Goal: Task Accomplishment & Management: Use online tool/utility

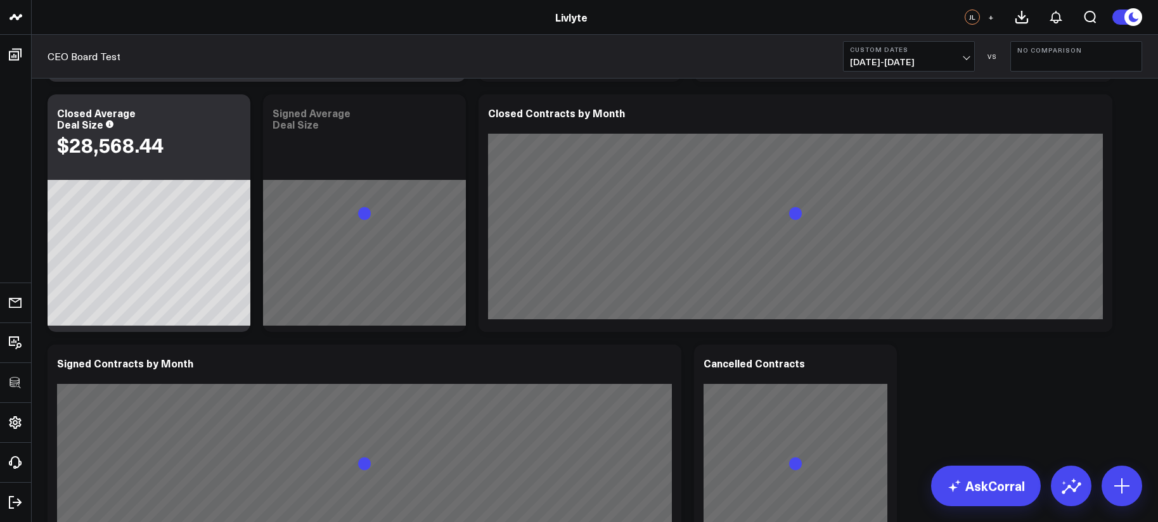
scroll to position [276, 0]
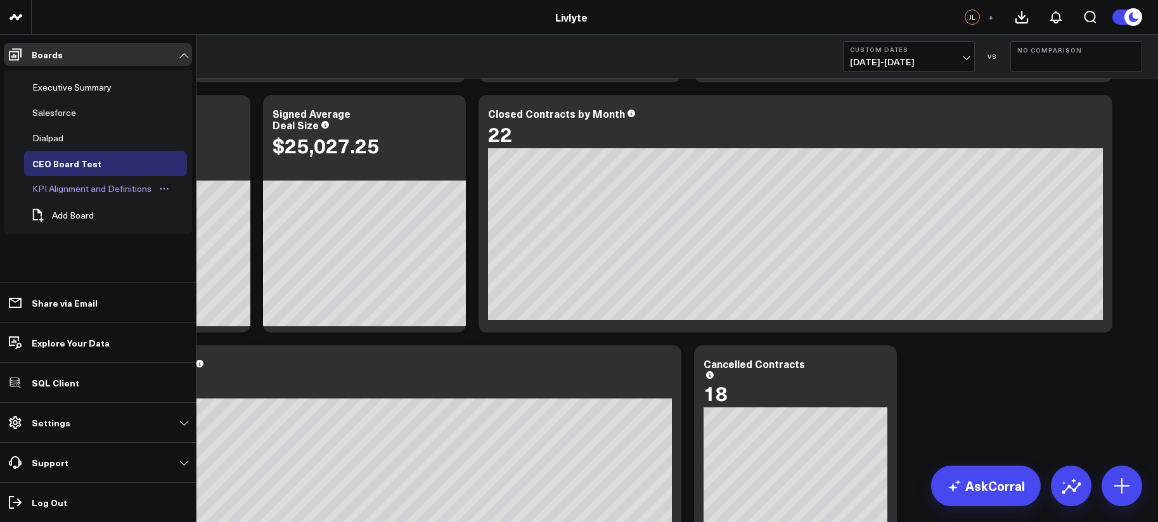
click at [70, 191] on div "KPI Alignment and Definitions" at bounding box center [91, 188] width 125 height 15
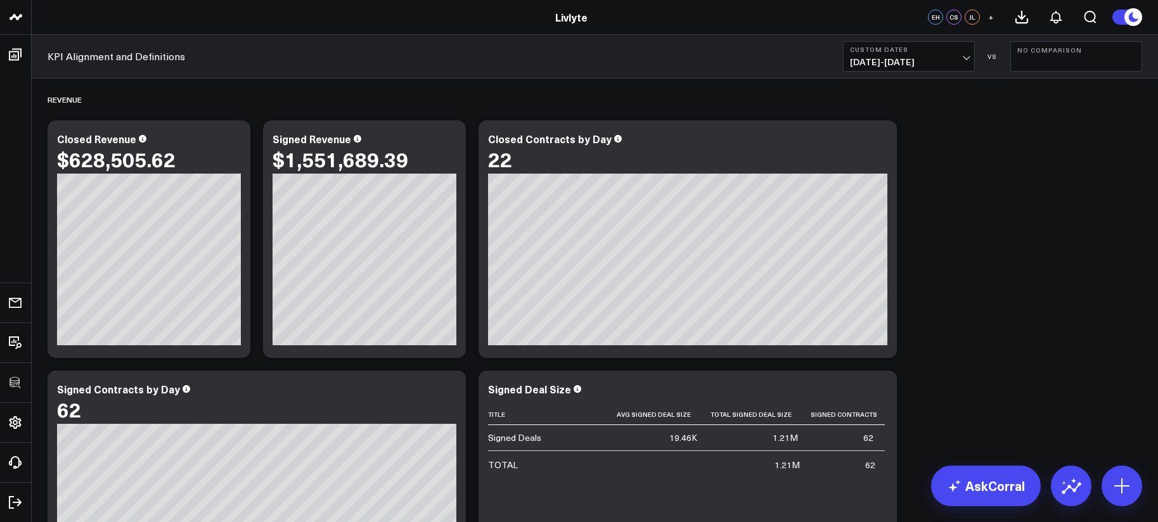
click at [931, 66] on span "[DATE] - [DATE]" at bounding box center [909, 62] width 118 height 10
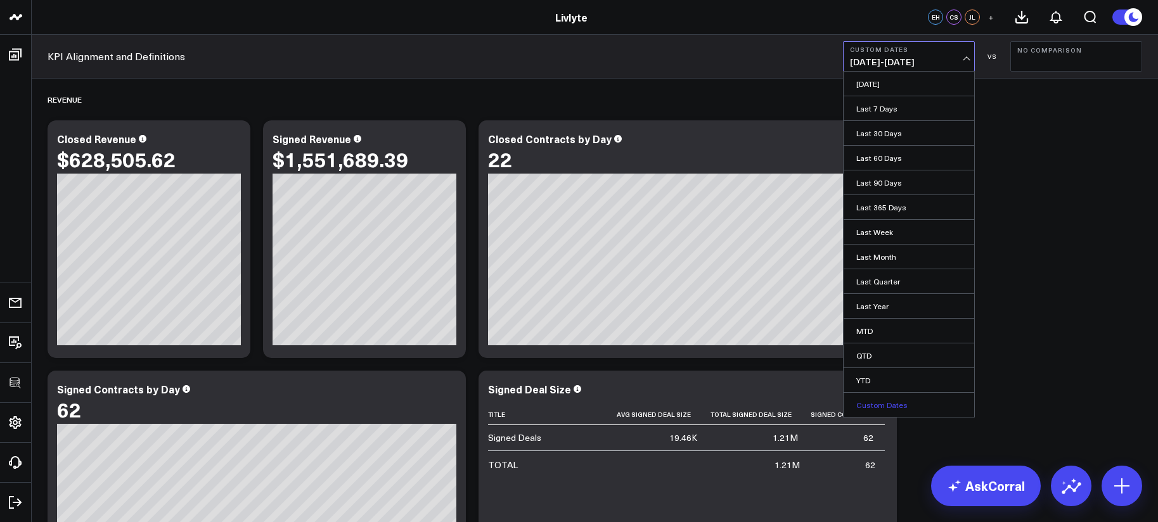
click at [904, 402] on link "Custom Dates" at bounding box center [908, 405] width 131 height 24
select select "9"
select select "2025"
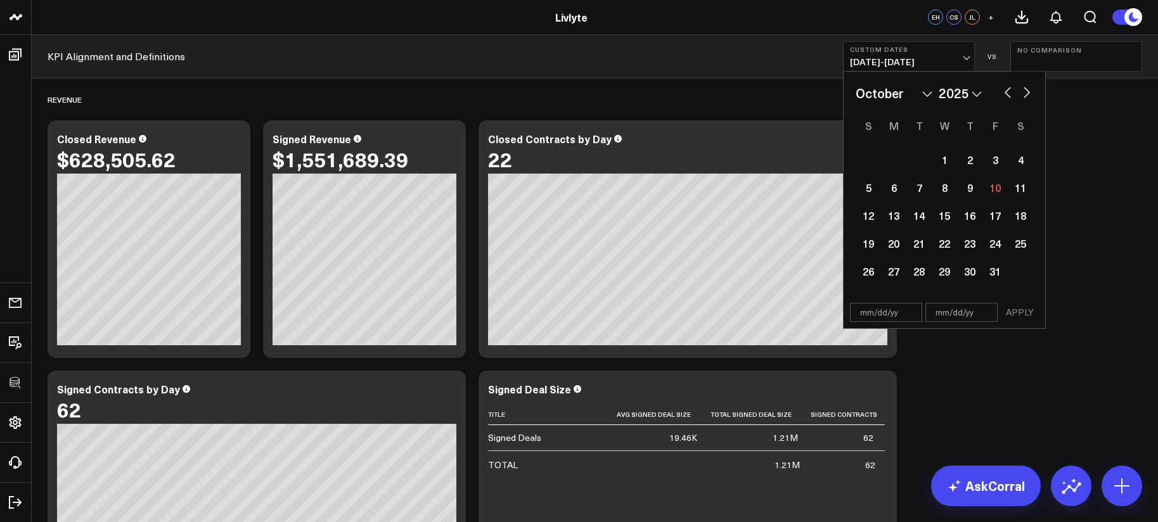
click at [909, 94] on select "January February March April May June July August September October November De…" at bounding box center [894, 93] width 77 height 19
select select "3"
select select "2025"
click at [953, 274] on div "30" at bounding box center [944, 271] width 25 height 25
type input "04/30/25"
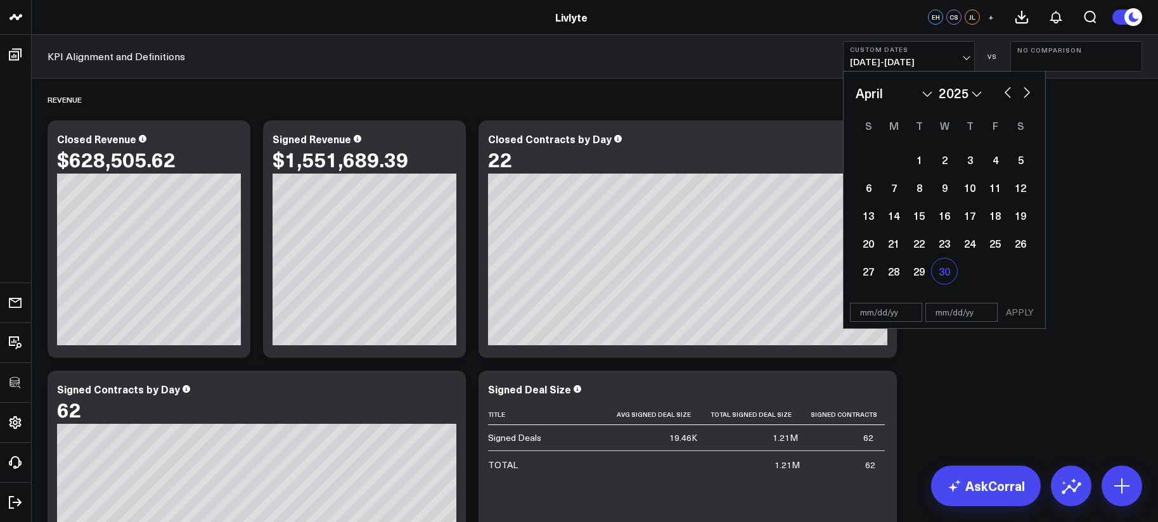
select select "3"
select select "2025"
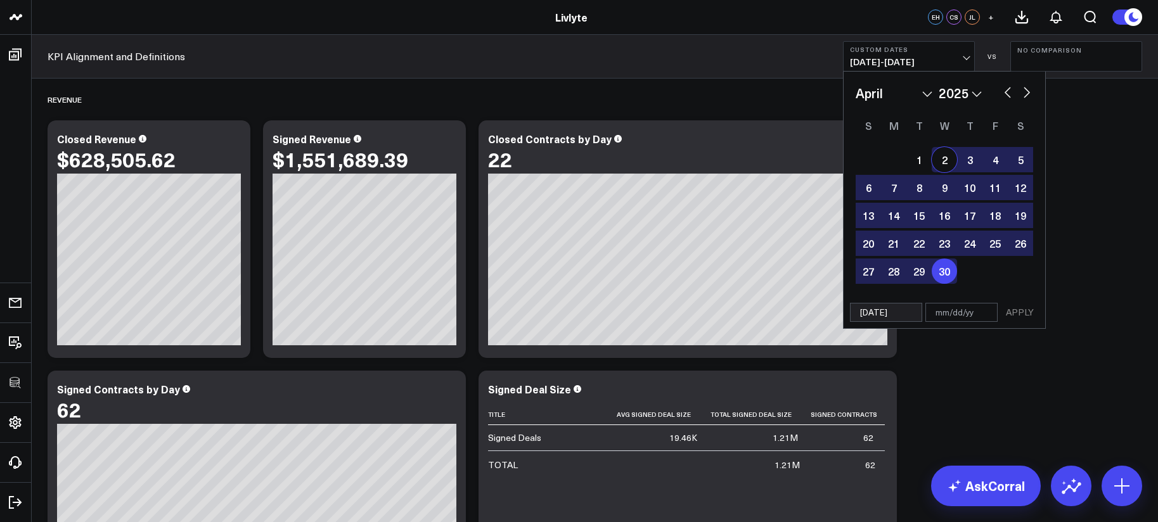
click at [920, 144] on div "January February March April May June July August September October November De…" at bounding box center [944, 185] width 177 height 202
click at [919, 156] on div "1" at bounding box center [918, 159] width 25 height 25
type input "04/01/25"
type input "04/30/25"
select select "3"
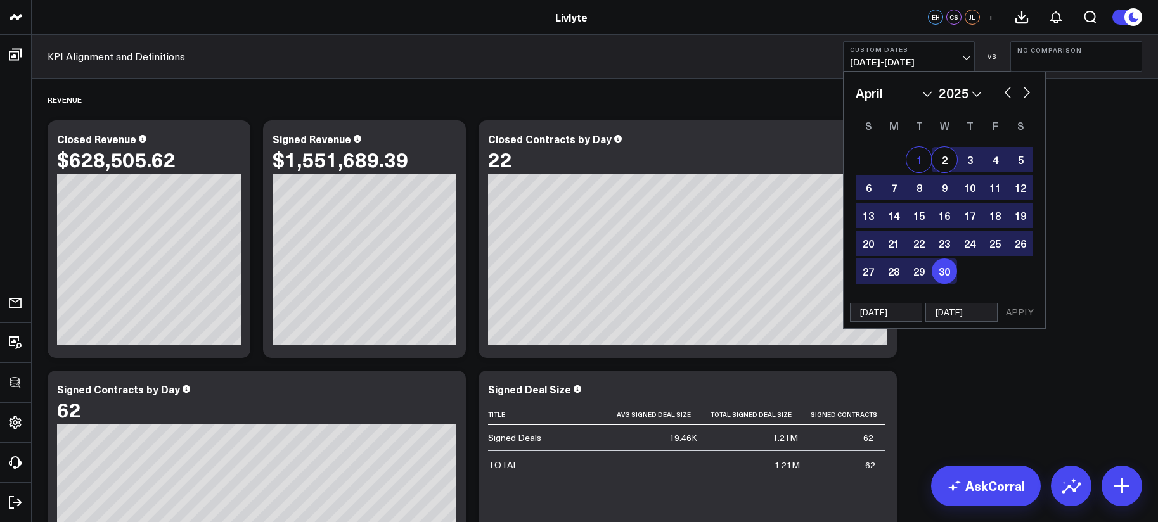
select select "2025"
click at [1017, 309] on button "APPLY" at bounding box center [1020, 312] width 38 height 19
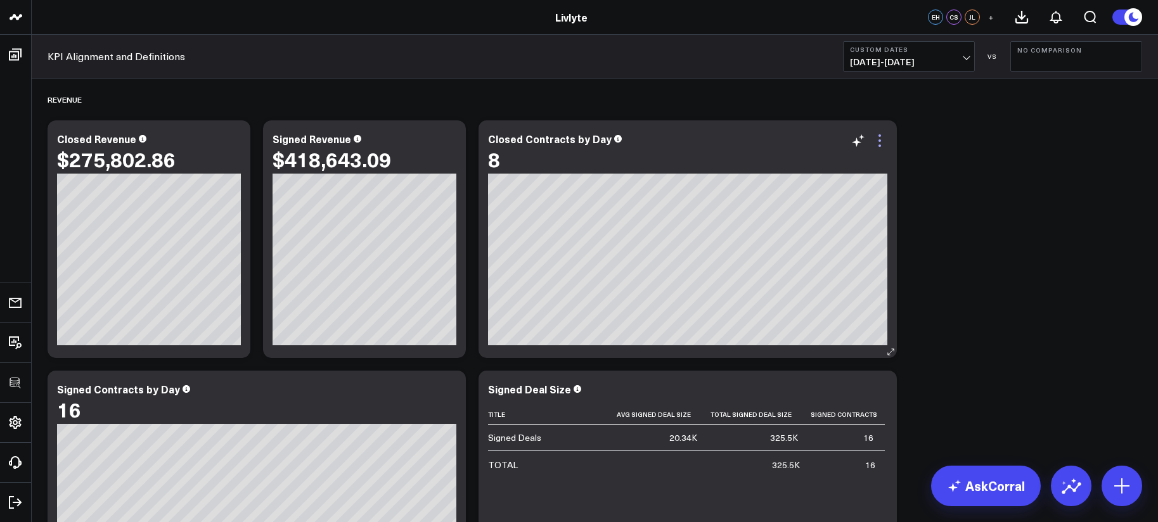
click at [883, 138] on icon at bounding box center [879, 140] width 15 height 15
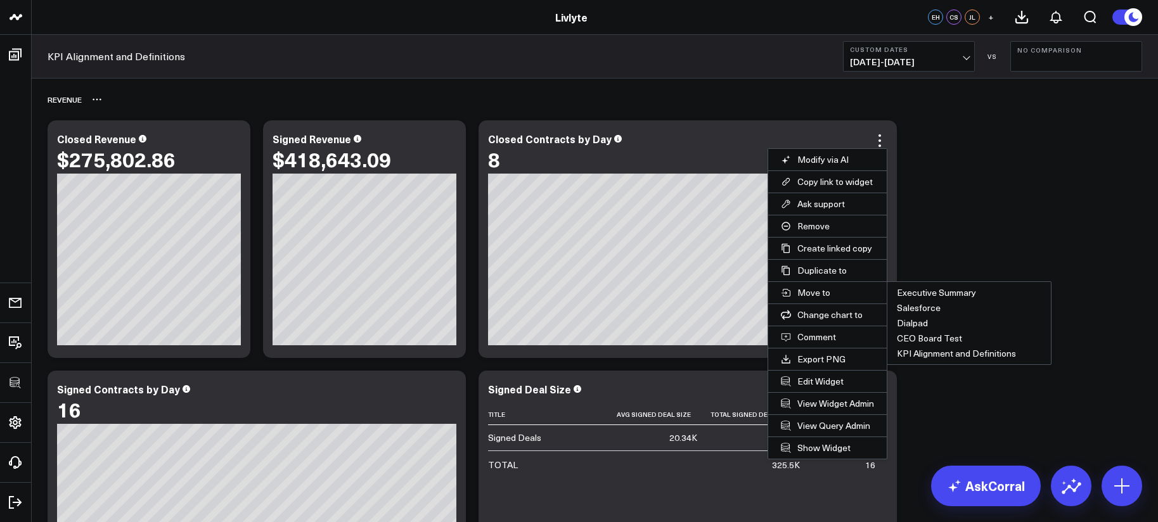
click at [461, 104] on div "Revenue" at bounding box center [595, 99] width 1094 height 29
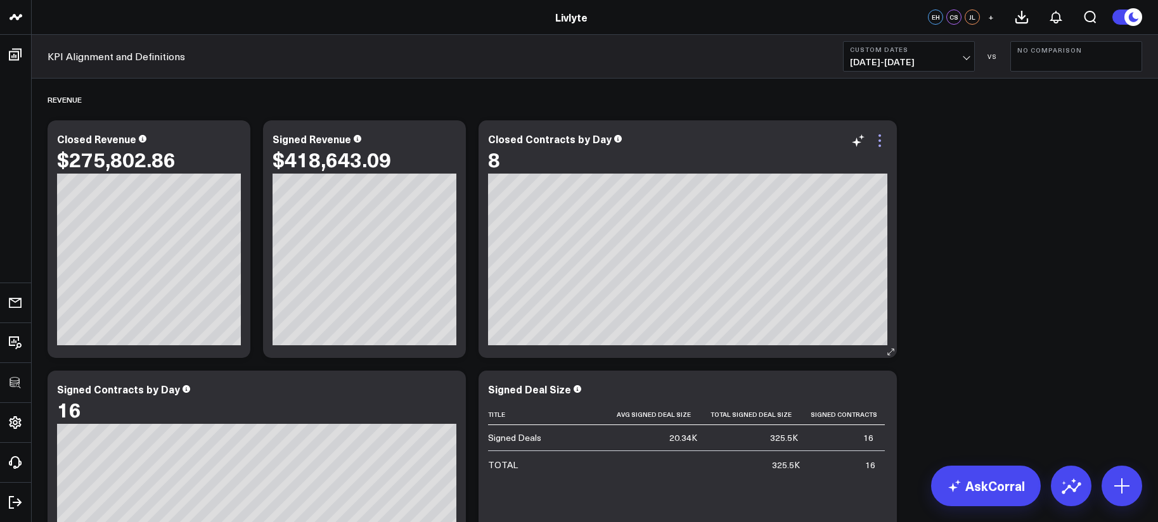
click at [881, 138] on icon at bounding box center [879, 140] width 15 height 15
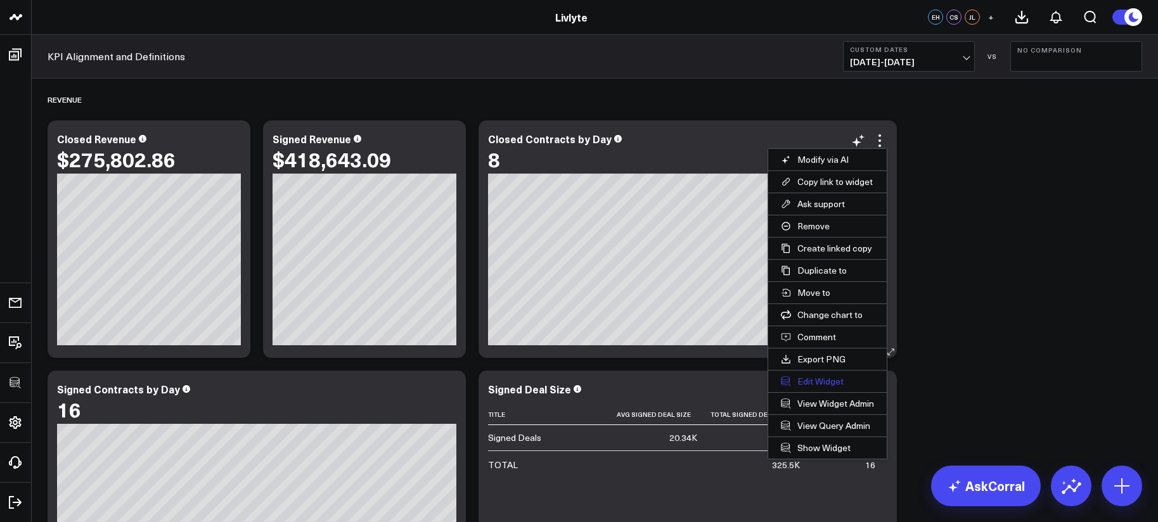
click at [814, 377] on button "Edit Widget" at bounding box center [827, 382] width 119 height 22
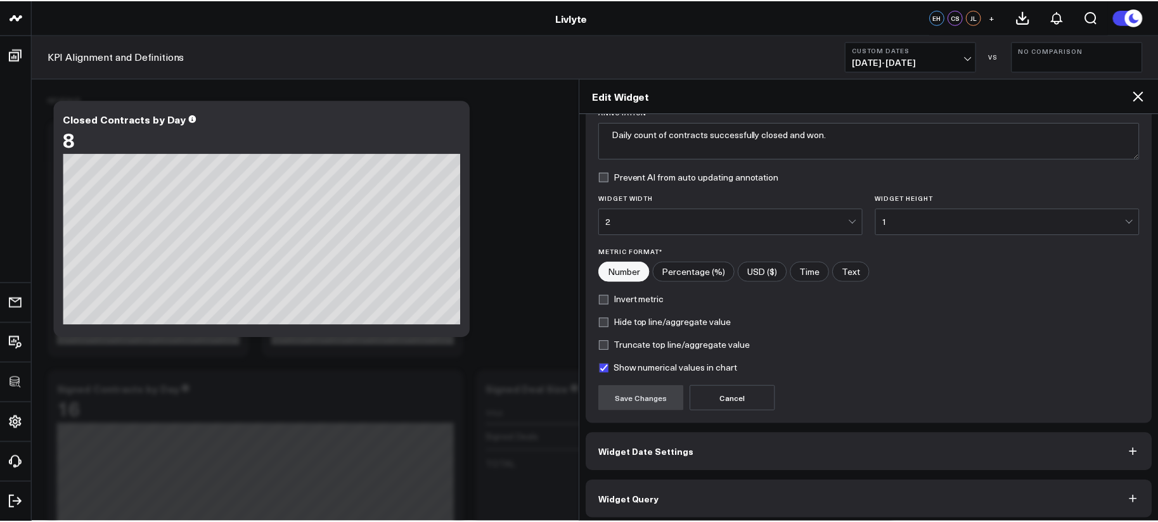
scroll to position [112, 0]
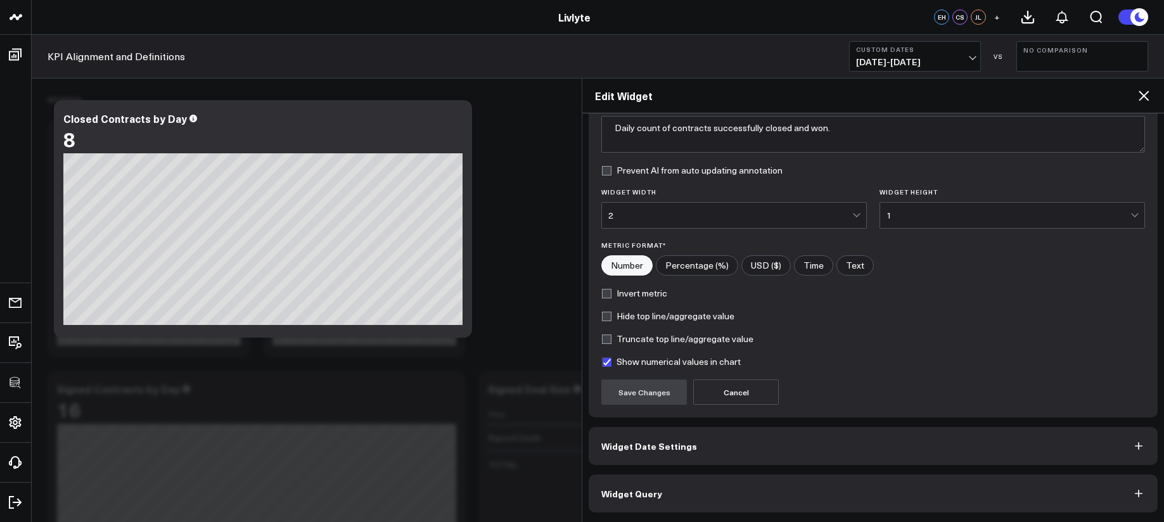
click at [861, 489] on button "Widget Query" at bounding box center [873, 494] width 569 height 38
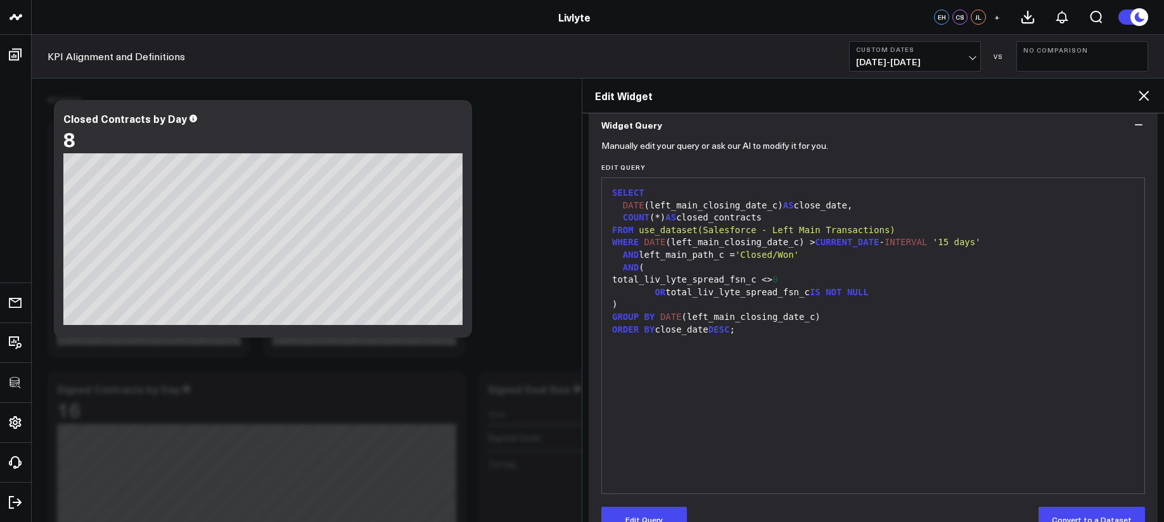
click at [1136, 94] on div "Edit Widget" at bounding box center [873, 96] width 582 height 35
click at [1140, 95] on icon at bounding box center [1143, 95] width 15 height 15
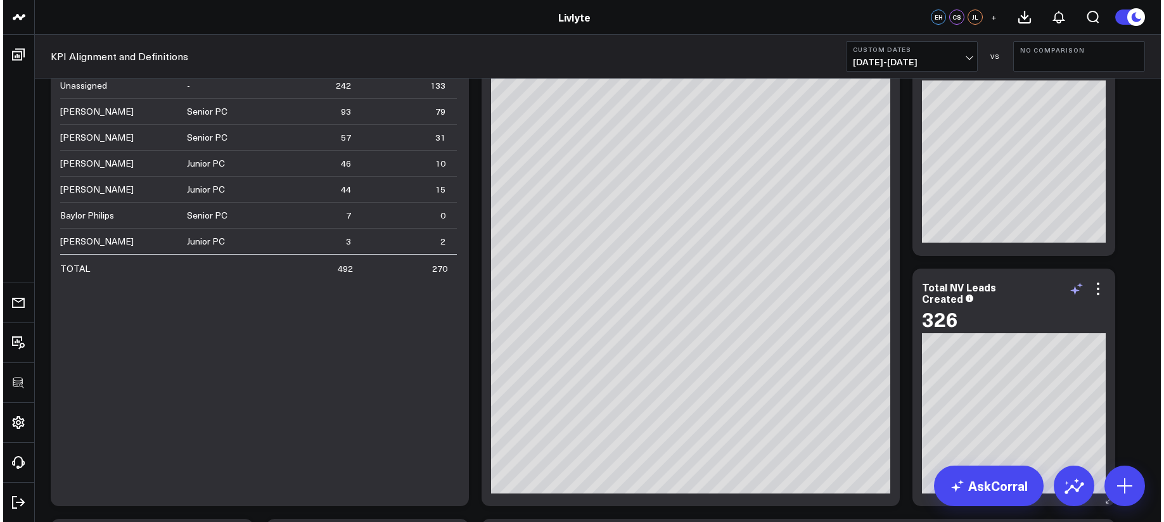
scroll to position [890, 0]
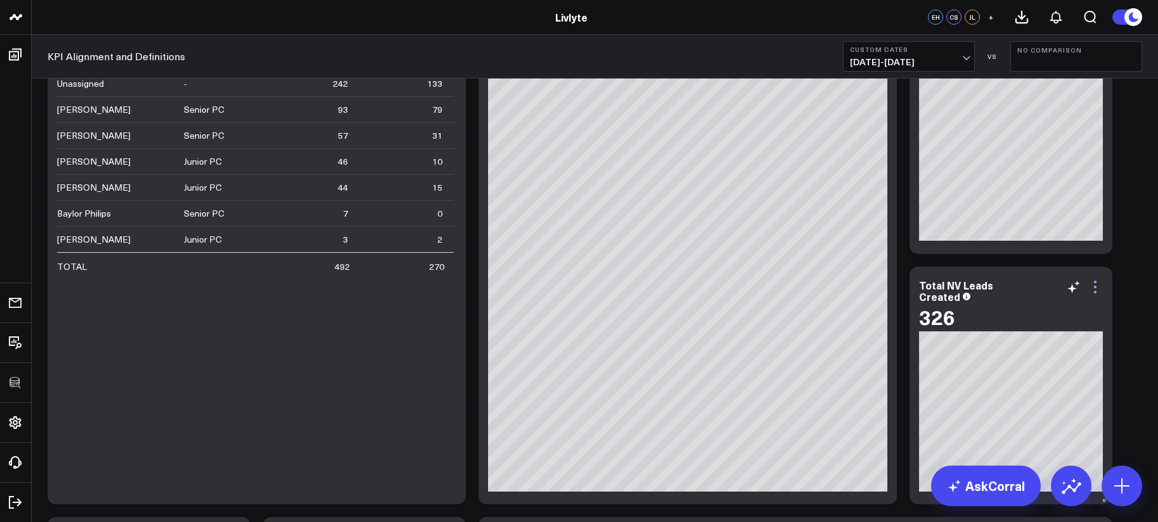
click at [1096, 290] on icon at bounding box center [1094, 286] width 15 height 15
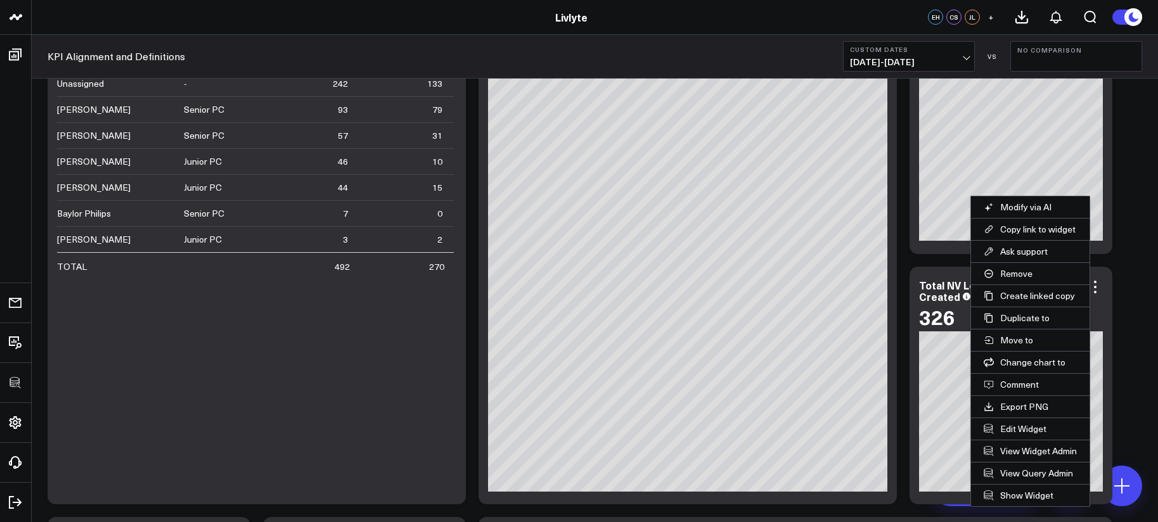
click at [1025, 425] on button "Edit Widget" at bounding box center [1030, 429] width 119 height 22
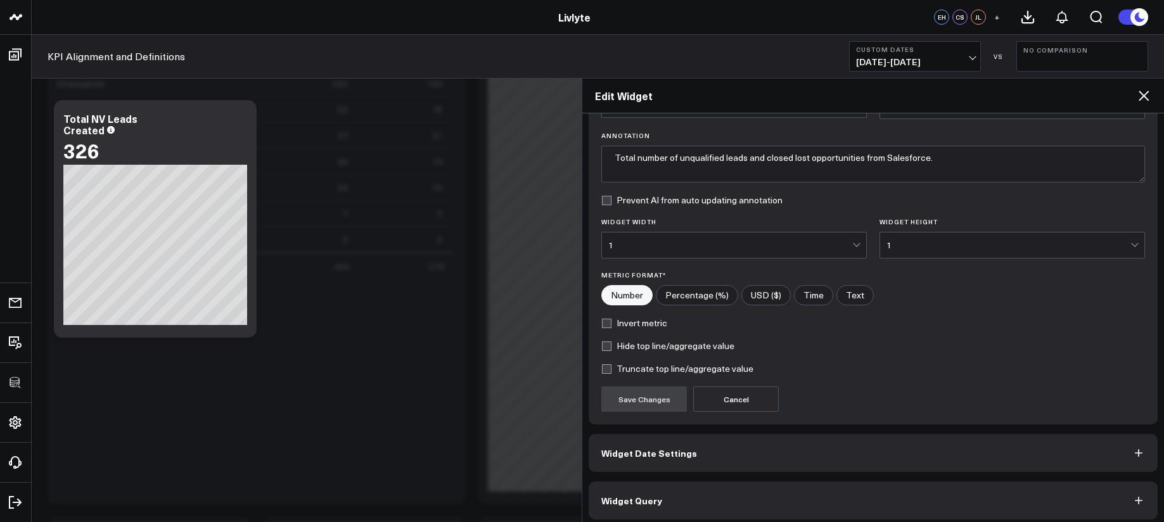
scroll to position [89, 0]
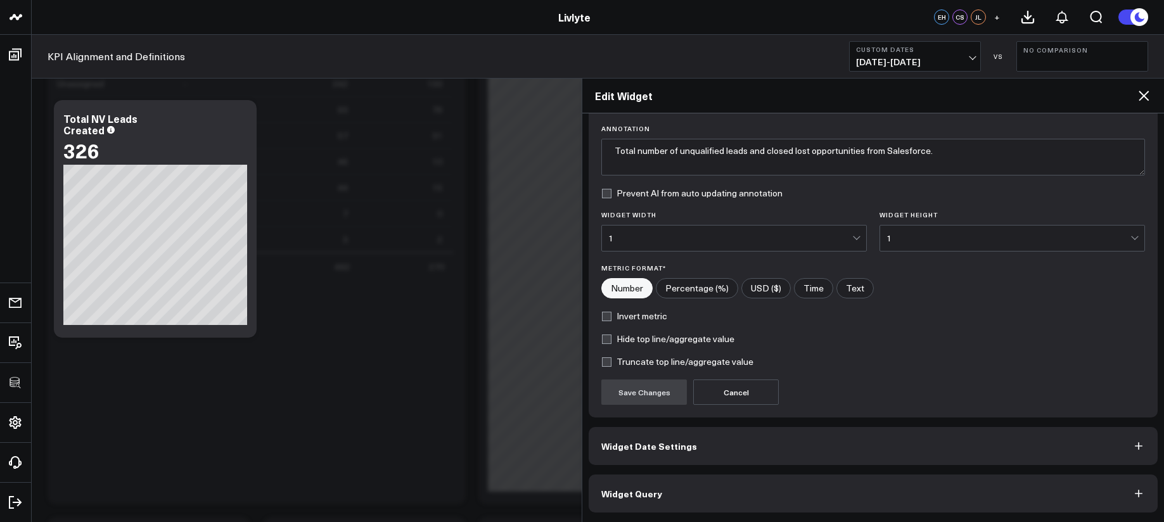
click at [781, 476] on button "Widget Query" at bounding box center [873, 494] width 569 height 38
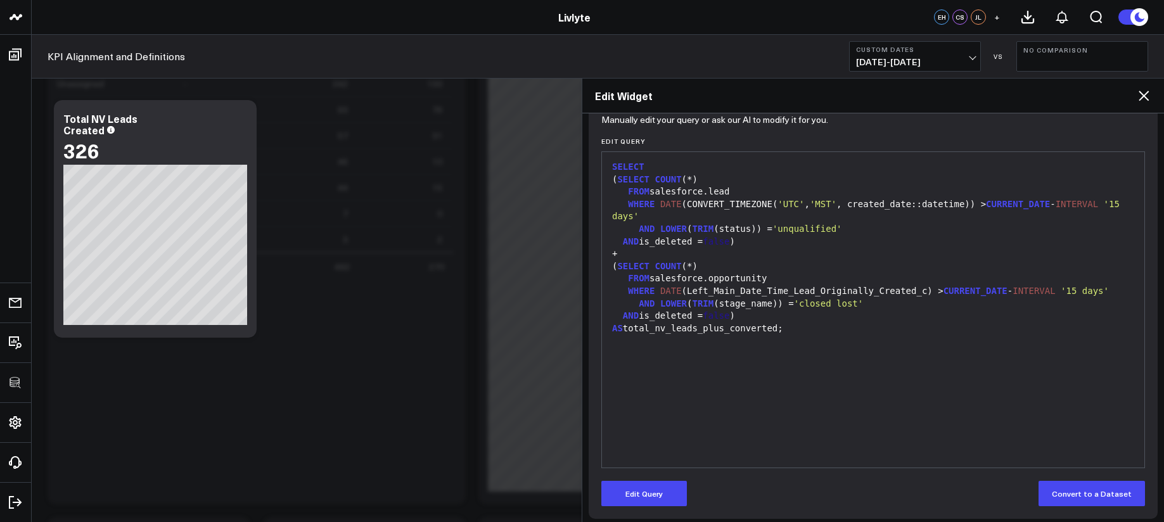
scroll to position [144, 0]
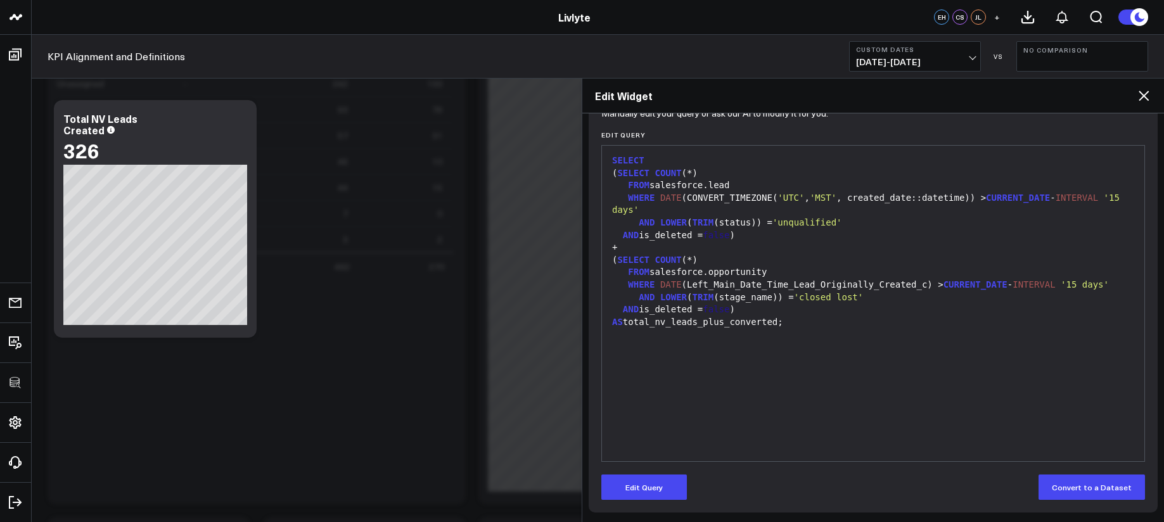
click at [656, 504] on div "Manually edit your query or ask our AI to modify it for you. Edit Query 99 1 2 …" at bounding box center [873, 312] width 569 height 401
click at [657, 489] on button "Edit Query" at bounding box center [644, 487] width 86 height 25
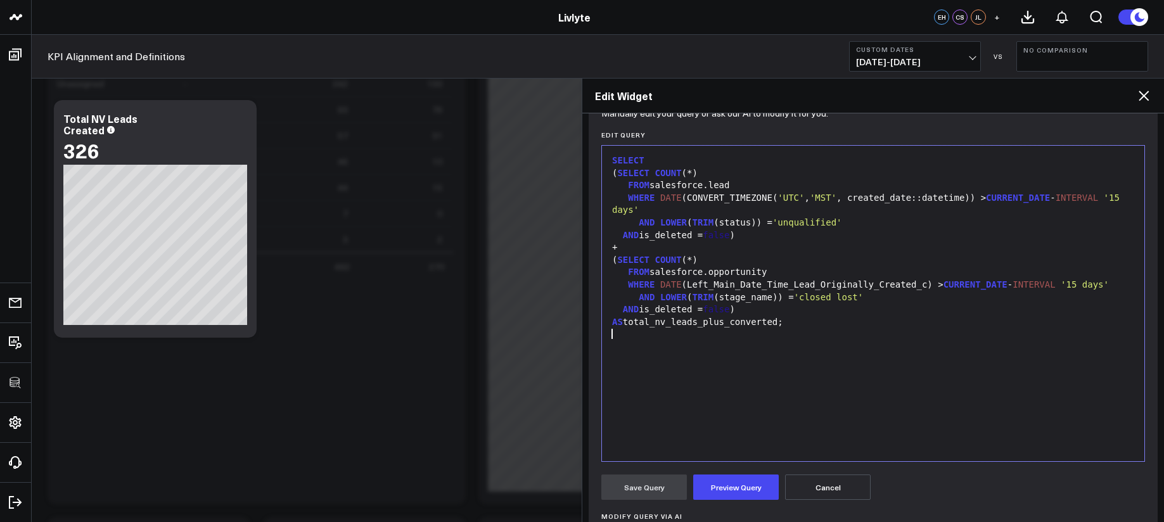
click at [736, 380] on div "SELECT ( SELECT COUNT (*) FROM salesforce.lead WHERE DATE (CONVERT_TIMEZONE( 'U…" at bounding box center [873, 303] width 530 height 303
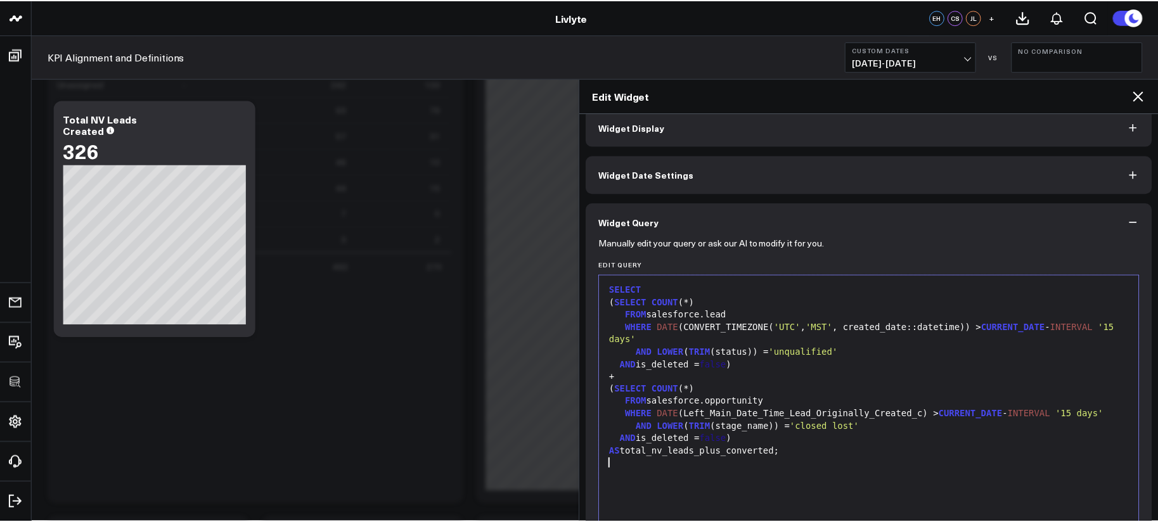
scroll to position [0, 0]
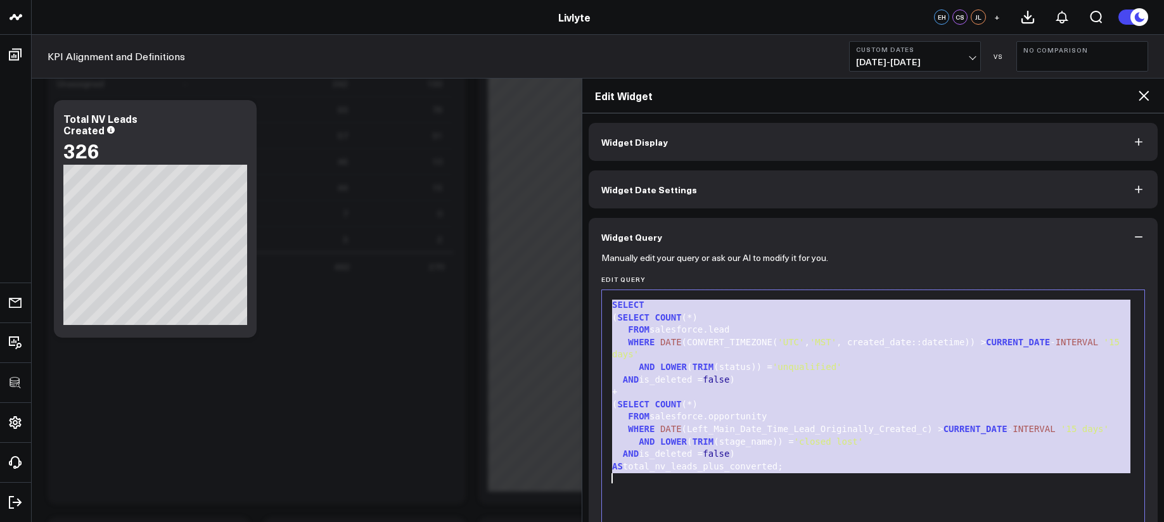
copy div "SELECT ( SELECT COUNT (*) FROM salesforce.lead WHERE DATE (CONVERT_TIMEZONE( 'U…"
click at [1148, 97] on icon at bounding box center [1143, 95] width 15 height 15
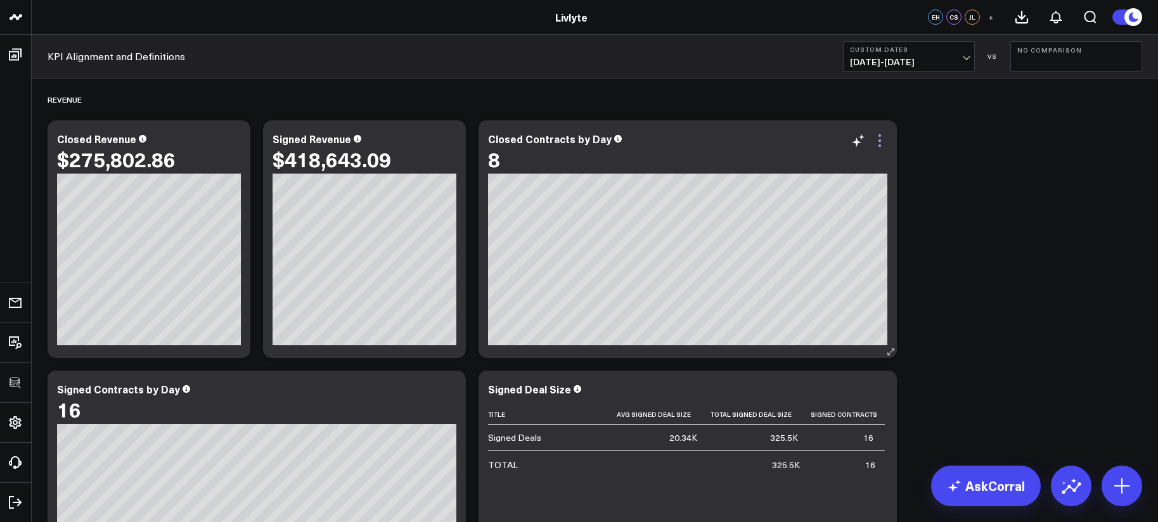
click at [879, 138] on icon at bounding box center [879, 140] width 15 height 15
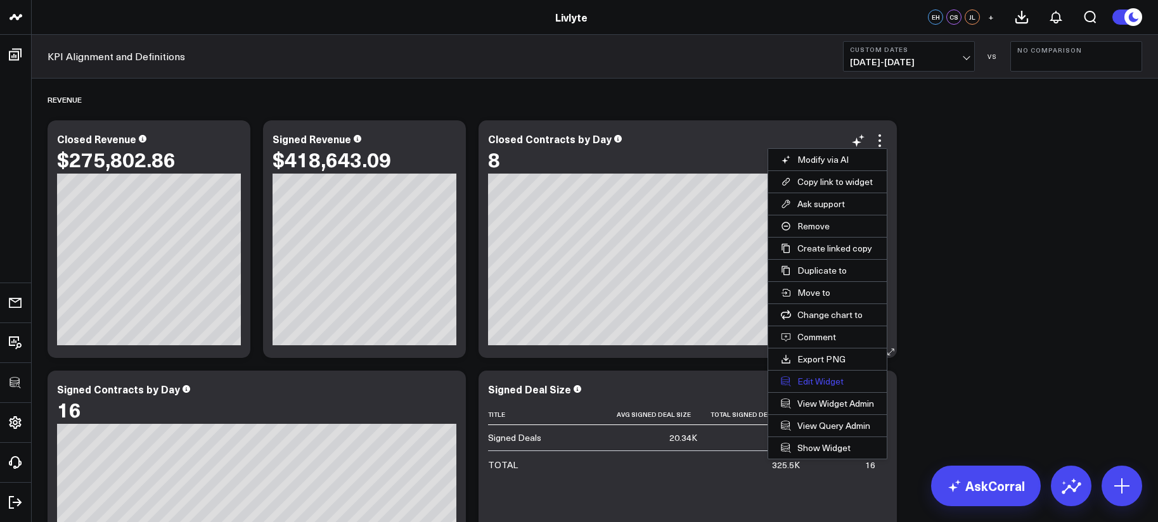
click at [819, 377] on button "Edit Widget" at bounding box center [827, 382] width 119 height 22
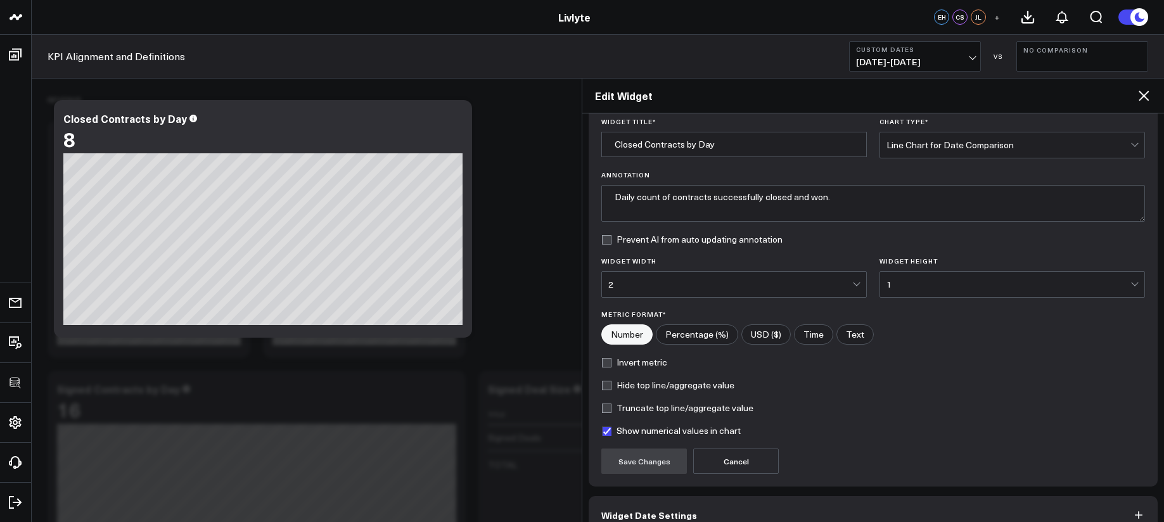
scroll to position [112, 0]
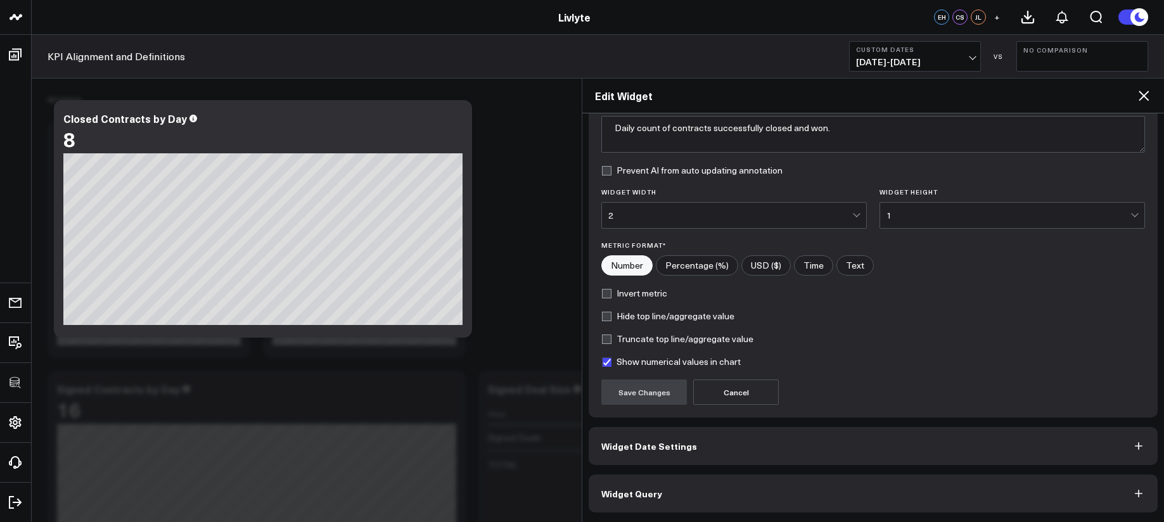
click at [819, 492] on button "Widget Query" at bounding box center [873, 494] width 569 height 38
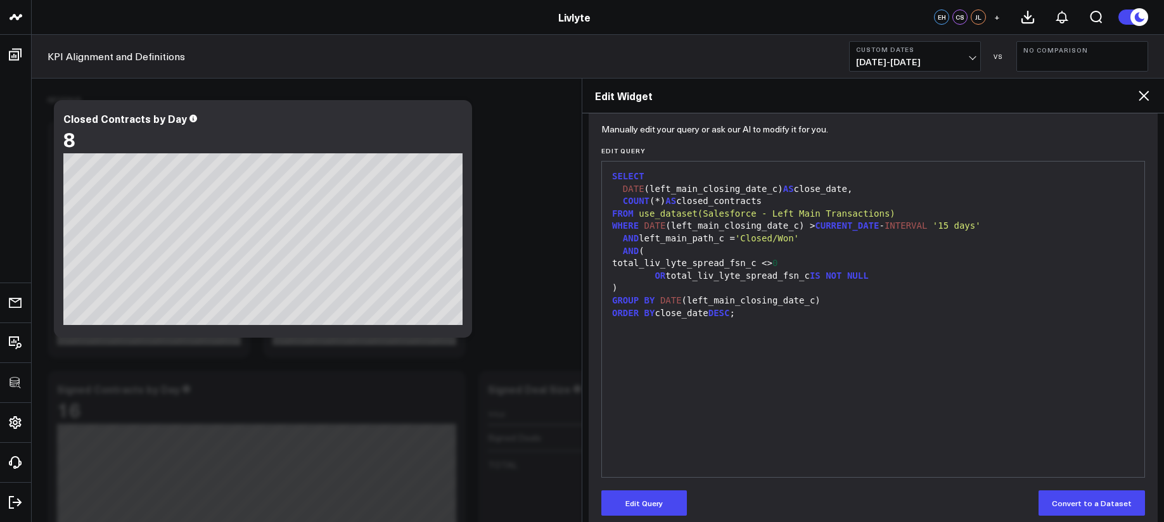
scroll to position [131, 0]
click at [670, 501] on button "Edit Query" at bounding box center [644, 501] width 86 height 25
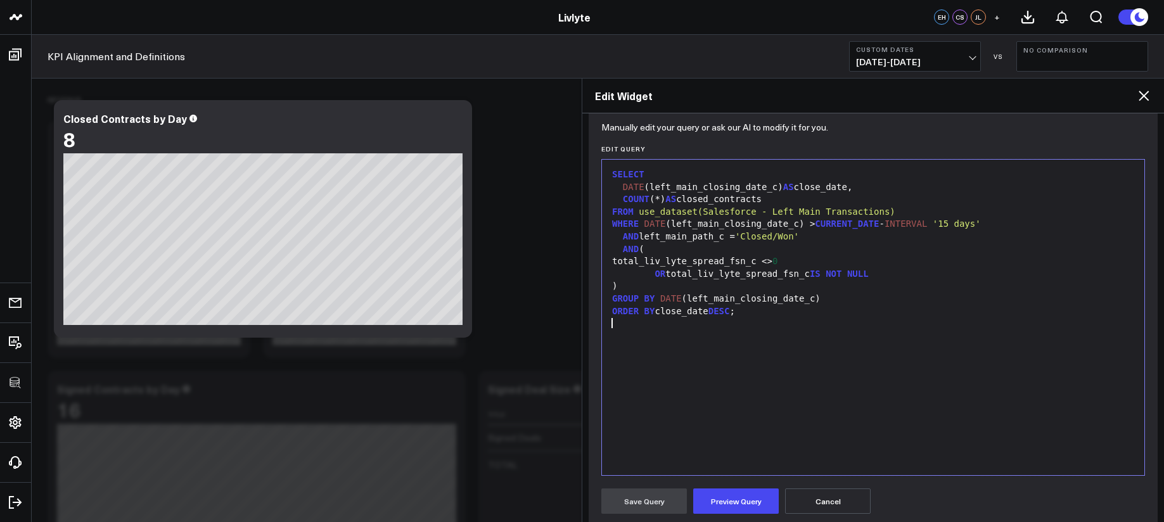
click at [750, 411] on div "SELECT DATE (left_main_closing_date_c) AS close_date, COUNT (*) AS closed_contr…" at bounding box center [873, 317] width 530 height 303
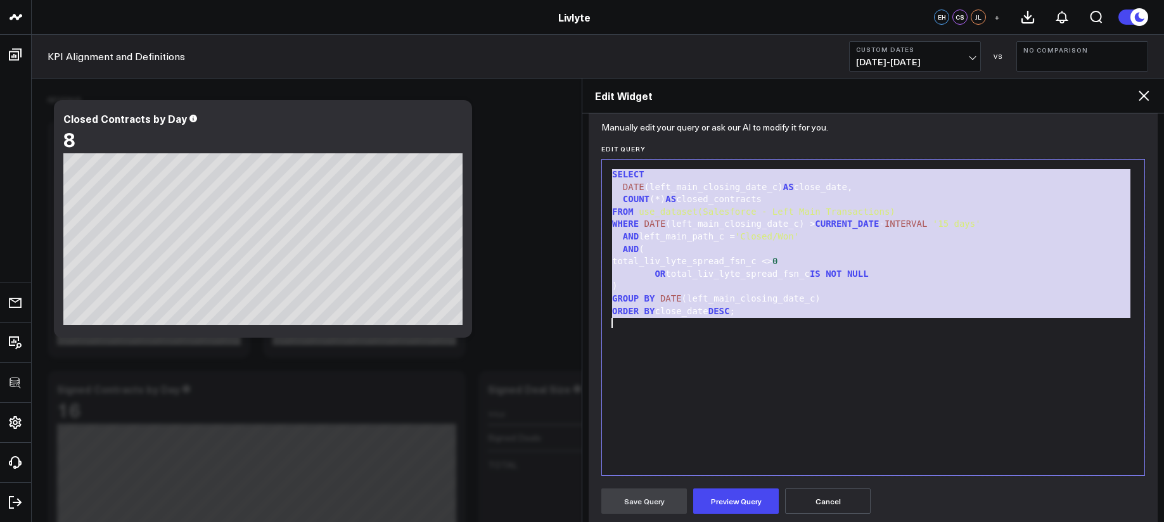
copy div "SELECT DATE (left_main_closing_date_c) AS close_date, COUNT (*) AS closed_contr…"
click at [706, 236] on div "AND left_main_path_c = 'Closed/Won'" at bounding box center [873, 237] width 530 height 13
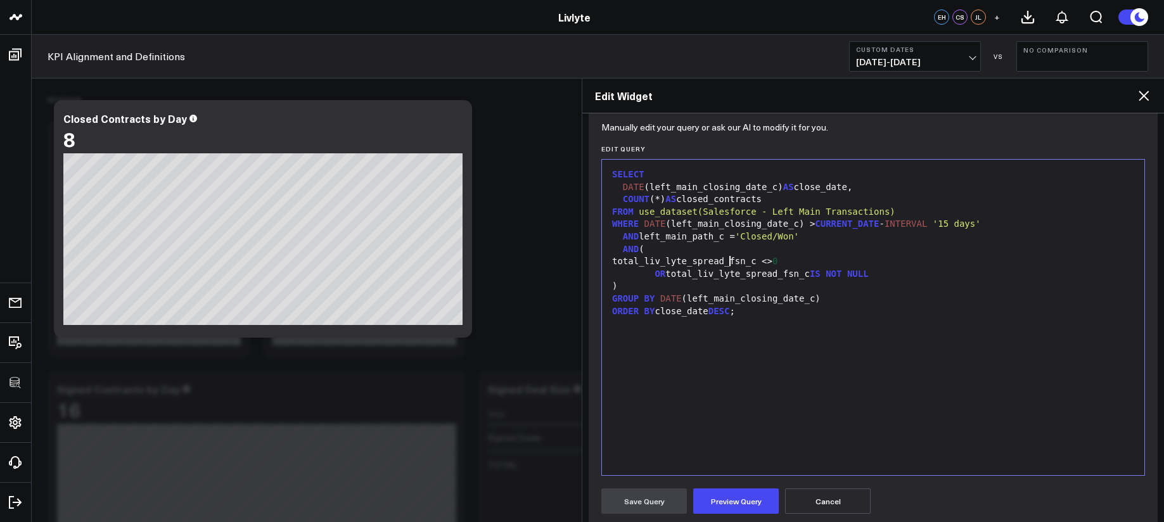
click at [730, 259] on div "total_liv_lyte_spread_fsn_c <> 0" at bounding box center [873, 261] width 530 height 13
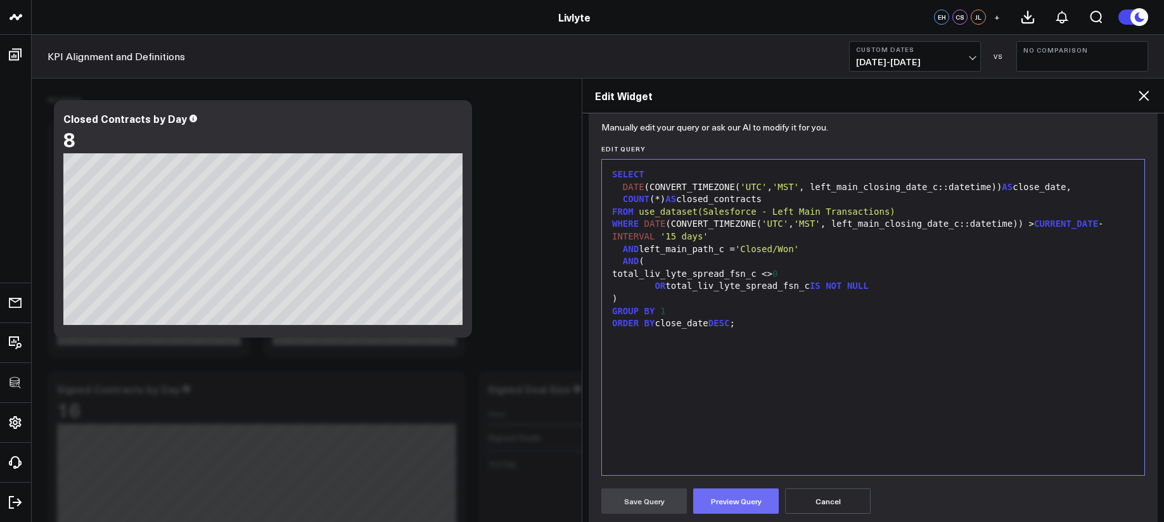
click at [766, 499] on button "Preview Query" at bounding box center [736, 501] width 86 height 25
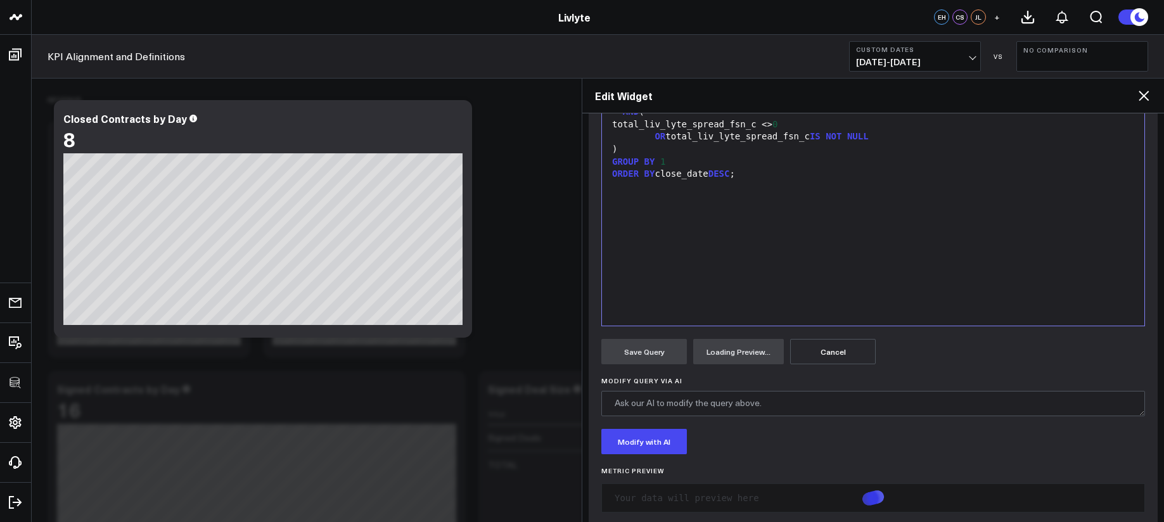
scroll to position [302, 0]
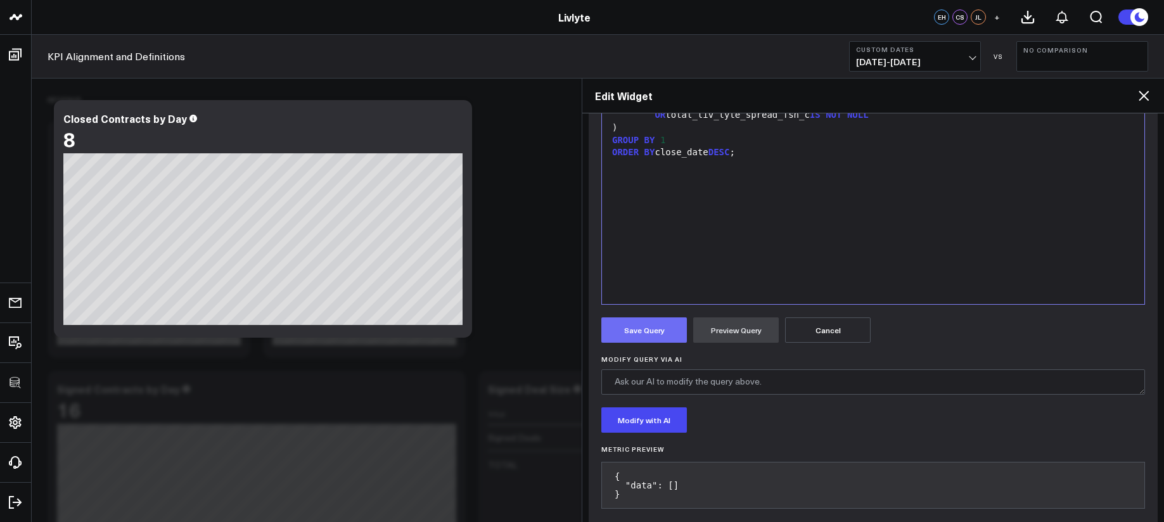
click at [660, 338] on button "Save Query" at bounding box center [644, 329] width 86 height 25
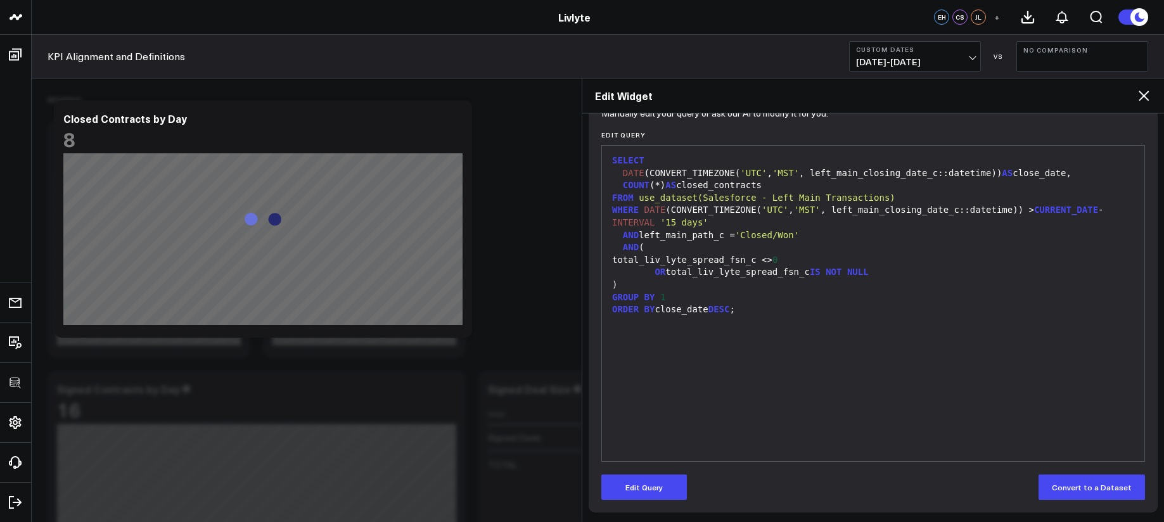
scroll to position [144, 0]
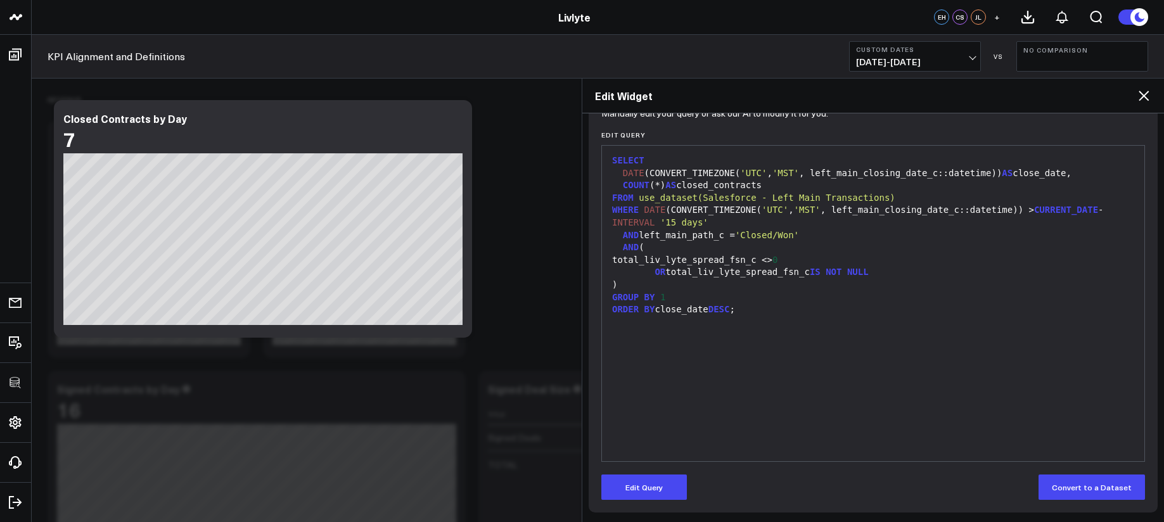
click at [785, 316] on div at bounding box center [873, 322] width 530 height 13
click at [676, 488] on button "Edit Query" at bounding box center [644, 487] width 86 height 25
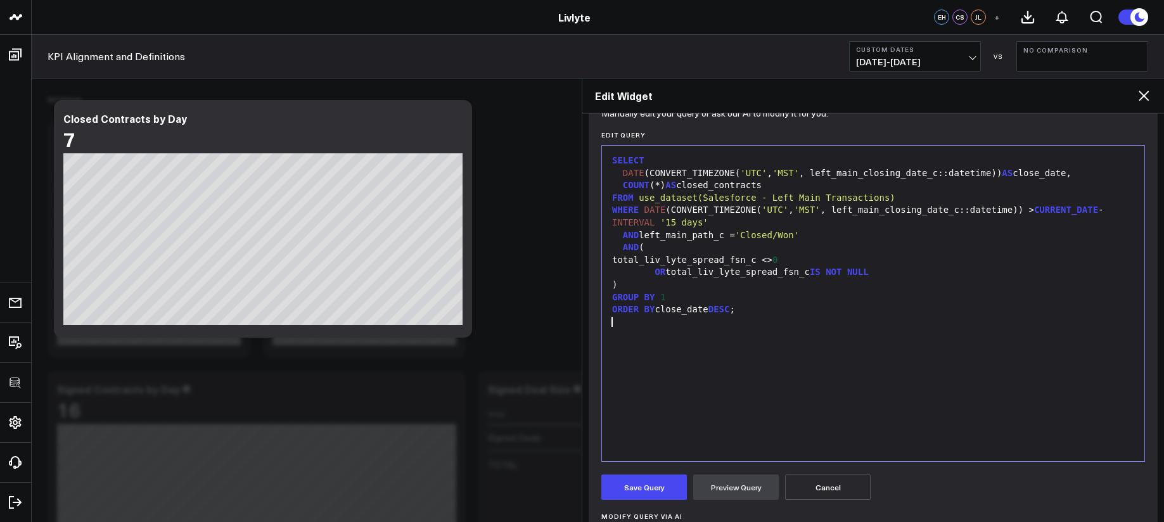
click at [733, 426] on div "SELECT DATE (CONVERT_TIMEZONE( 'UTC' , 'MST' , left_main_closing_date_c::dateti…" at bounding box center [873, 303] width 530 height 303
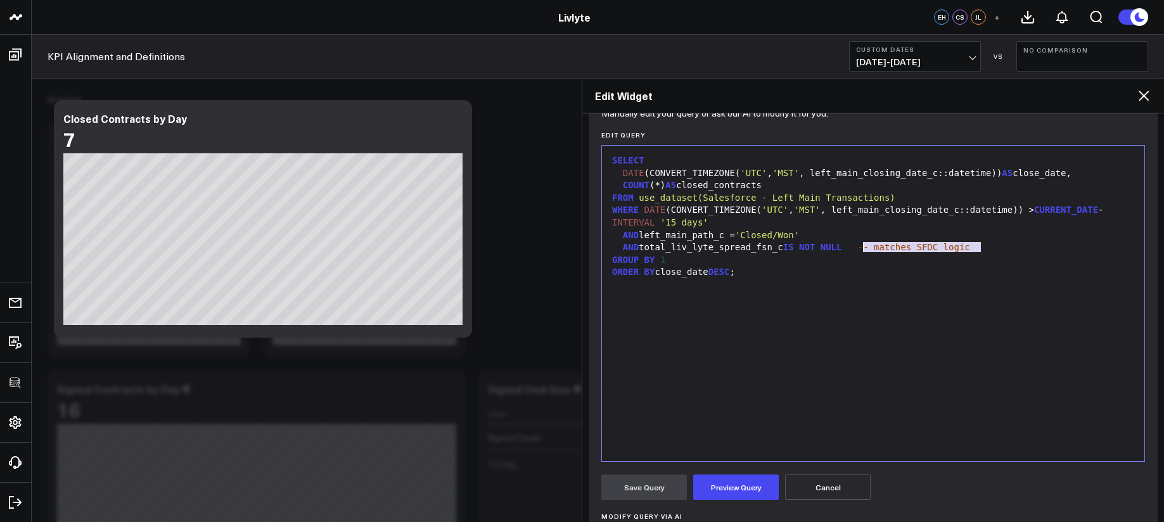
drag, startPoint x: 986, startPoint y: 250, endPoint x: 863, endPoint y: 251, distance: 122.9
click at [863, 251] on div "AND total_liv_lyte_spread_fsn_c IS NOT NULL -- matches SFDC logic" at bounding box center [873, 247] width 530 height 13
click at [736, 482] on button "Preview Query" at bounding box center [736, 487] width 86 height 25
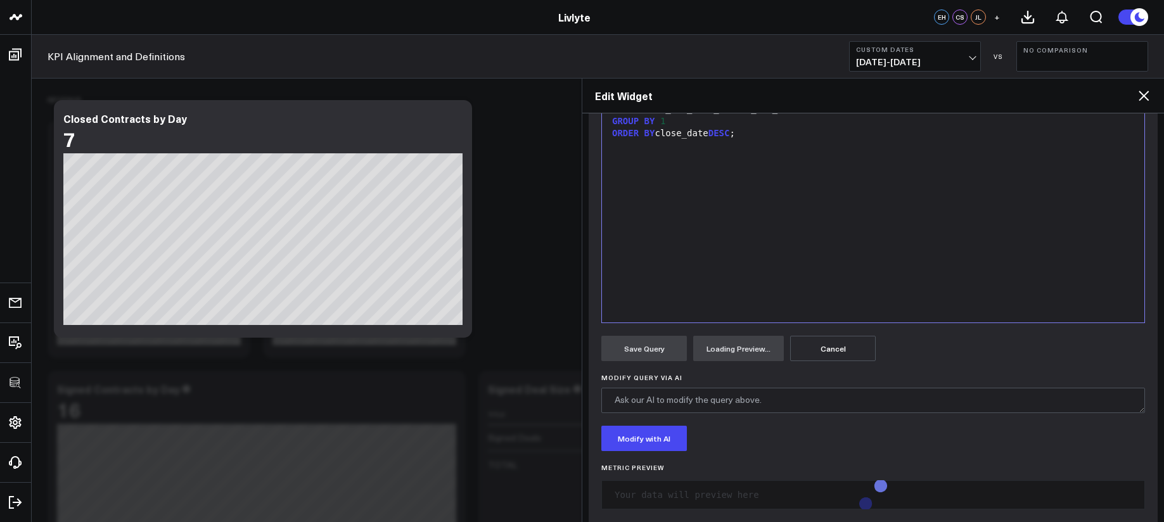
scroll to position [302, 0]
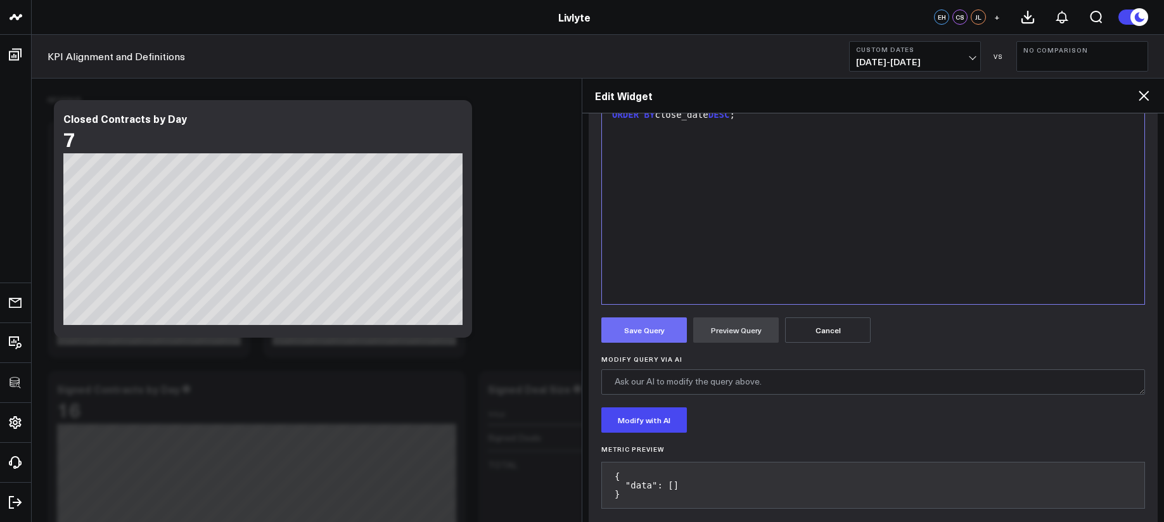
click at [669, 342] on button "Save Query" at bounding box center [644, 329] width 86 height 25
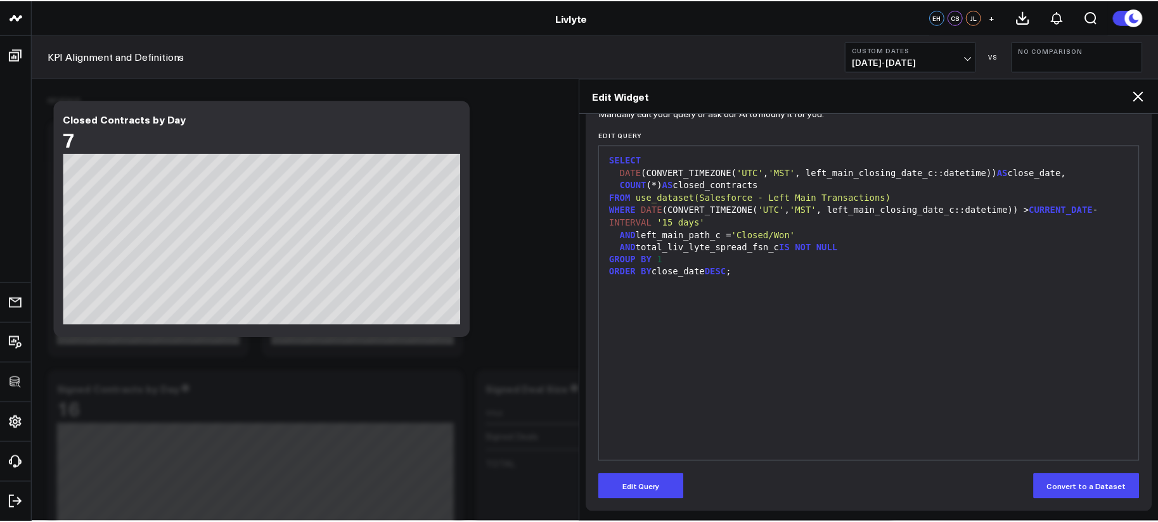
scroll to position [144, 0]
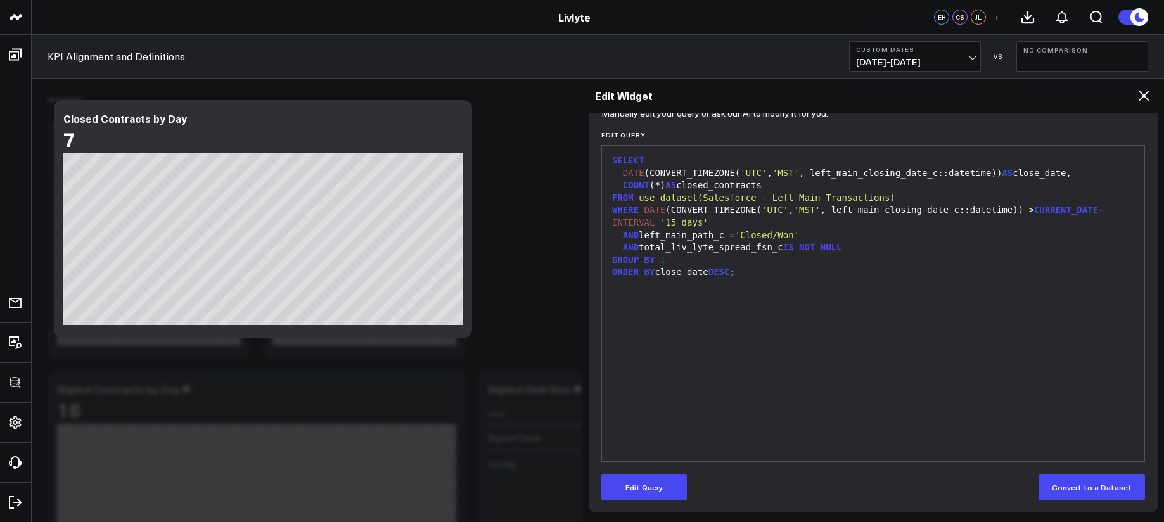
click at [1150, 98] on icon at bounding box center [1143, 95] width 15 height 15
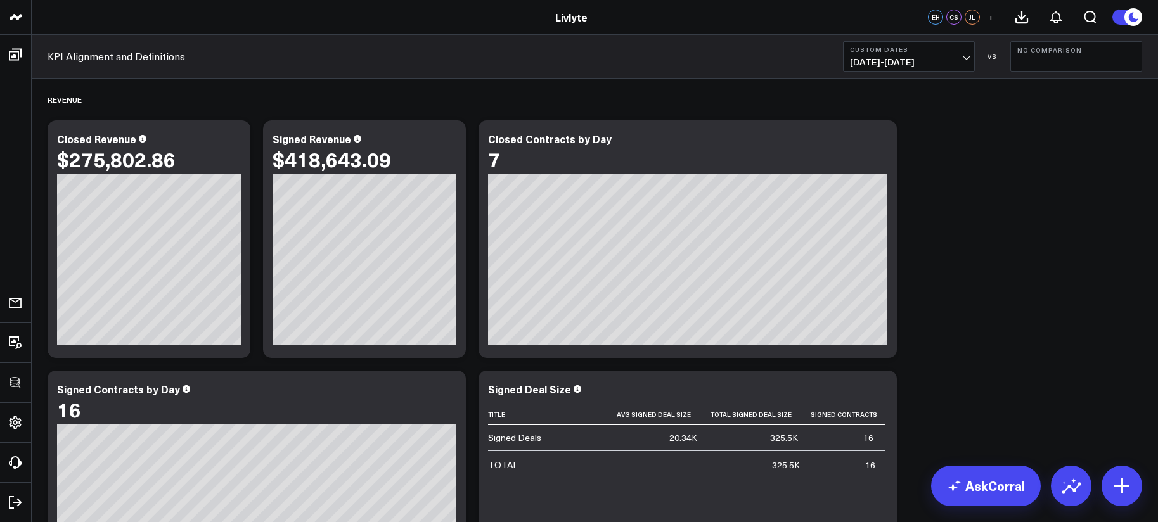
click at [953, 62] on span "04/01/25 - 04/30/25" at bounding box center [909, 62] width 118 height 10
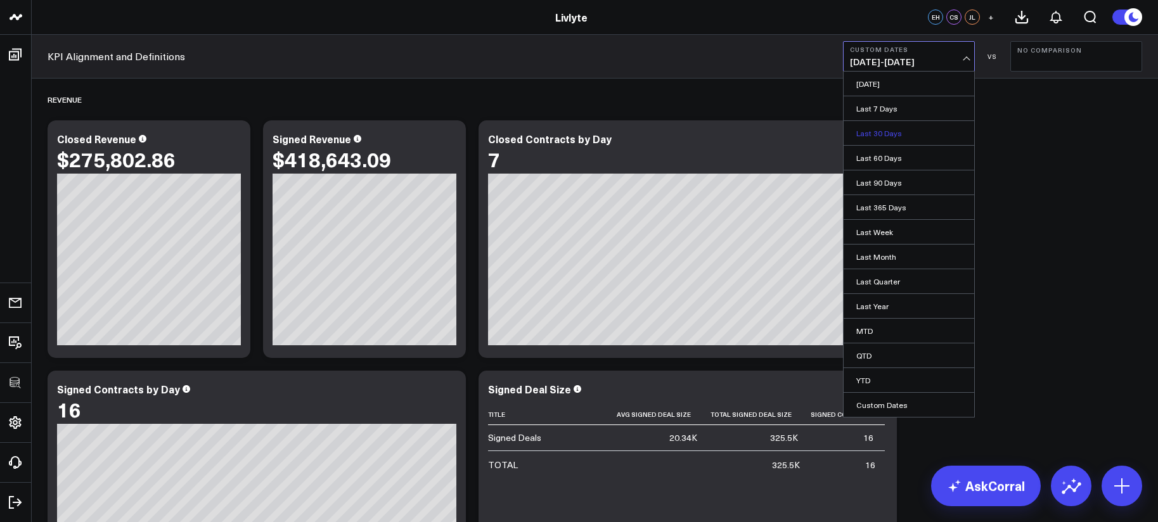
click at [930, 134] on link "Last 30 Days" at bounding box center [908, 133] width 131 height 24
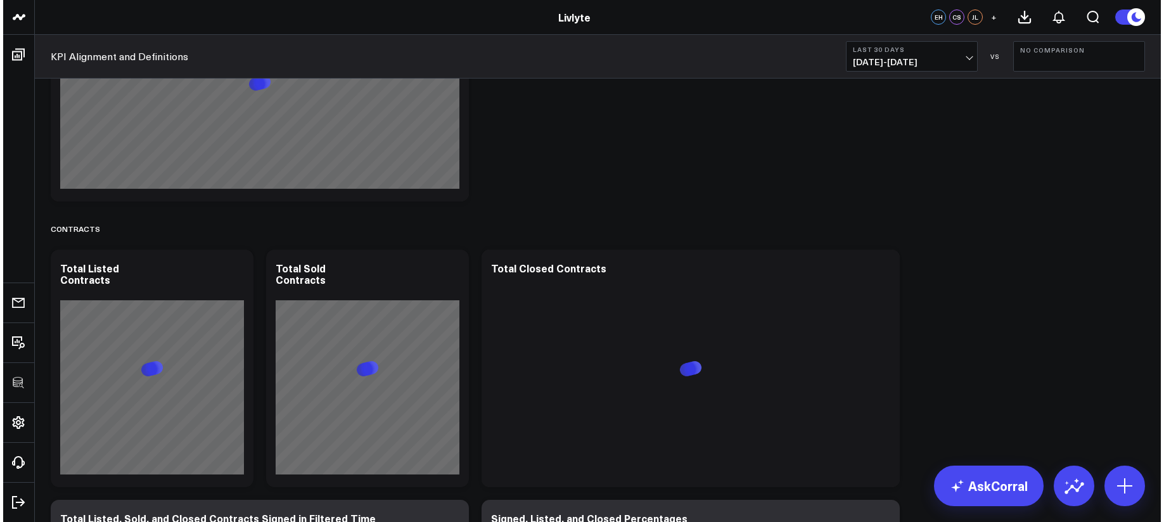
scroll to position [1721, 0]
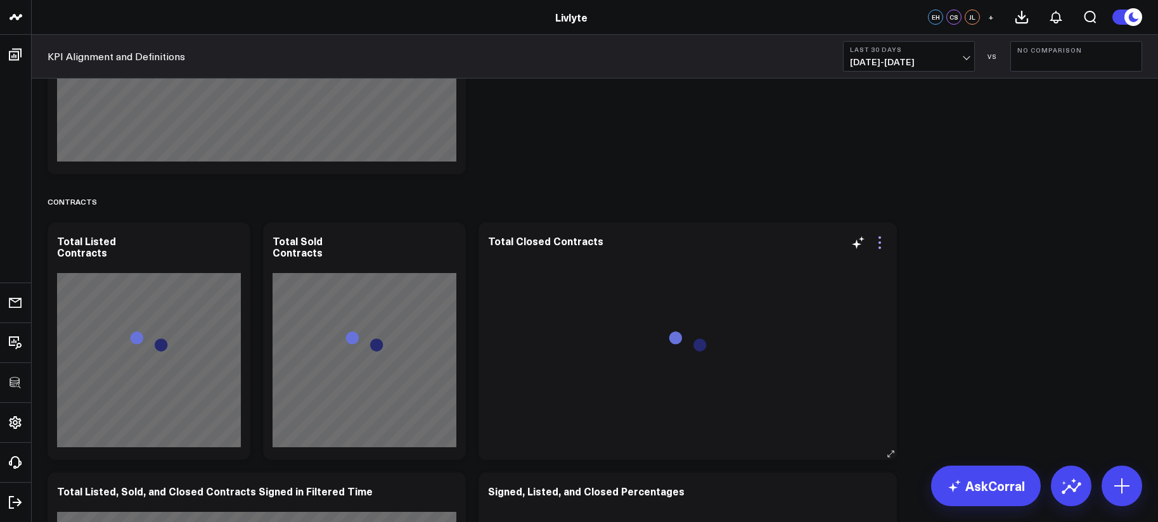
click at [883, 243] on icon at bounding box center [879, 242] width 15 height 15
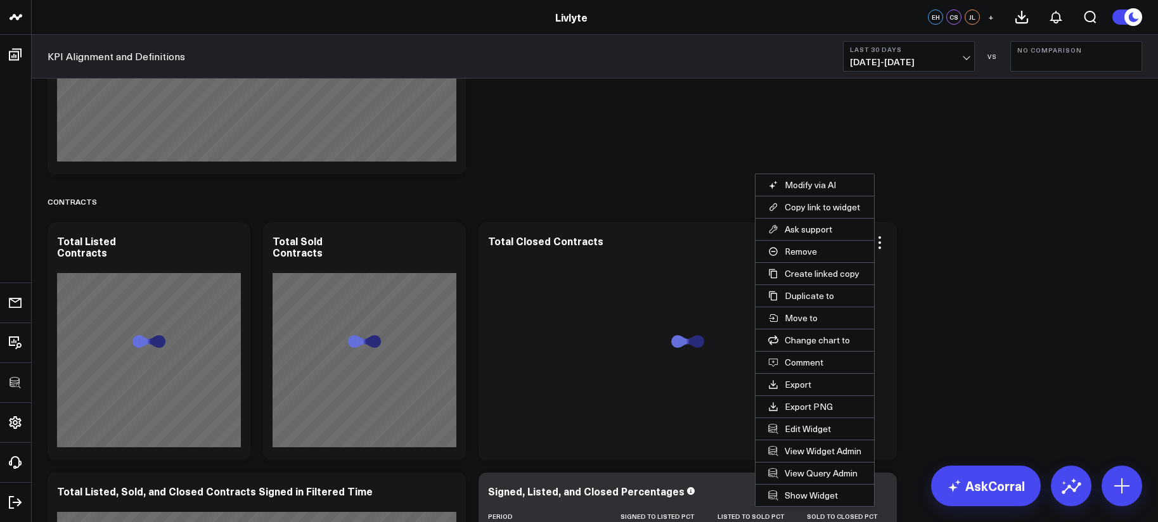
click at [802, 430] on button "Edit Widget" at bounding box center [814, 429] width 119 height 22
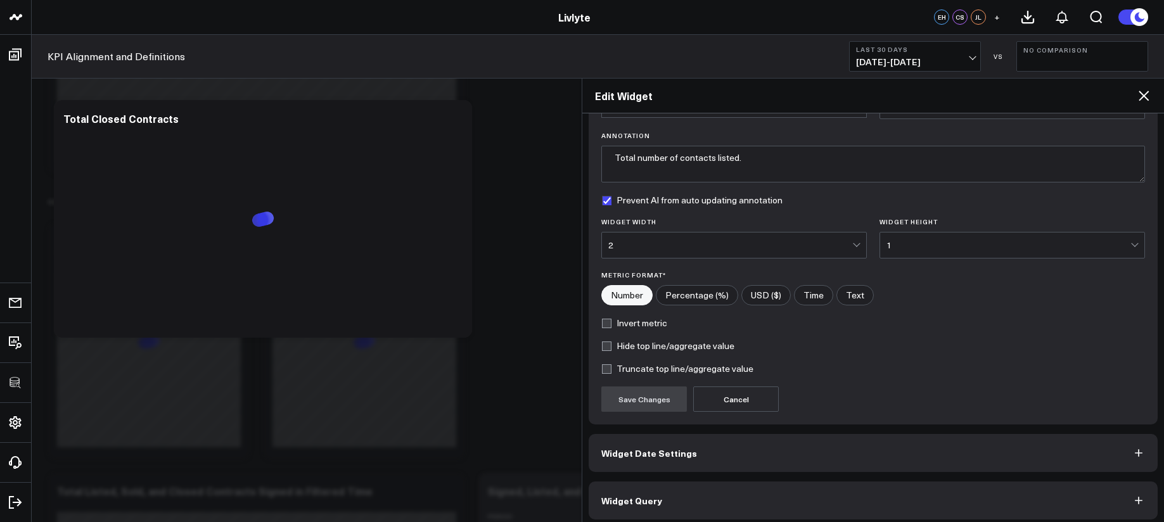
scroll to position [89, 0]
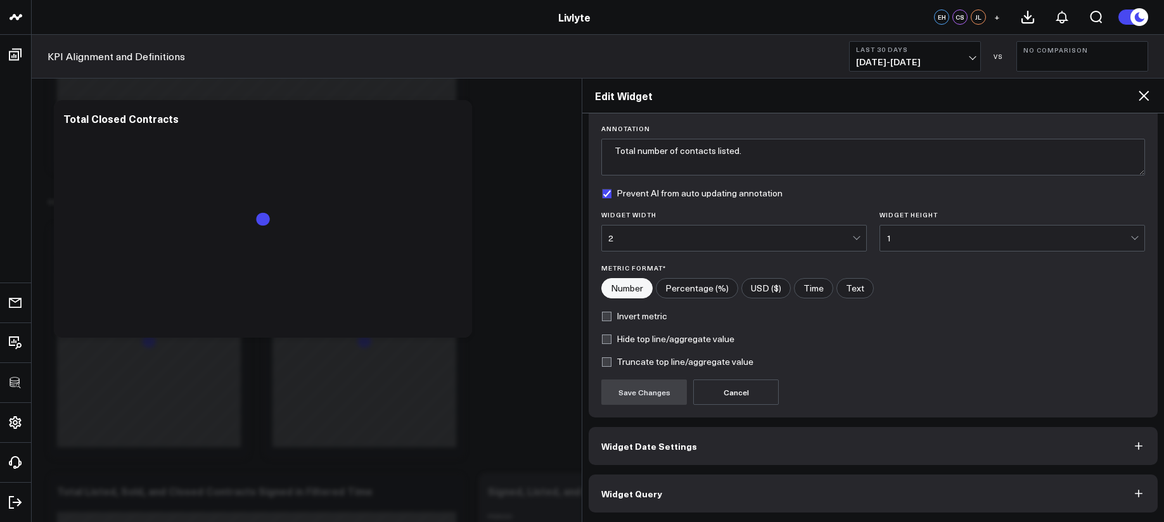
click at [819, 508] on button "Widget Query" at bounding box center [873, 494] width 569 height 38
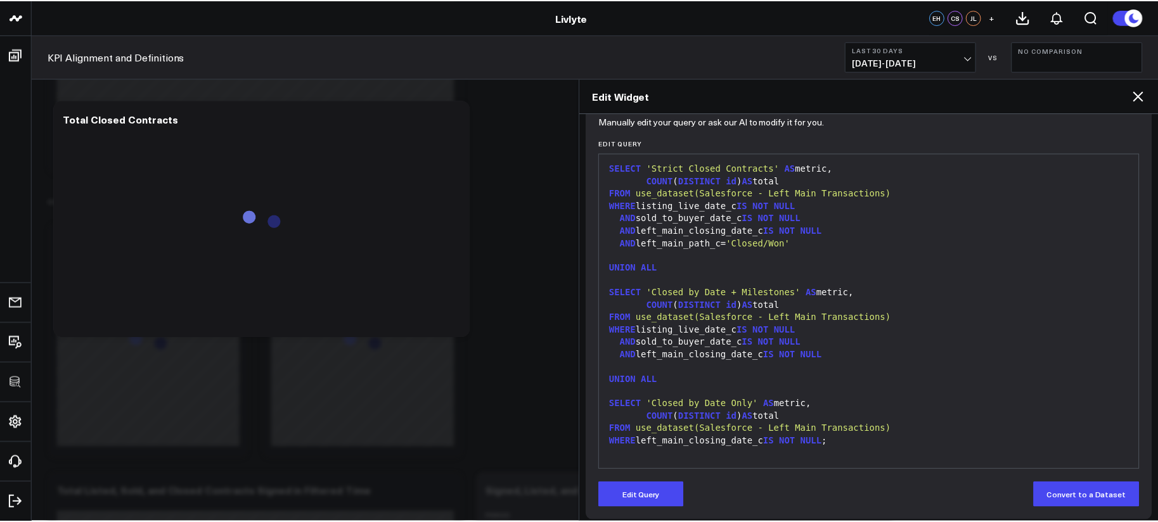
scroll to position [144, 0]
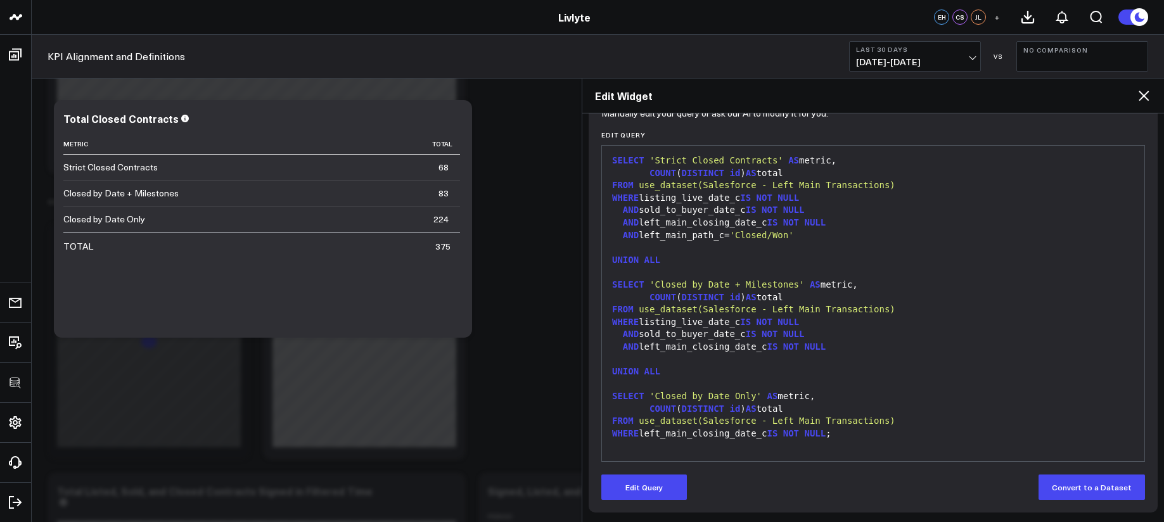
click at [1135, 105] on div "Edit Widget" at bounding box center [873, 96] width 582 height 35
click at [1139, 102] on icon at bounding box center [1143, 95] width 15 height 15
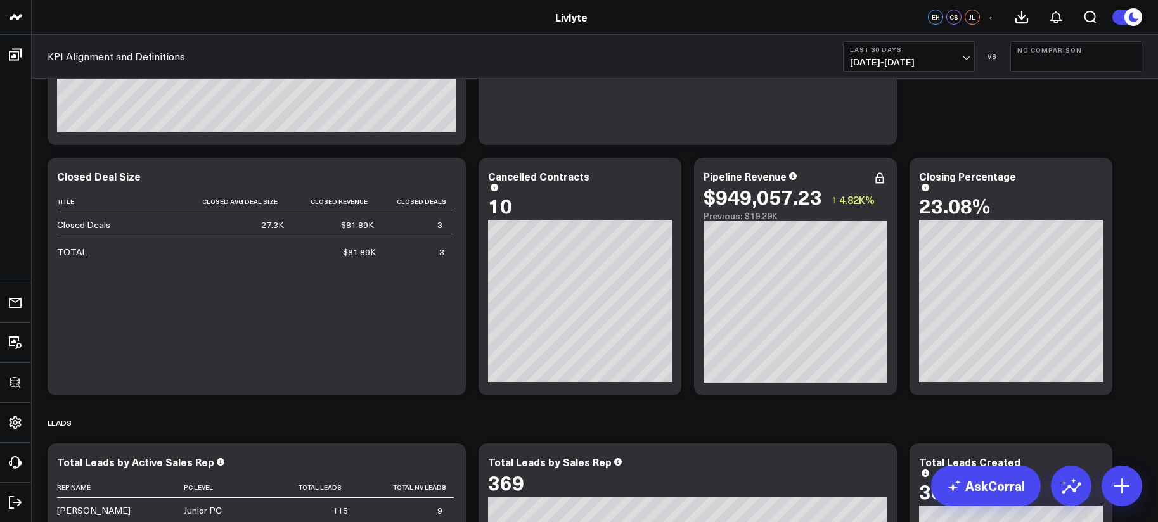
scroll to position [13, 0]
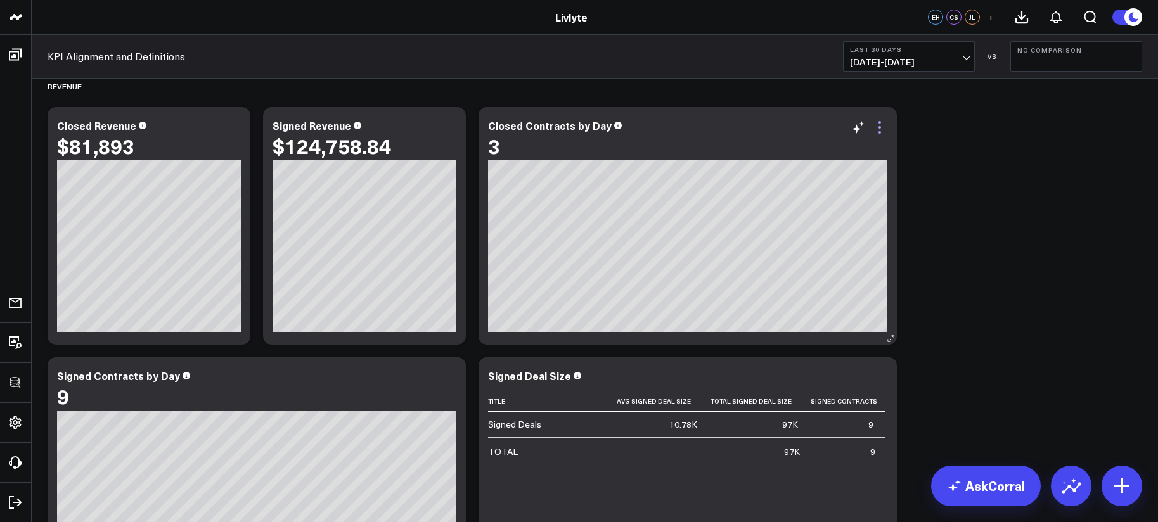
click at [878, 127] on icon at bounding box center [879, 127] width 3 height 3
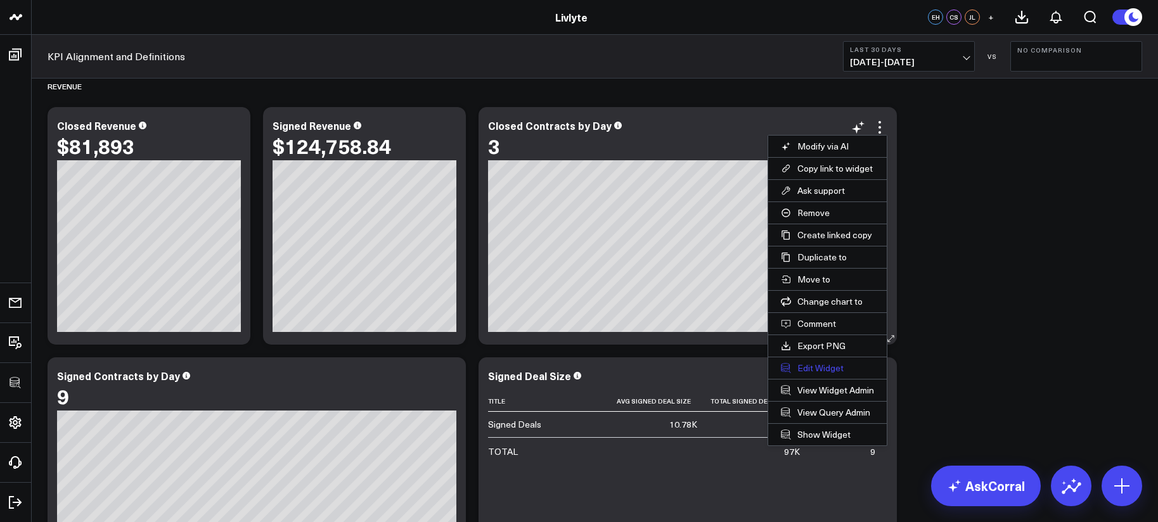
click at [831, 366] on button "Edit Widget" at bounding box center [827, 368] width 119 height 22
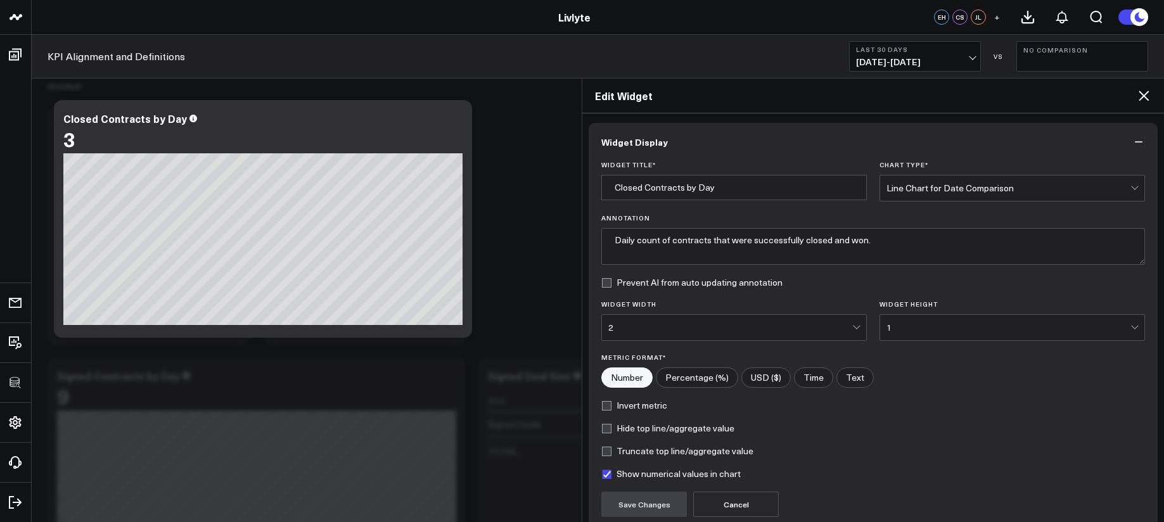
click at [1141, 91] on icon at bounding box center [1143, 95] width 15 height 15
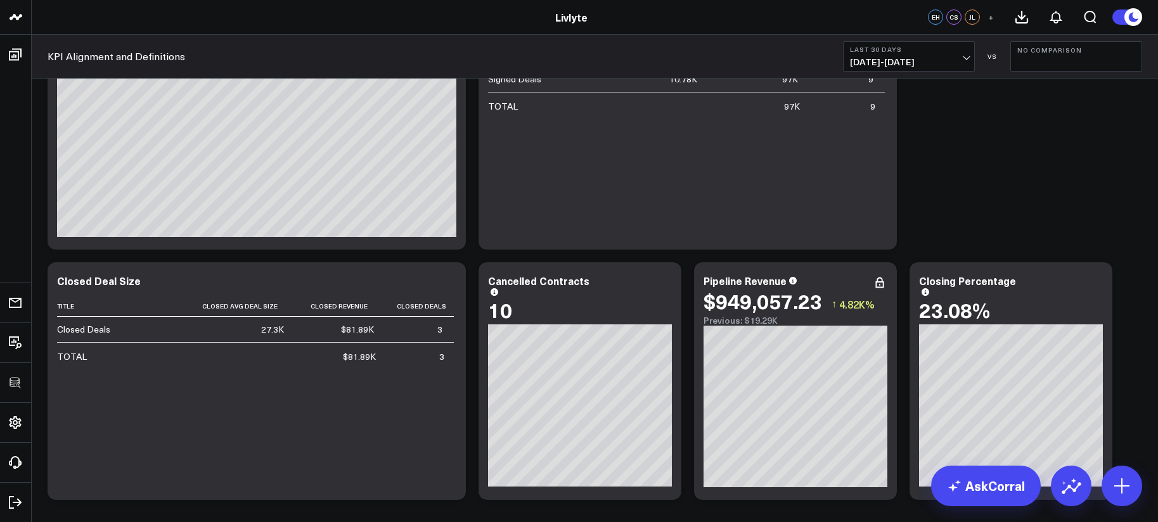
scroll to position [86, 0]
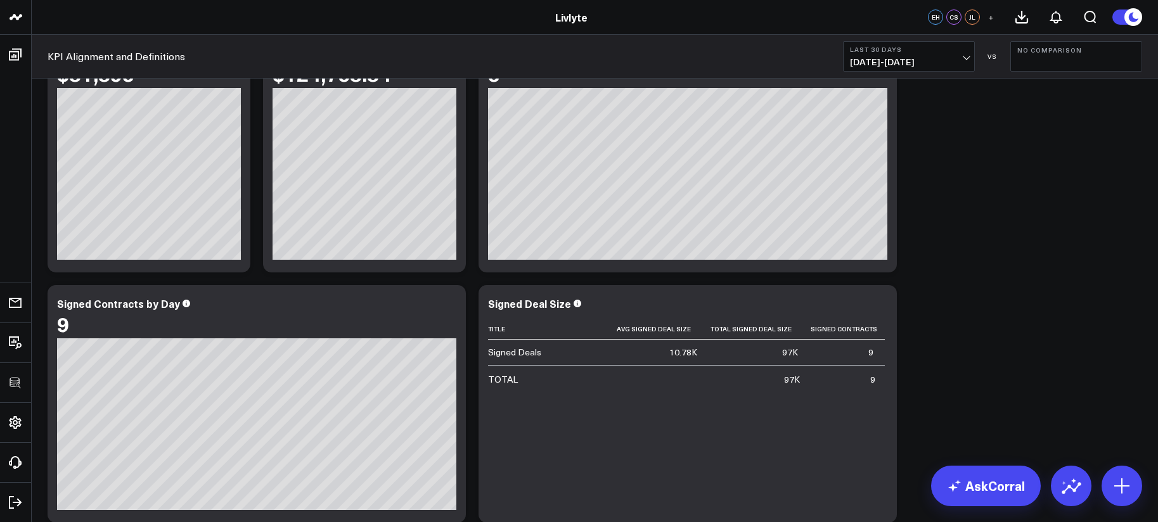
click at [932, 50] on b "Last 30 Days" at bounding box center [909, 50] width 118 height 8
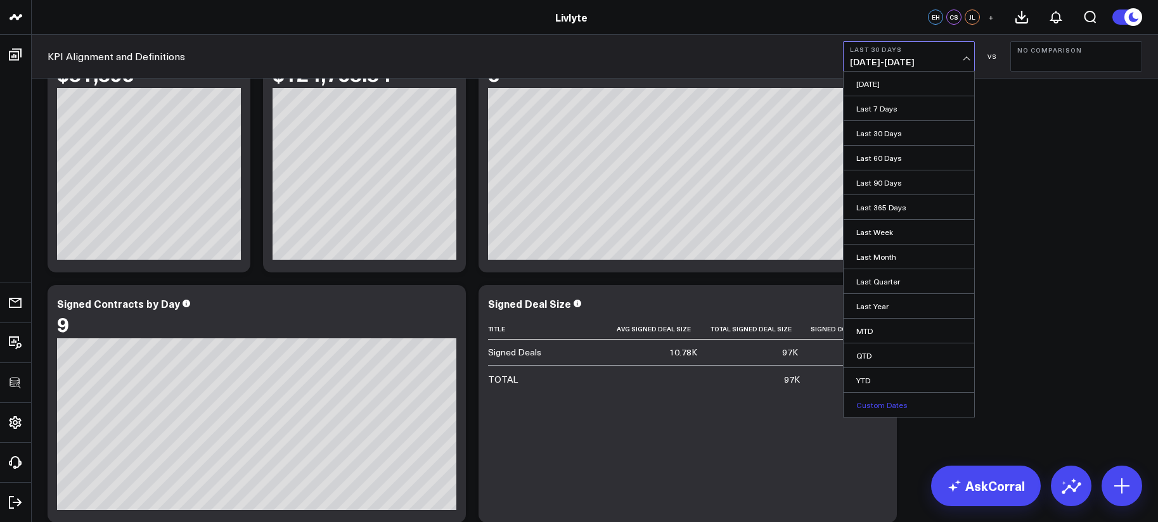
click at [889, 397] on link "Custom Dates" at bounding box center [908, 405] width 131 height 24
select select "9"
select select "2025"
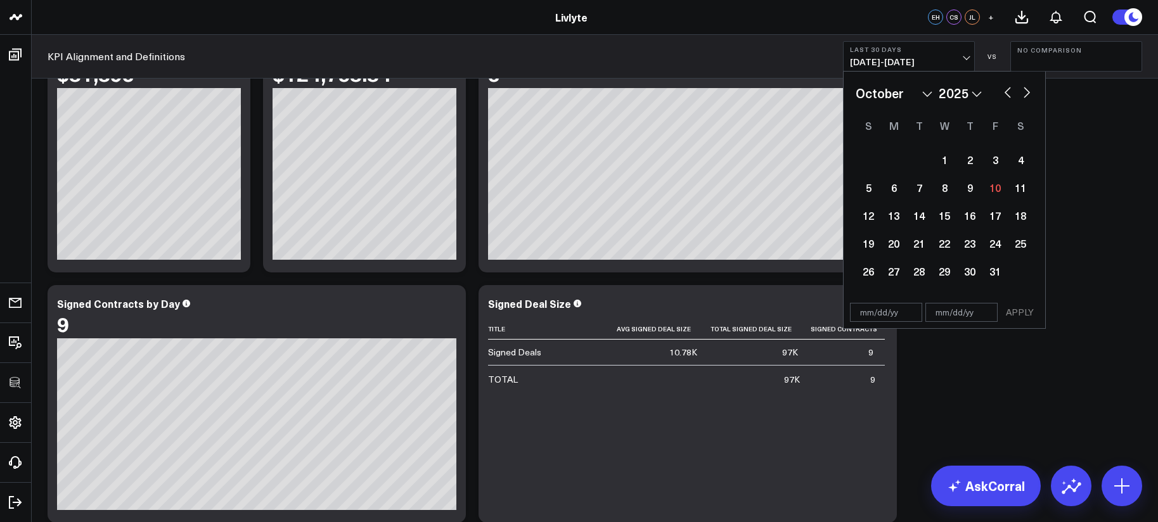
click at [1010, 95] on button "button" at bounding box center [1007, 91] width 13 height 15
select select "8"
select select "2025"
click at [1010, 95] on button "button" at bounding box center [1007, 91] width 13 height 15
select select "7"
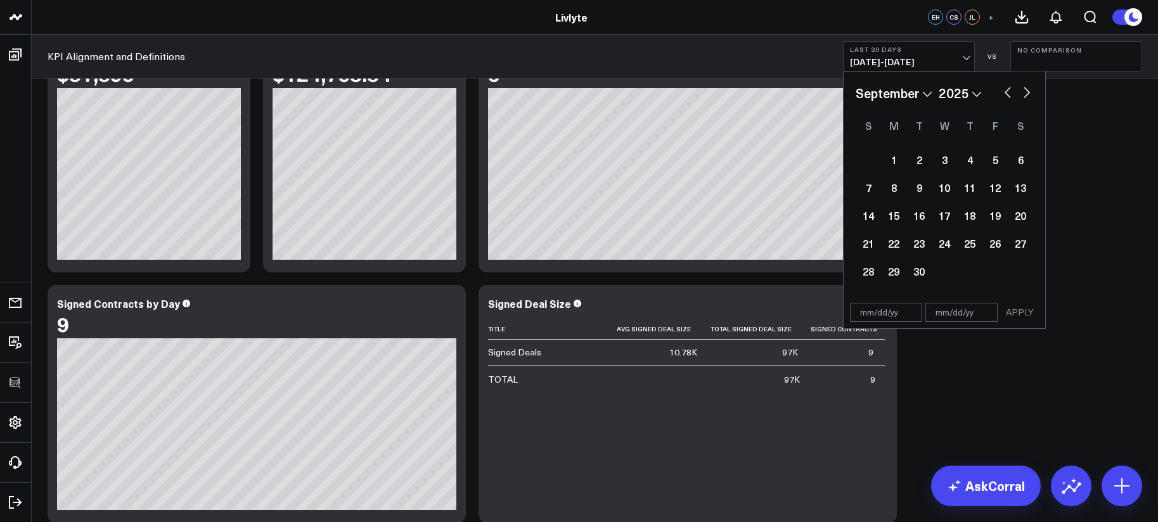
select select "2025"
click at [1010, 95] on button "button" at bounding box center [1007, 91] width 13 height 15
select select "6"
select select "2025"
click at [1008, 94] on button "button" at bounding box center [1007, 91] width 13 height 15
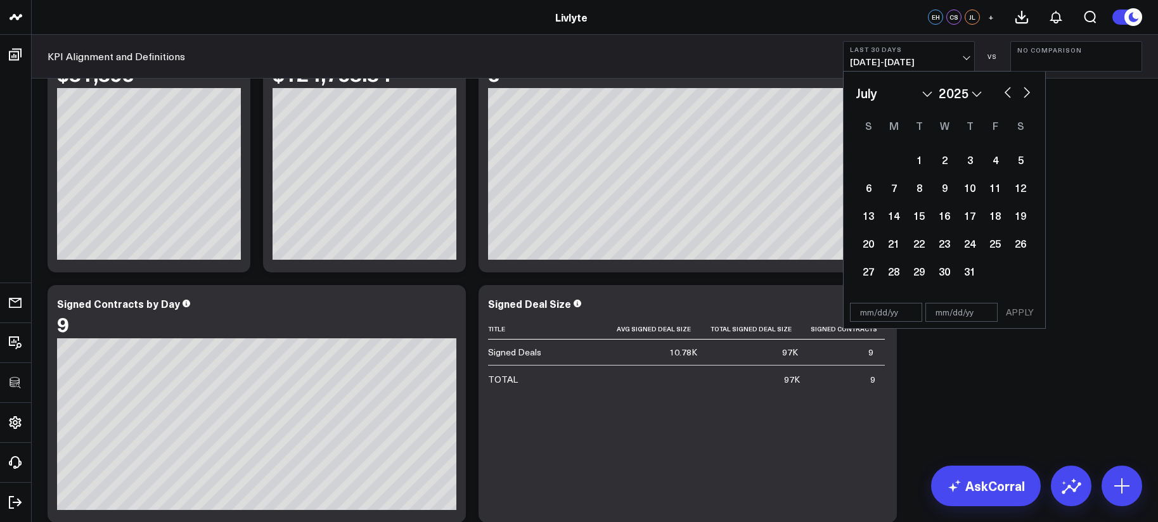
select select "5"
select select "2025"
click at [1008, 94] on button "button" at bounding box center [1007, 91] width 13 height 15
select select "4"
select select "2025"
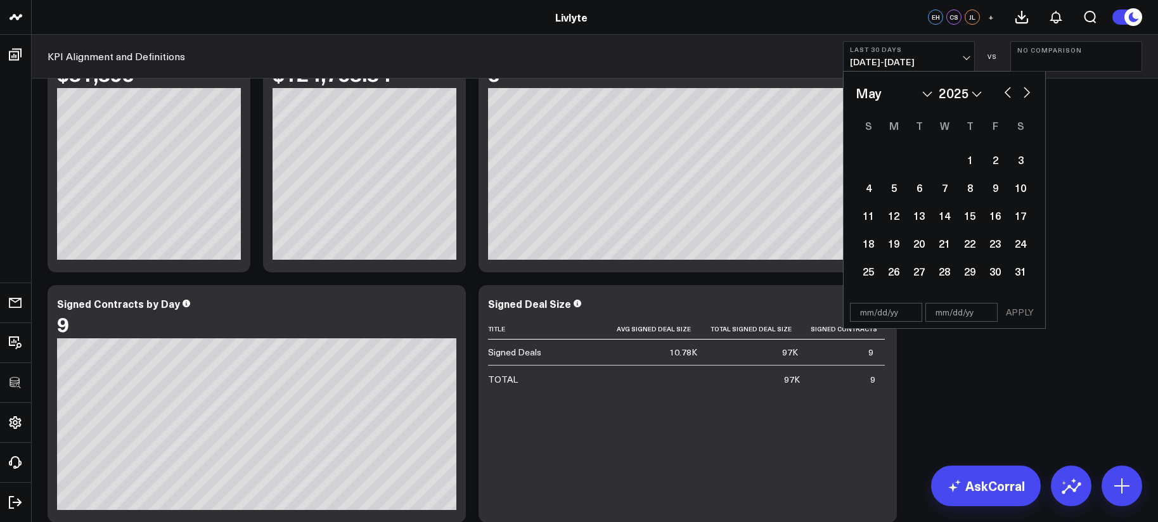
click at [1008, 94] on button "button" at bounding box center [1007, 91] width 13 height 15
select select "3"
select select "2025"
click at [915, 162] on div "1" at bounding box center [918, 159] width 25 height 25
type input "04/01/25"
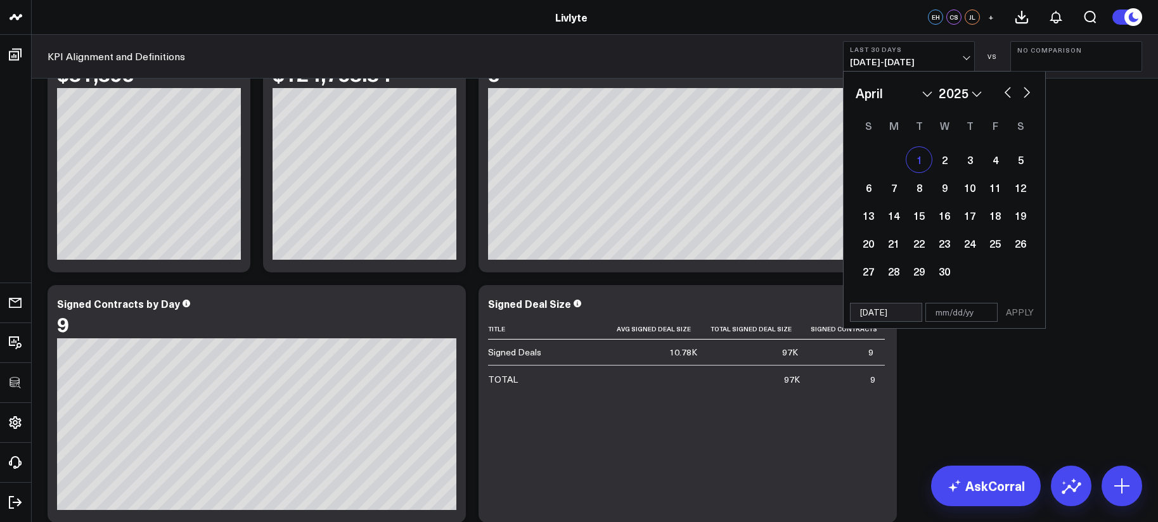
select select "3"
select select "2025"
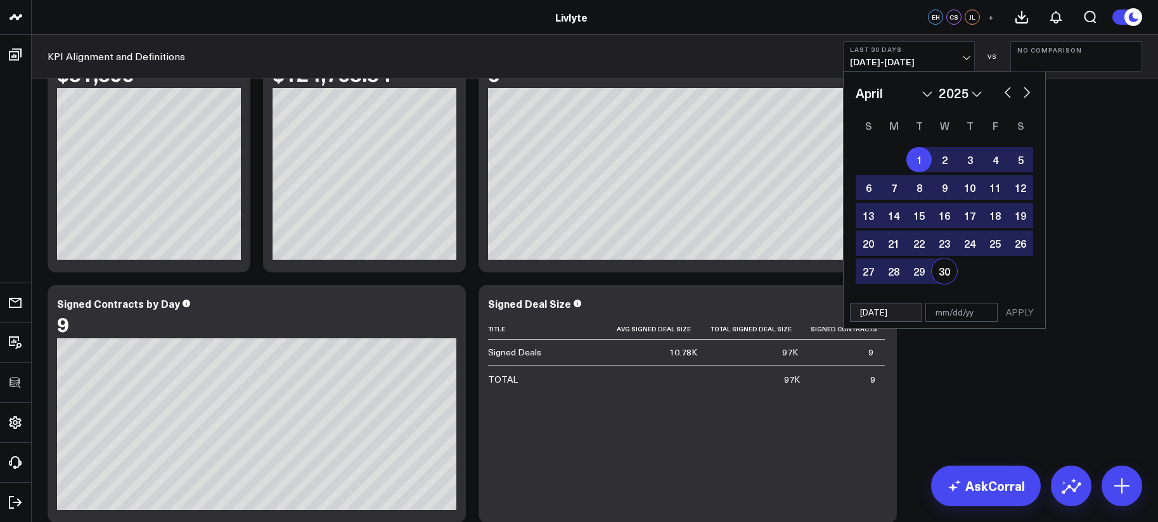
click at [942, 269] on div "30" at bounding box center [944, 271] width 25 height 25
type input "04/30/25"
select select "3"
select select "2025"
click at [1018, 307] on button "APPLY" at bounding box center [1020, 312] width 38 height 19
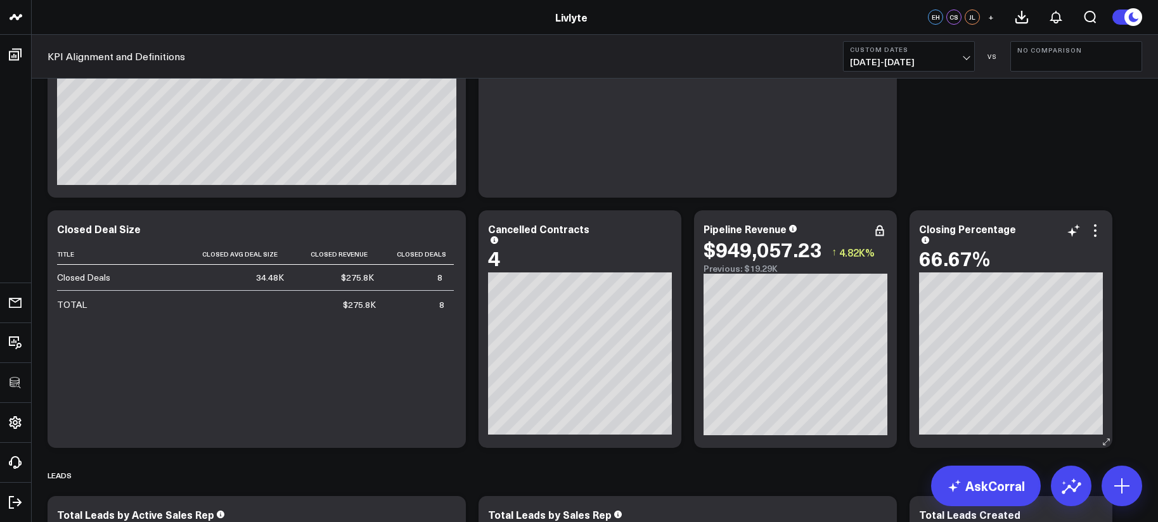
scroll to position [416, 0]
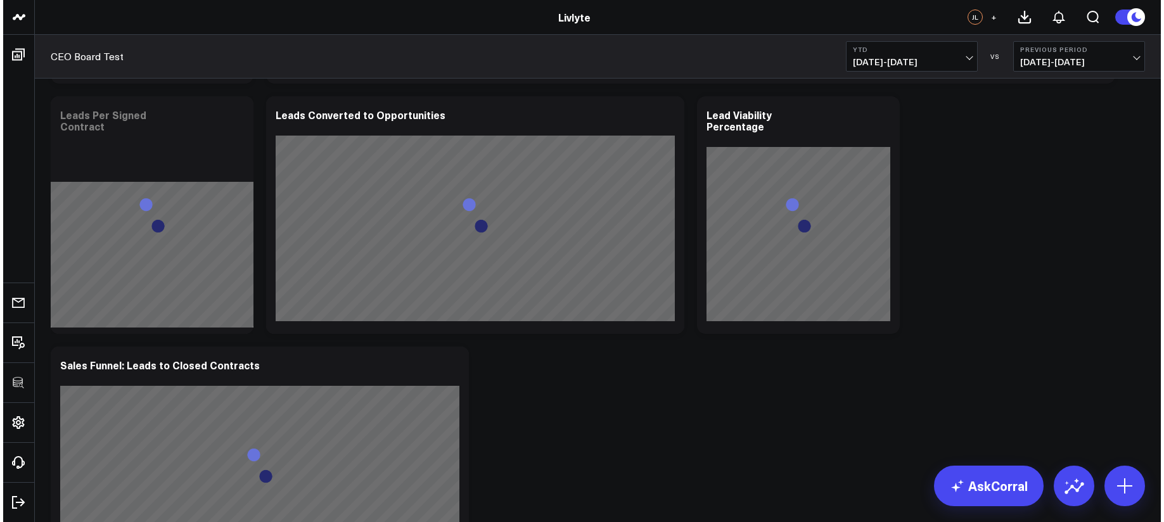
scroll to position [1563, 0]
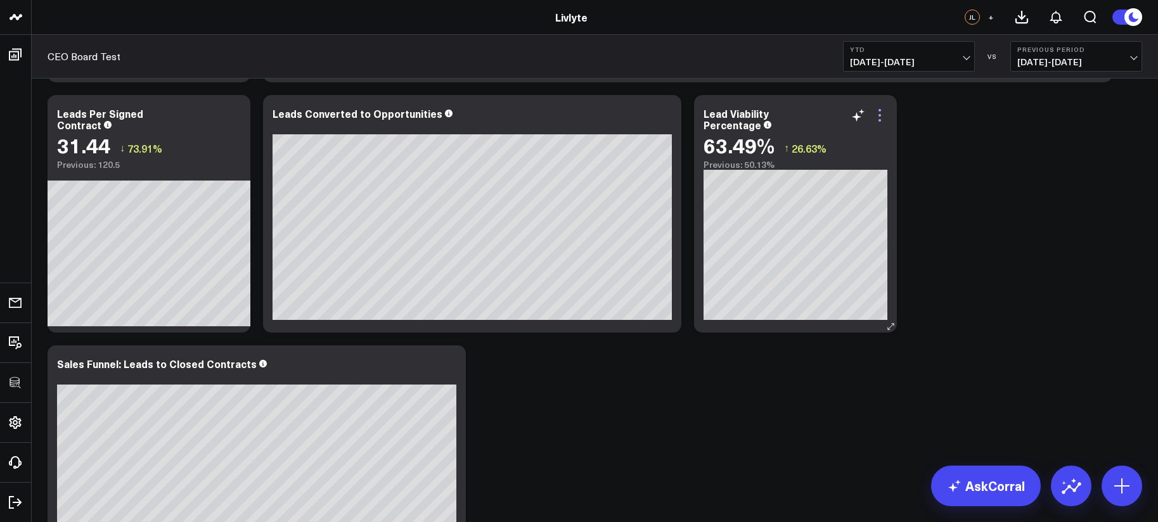
click at [885, 117] on icon at bounding box center [879, 115] width 15 height 15
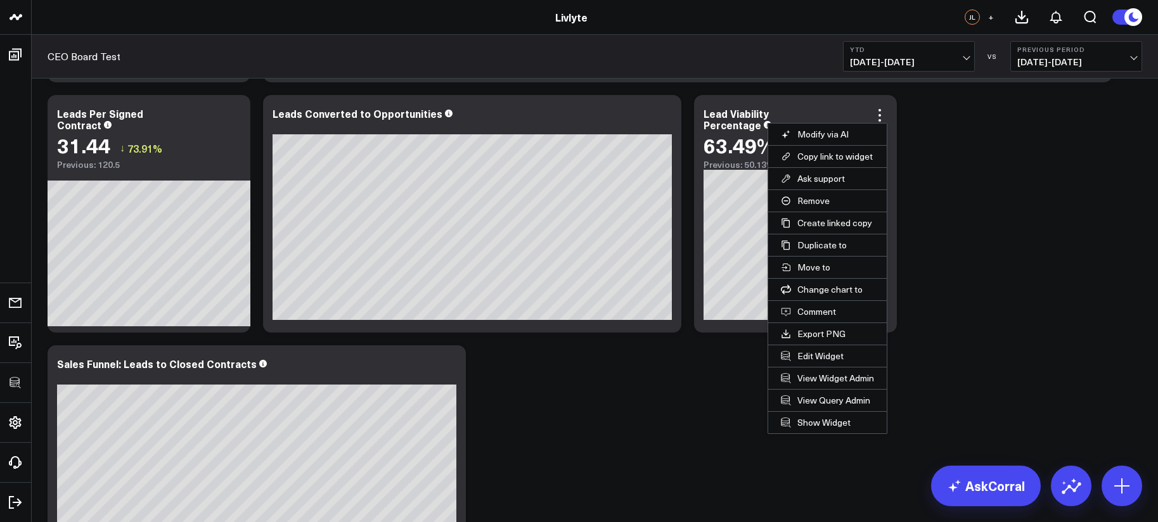
click at [823, 357] on button "Edit Widget" at bounding box center [827, 356] width 119 height 22
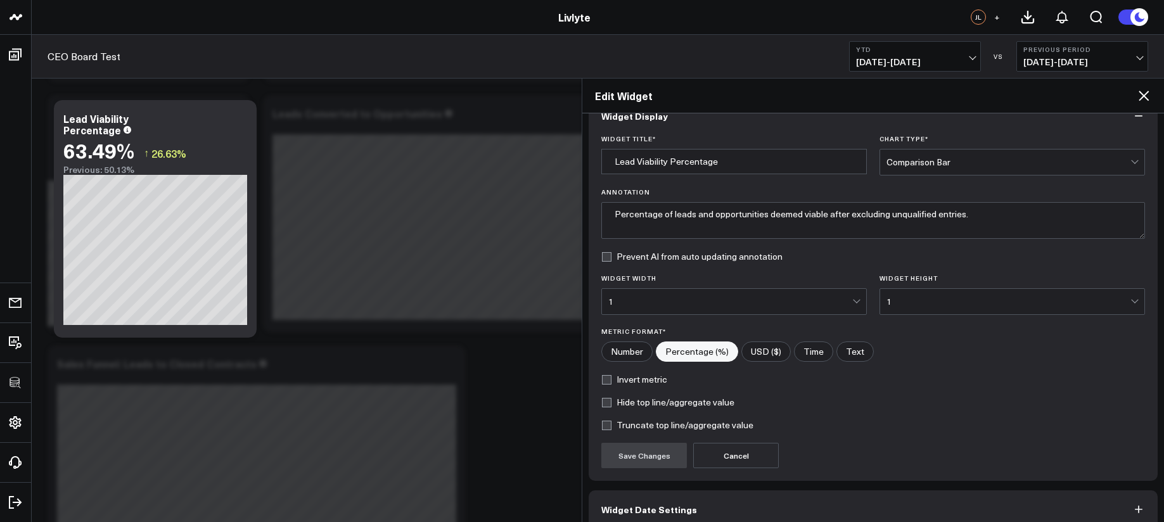
scroll to position [89, 0]
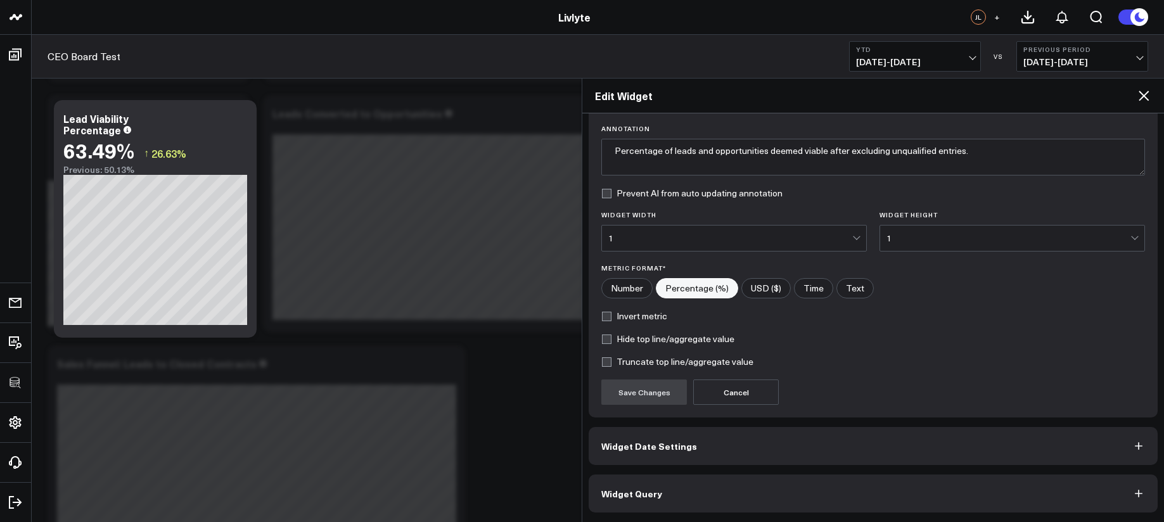
click at [845, 485] on button "Widget Query" at bounding box center [873, 494] width 569 height 38
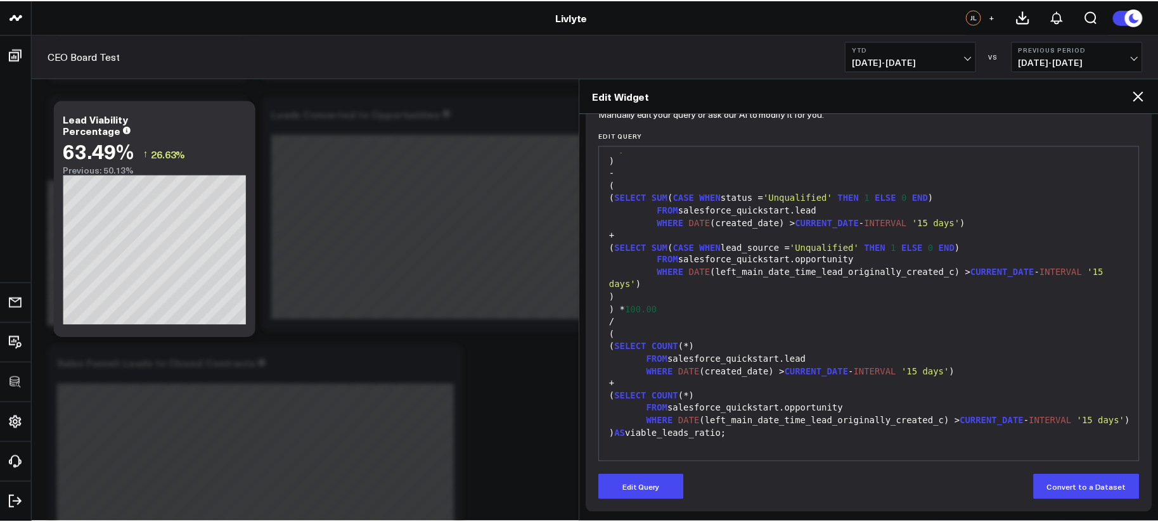
scroll to position [144, 0]
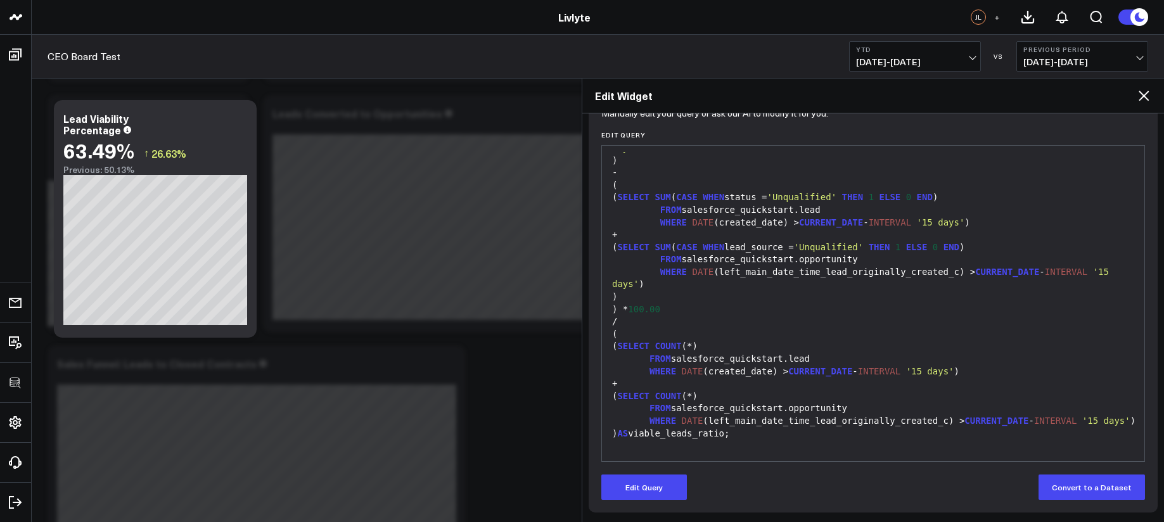
click at [503, 413] on div "SIGNED & CLOSED REVENUE METRICS Modify via AI Copy link to widget Ask support R…" at bounding box center [594, 357] width 1107 height 3682
click at [1150, 98] on icon at bounding box center [1143, 95] width 15 height 15
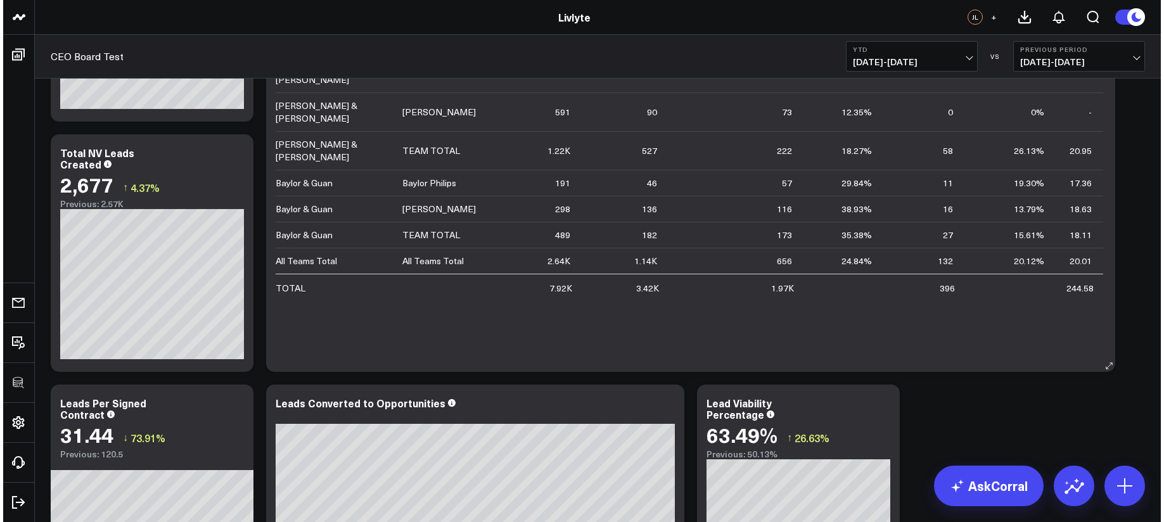
scroll to position [1397, 0]
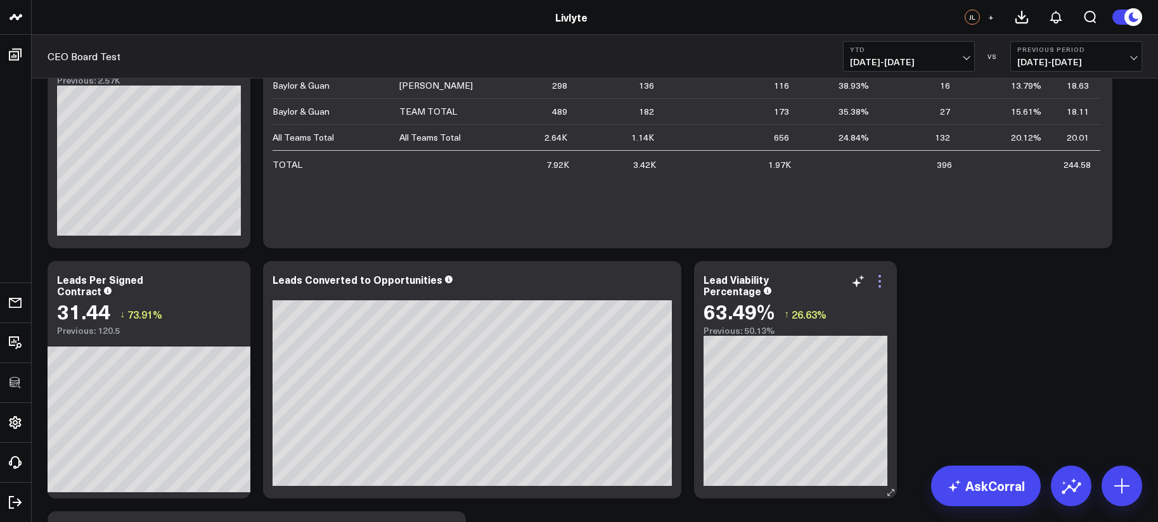
click at [879, 282] on icon at bounding box center [879, 281] width 15 height 15
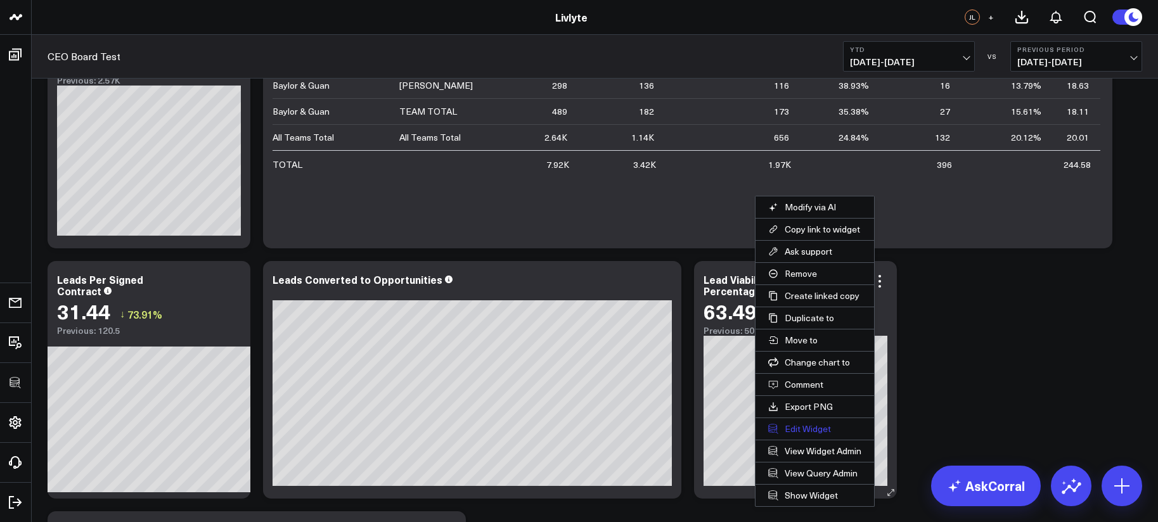
click at [837, 427] on button "Edit Widget" at bounding box center [814, 429] width 119 height 22
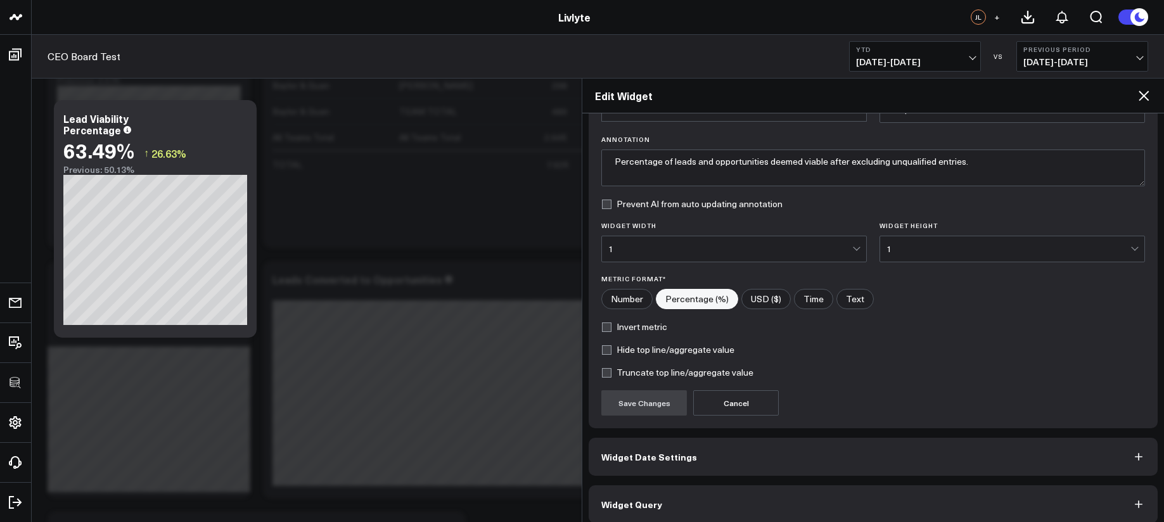
scroll to position [89, 0]
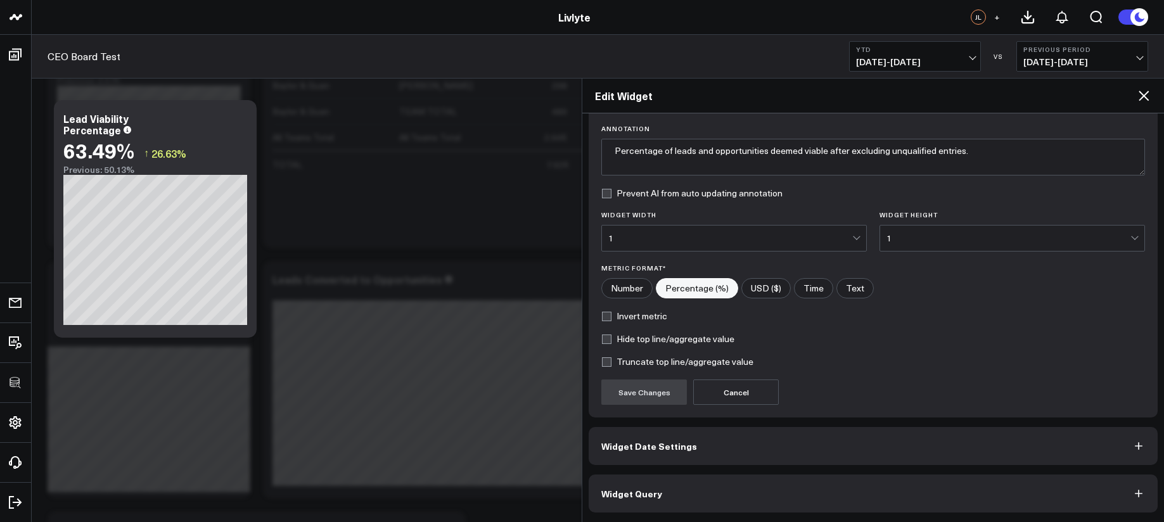
click at [831, 487] on button "Widget Query" at bounding box center [873, 494] width 569 height 38
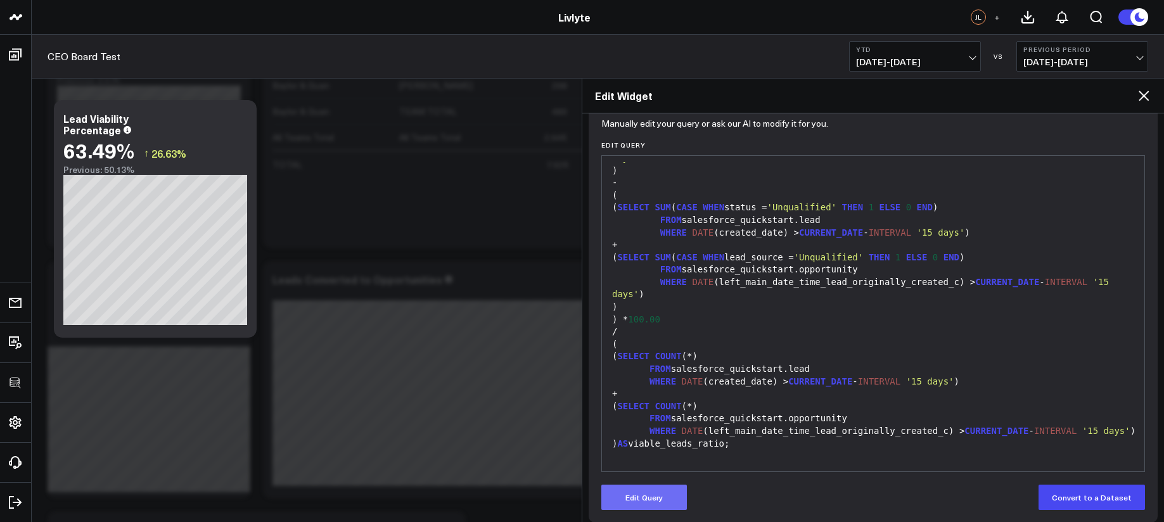
scroll to position [144, 0]
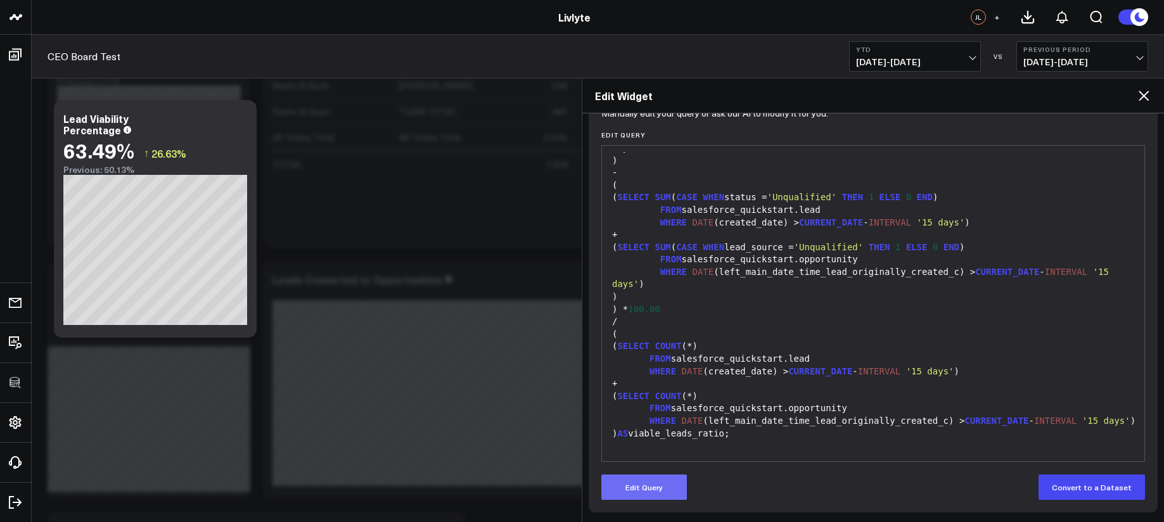
click at [633, 496] on button "Edit Query" at bounding box center [644, 487] width 86 height 25
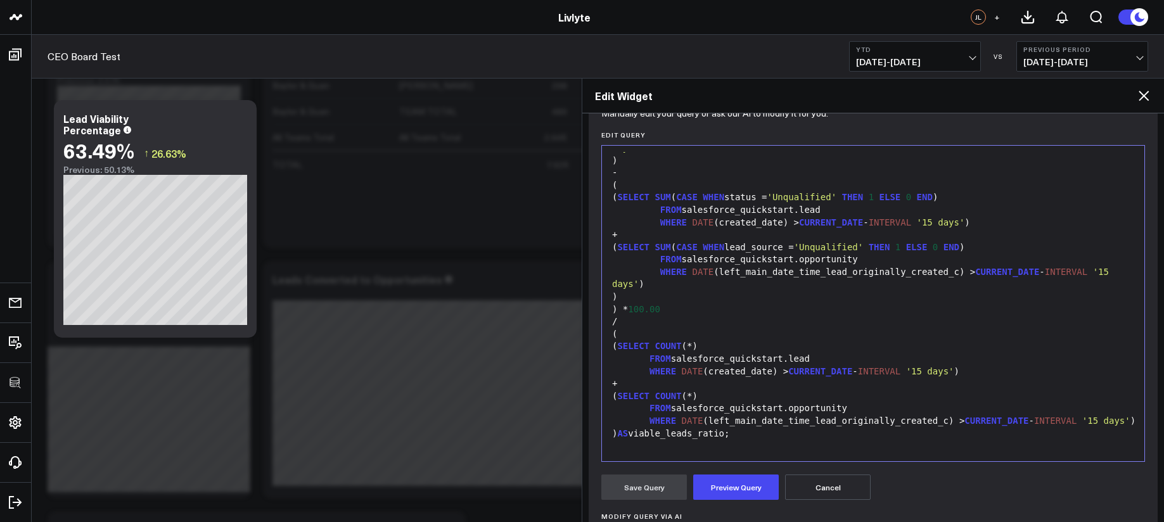
click at [667, 446] on div at bounding box center [873, 446] width 530 height 13
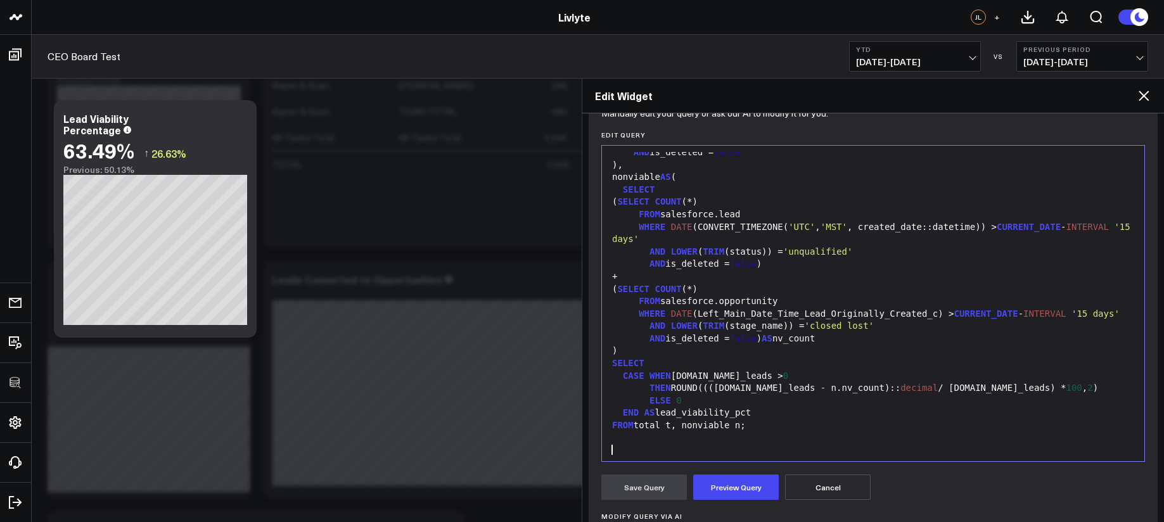
scroll to position [75, 0]
click at [719, 487] on button "Preview Query" at bounding box center [736, 487] width 86 height 25
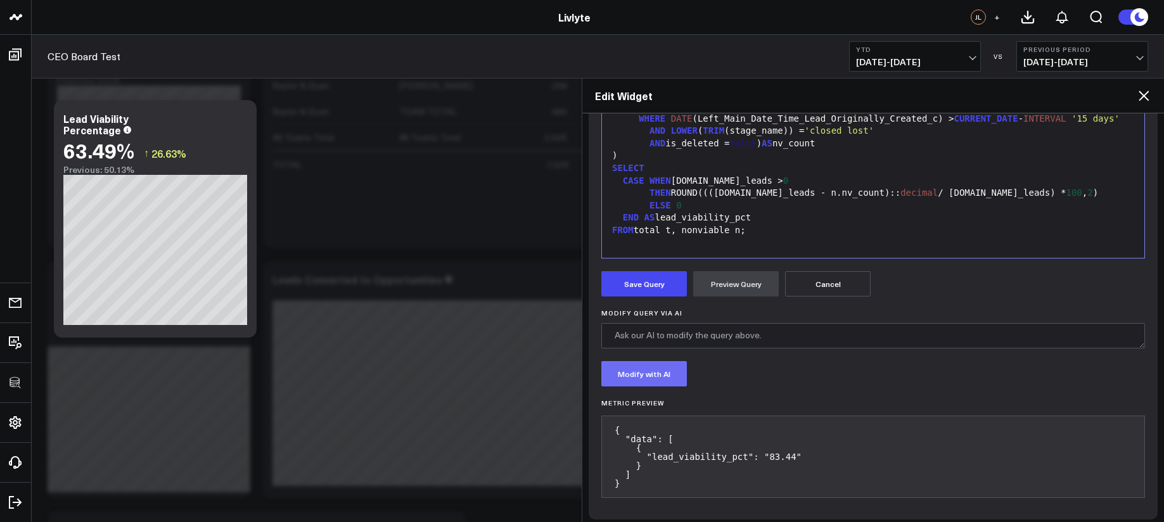
scroll to position [355, 0]
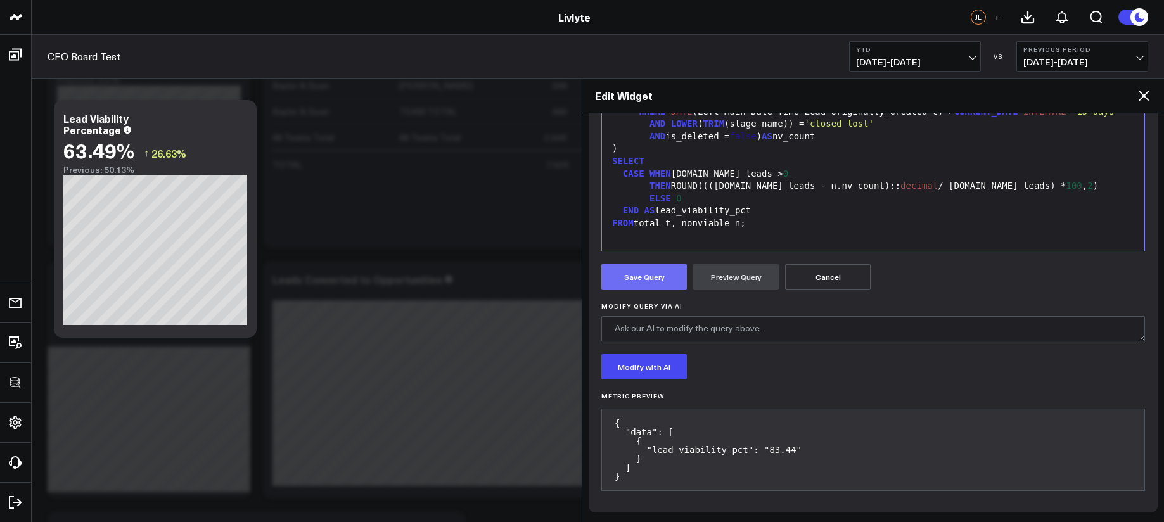
click at [657, 274] on button "Save Query" at bounding box center [644, 276] width 86 height 25
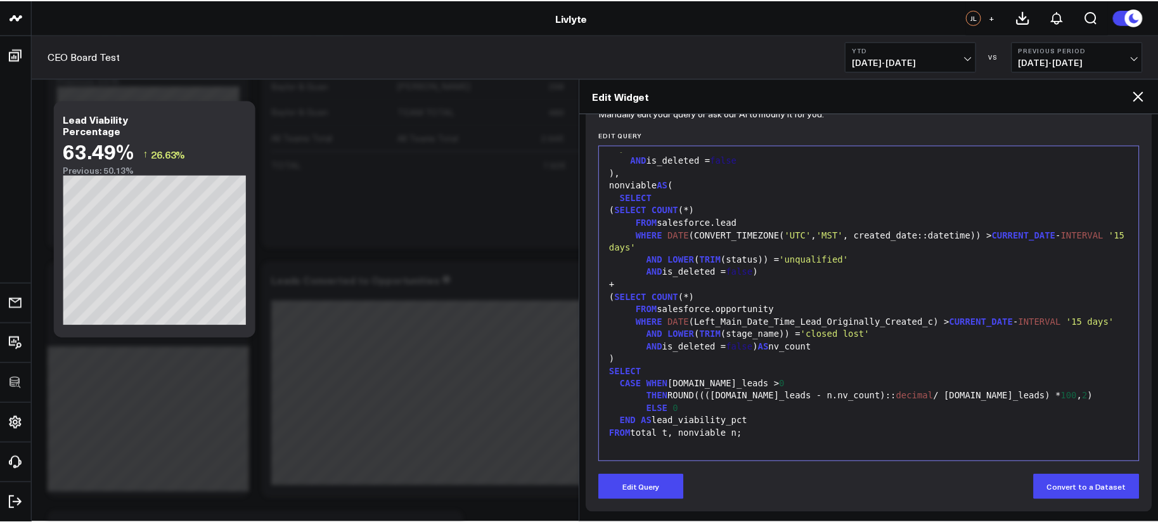
scroll to position [144, 0]
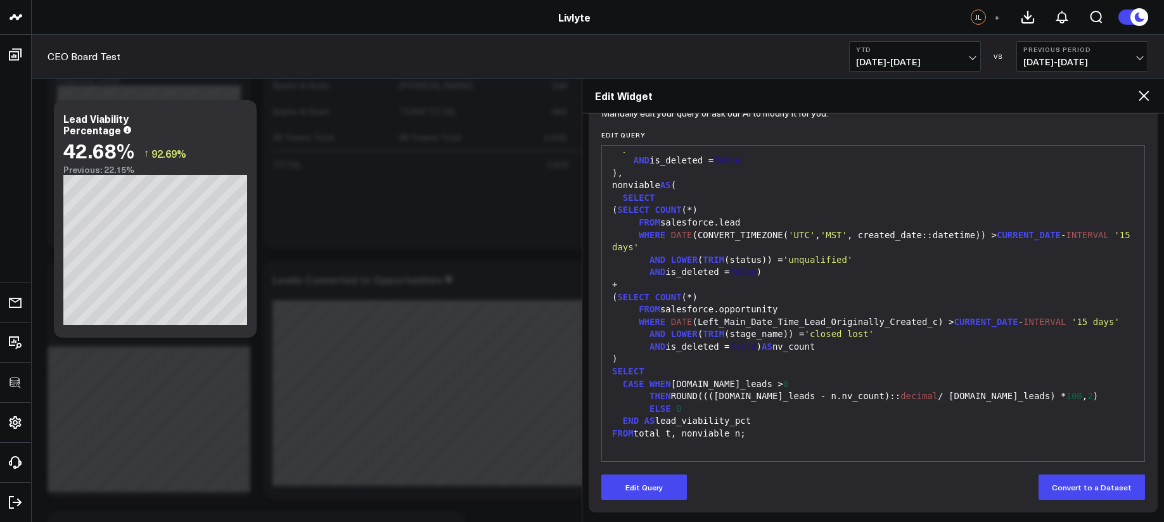
click at [1151, 97] on div "Edit Widget" at bounding box center [873, 96] width 582 height 35
click at [1150, 98] on icon at bounding box center [1143, 95] width 15 height 15
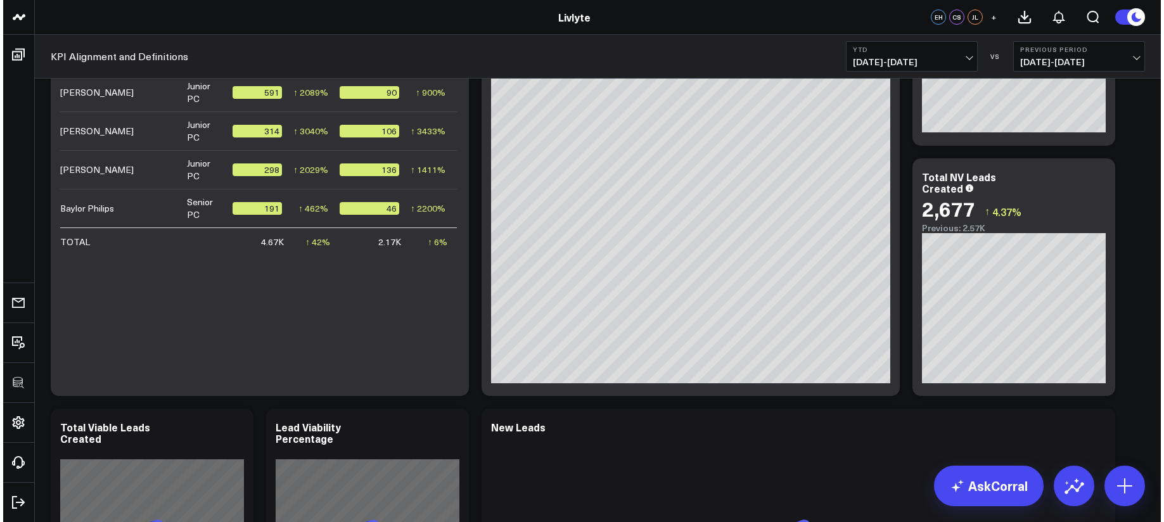
scroll to position [1087, 0]
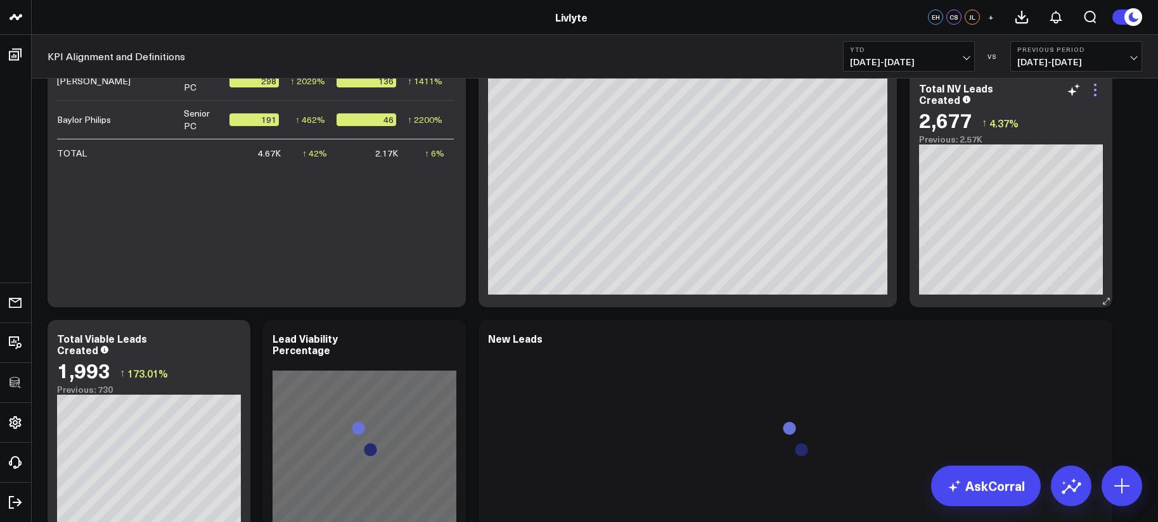
click at [1096, 91] on icon at bounding box center [1094, 89] width 15 height 15
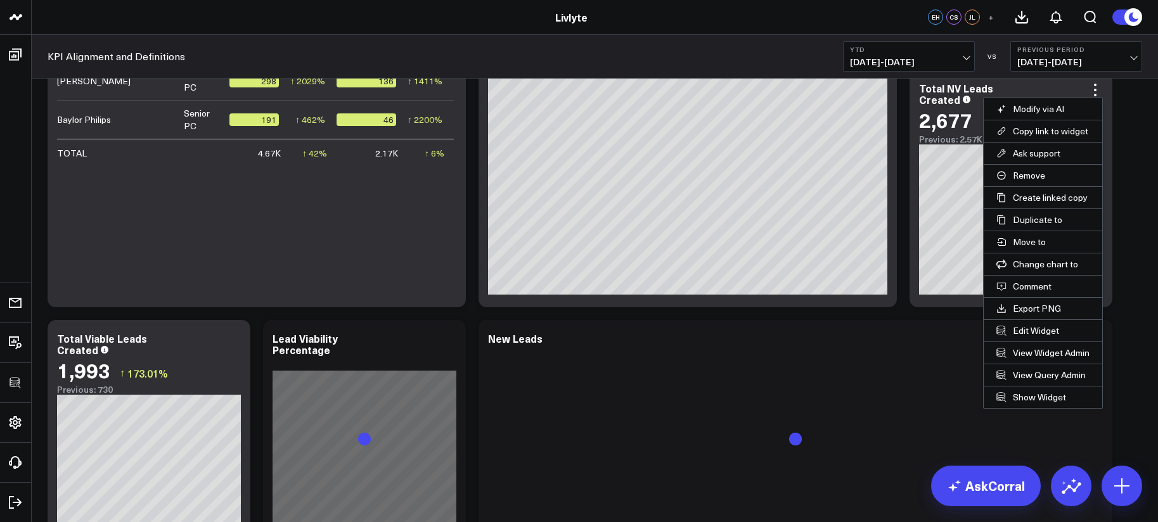
click at [1045, 326] on button "Edit Widget" at bounding box center [1043, 331] width 119 height 22
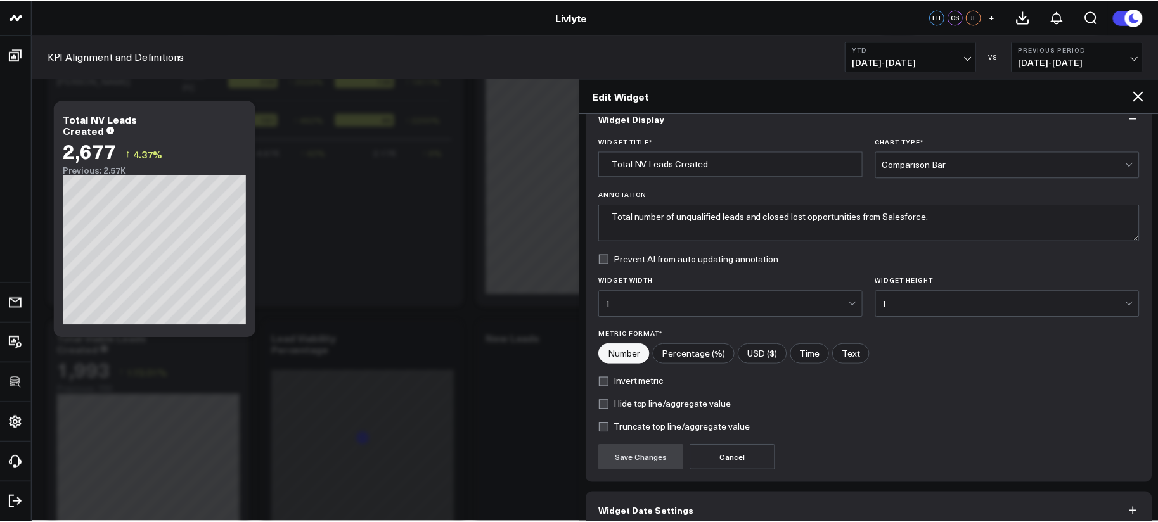
scroll to position [89, 0]
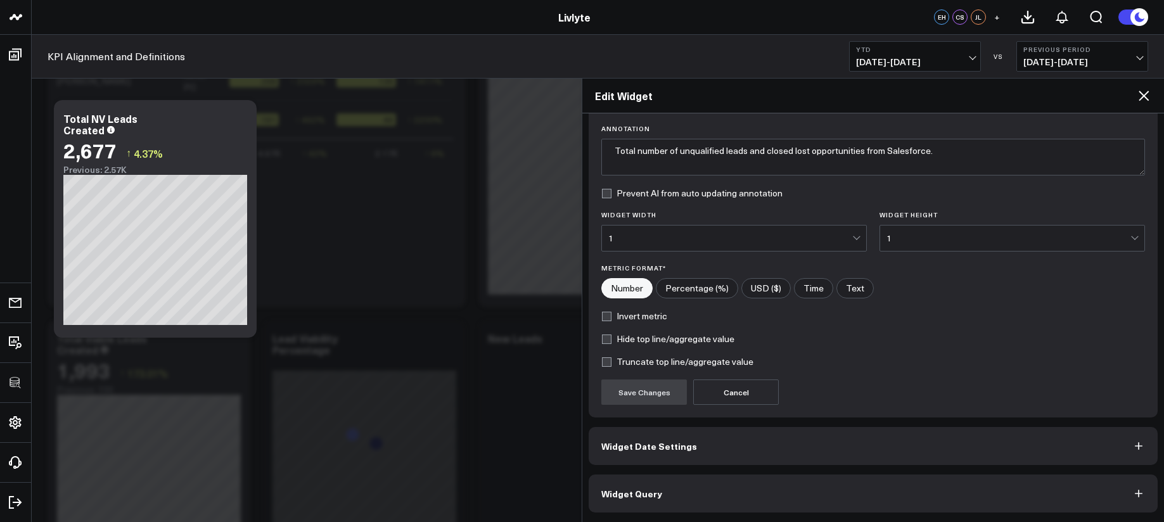
click at [941, 504] on button "Widget Query" at bounding box center [873, 494] width 569 height 38
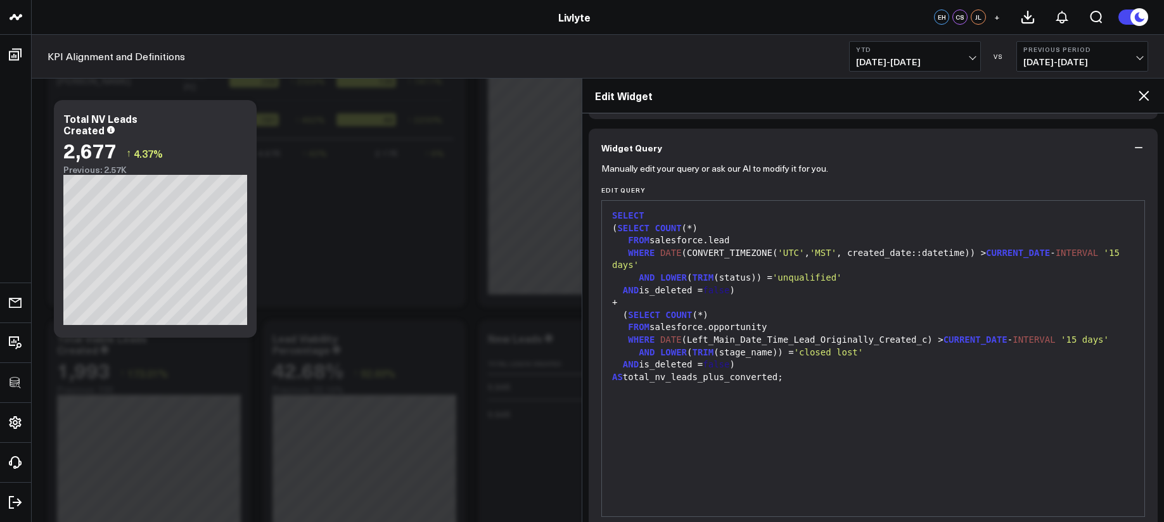
click at [794, 364] on div "AND is_deleted = false )" at bounding box center [873, 365] width 530 height 13
click at [1139, 101] on icon at bounding box center [1143, 95] width 15 height 15
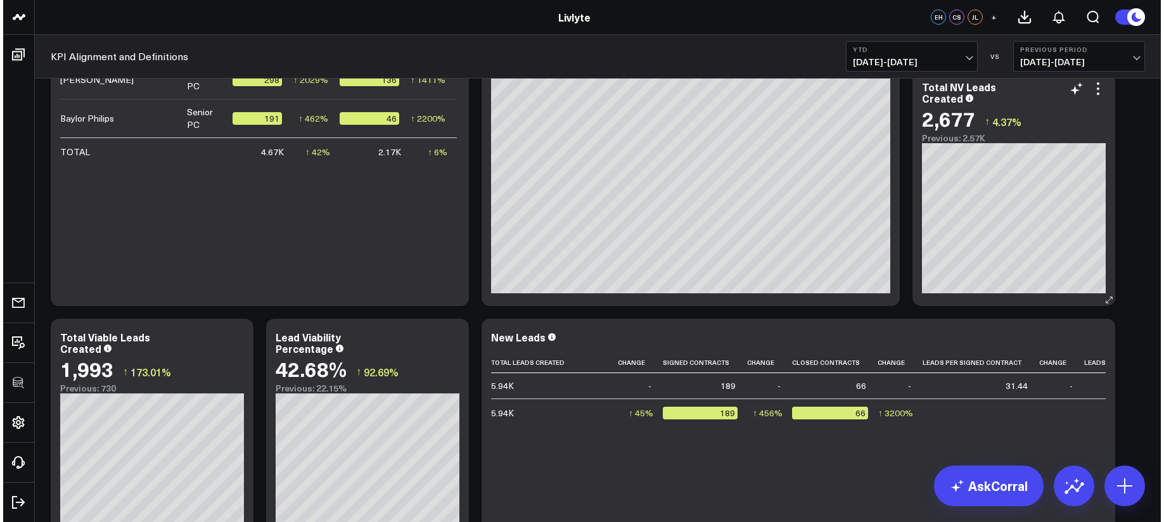
scroll to position [1090, 0]
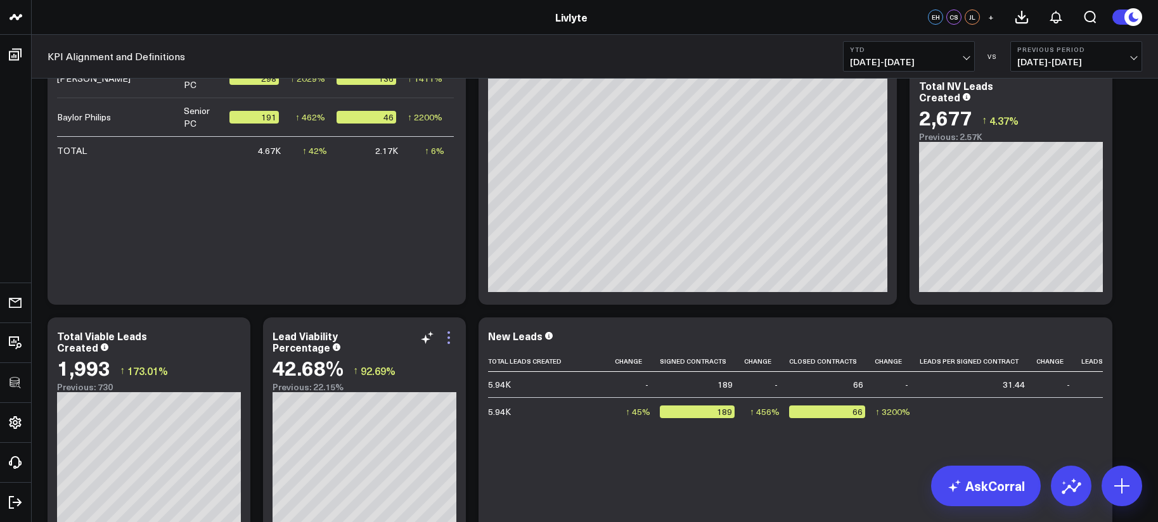
click at [451, 339] on icon at bounding box center [448, 337] width 15 height 15
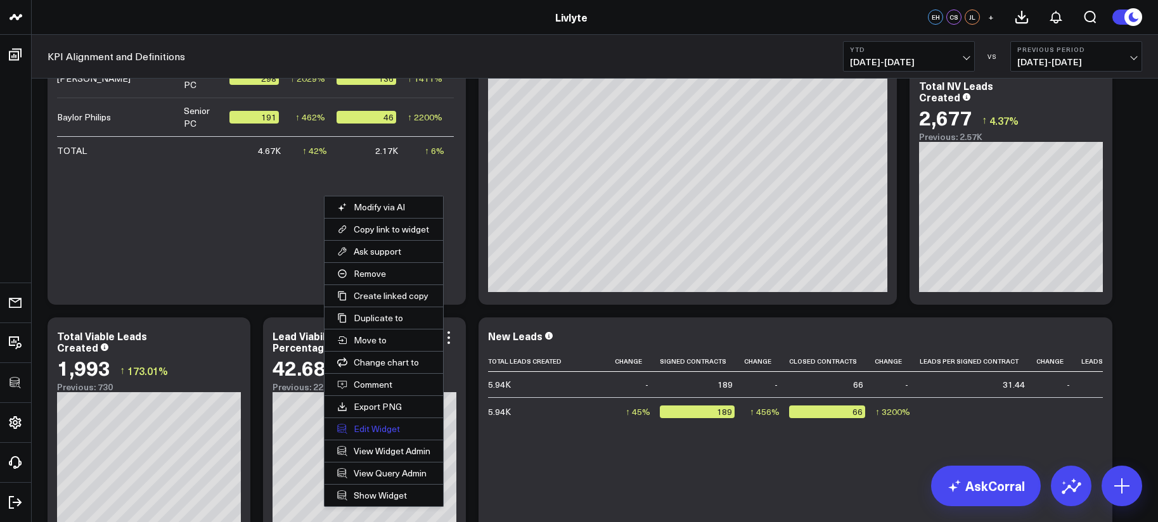
click at [402, 432] on button "Edit Widget" at bounding box center [383, 429] width 119 height 22
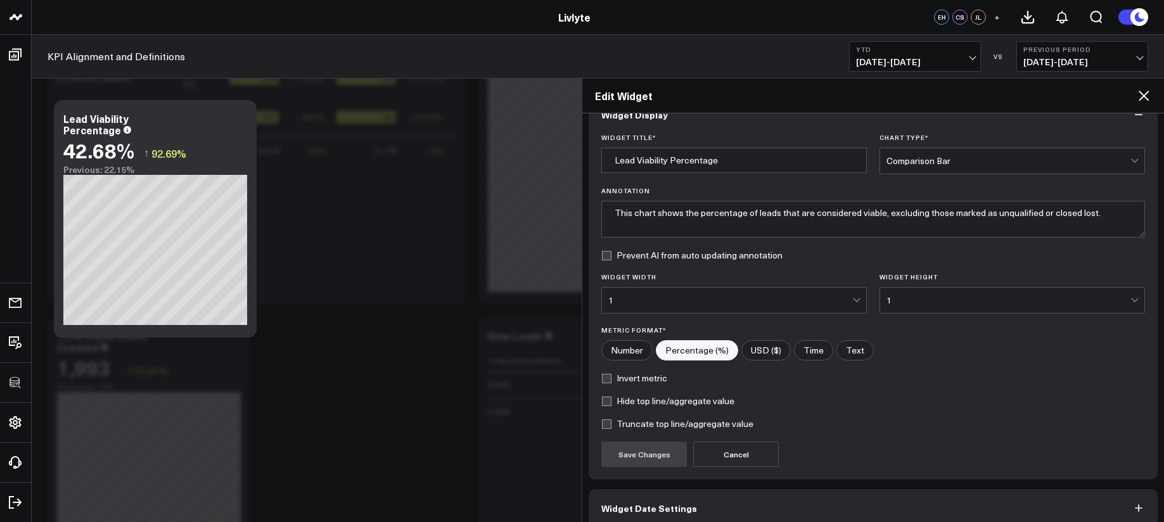
scroll to position [89, 0]
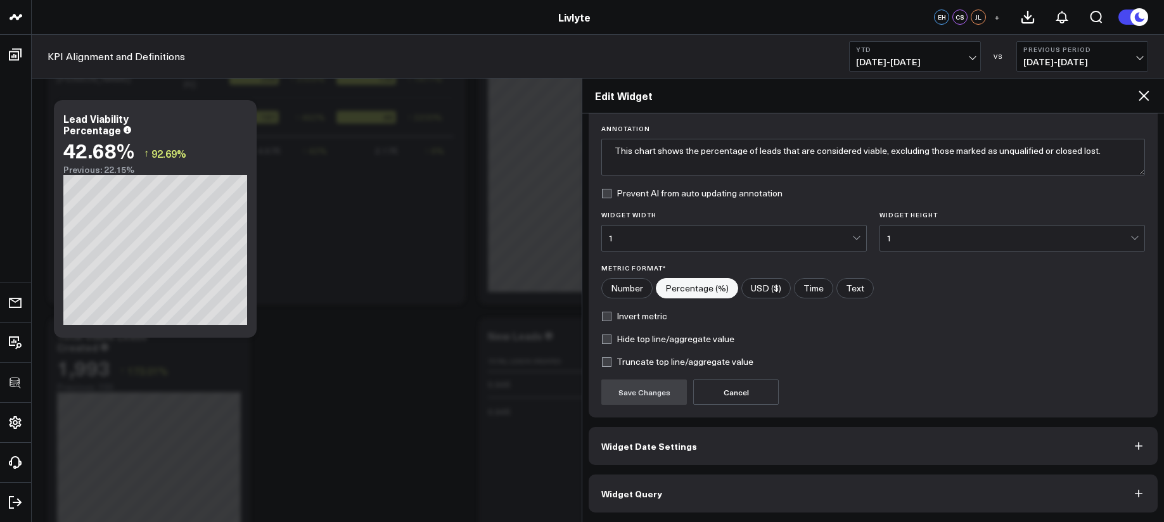
click at [744, 493] on button "Widget Query" at bounding box center [873, 494] width 569 height 38
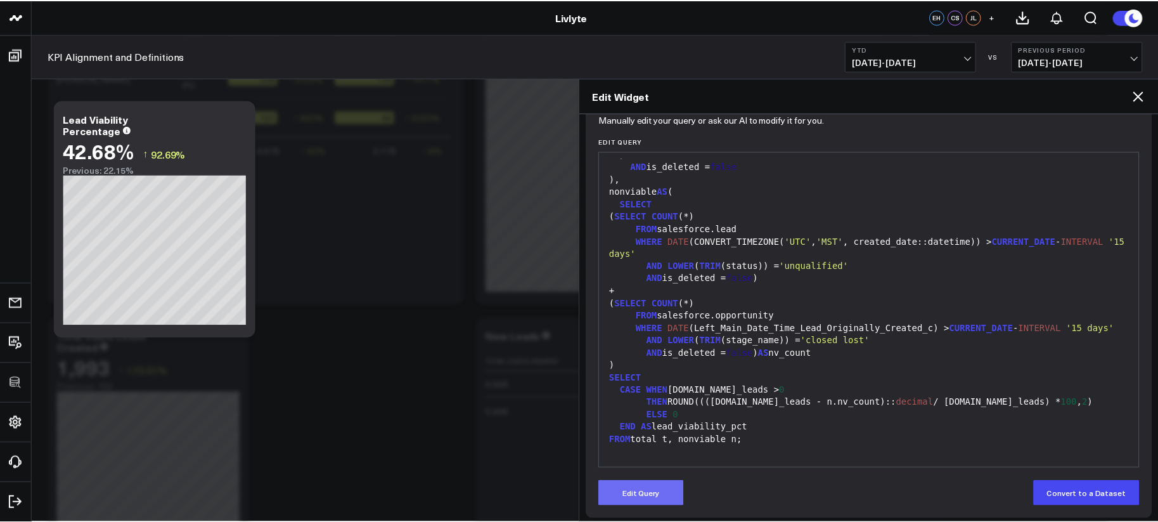
scroll to position [144, 0]
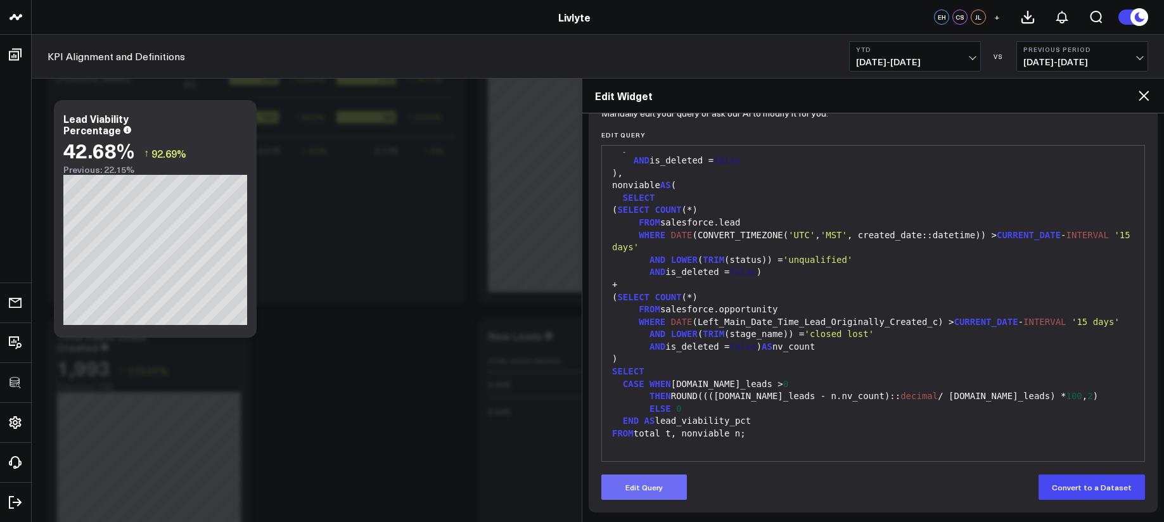
click at [648, 488] on button "Edit Query" at bounding box center [644, 487] width 86 height 25
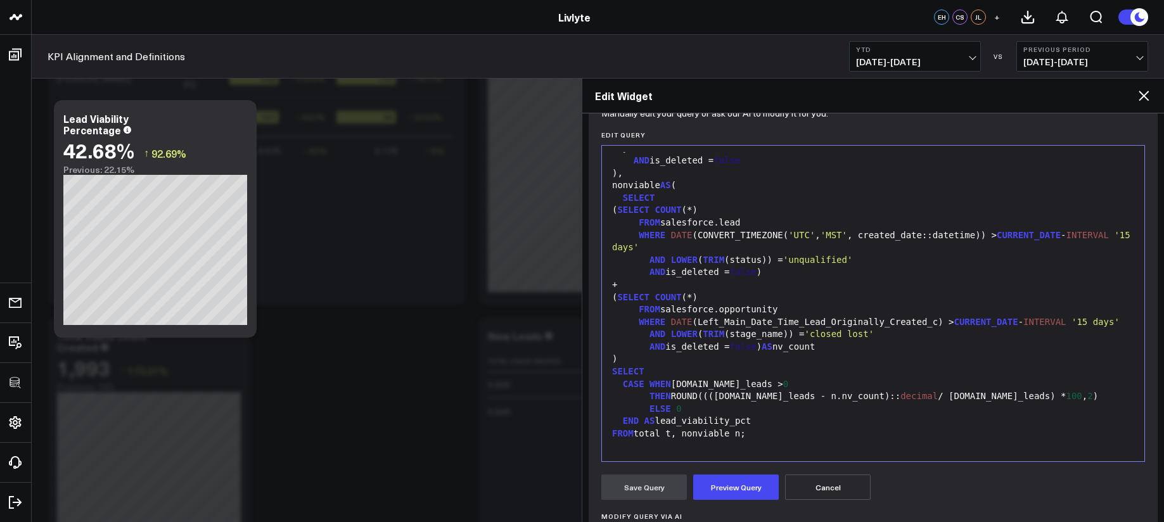
click at [706, 423] on div "END AS lead_viability_pct" at bounding box center [873, 421] width 530 height 13
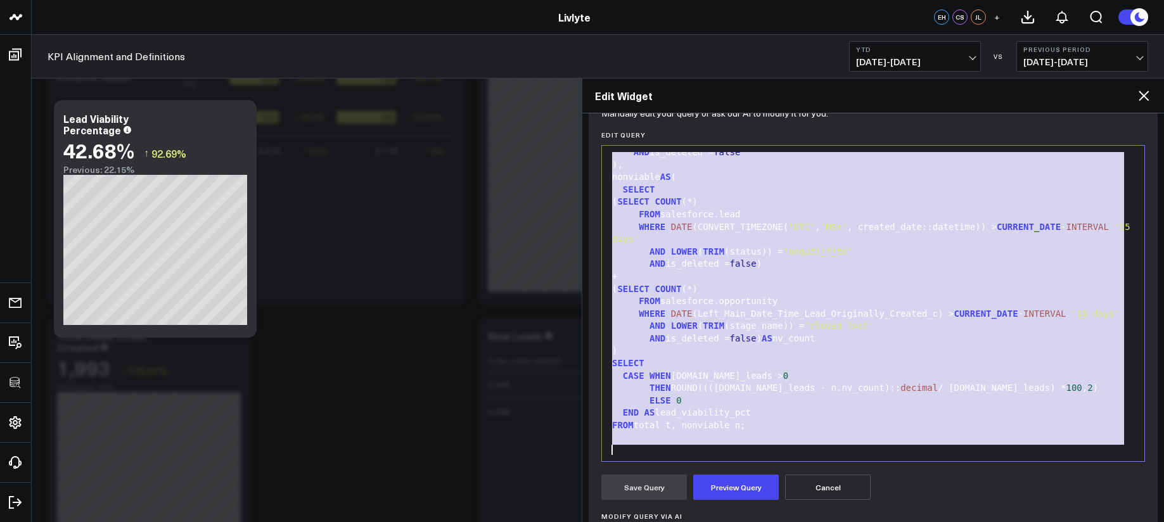
copy div "WITH total AS ( SELECT COUNT (*) AS total_leads FROM salesforce.lead WHERE DATE…"
click at [1141, 96] on icon at bounding box center [1143, 95] width 15 height 15
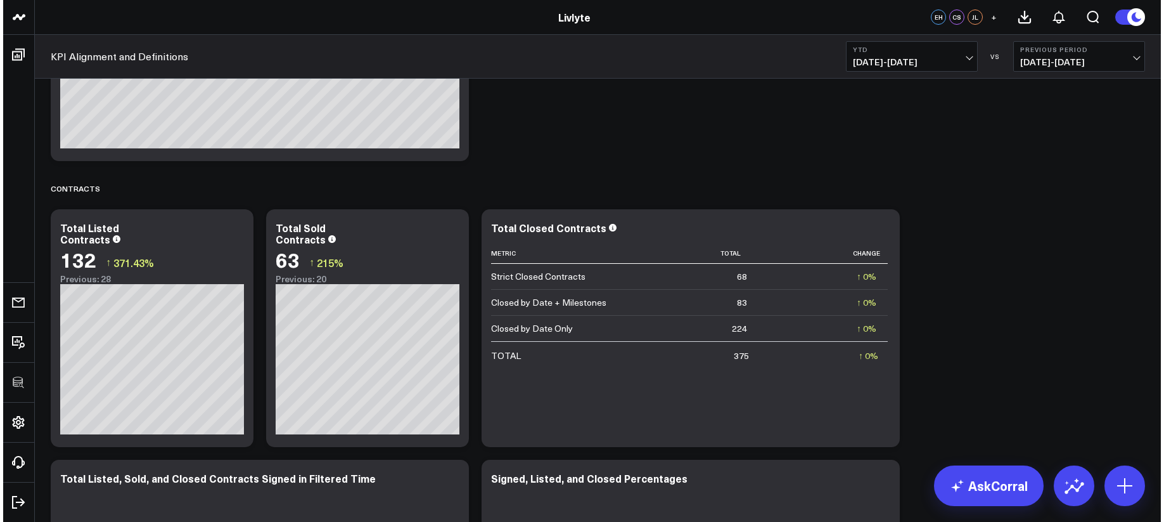
scroll to position [1740, 0]
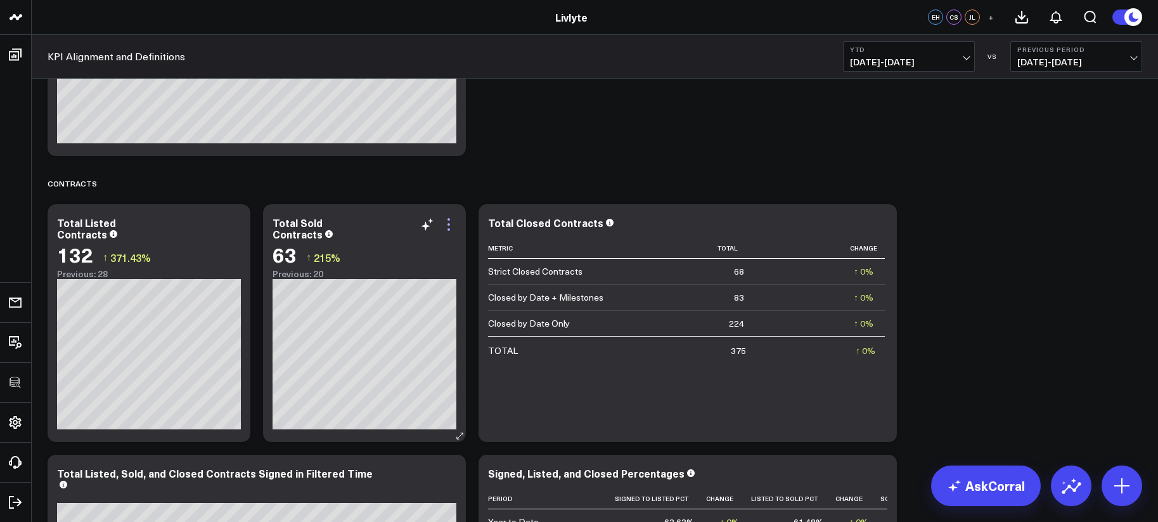
click at [446, 223] on icon at bounding box center [448, 224] width 15 height 15
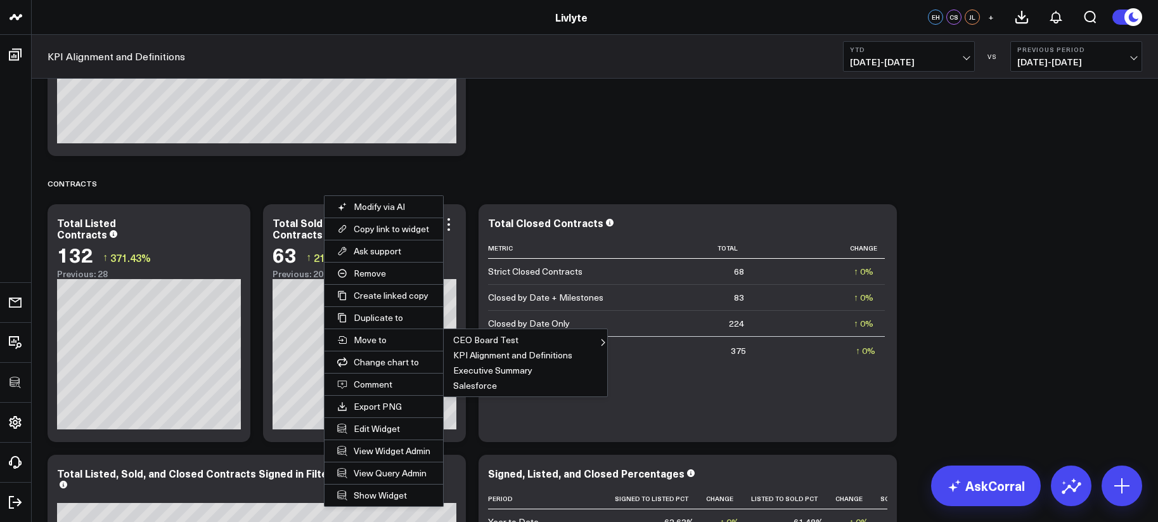
click at [642, 157] on div "Revenue Modify via AI Copy link to widget Ask support Remove Create linked copy…" at bounding box center [594, 162] width 1107 height 3646
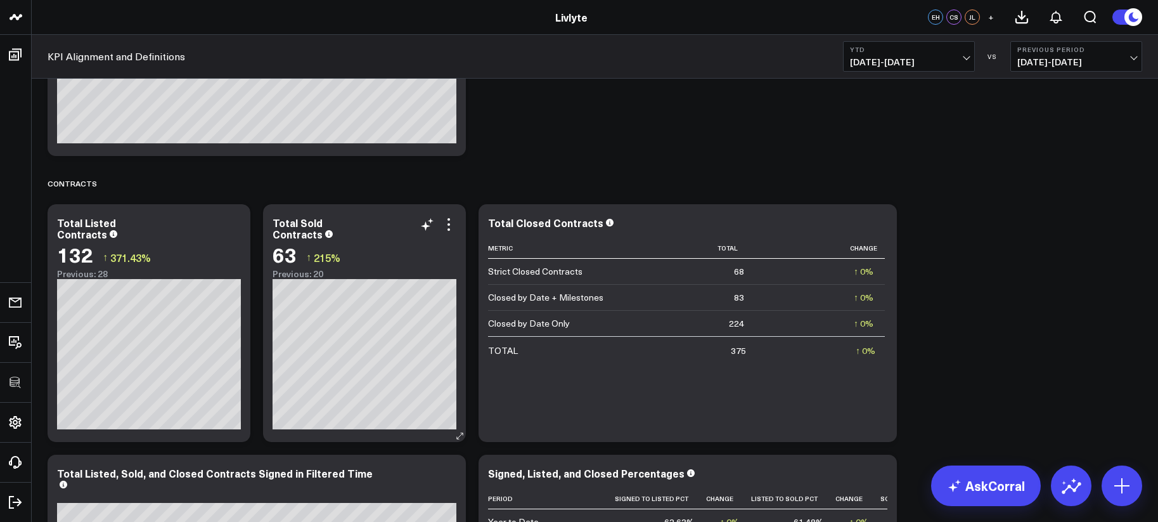
click at [451, 233] on div "Total Sold Contracts" at bounding box center [365, 228] width 184 height 23
click at [443, 226] on icon at bounding box center [448, 224] width 15 height 15
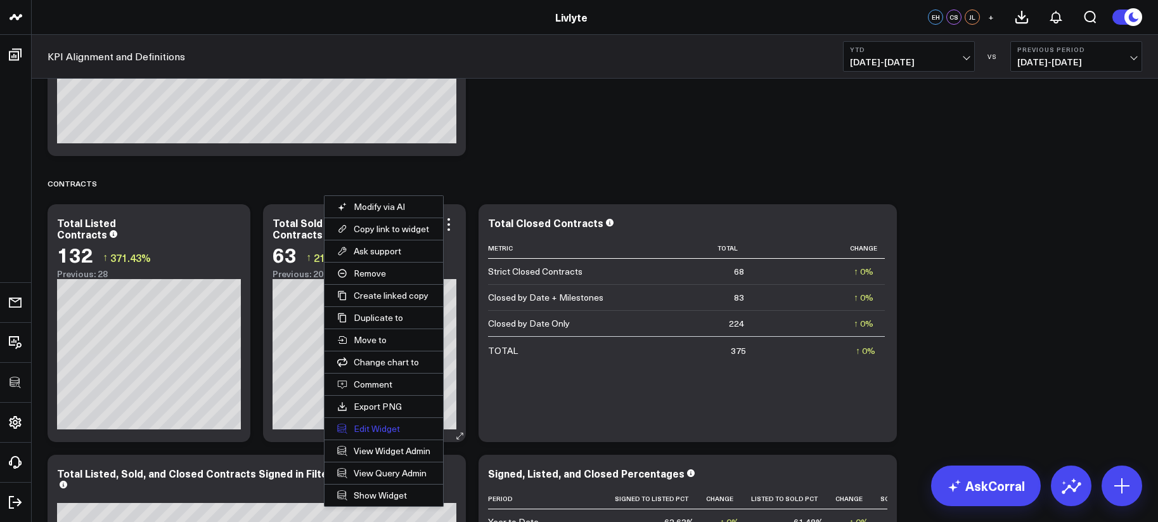
click at [369, 425] on button "Edit Widget" at bounding box center [383, 429] width 119 height 22
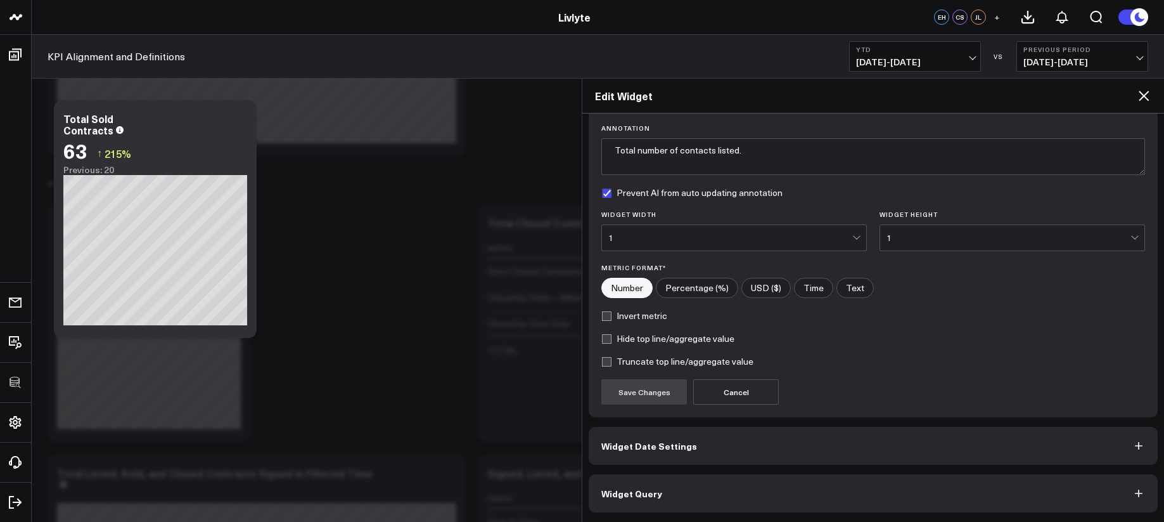
click at [673, 486] on button "Widget Query" at bounding box center [873, 493] width 569 height 38
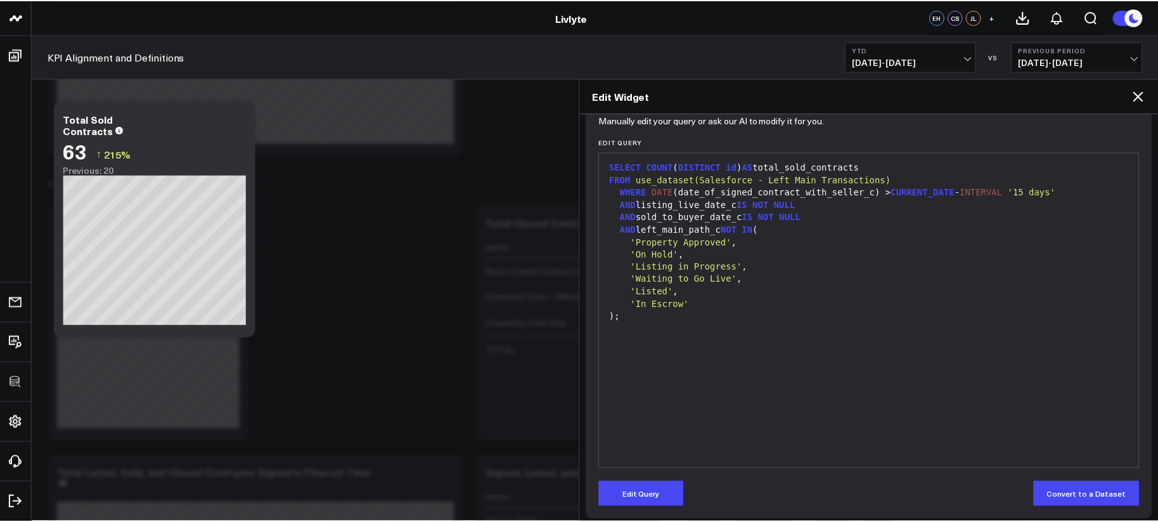
scroll to position [145, 0]
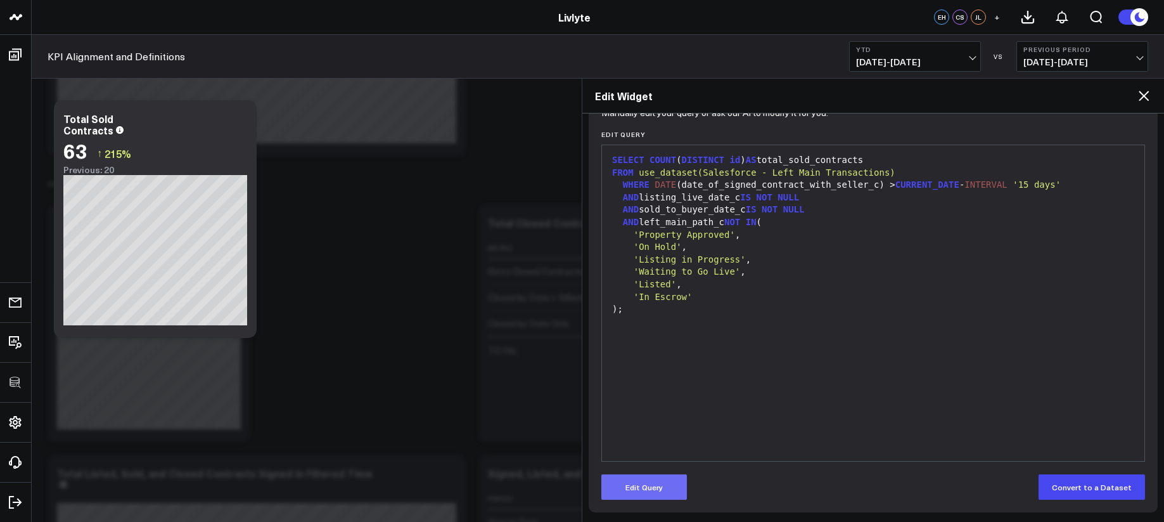
click at [651, 490] on button "Edit Query" at bounding box center [644, 486] width 86 height 25
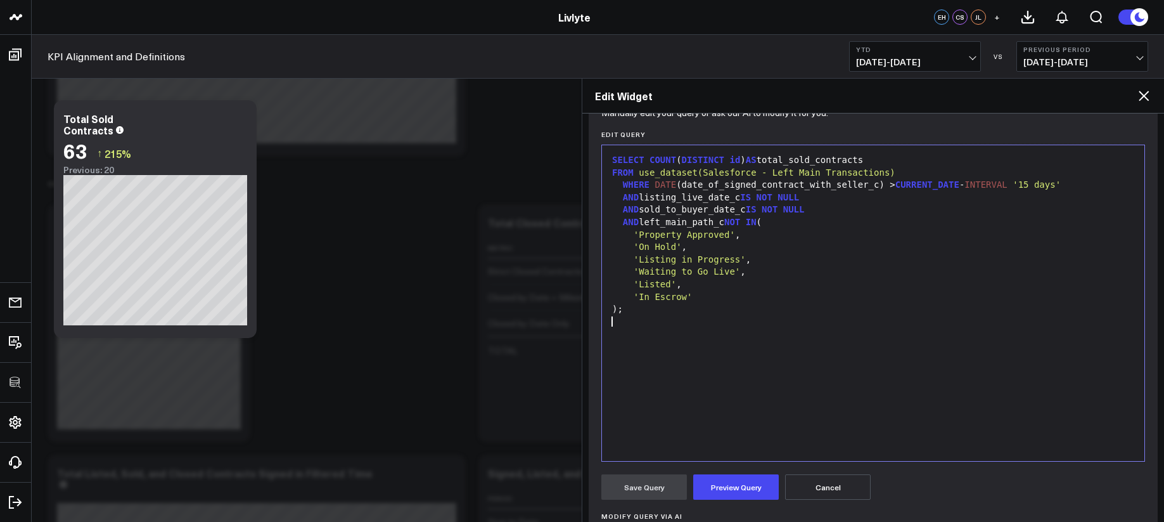
click at [747, 416] on div "SELECT COUNT ( DISTINCT id ) AS total_sold_contracts FROM use_dataset(Salesforc…" at bounding box center [873, 302] width 530 height 303
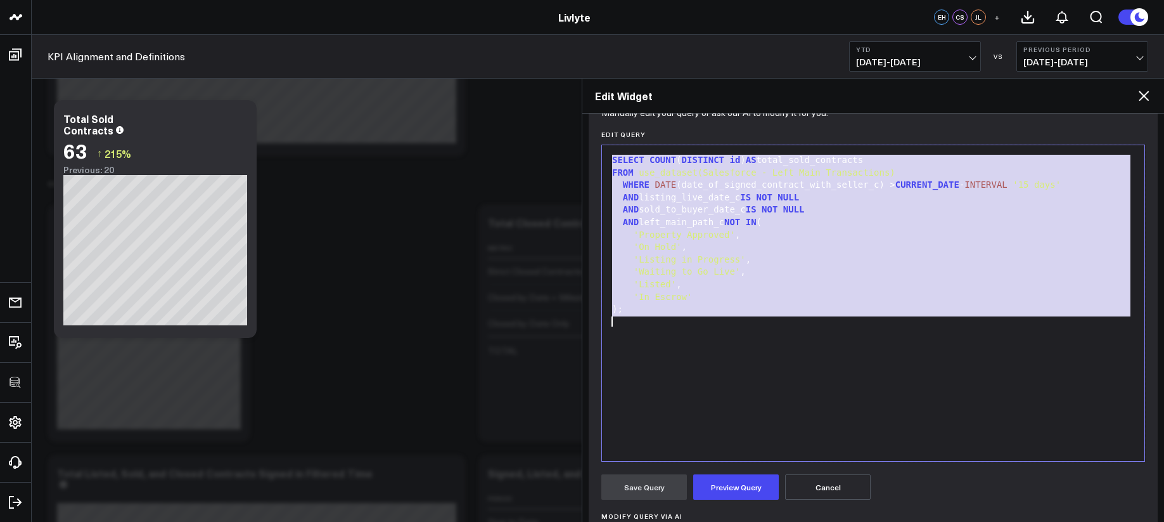
copy div "SELECT COUNT ( DISTINCT id ) AS total_sold_contracts FROM use_dataset(Salesforc…"
click at [1139, 97] on icon at bounding box center [1143, 95] width 15 height 15
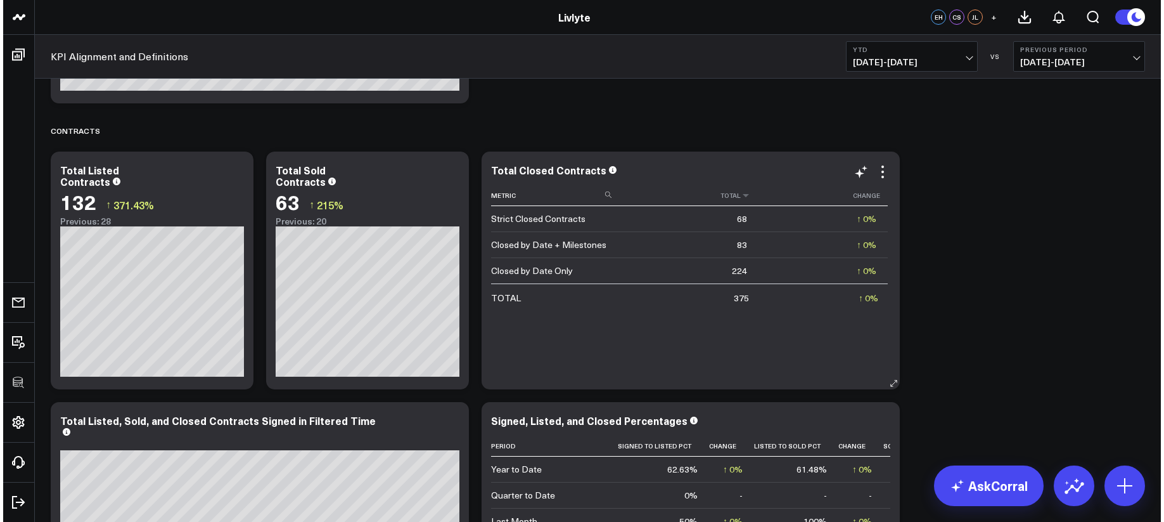
scroll to position [1793, 0]
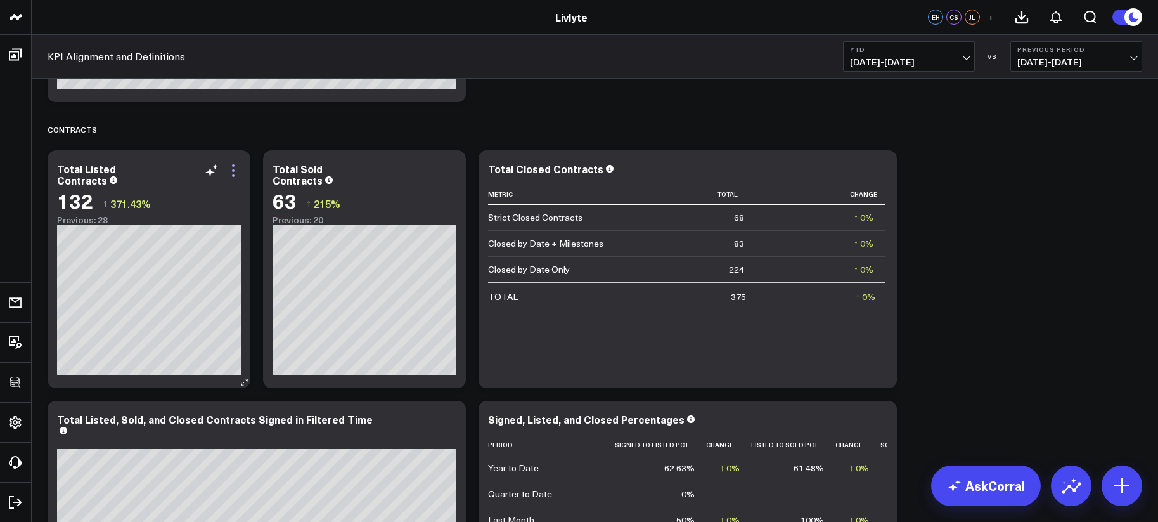
click at [233, 172] on icon at bounding box center [233, 170] width 15 height 15
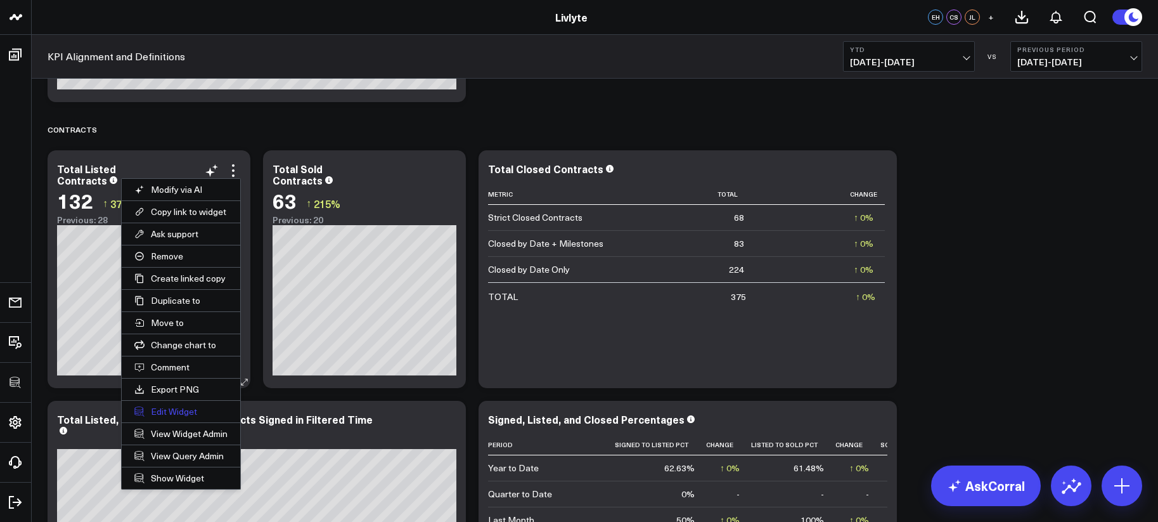
click at [174, 414] on button "Edit Widget" at bounding box center [181, 412] width 119 height 22
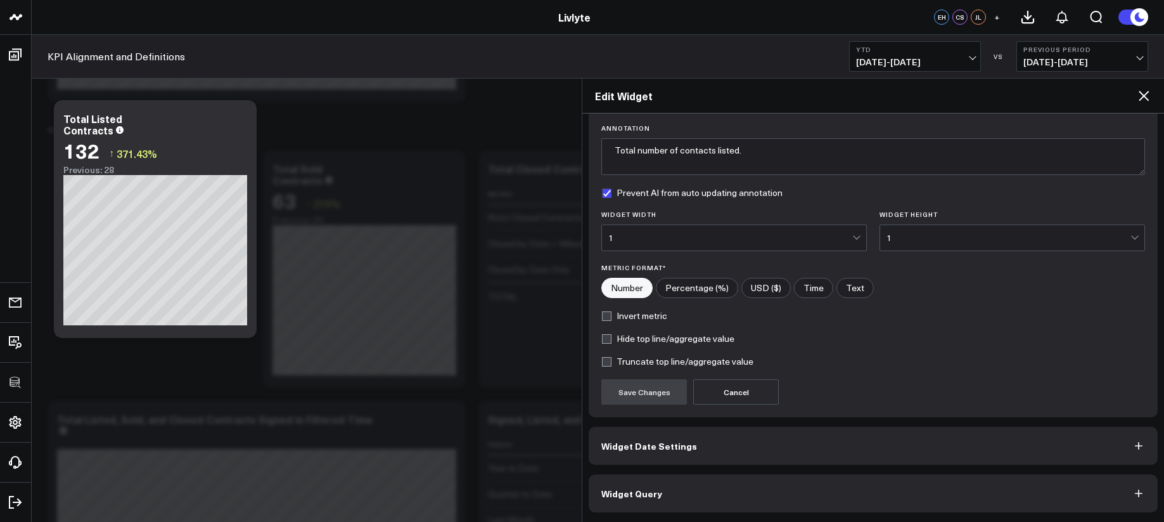
click at [736, 496] on button "Widget Query" at bounding box center [873, 493] width 569 height 38
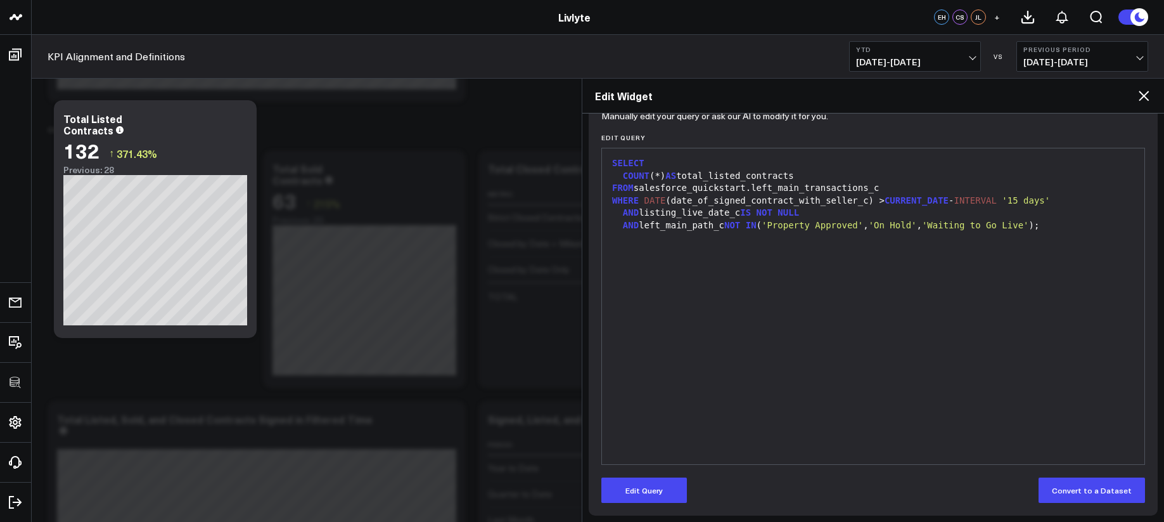
scroll to position [145, 0]
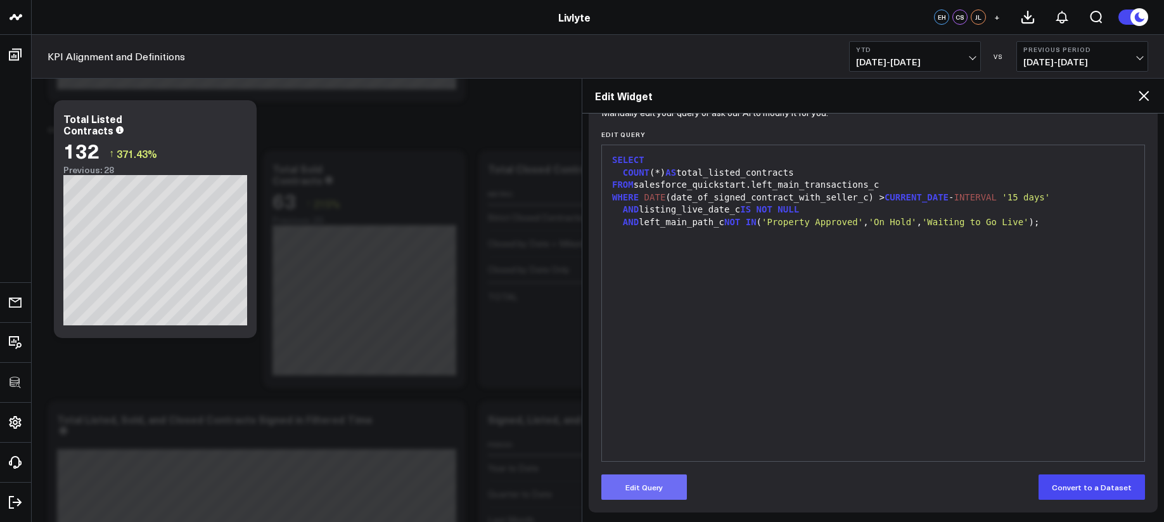
click at [671, 476] on button "Edit Query" at bounding box center [644, 486] width 86 height 25
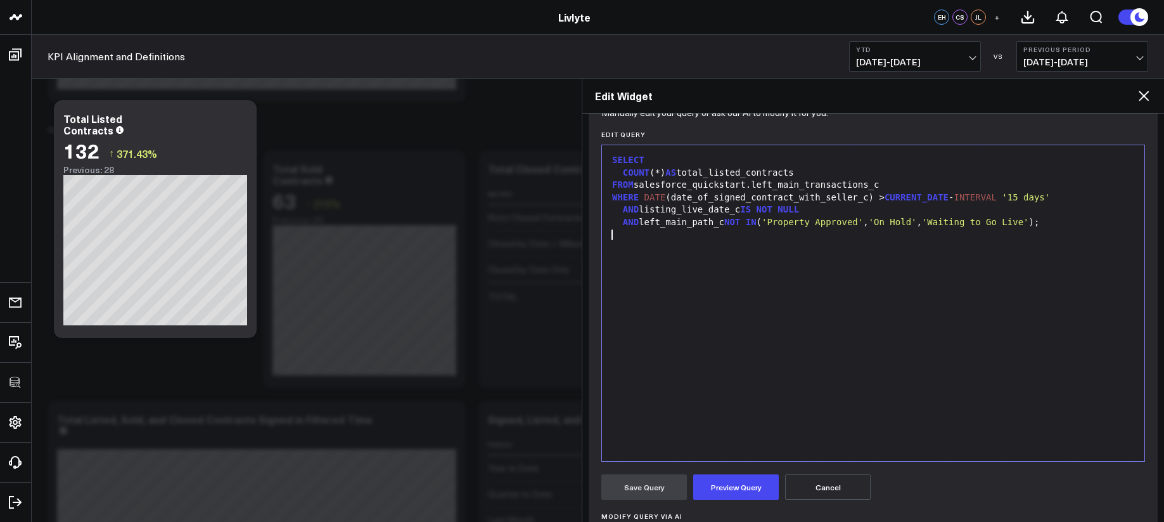
click at [734, 381] on div "SELECT COUNT (*) AS total_listed_contracts FROM salesforce_quickstart.left_main…" at bounding box center [873, 302] width 530 height 303
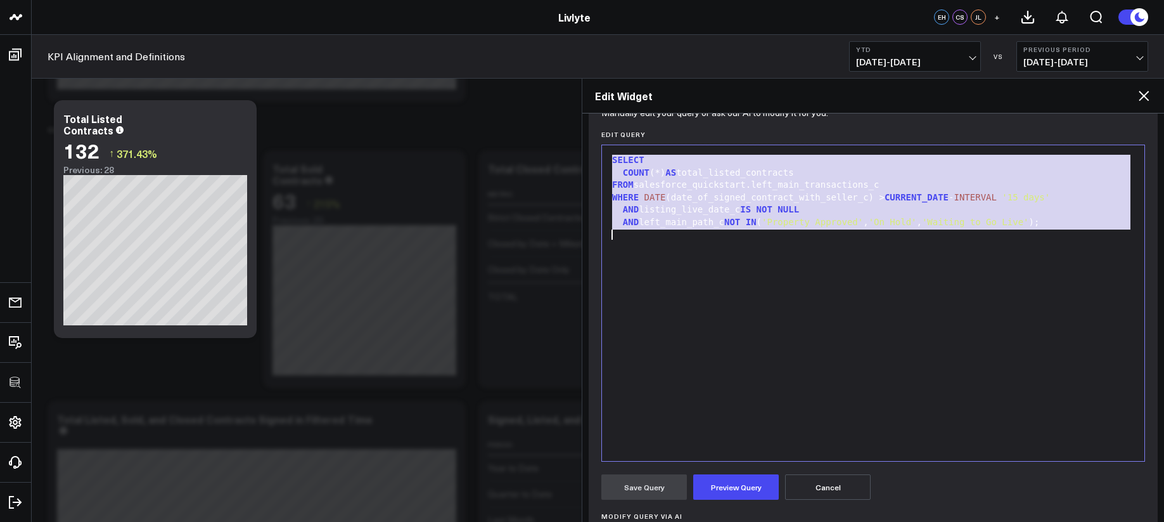
copy div "SELECT COUNT (*) AS total_listed_contracts FROM salesforce_quickstart.left_main…"
click at [728, 423] on div "SELECT COUNT (*) AS total_listed_contracts FROM salesforce_quickstart.left_main…" at bounding box center [873, 302] width 530 height 303
copy div "SELECT COUNT (*) AS total_listed_contracts FROM salesforce_quickstart.left_main…"
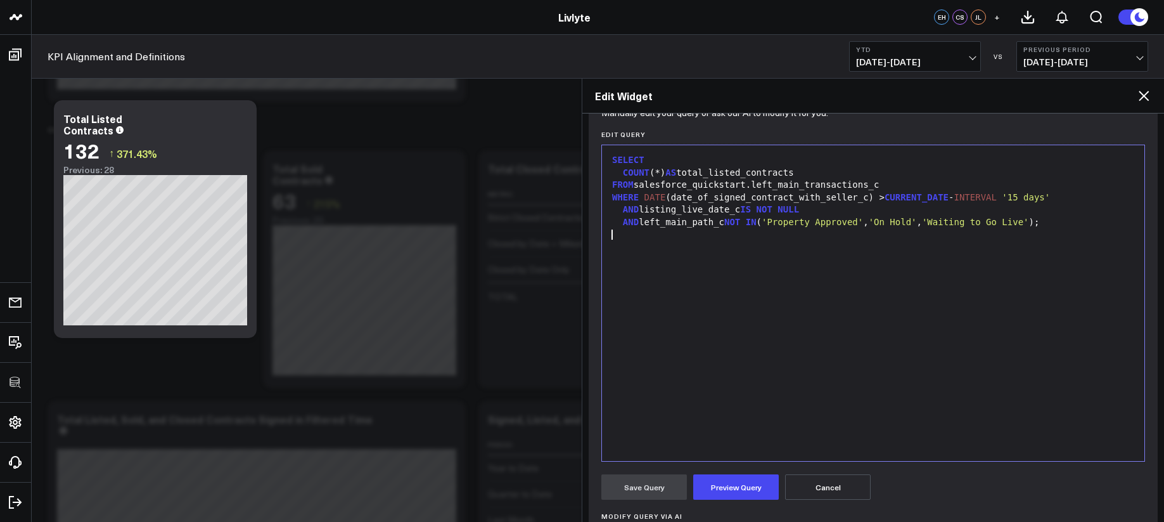
click at [766, 344] on div "SELECT COUNT (*) AS total_listed_contracts FROM salesforce_quickstart.left_main…" at bounding box center [873, 302] width 530 height 303
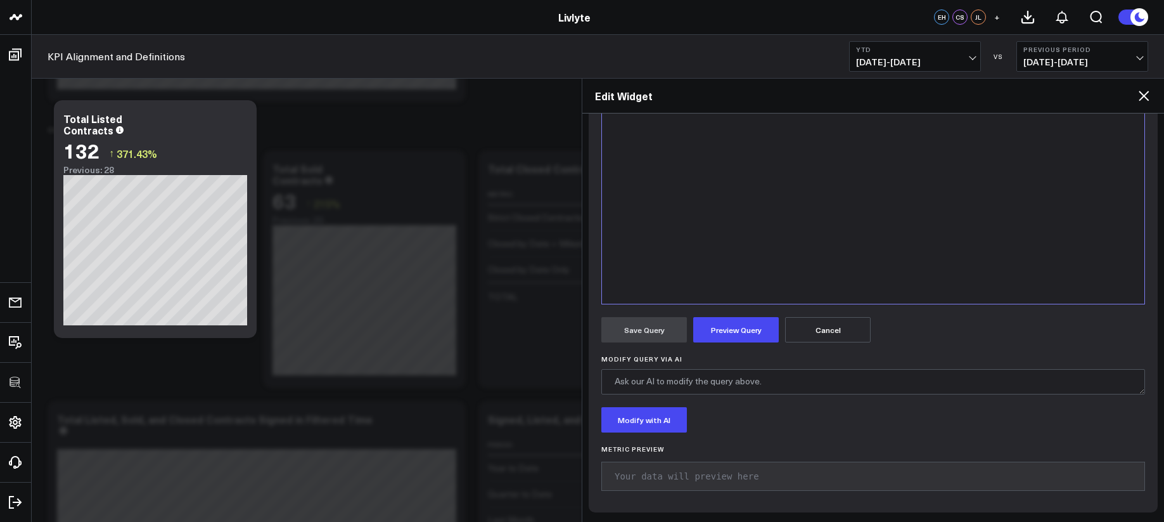
scroll to position [0, 0]
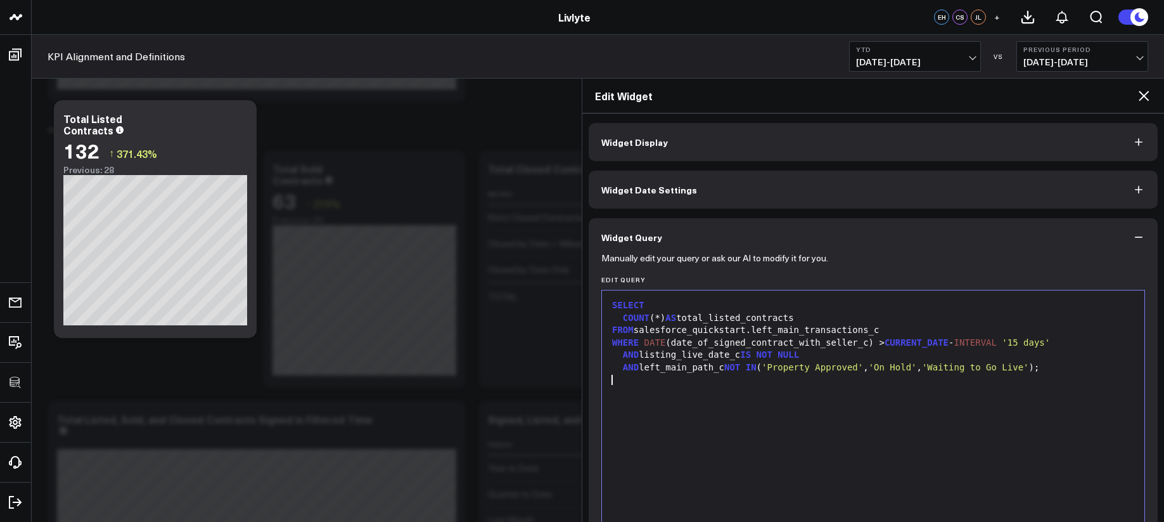
click at [1146, 98] on icon at bounding box center [1143, 95] width 15 height 15
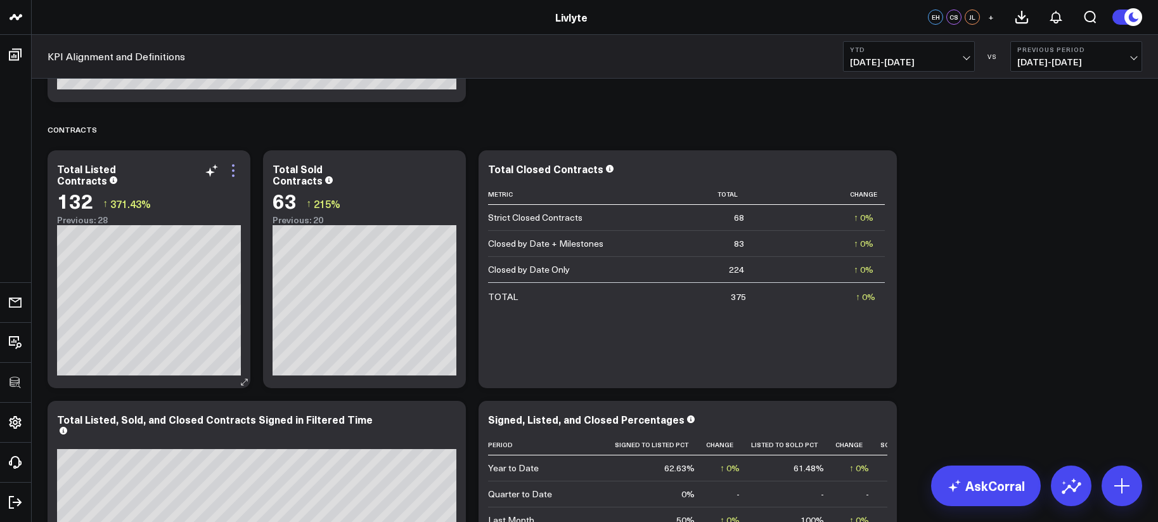
click at [236, 171] on icon at bounding box center [233, 170] width 15 height 15
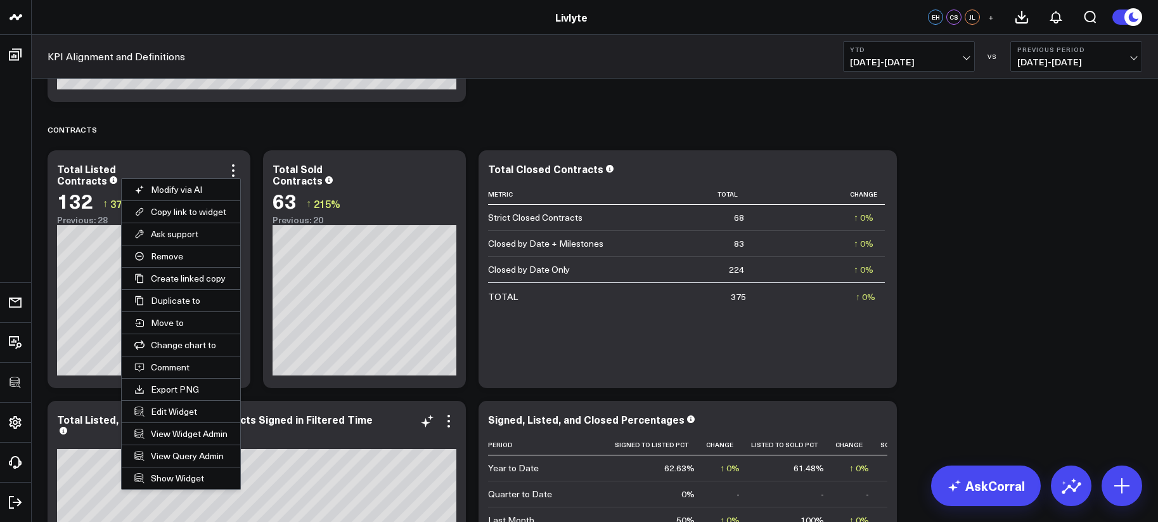
click at [186, 411] on button "Edit Widget" at bounding box center [181, 412] width 119 height 22
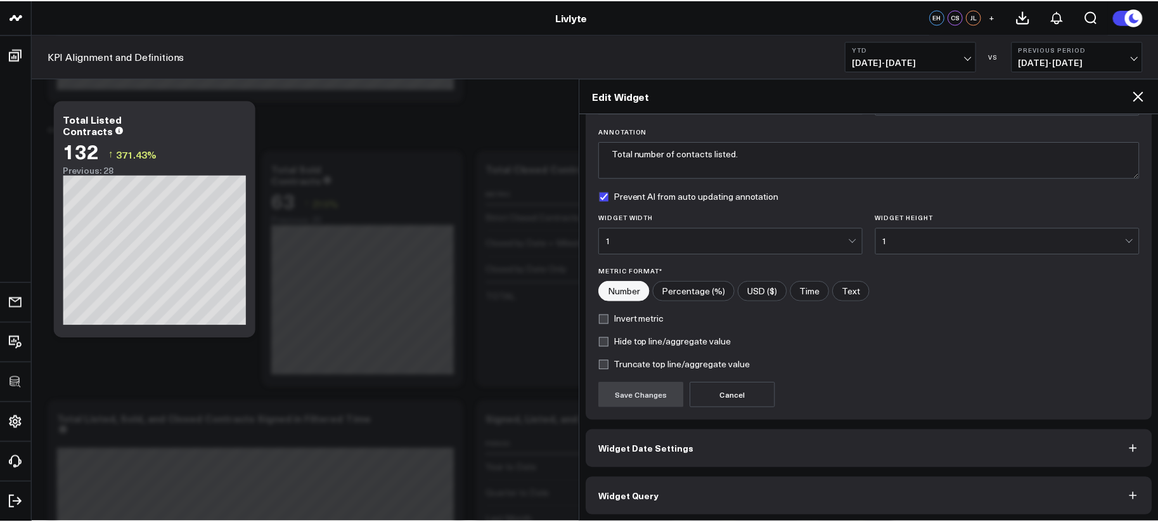
scroll to position [90, 0]
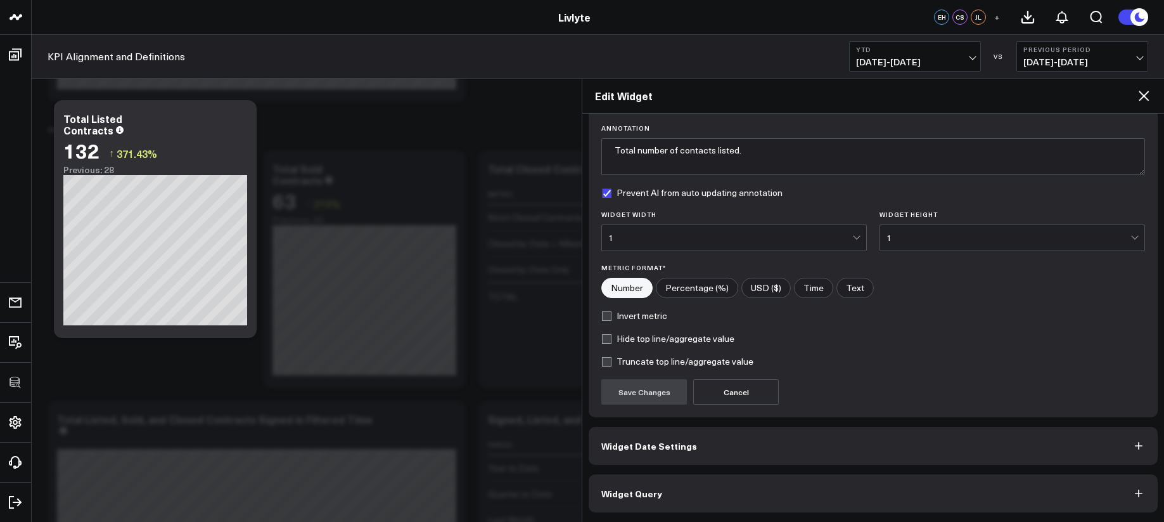
click at [832, 512] on div "Widget Display Widget Title * Total Listed Contracts Chart Type * Comparison Ba…" at bounding box center [873, 317] width 582 height 408
click at [830, 508] on button "Widget Query" at bounding box center [873, 493] width 569 height 38
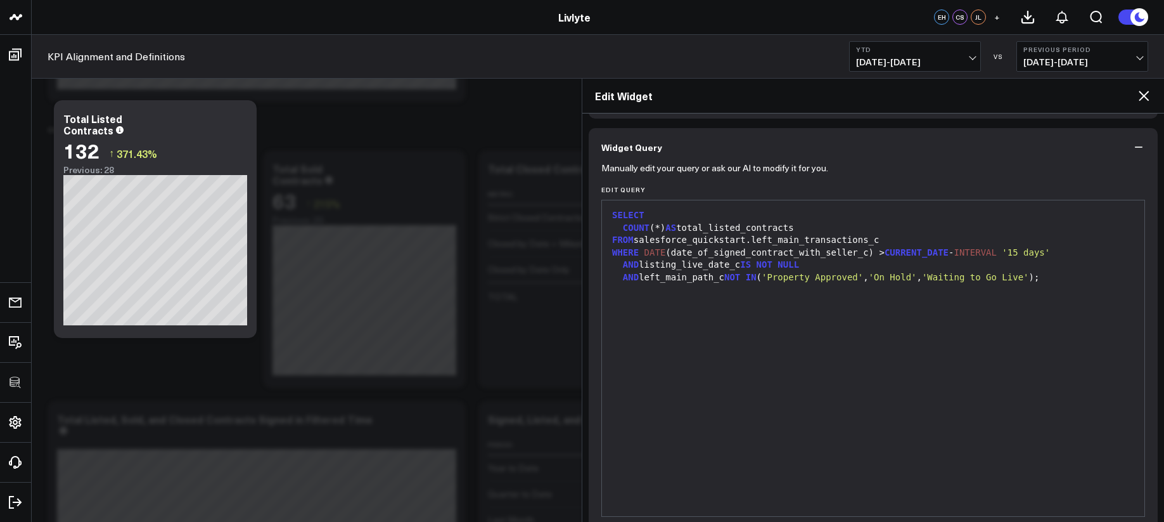
click at [1141, 94] on icon at bounding box center [1144, 96] width 10 height 10
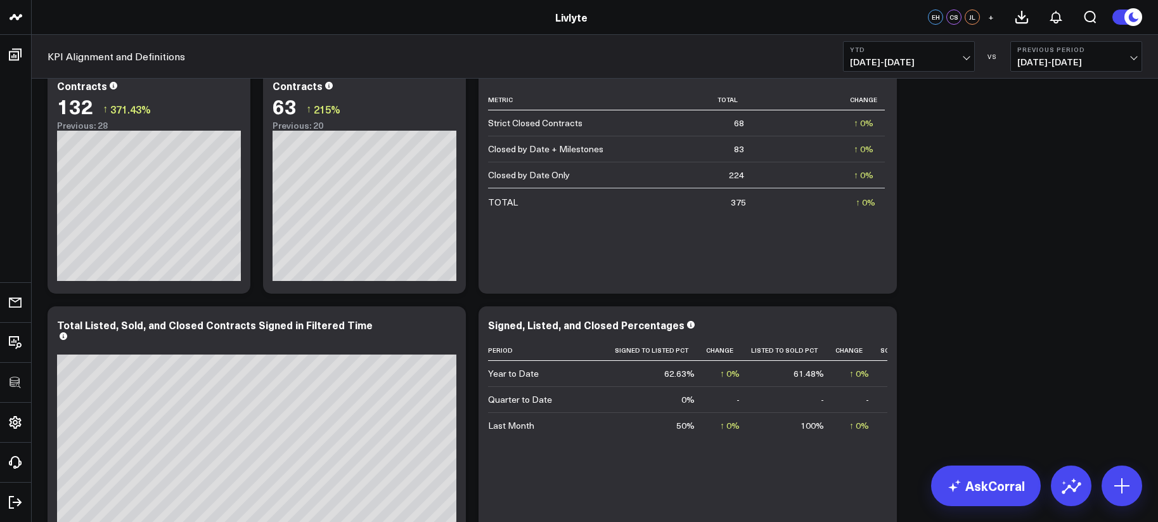
scroll to position [1906, 0]
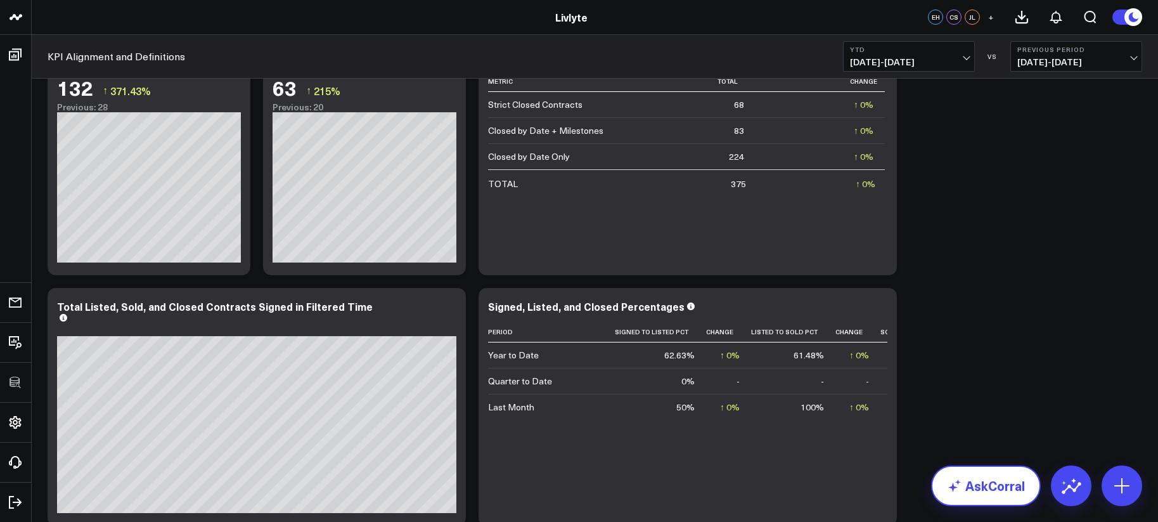
click at [1008, 484] on link "AskCorral" at bounding box center [986, 485] width 110 height 41
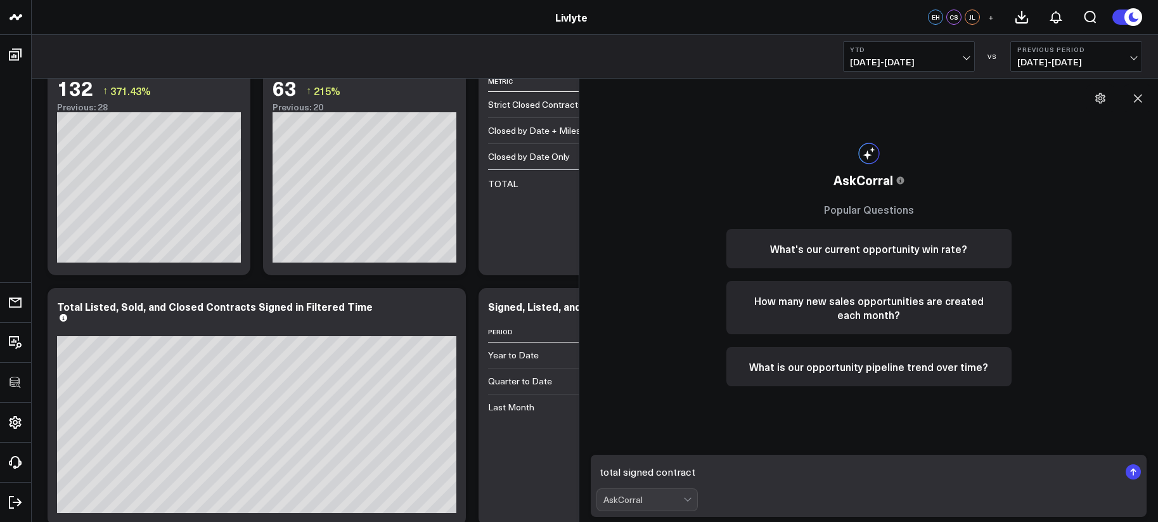
type textarea "total signed contracts"
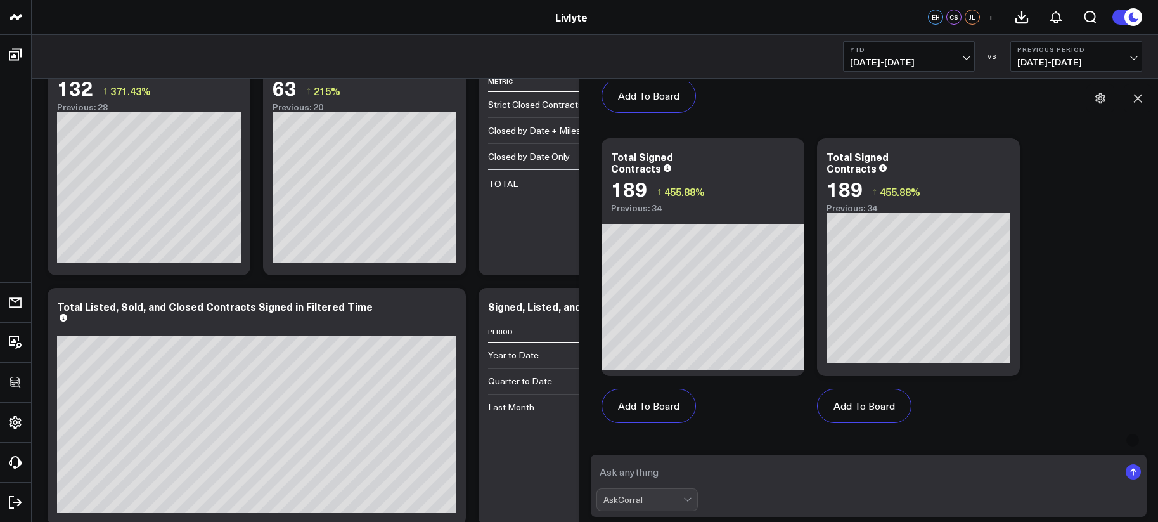
scroll to position [675, 0]
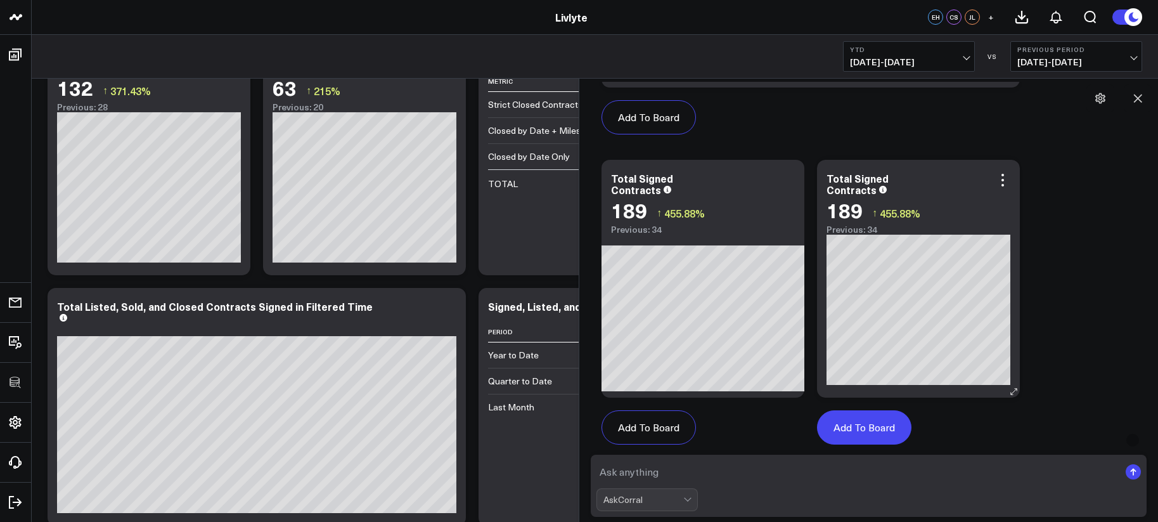
click at [862, 435] on button "Add To Board" at bounding box center [864, 427] width 94 height 34
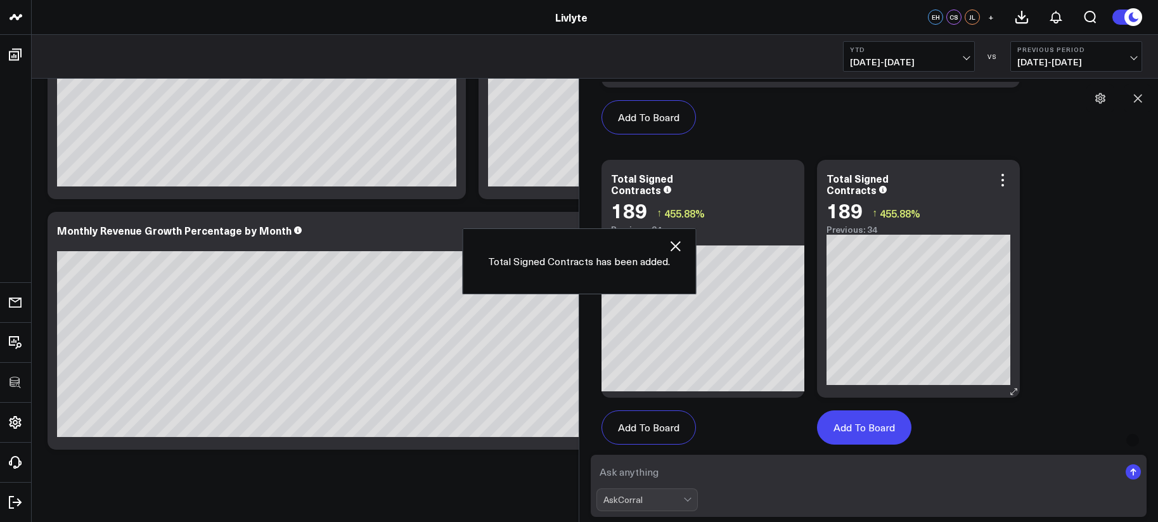
scroll to position [3280, 0]
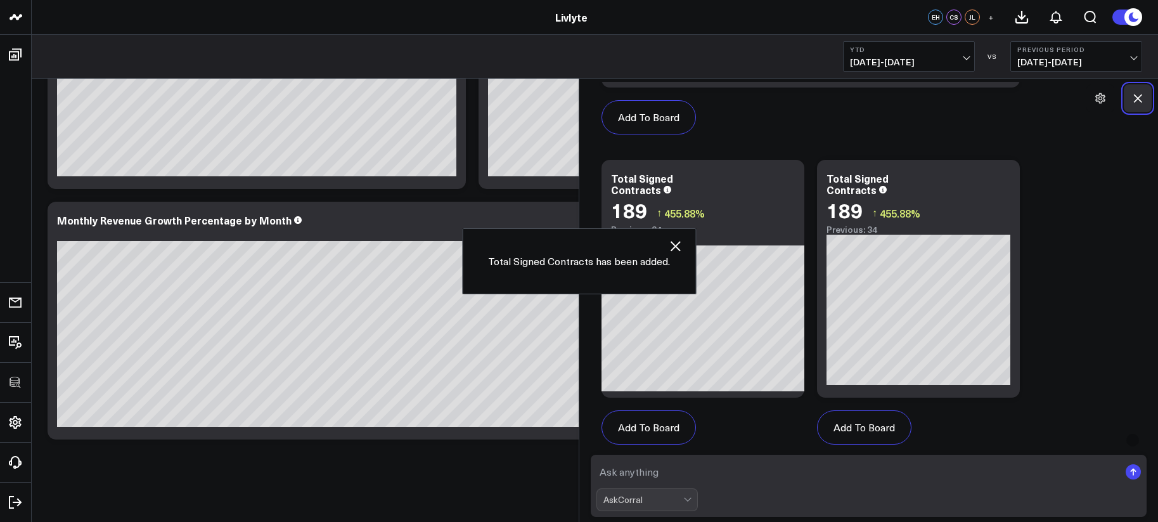
click at [1136, 98] on icon at bounding box center [1137, 98] width 13 height 13
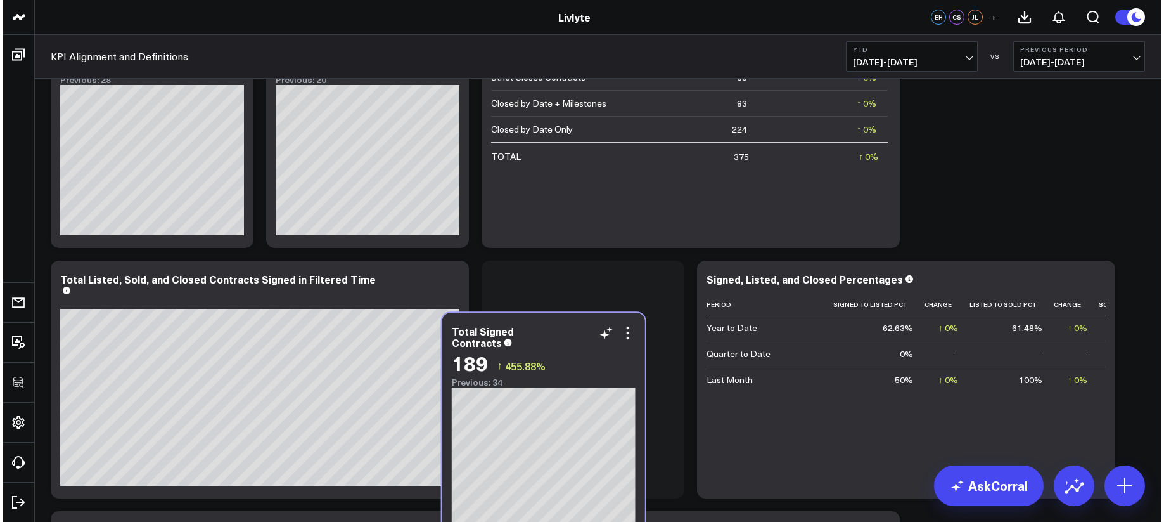
scroll to position [1786, 0]
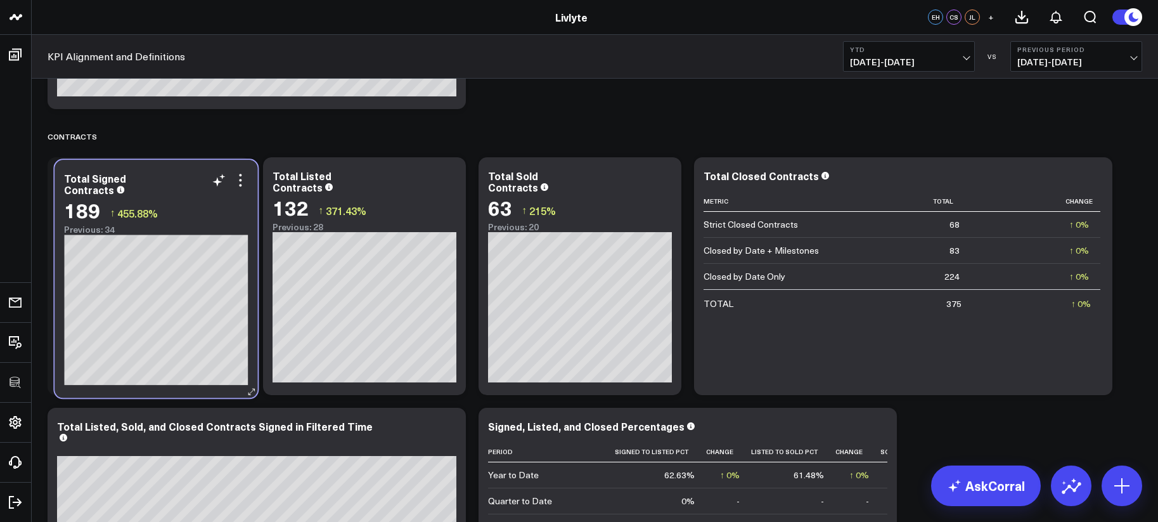
drag, startPoint x: 1010, startPoint y: 247, endPoint x: 155, endPoint y: 205, distance: 855.9
click at [155, 206] on span "455.88%" at bounding box center [137, 213] width 41 height 14
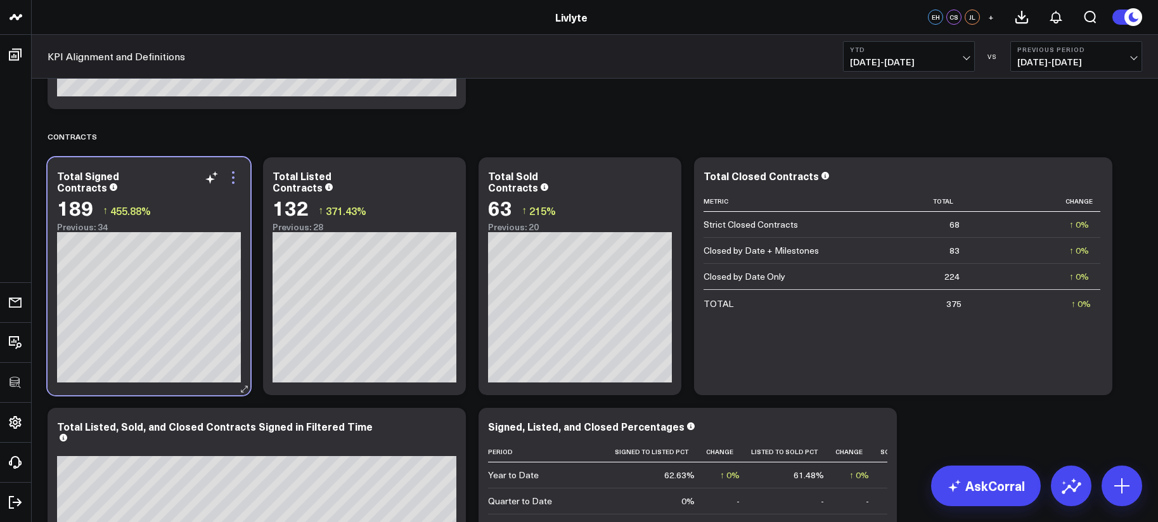
click at [234, 179] on icon at bounding box center [233, 177] width 15 height 15
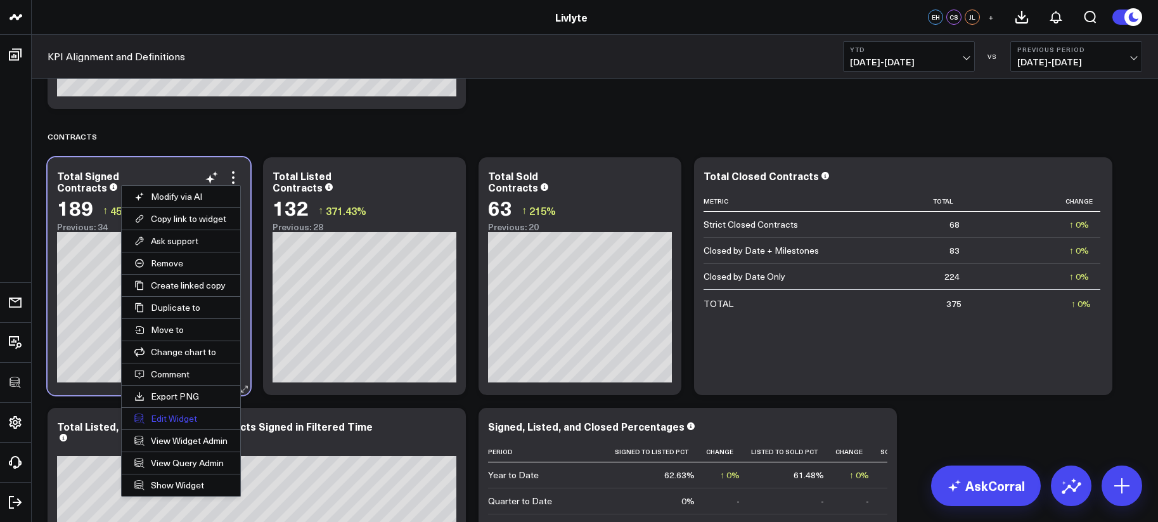
click at [183, 425] on button "Edit Widget" at bounding box center [181, 418] width 119 height 22
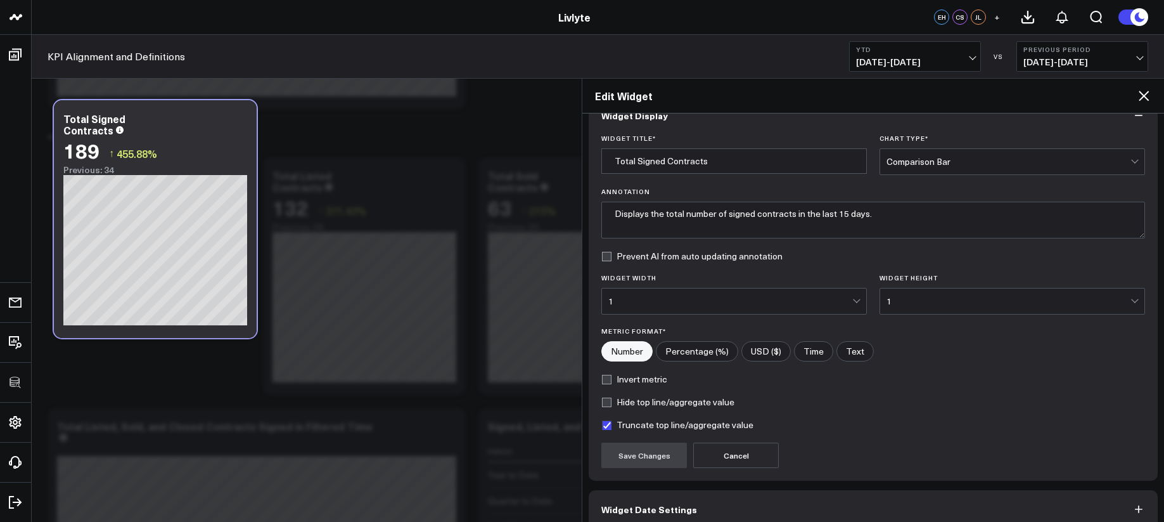
scroll to position [90, 0]
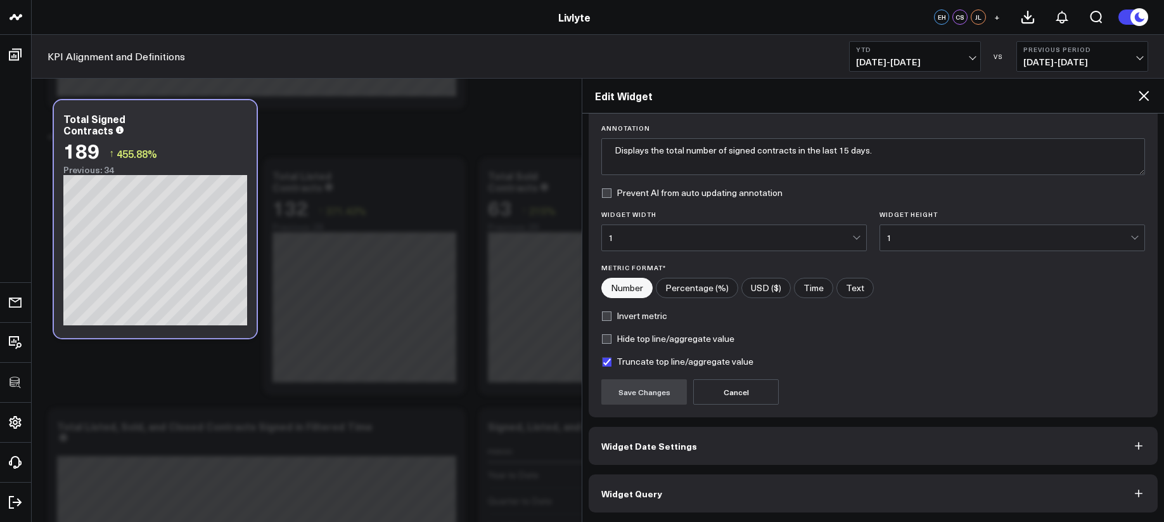
click at [814, 480] on button "Widget Query" at bounding box center [873, 493] width 569 height 38
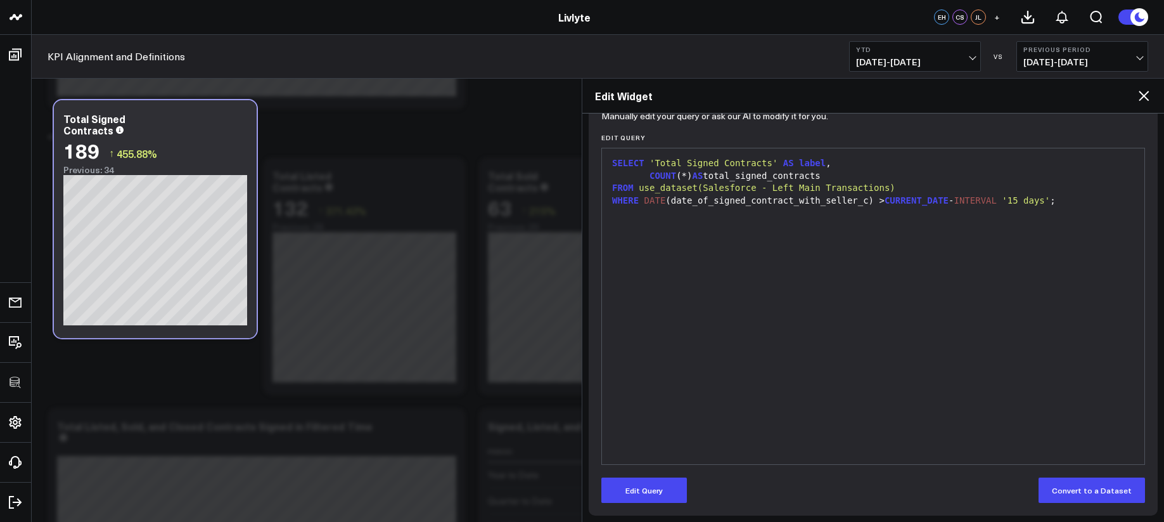
scroll to position [145, 0]
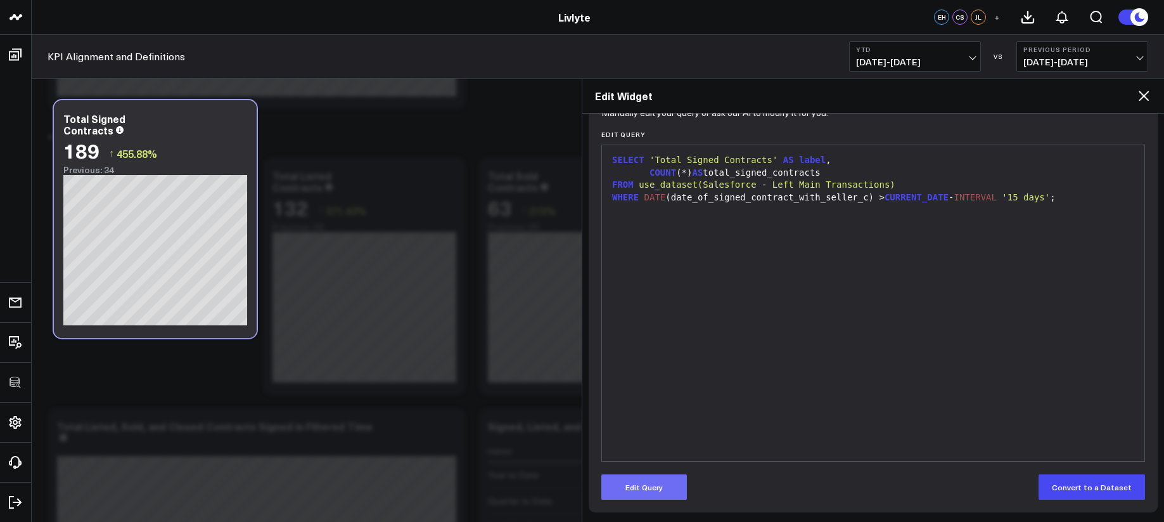
click at [670, 484] on button "Edit Query" at bounding box center [644, 486] width 86 height 25
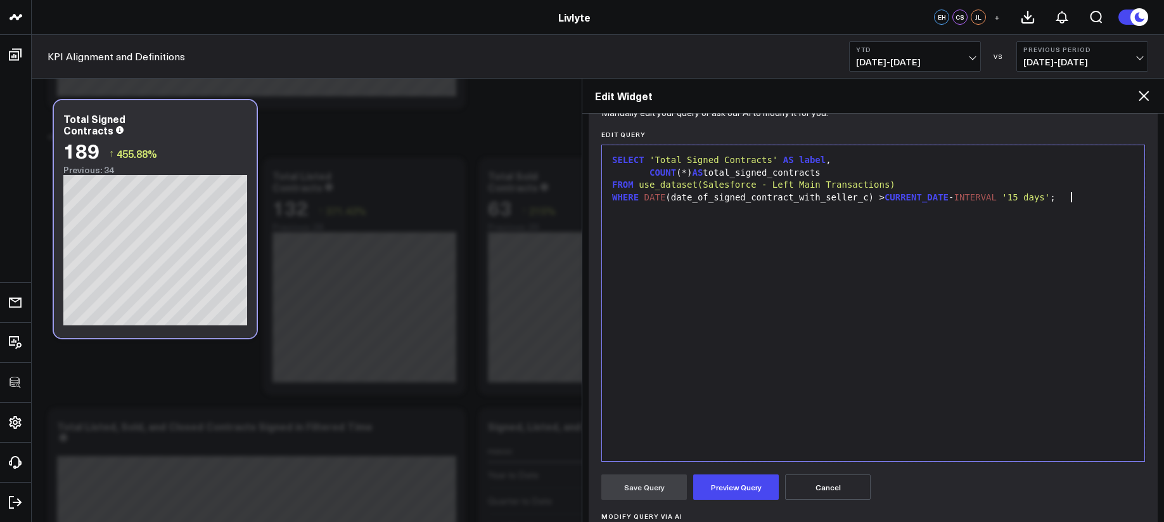
click at [697, 426] on div "SELECT 'Total Signed Contracts' AS label , COUNT (*) AS total_signed_contracts …" at bounding box center [873, 302] width 530 height 303
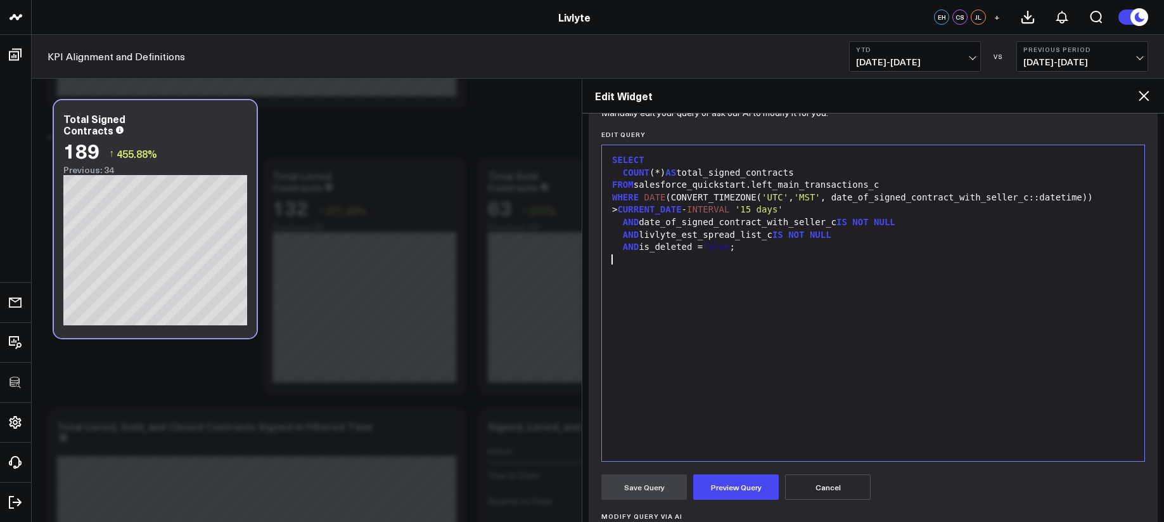
click at [727, 501] on form "Manually edit your query or ask our AI to modify it for you. Edit Query 9 1 2 3…" at bounding box center [873, 384] width 544 height 546
click at [717, 485] on button "Preview Query" at bounding box center [736, 486] width 86 height 25
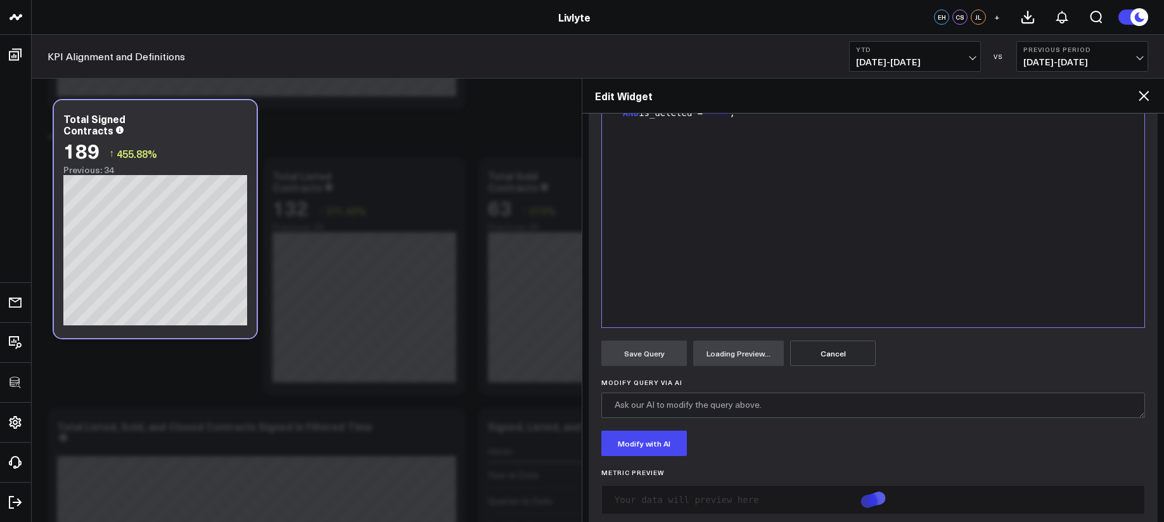
scroll to position [302, 0]
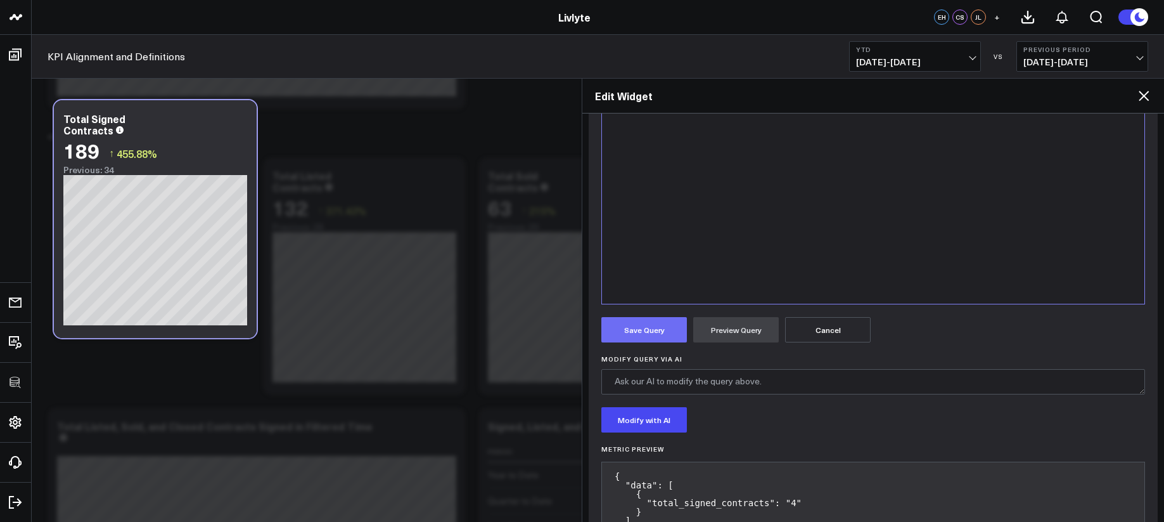
click at [645, 318] on button "Save Query" at bounding box center [644, 329] width 86 height 25
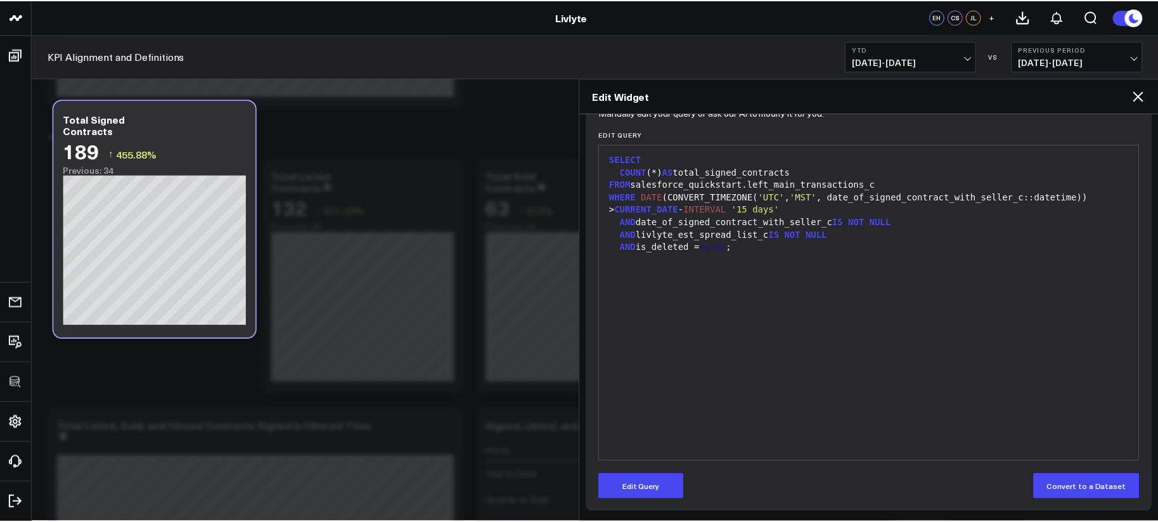
scroll to position [145, 0]
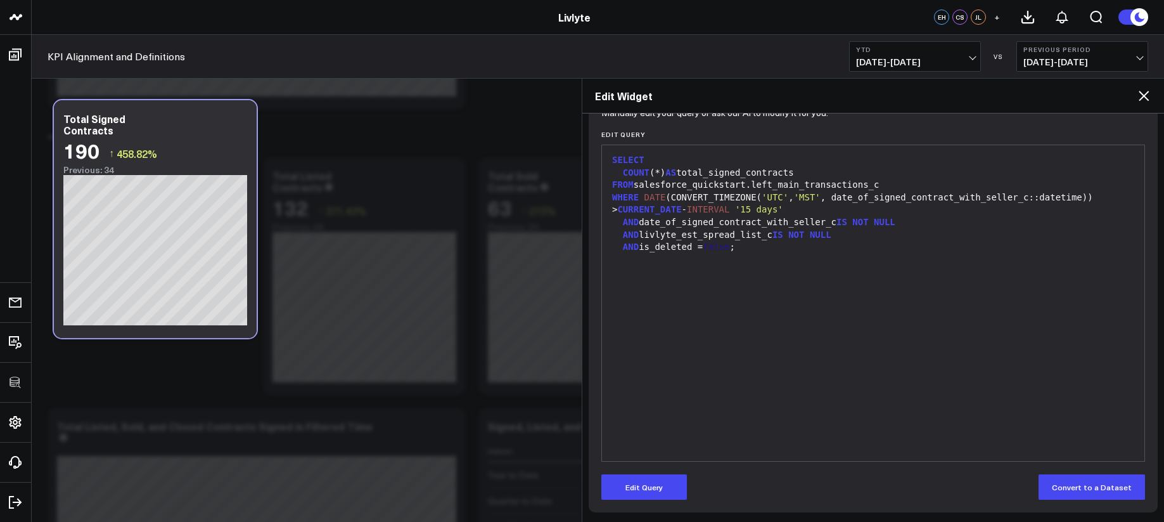
click at [1143, 98] on icon at bounding box center [1143, 95] width 15 height 15
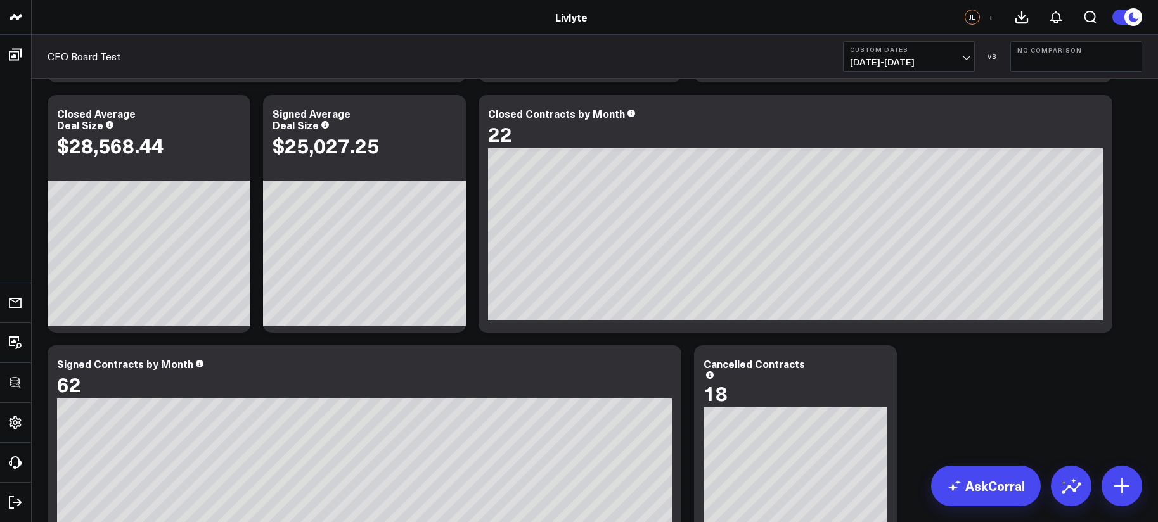
click at [928, 65] on span "[DATE] - [DATE]" at bounding box center [909, 62] width 118 height 10
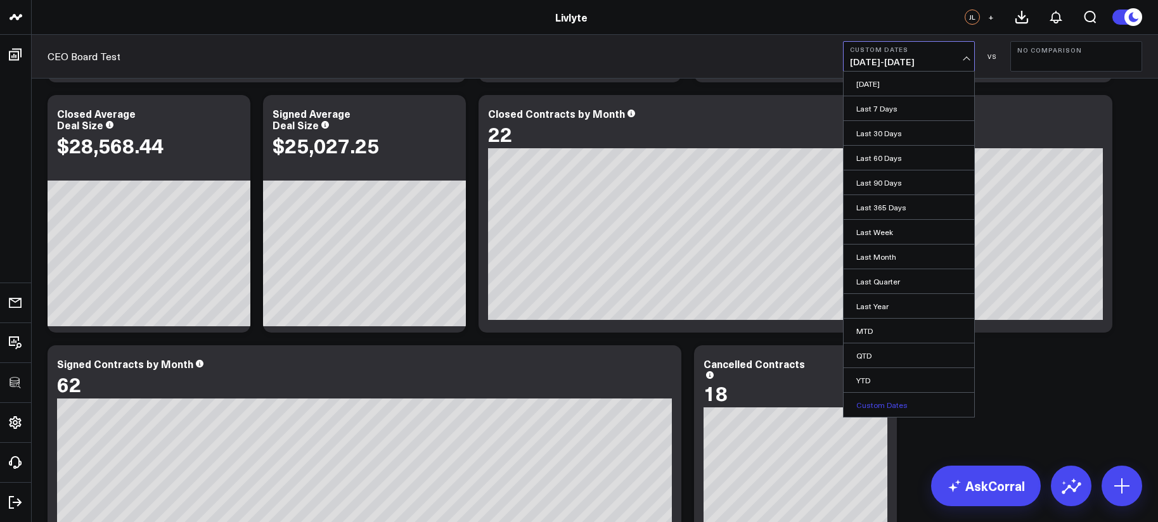
click at [904, 406] on link "Custom Dates" at bounding box center [908, 405] width 131 height 24
select select "9"
select select "2025"
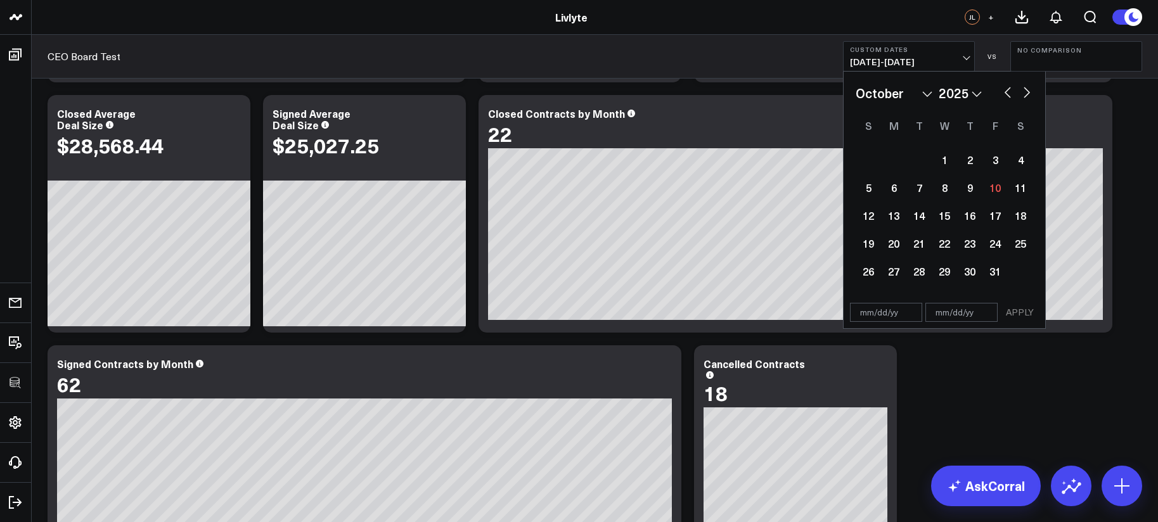
click at [1004, 98] on button "button" at bounding box center [1007, 91] width 13 height 15
select select "7"
select select "2025"
click at [1006, 94] on button "button" at bounding box center [1007, 91] width 13 height 15
select select "6"
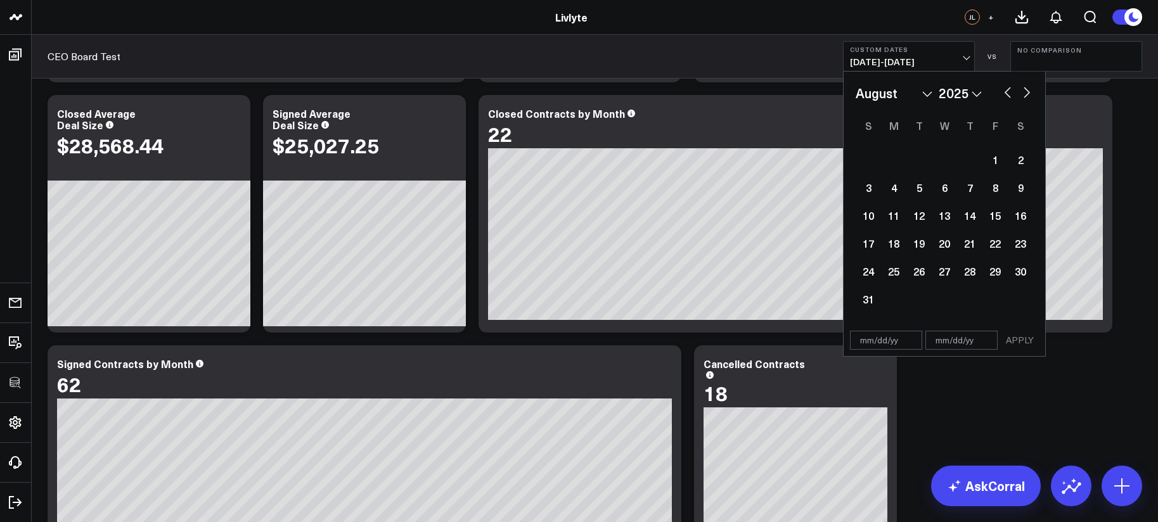
select select "2025"
click at [1006, 94] on button "button" at bounding box center [1007, 91] width 13 height 15
select select "5"
select select "2025"
click at [1006, 94] on button "button" at bounding box center [1007, 91] width 13 height 15
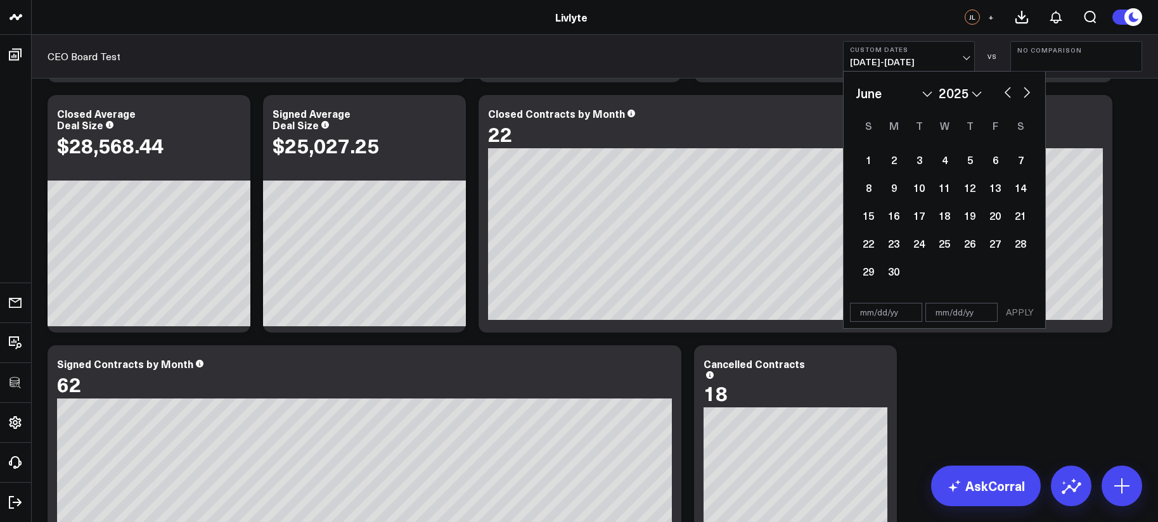
select select "4"
select select "2025"
click at [1005, 95] on button "button" at bounding box center [1007, 91] width 13 height 15
select select "3"
select select "2025"
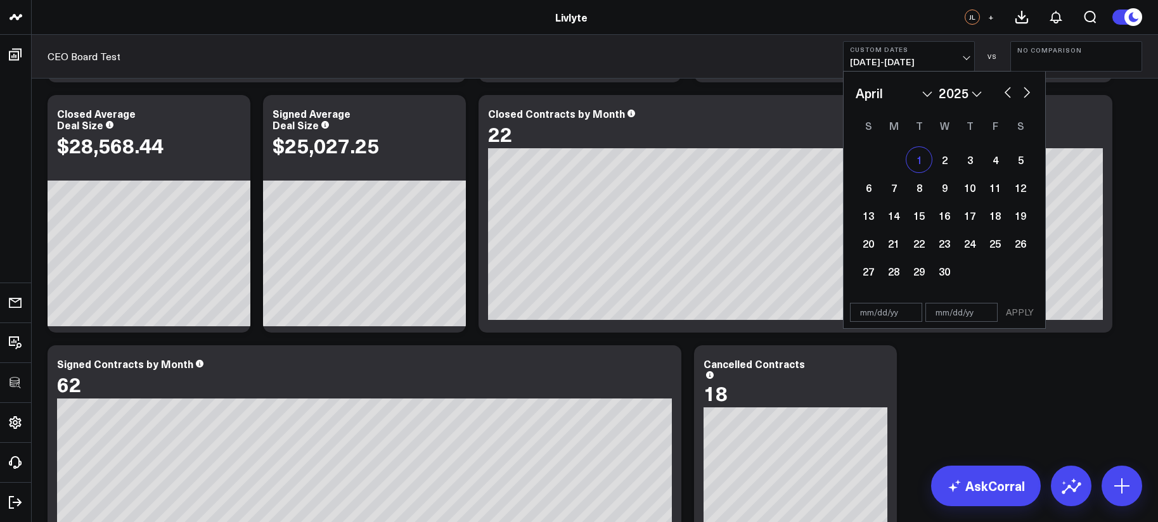
click at [913, 157] on div "1" at bounding box center [918, 159] width 25 height 25
type input "[DATE]"
select select "3"
select select "2025"
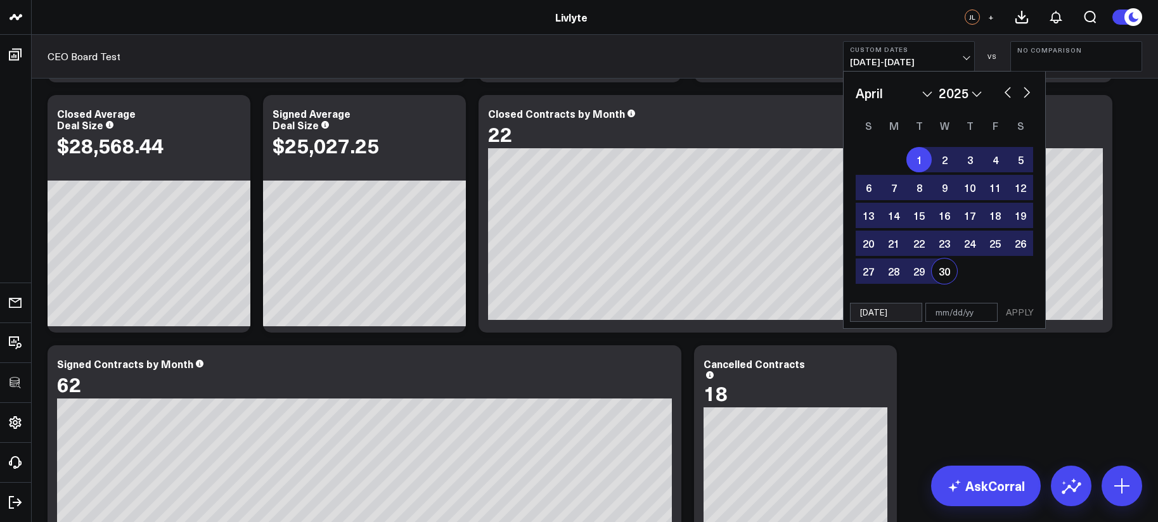
click at [944, 275] on div "30" at bounding box center [944, 271] width 25 height 25
type input "[DATE]"
select select "3"
select select "2025"
click at [1004, 307] on button "APPLY" at bounding box center [1020, 312] width 38 height 19
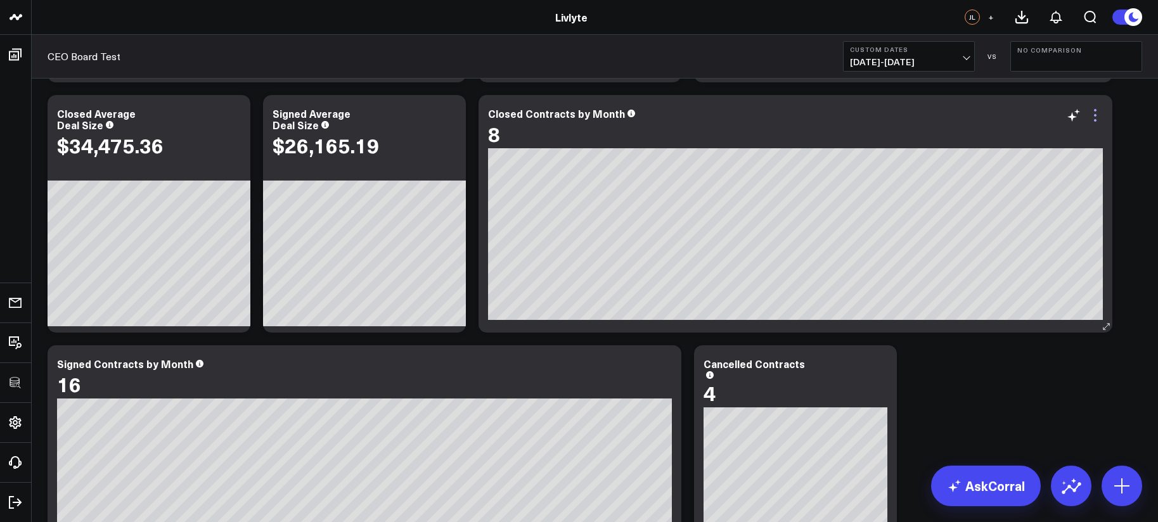
click at [1099, 112] on icon at bounding box center [1094, 115] width 15 height 15
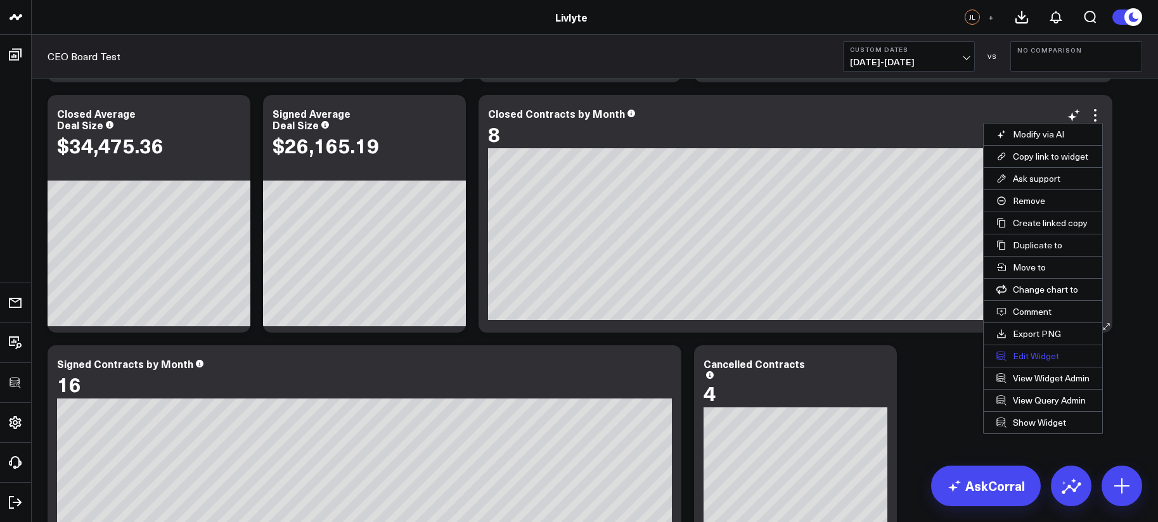
click at [1029, 354] on button "Edit Widget" at bounding box center [1043, 356] width 119 height 22
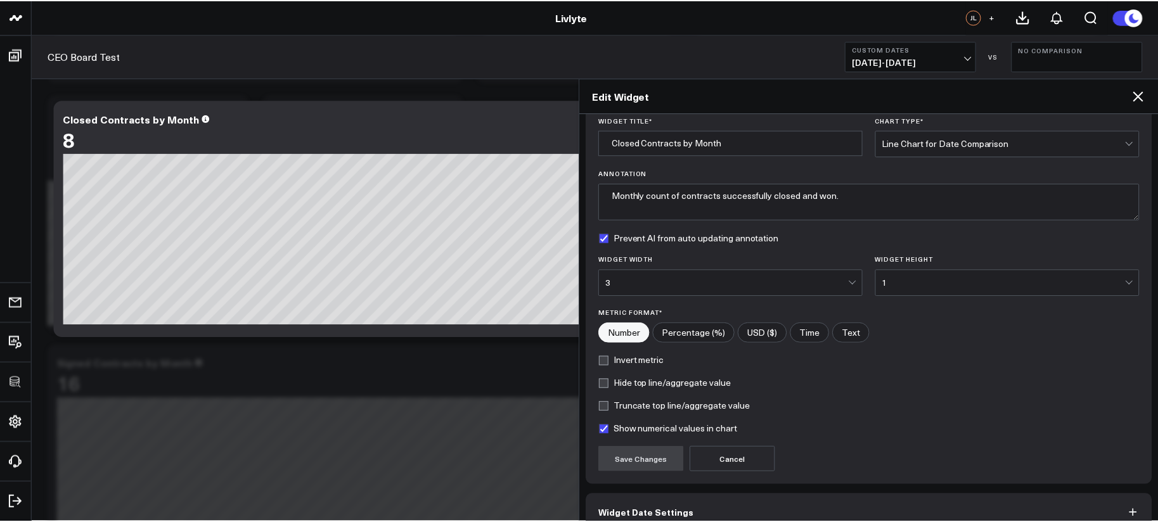
scroll to position [112, 0]
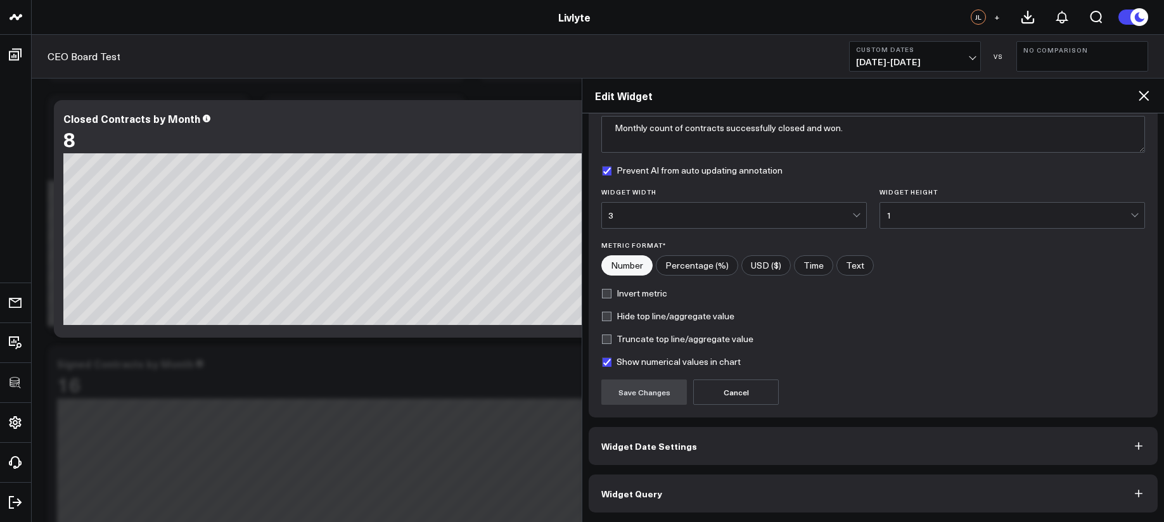
click at [831, 496] on button "Widget Query" at bounding box center [873, 494] width 569 height 38
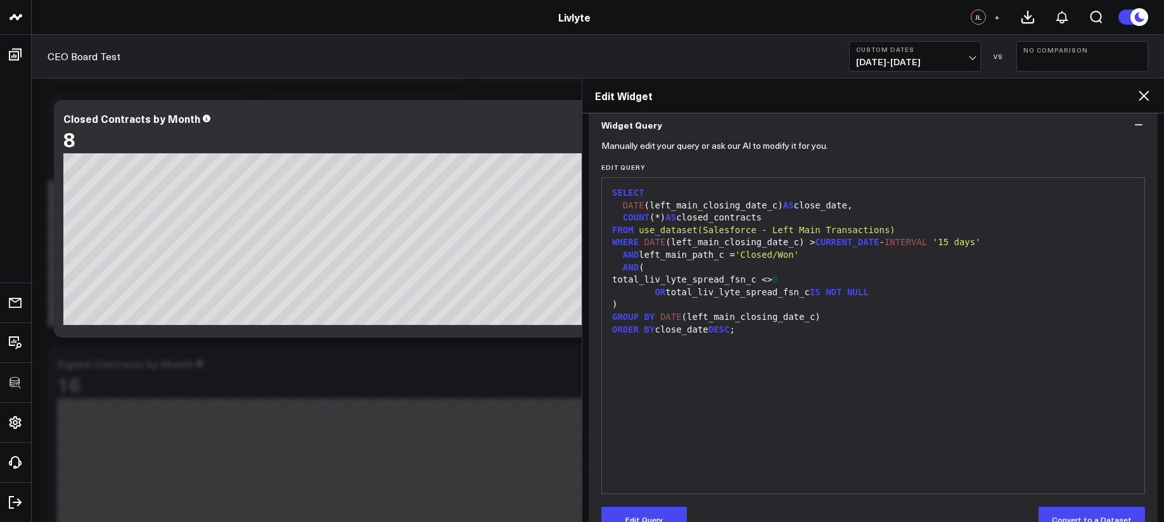
click at [1139, 98] on icon at bounding box center [1143, 95] width 15 height 15
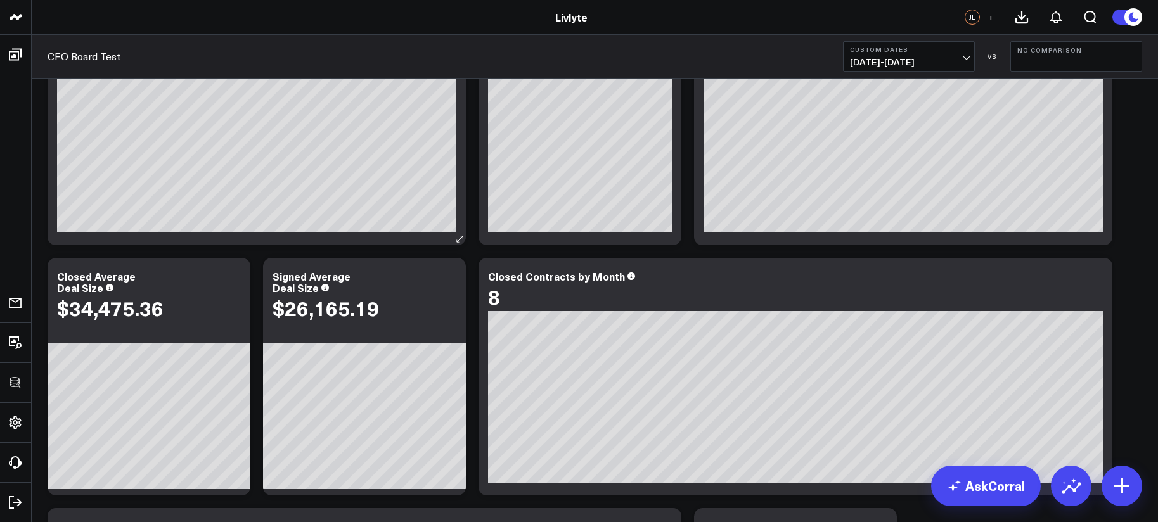
scroll to position [266, 0]
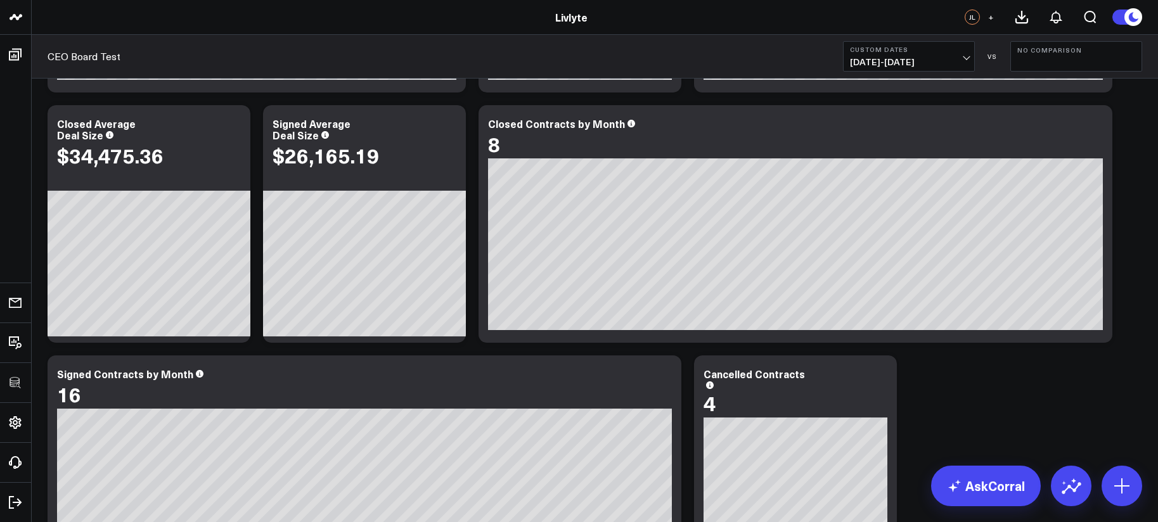
click at [898, 72] on div "CEO Board Test Custom Dates [DATE] - [DATE] VS No Comparison" at bounding box center [595, 57] width 1126 height 44
click at [899, 68] on button "Custom Dates [DATE] - [DATE]" at bounding box center [909, 56] width 132 height 30
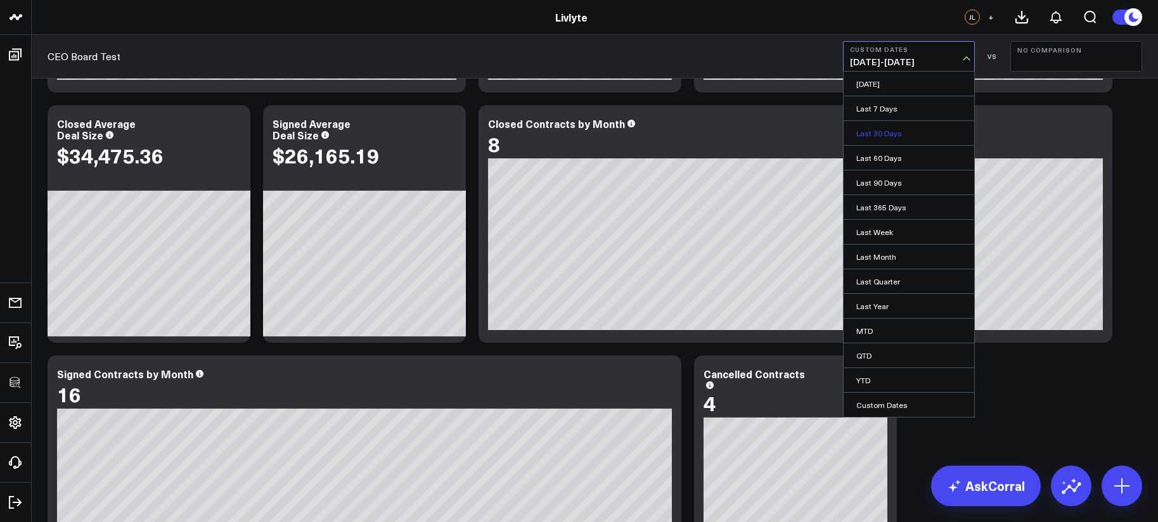
click at [898, 129] on link "Last 30 Days" at bounding box center [908, 133] width 131 height 24
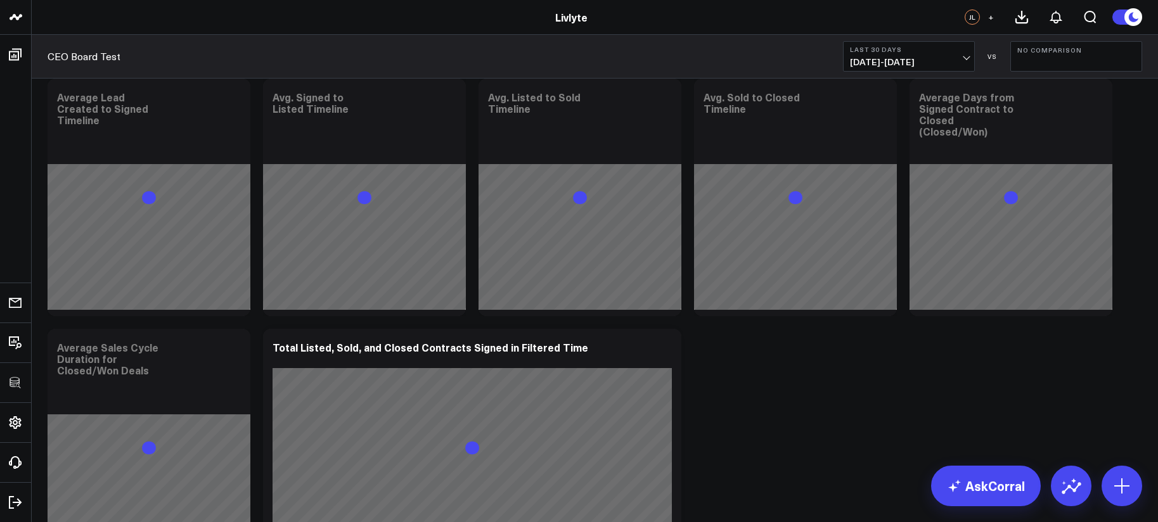
scroll to position [2658, 0]
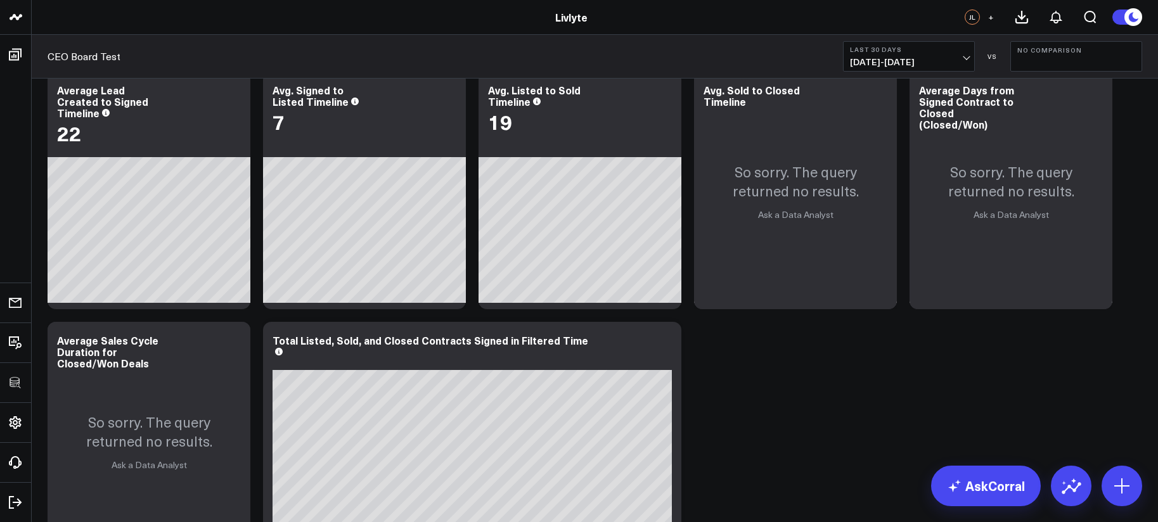
click at [914, 62] on span "[DATE] - [DATE]" at bounding box center [909, 62] width 118 height 10
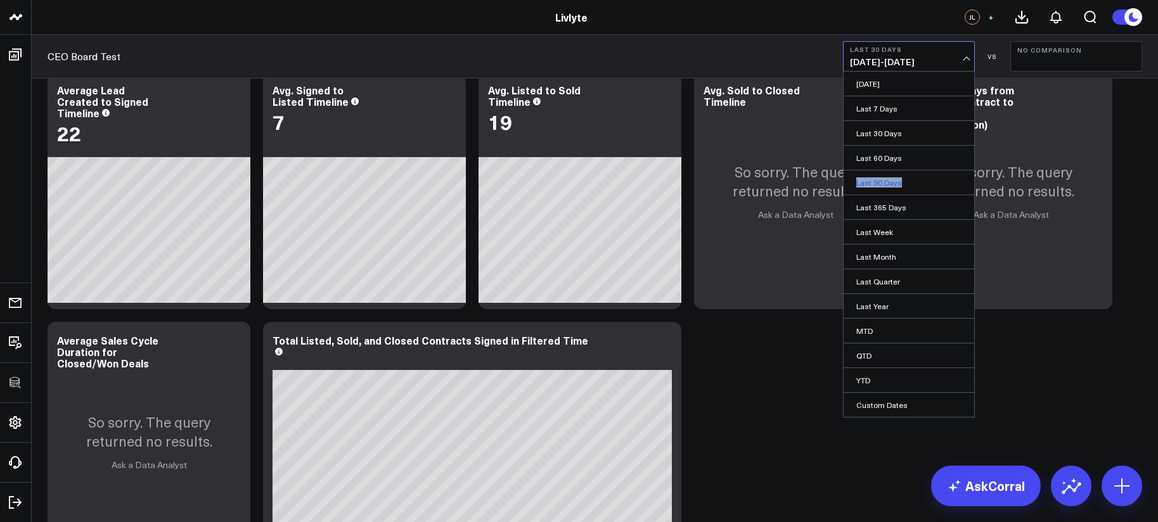
click at [904, 178] on link "Last 90 Days" at bounding box center [908, 182] width 131 height 24
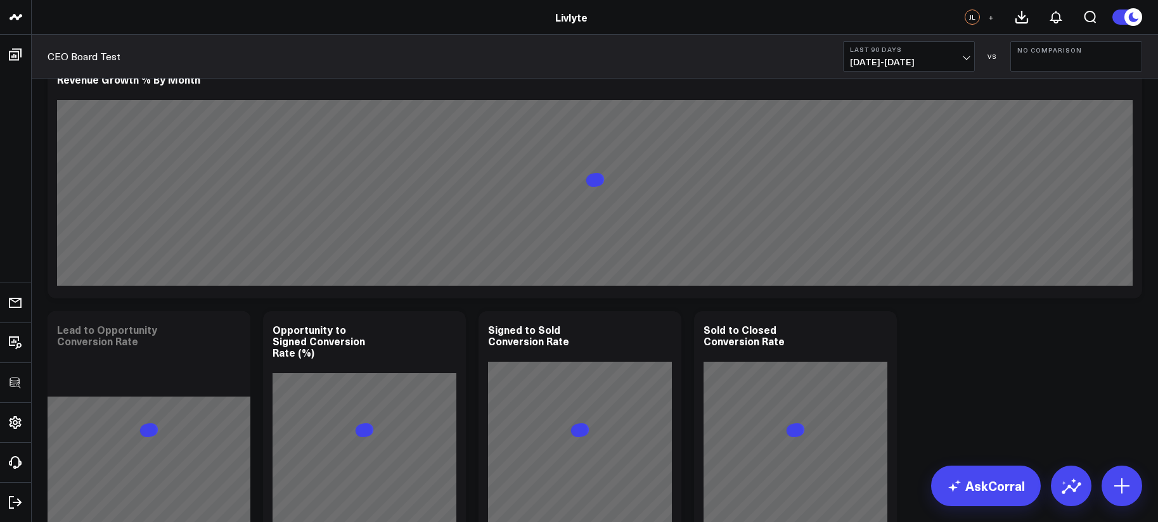
scroll to position [3253, 0]
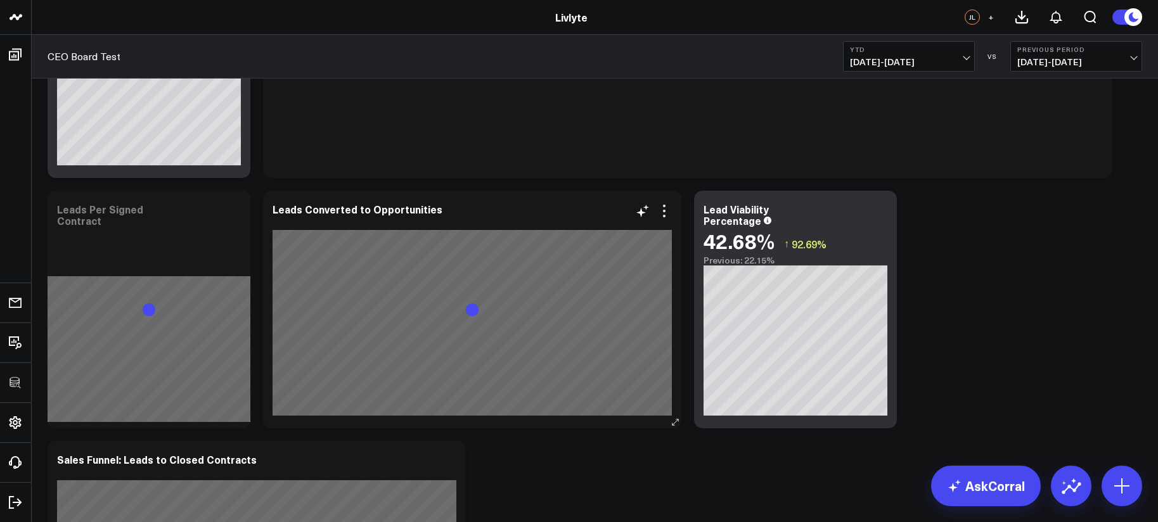
scroll to position [1447, 0]
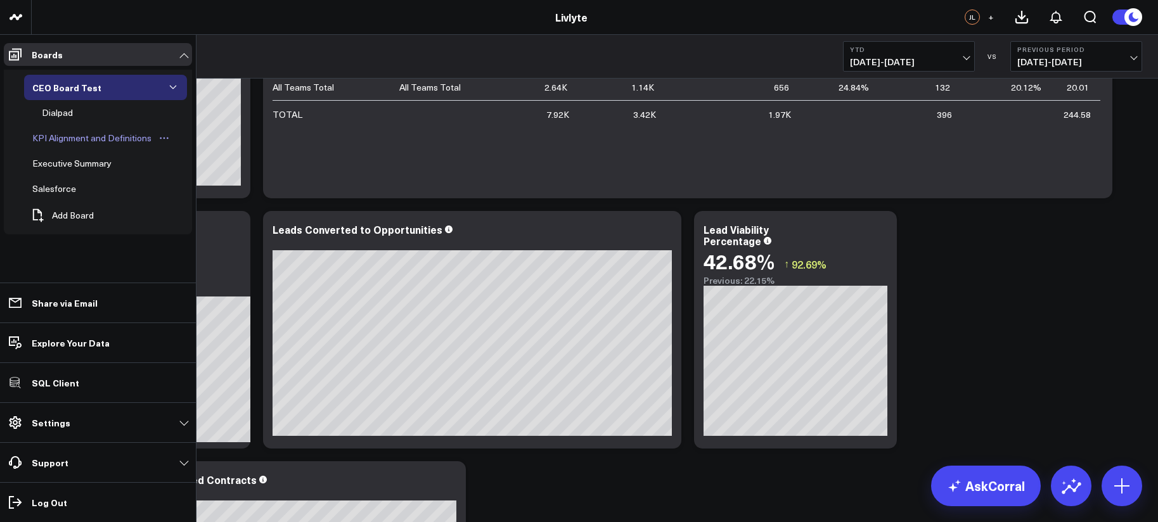
click at [71, 139] on div "KPI Alignment and Definitions" at bounding box center [91, 138] width 125 height 15
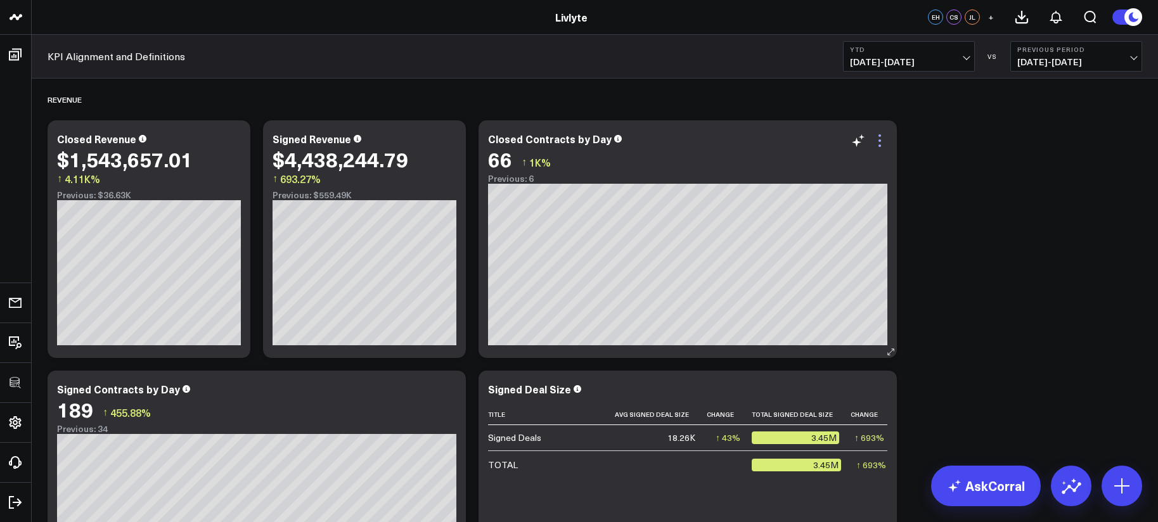
click at [880, 144] on icon at bounding box center [879, 140] width 15 height 15
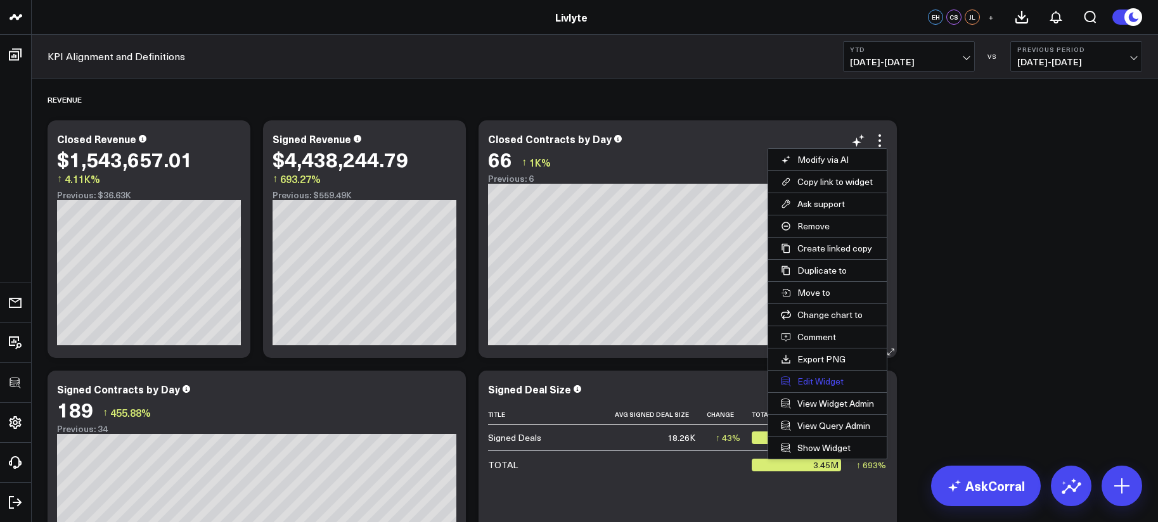
click at [819, 382] on button "Edit Widget" at bounding box center [827, 382] width 119 height 22
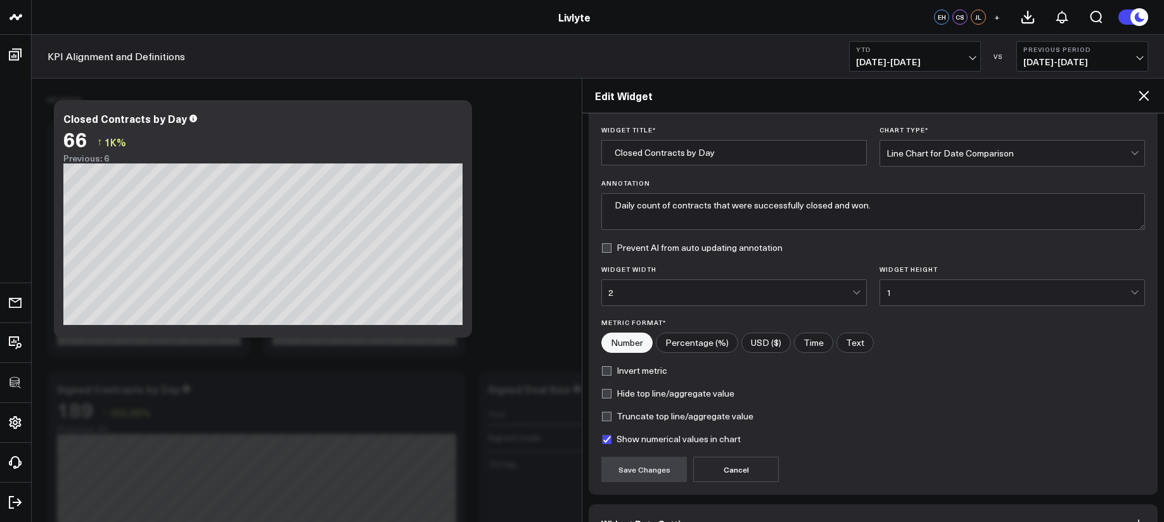
scroll to position [112, 0]
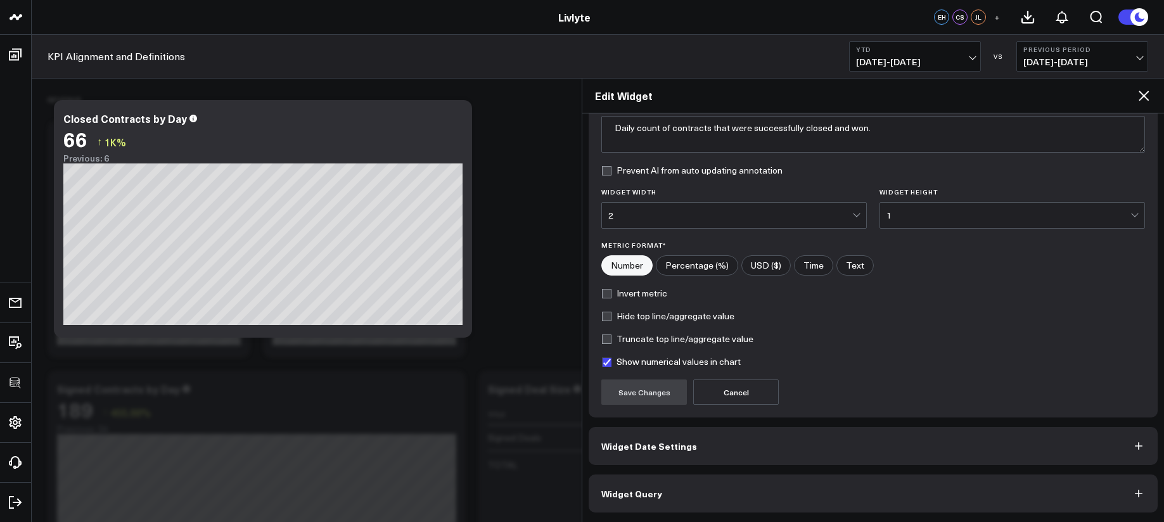
click at [872, 489] on button "Widget Query" at bounding box center [873, 494] width 569 height 38
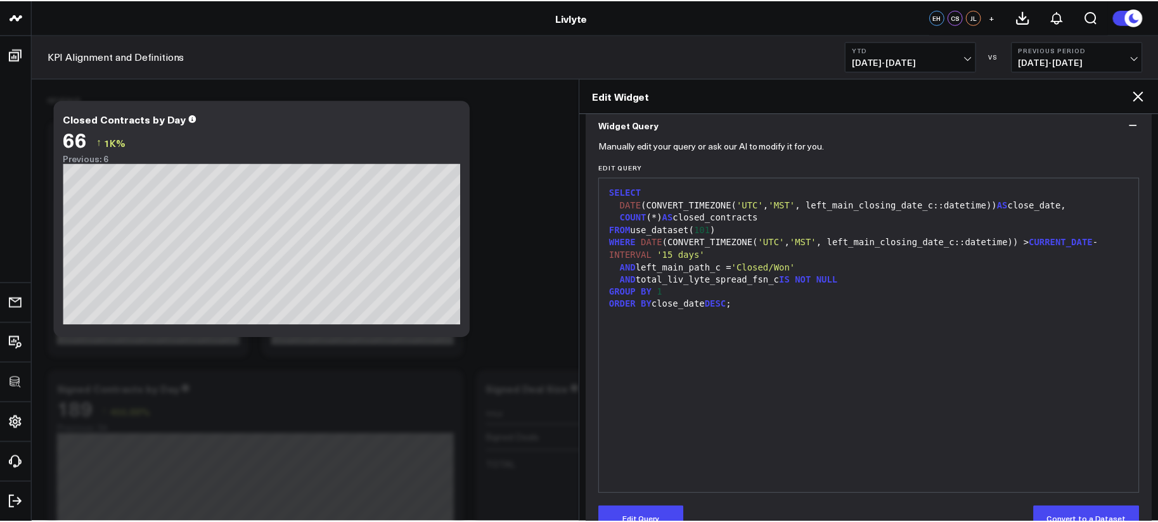
scroll to position [0, 0]
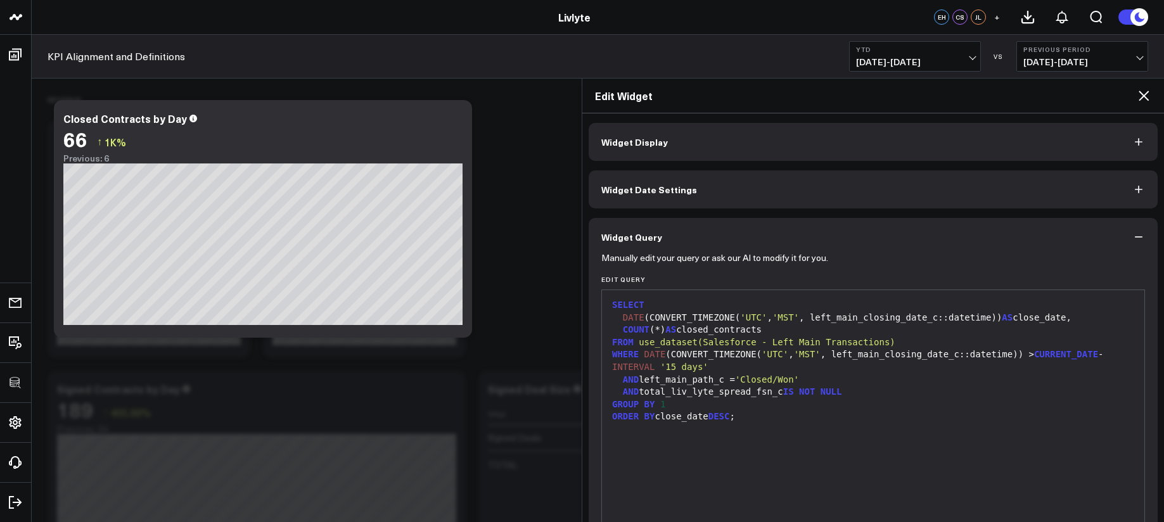
click at [1134, 93] on h2 "Edit Widget" at bounding box center [865, 96] width 541 height 14
click at [1139, 93] on icon at bounding box center [1143, 95] width 15 height 15
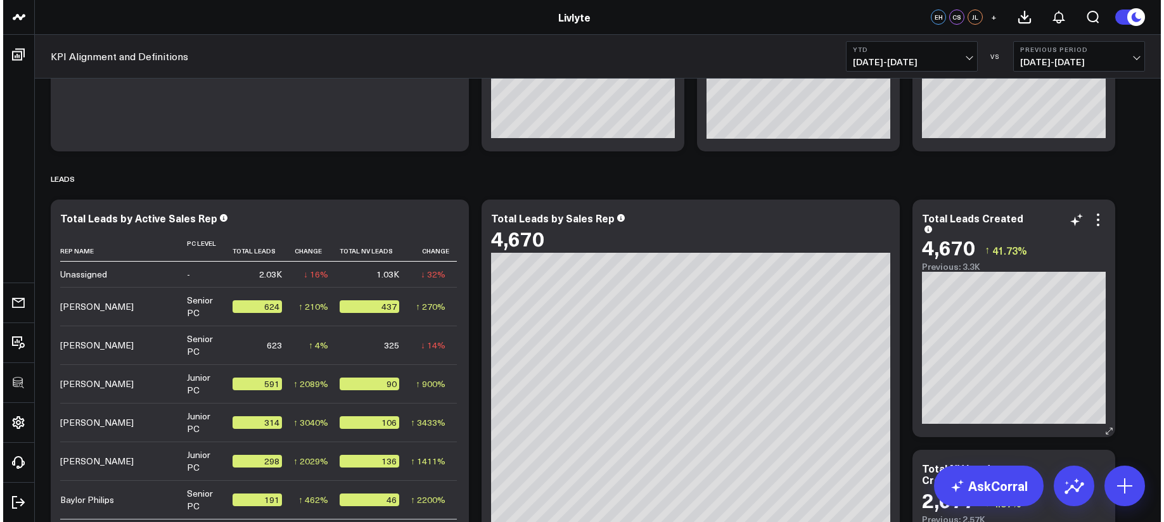
scroll to position [702, 0]
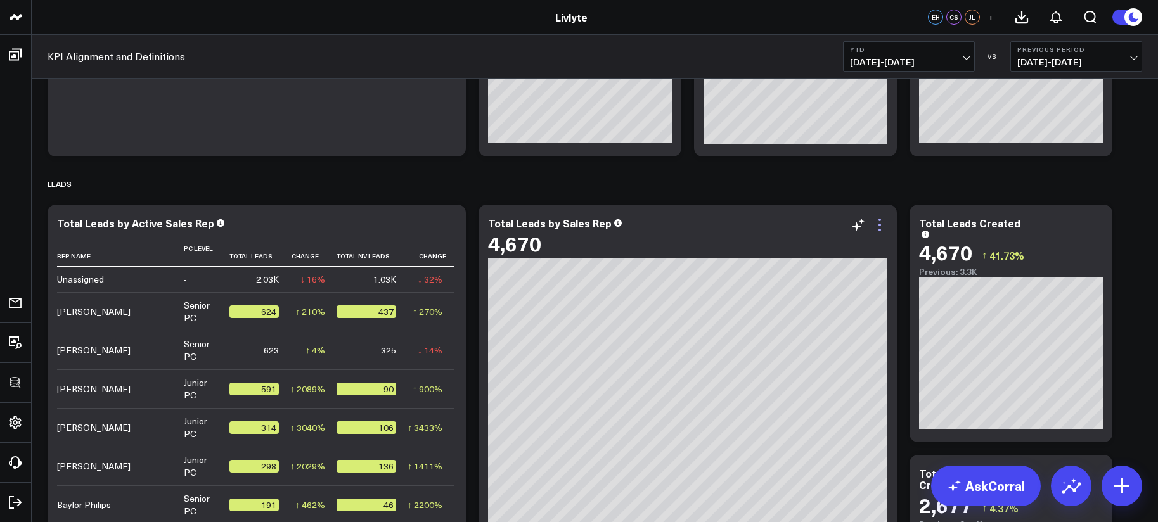
click at [875, 219] on icon at bounding box center [879, 224] width 15 height 15
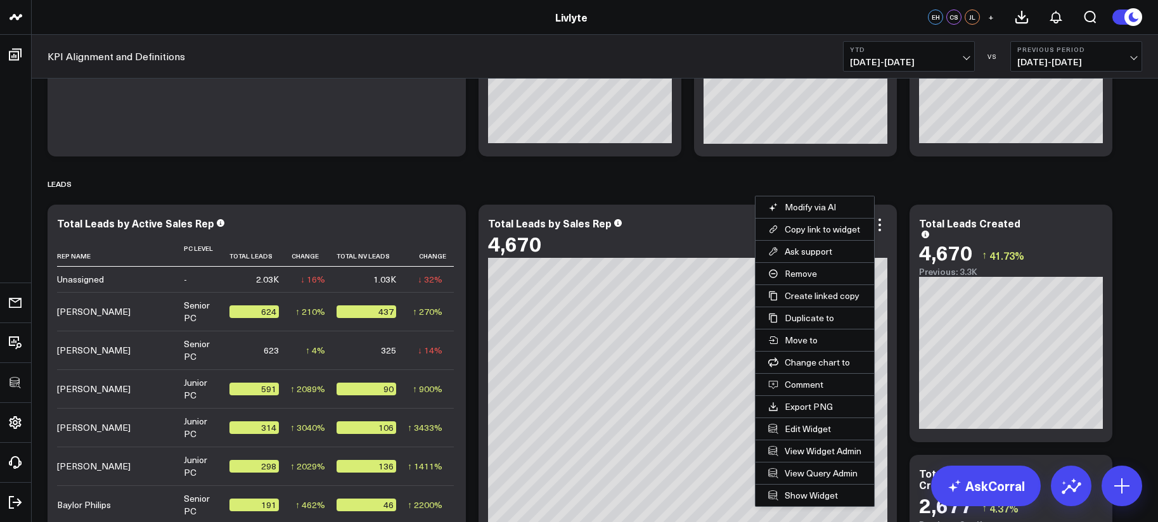
click at [804, 426] on button "Edit Widget" at bounding box center [814, 429] width 119 height 22
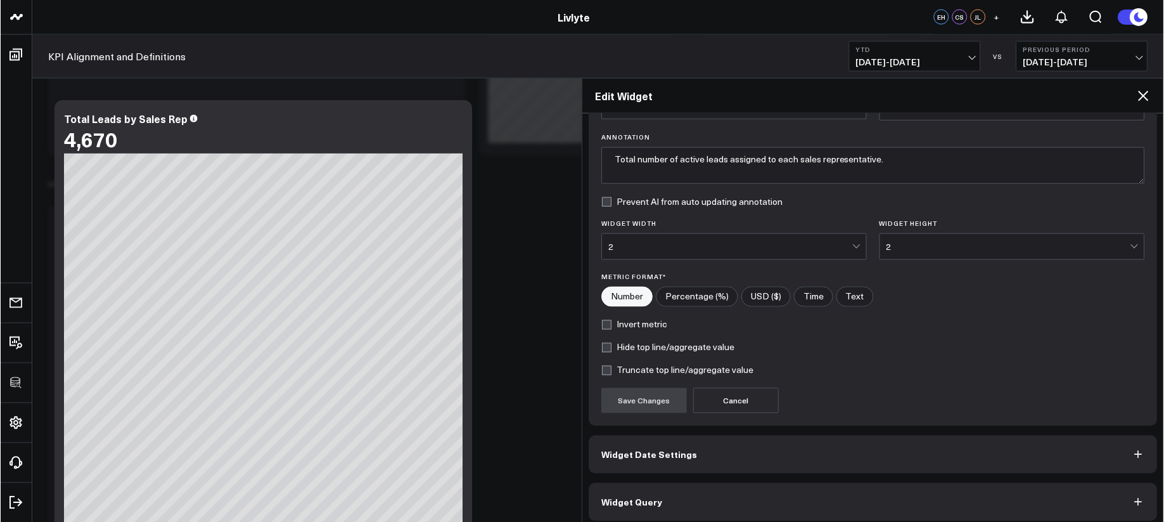
scroll to position [89, 0]
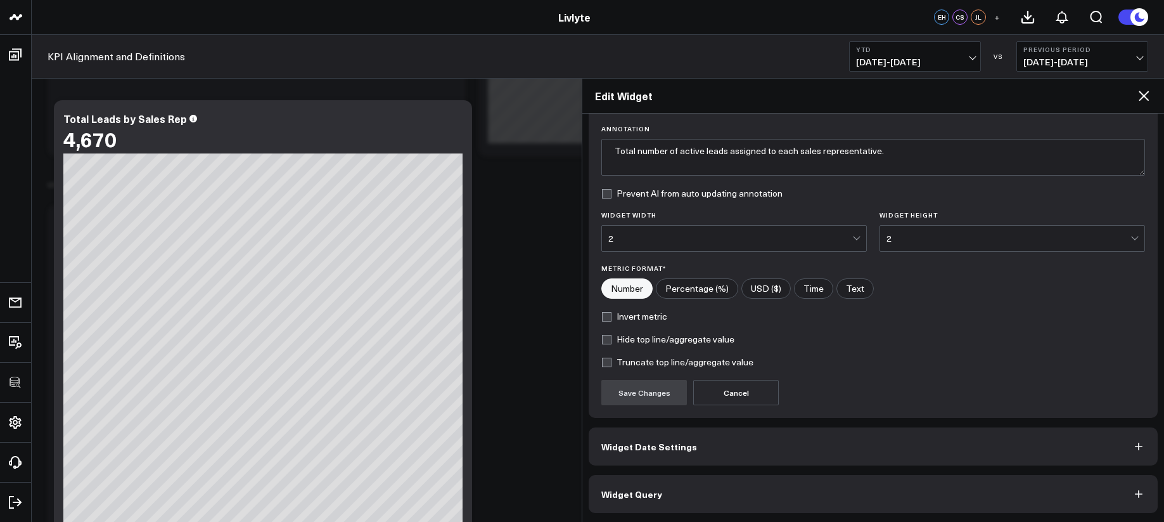
click at [899, 515] on div "Widget Display Widget Title * Total Leads by Sales Rep Chart Type * Sunburst An…" at bounding box center [873, 317] width 582 height 408
click at [892, 499] on button "Widget Query" at bounding box center [873, 494] width 569 height 38
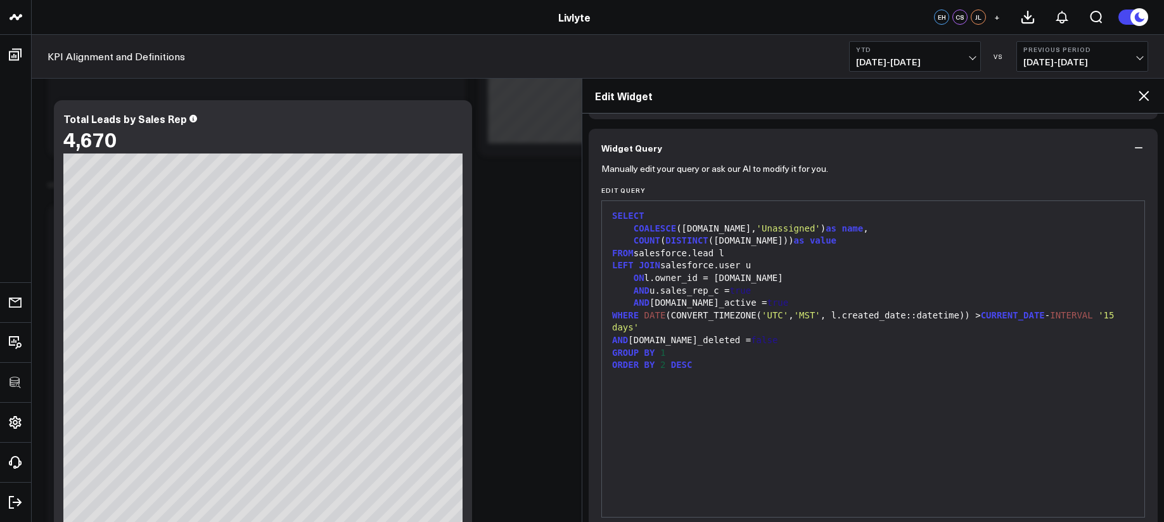
click at [751, 337] on span "false" at bounding box center [764, 340] width 27 height 10
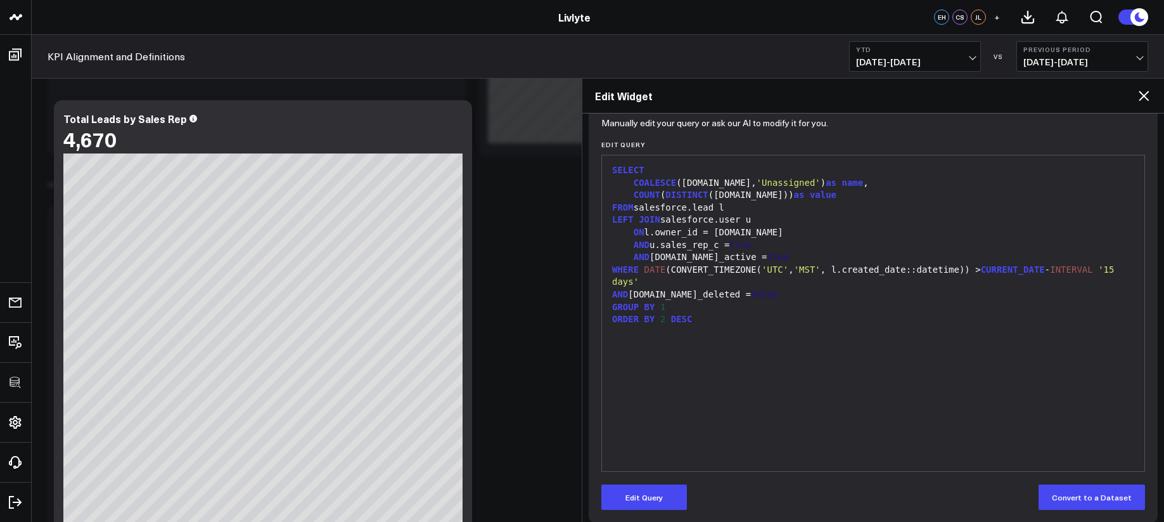
scroll to position [145, 0]
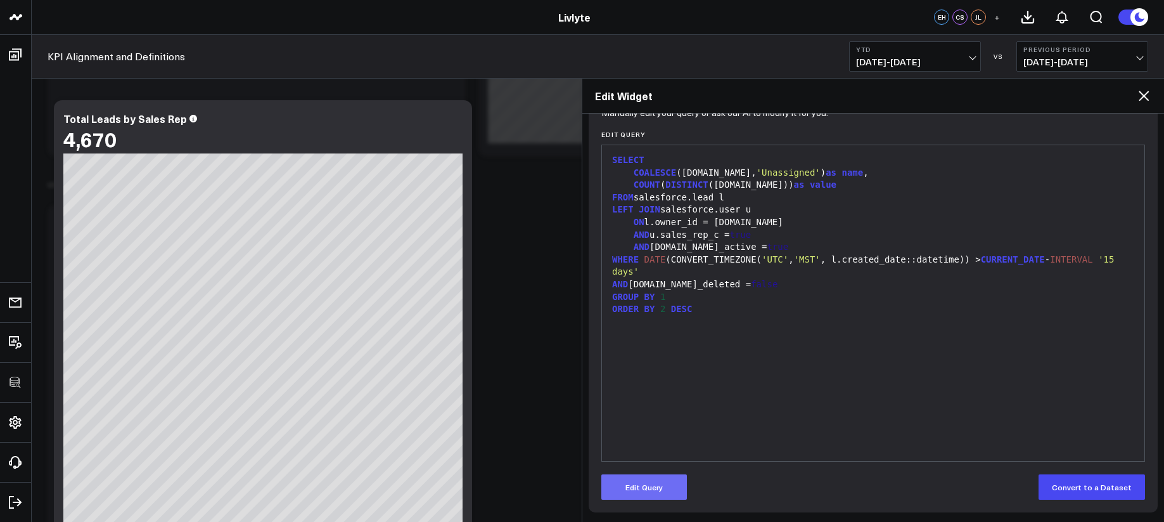
click at [647, 478] on button "Edit Query" at bounding box center [644, 486] width 86 height 25
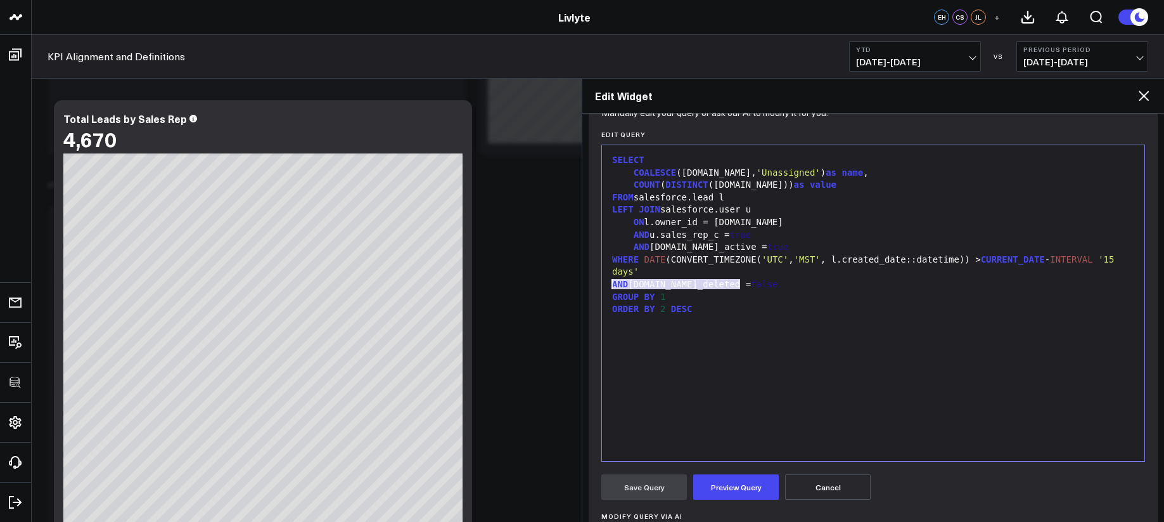
drag, startPoint x: 746, startPoint y: 285, endPoint x: 600, endPoint y: 283, distance: 145.8
click at [600, 283] on div "Manually edit your query or ask our AI to modify it for you. Edit Query 99 1 2 …" at bounding box center [873, 390] width 569 height 558
copy div "AND l.is_deleted = false"
click at [1146, 97] on icon at bounding box center [1144, 96] width 10 height 10
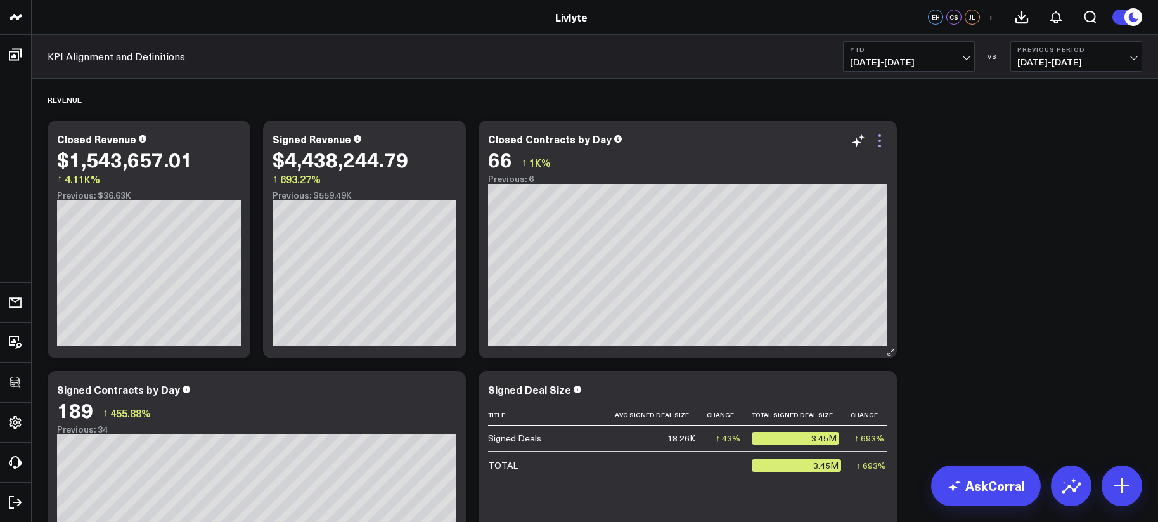
click at [881, 141] on icon at bounding box center [879, 140] width 15 height 15
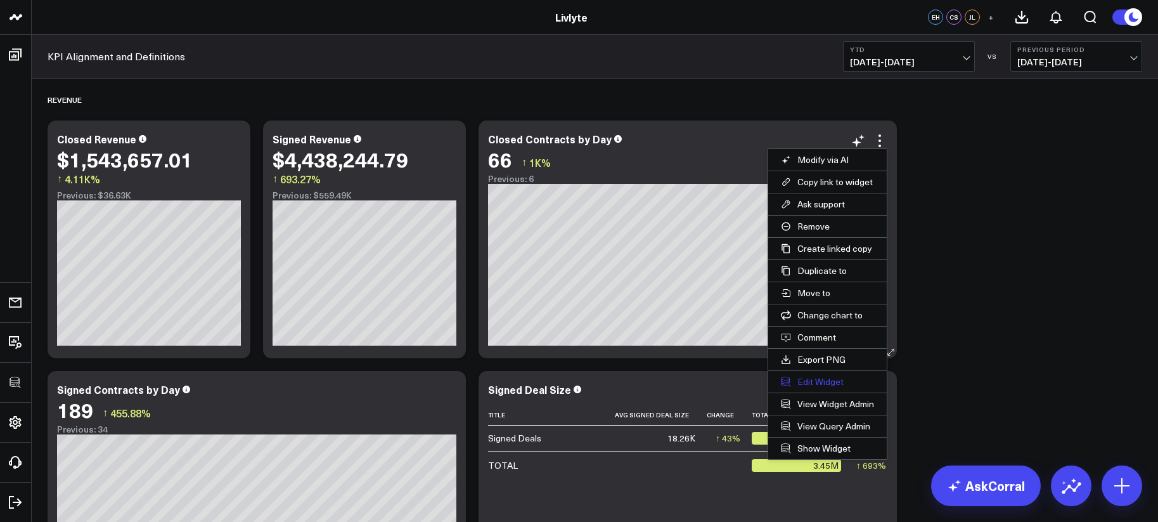
click at [798, 382] on button "Edit Widget" at bounding box center [827, 382] width 119 height 22
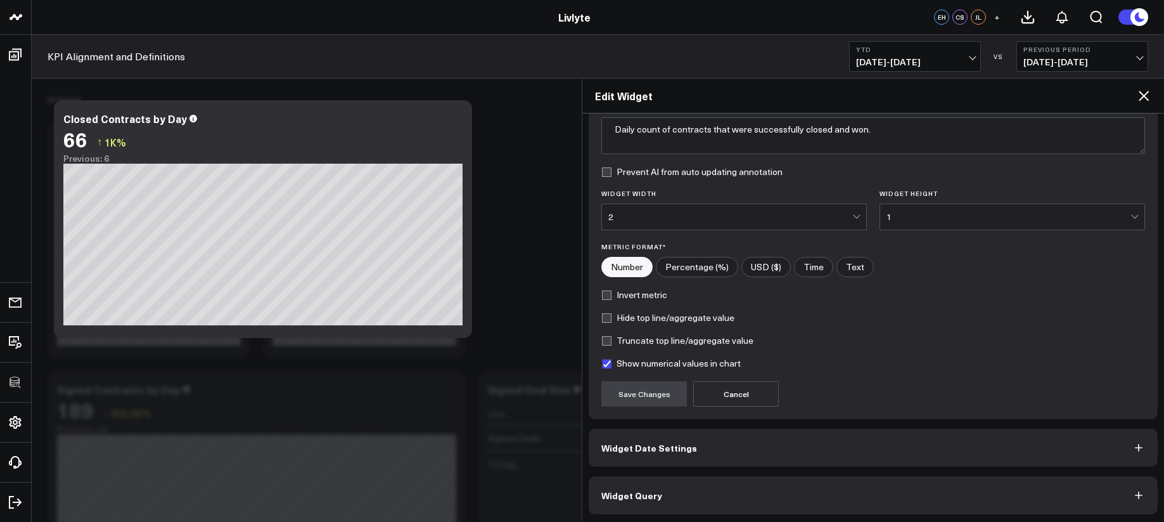
scroll to position [113, 0]
click at [804, 484] on button "Widget Query" at bounding box center [873, 493] width 569 height 38
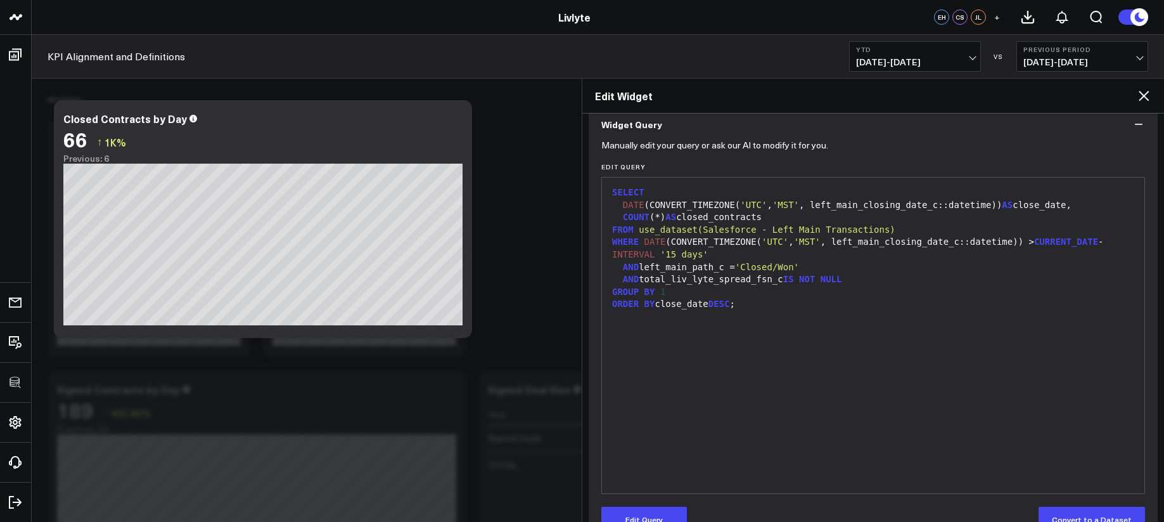
click at [869, 278] on div "AND total_liv_lyte_spread_fsn_c IS NOT NULL" at bounding box center [873, 279] width 530 height 13
click at [647, 511] on button "Edit Query" at bounding box center [644, 518] width 86 height 25
click at [854, 278] on div "AND total_liv_lyte_spread_fsn_c IS NOT NULL" at bounding box center [873, 279] width 530 height 13
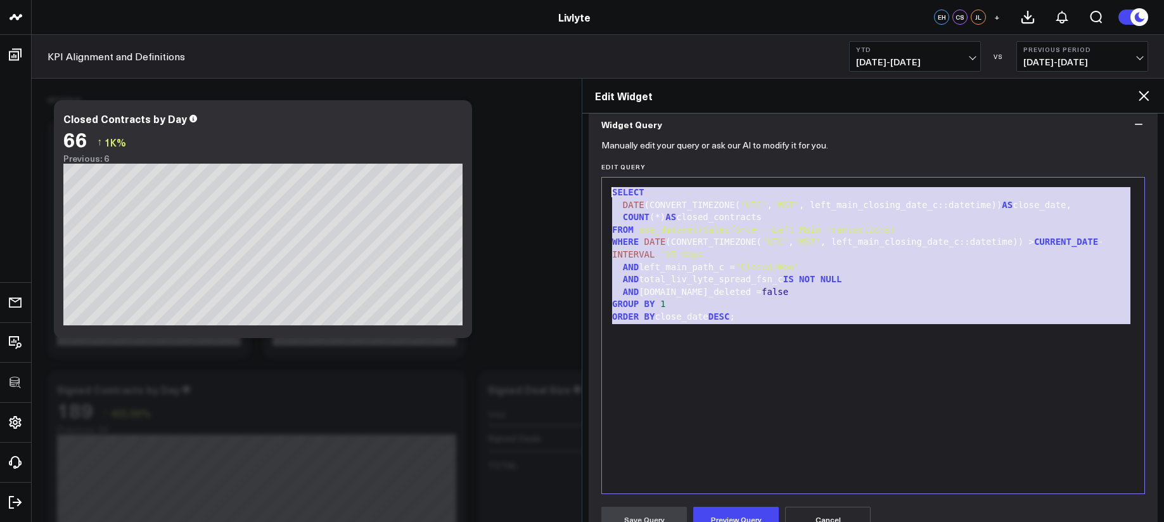
drag, startPoint x: 788, startPoint y: 342, endPoint x: 547, endPoint y: 163, distance: 300.3
copy div "SELECT DATE (CONVERT_TIMEZONE( 'UTC' , 'MST' , left_main_closing_date_c::dateti…"
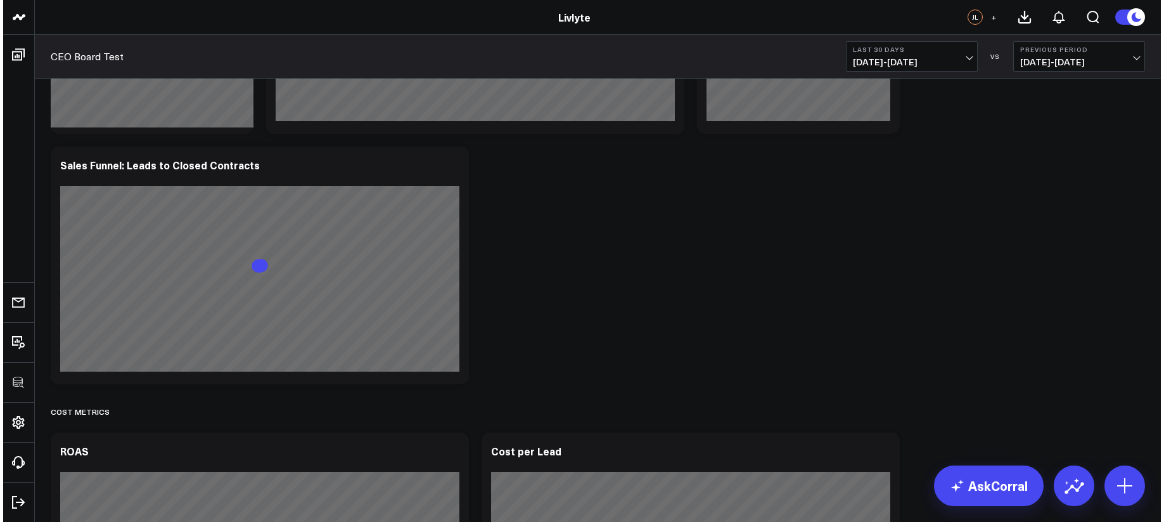
scroll to position [1813, 0]
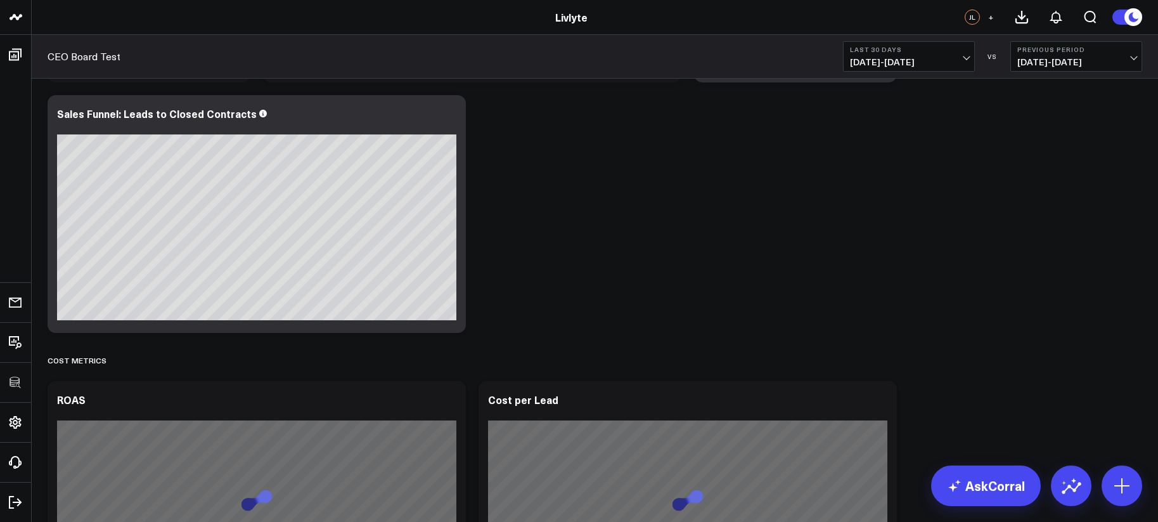
click at [890, 63] on span "[DATE] - [DATE]" at bounding box center [909, 62] width 118 height 10
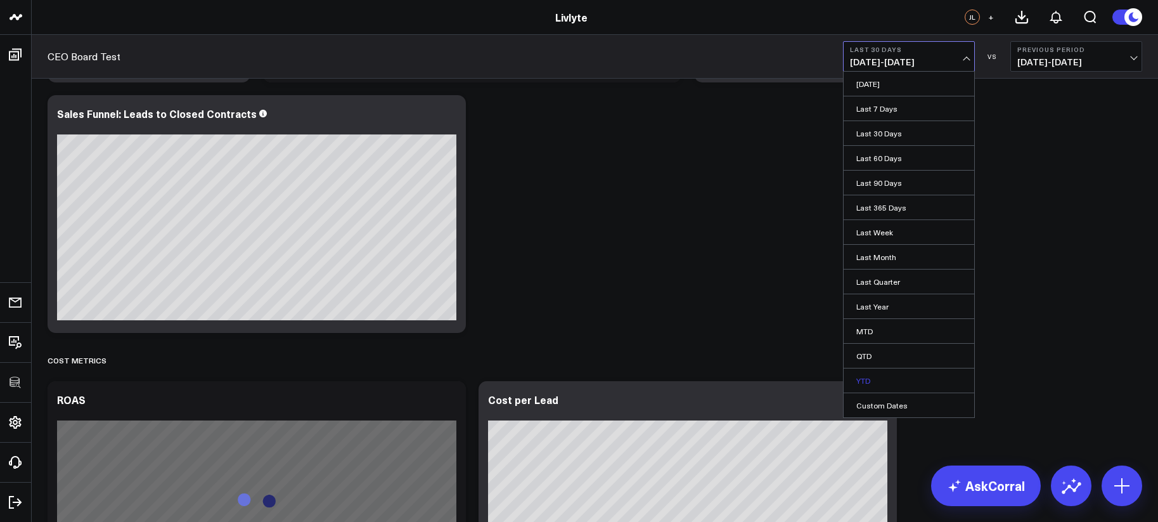
click at [891, 378] on link "YTD" at bounding box center [908, 380] width 131 height 24
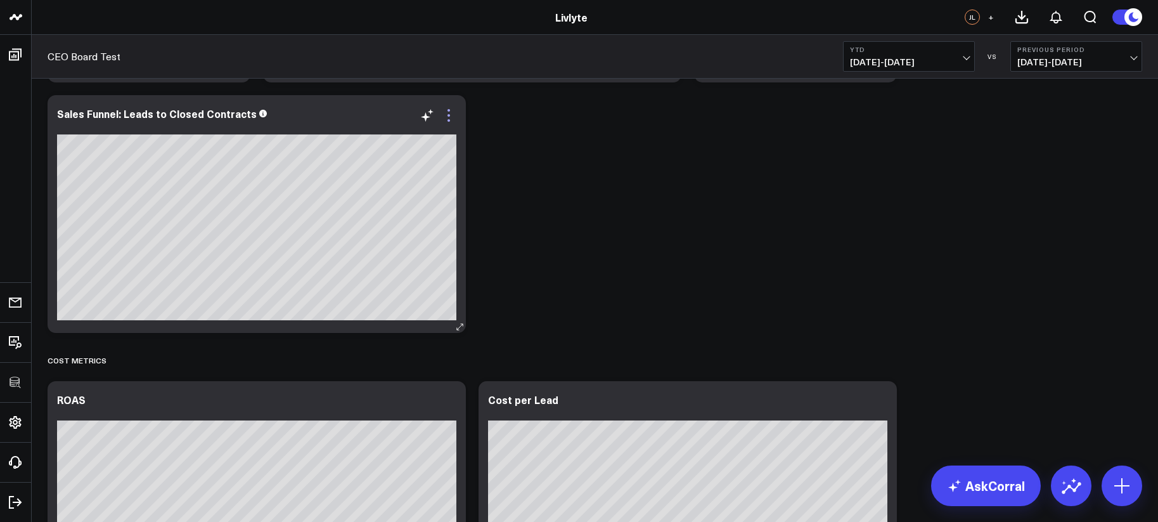
click at [451, 118] on icon at bounding box center [448, 115] width 15 height 15
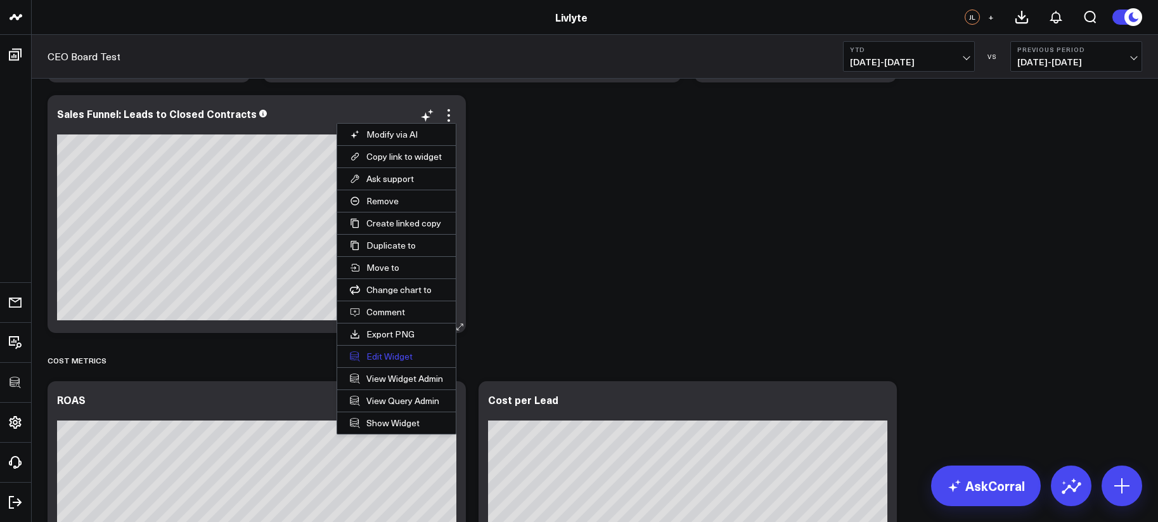
click at [378, 354] on button "Edit Widget" at bounding box center [396, 356] width 119 height 22
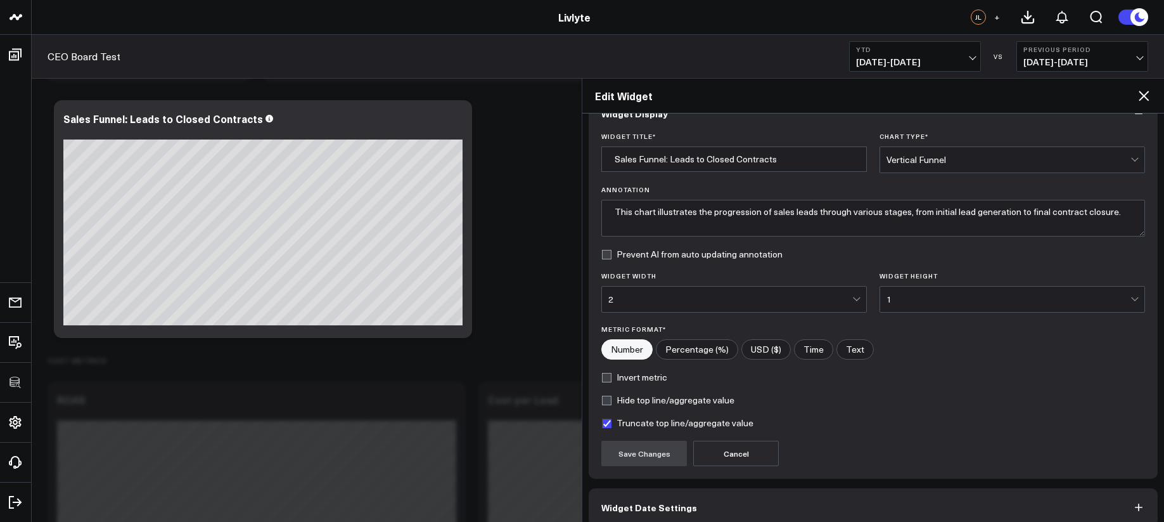
scroll to position [90, 0]
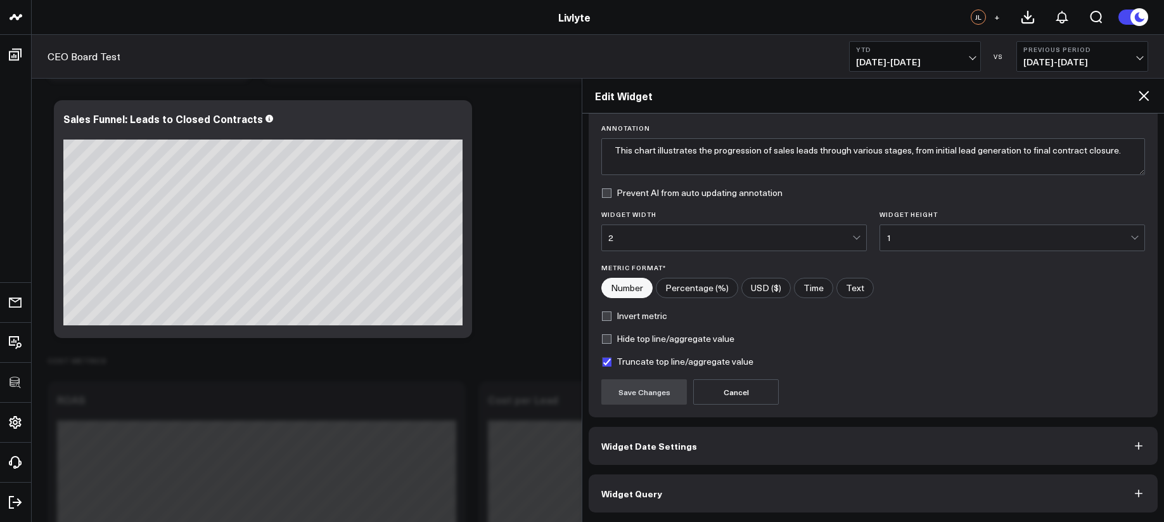
click at [725, 480] on button "Widget Query" at bounding box center [873, 493] width 569 height 38
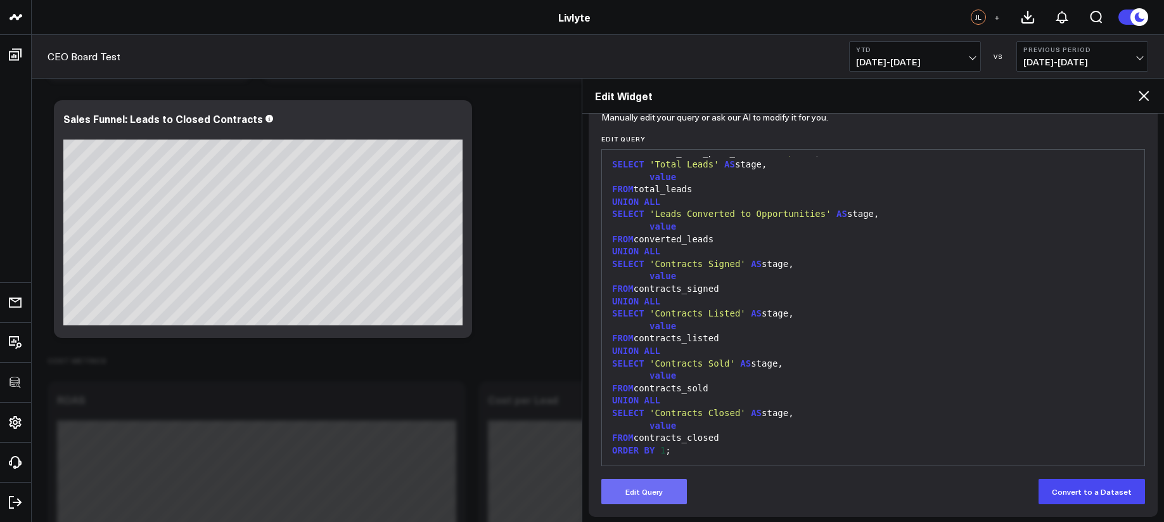
scroll to position [145, 0]
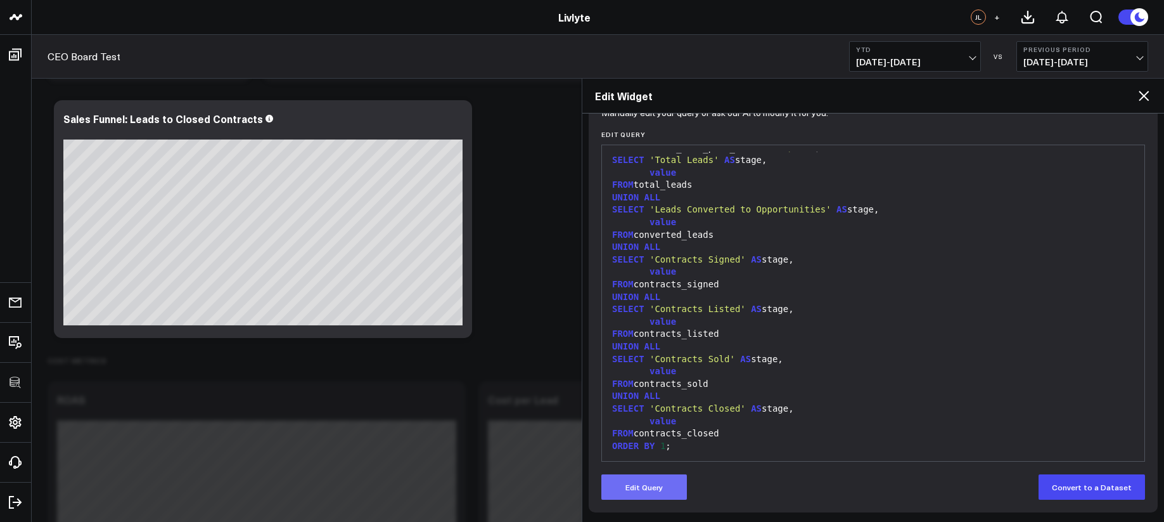
click at [641, 487] on button "Edit Query" at bounding box center [644, 486] width 86 height 25
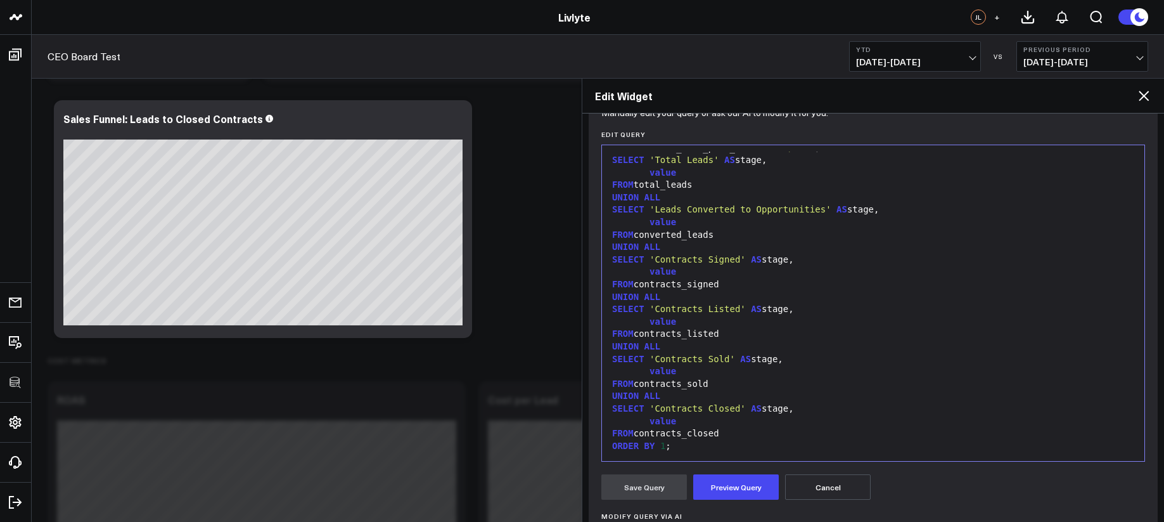
click at [730, 433] on div "FROM contracts_closed" at bounding box center [873, 433] width 530 height 13
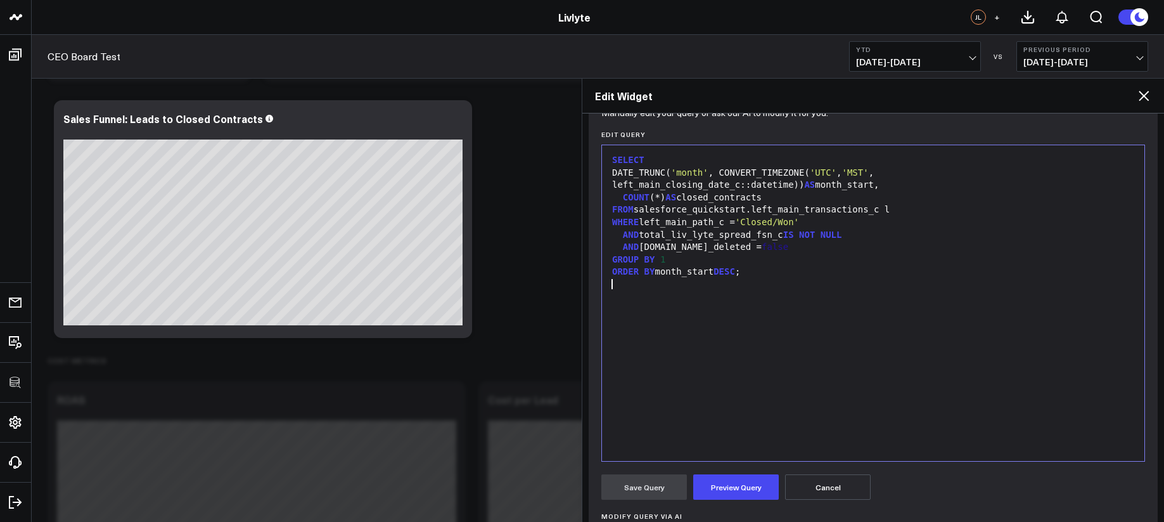
scroll to position [645, 0]
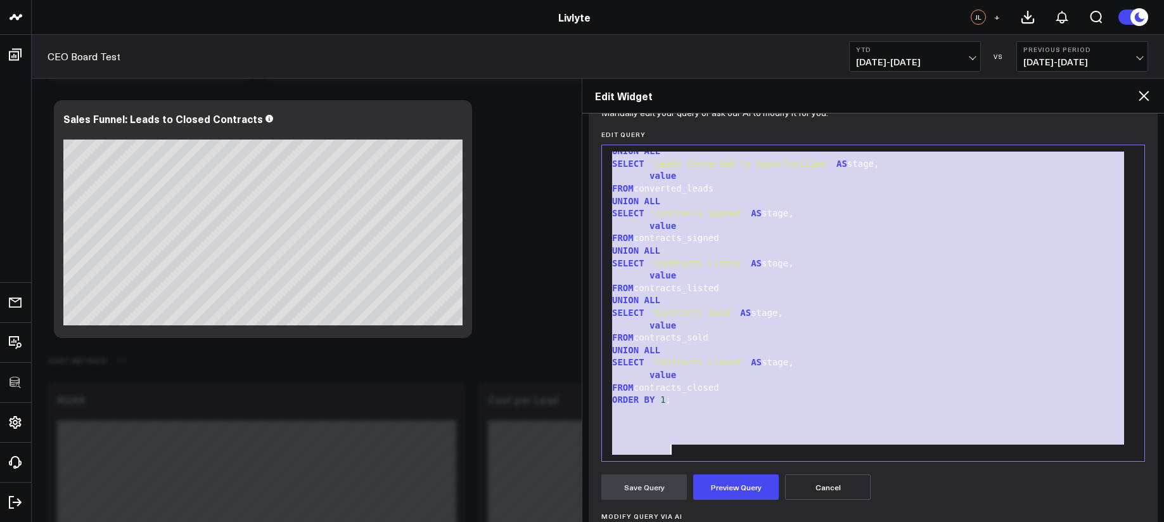
copy div "SELECT DATE_TRUNC( 'month' , CONVERT_TIMEZONE( 'UTC' , 'MST' , left_main_closin…"
click at [773, 369] on div "SELECT 'Contracts Closed' AS stage," at bounding box center [873, 362] width 530 height 13
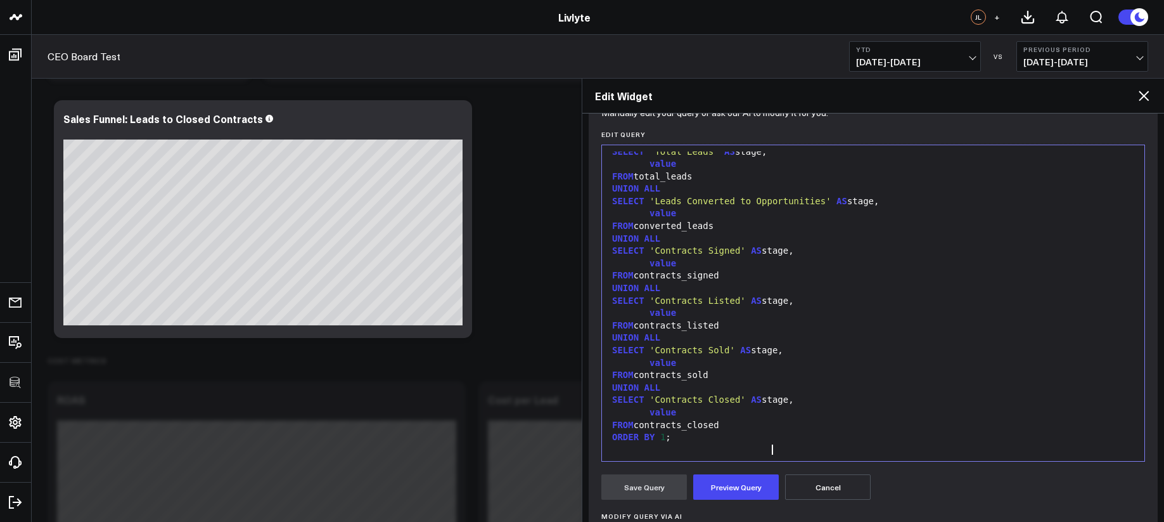
click at [769, 382] on div "FROM contracts_sold" at bounding box center [873, 375] width 530 height 13
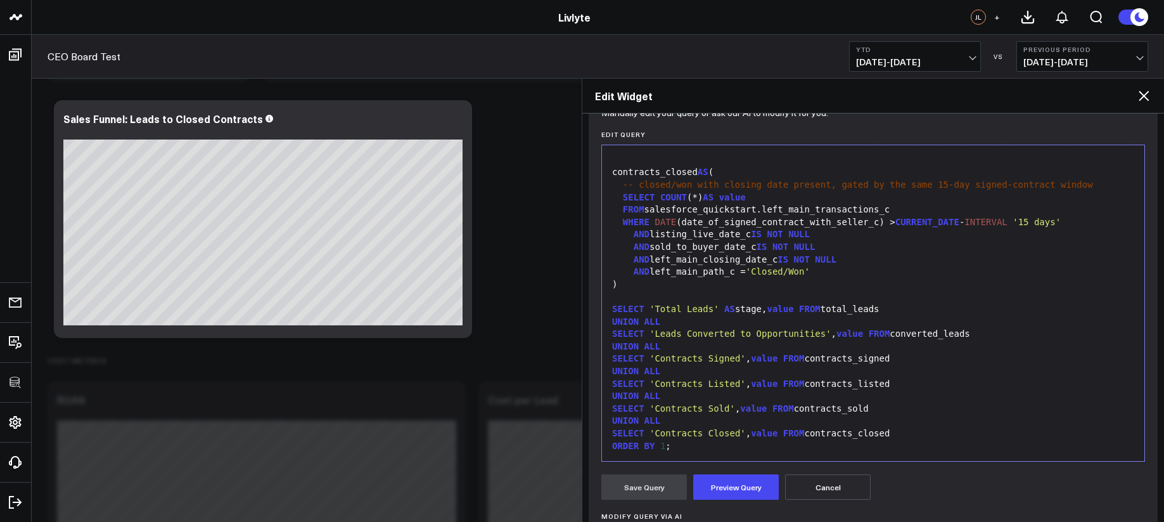
scroll to position [619, 0]
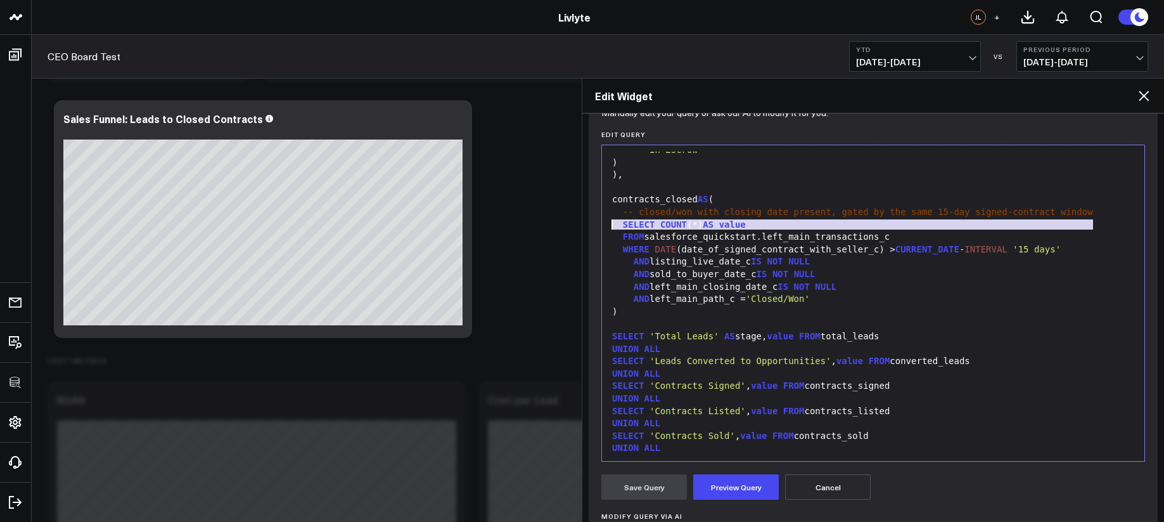
drag, startPoint x: 1098, startPoint y: 222, endPoint x: 580, endPoint y: 230, distance: 517.8
click at [580, 230] on body "100525 Test 100625-2 100925 3725 Test 829 Studios Accenture Acme Industrial Act…" at bounding box center [582, 105] width 1164 height 3837
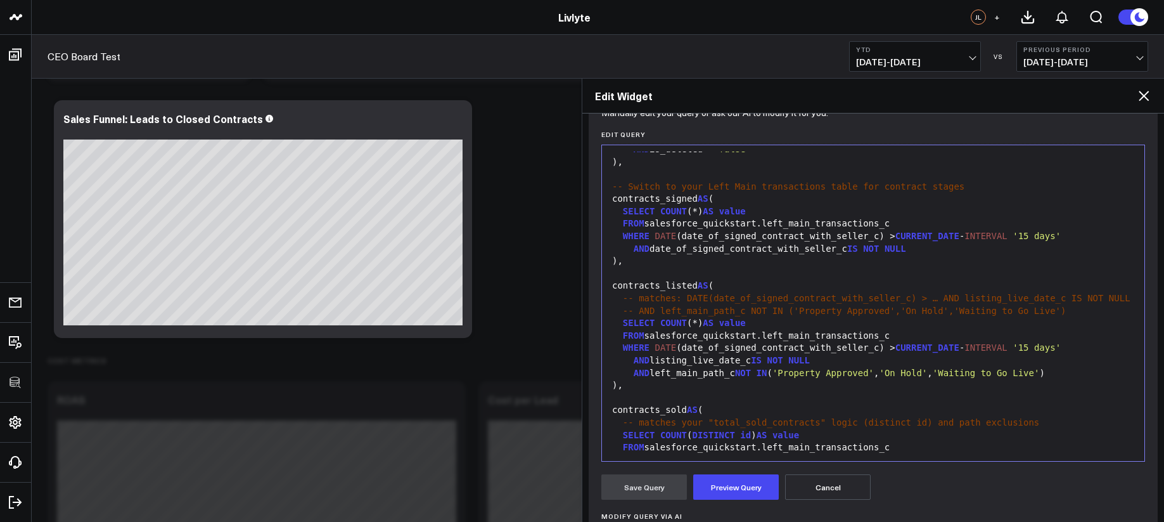
scroll to position [277, 0]
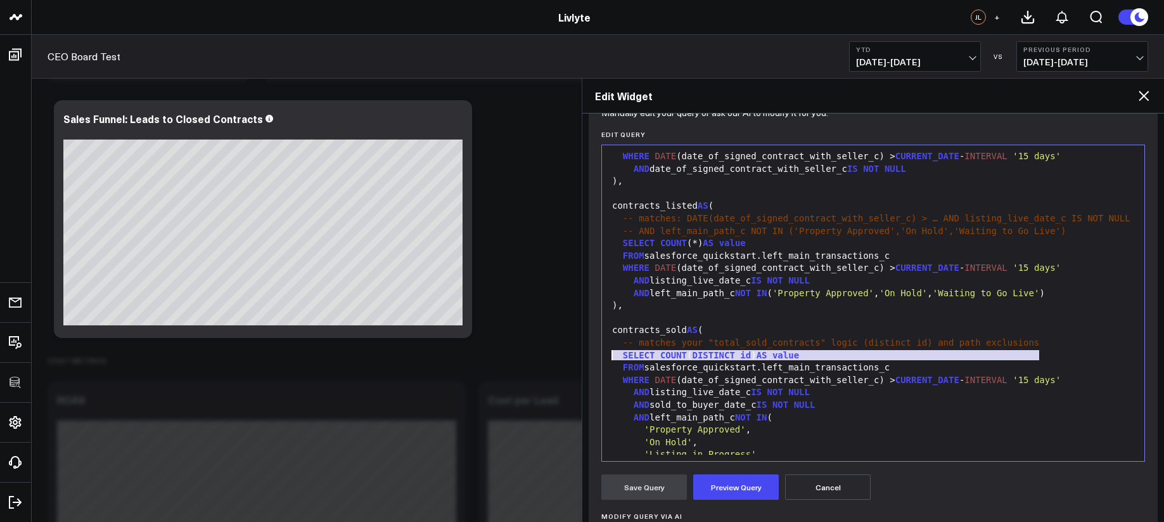
drag, startPoint x: 1049, startPoint y: 354, endPoint x: 605, endPoint y: 359, distance: 444.9
click at [605, 359] on div "Selection deleted 99 1 2 3 4 5 6 7 8 9 10 11 12 13 14 15 16 17 18 19 20 21 22 2…" at bounding box center [873, 302] width 544 height 317
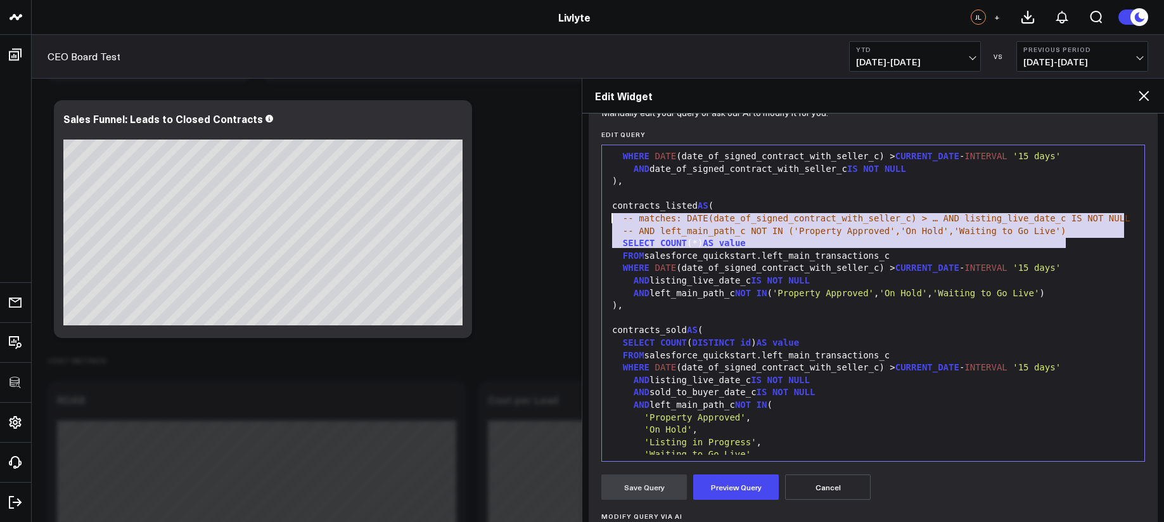
drag, startPoint x: 1074, startPoint y: 243, endPoint x: 606, endPoint y: 218, distance: 468.3
click at [606, 218] on div "Selection deleted 99 1 2 3 4 5 6 7 8 9 10 11 12 13 14 15 16 17 18 19 20 21 22 2…" at bounding box center [873, 302] width 544 height 317
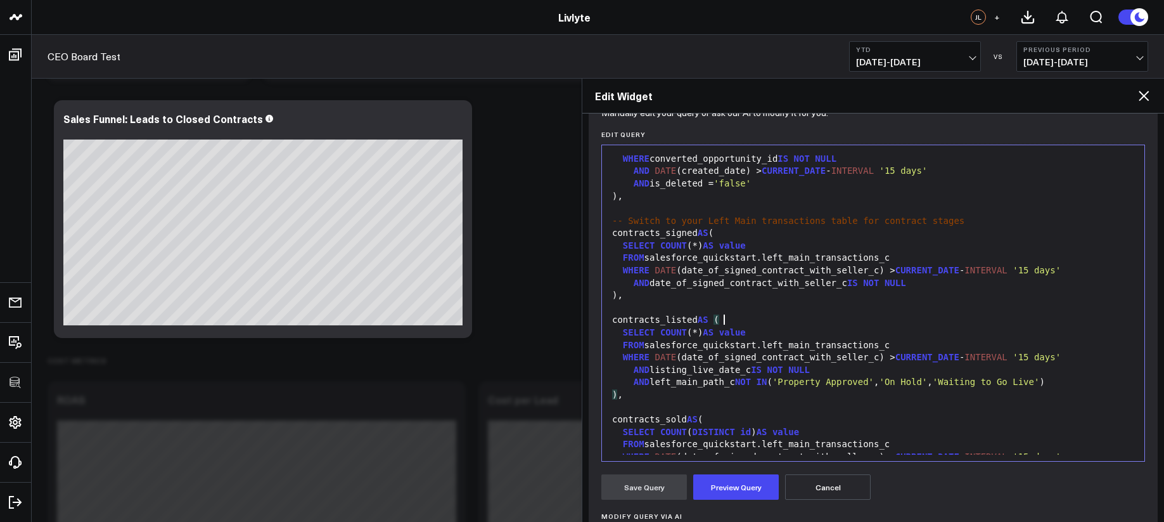
scroll to position [162, 0]
drag, startPoint x: 862, startPoint y: 214, endPoint x: 581, endPoint y: 220, distance: 280.8
click at [582, 220] on div "Edit Widget Widget Display Widget Date Settings Widget Query Manually edit your…" at bounding box center [873, 300] width 582 height 444
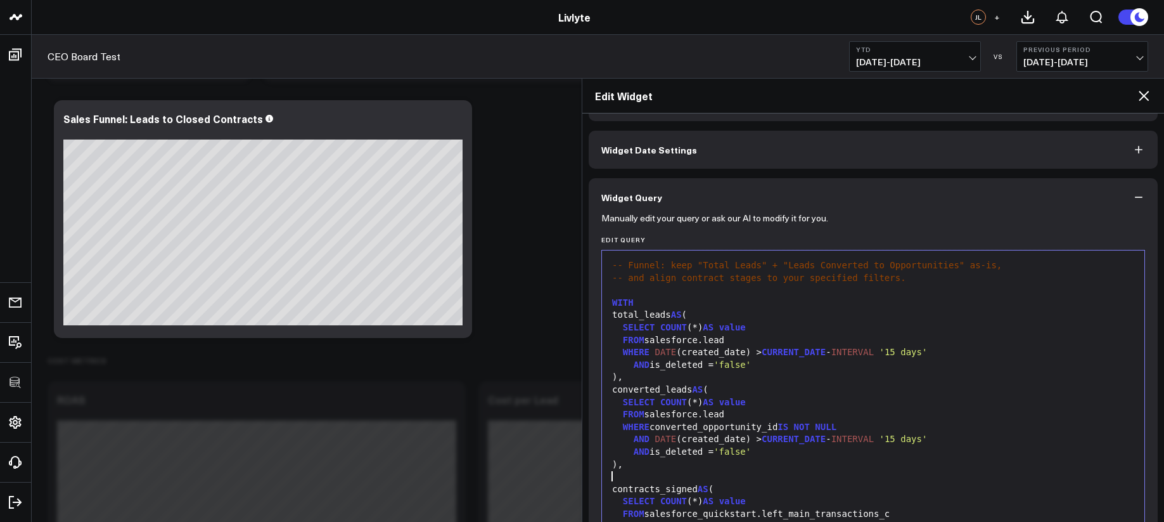
scroll to position [30, 0]
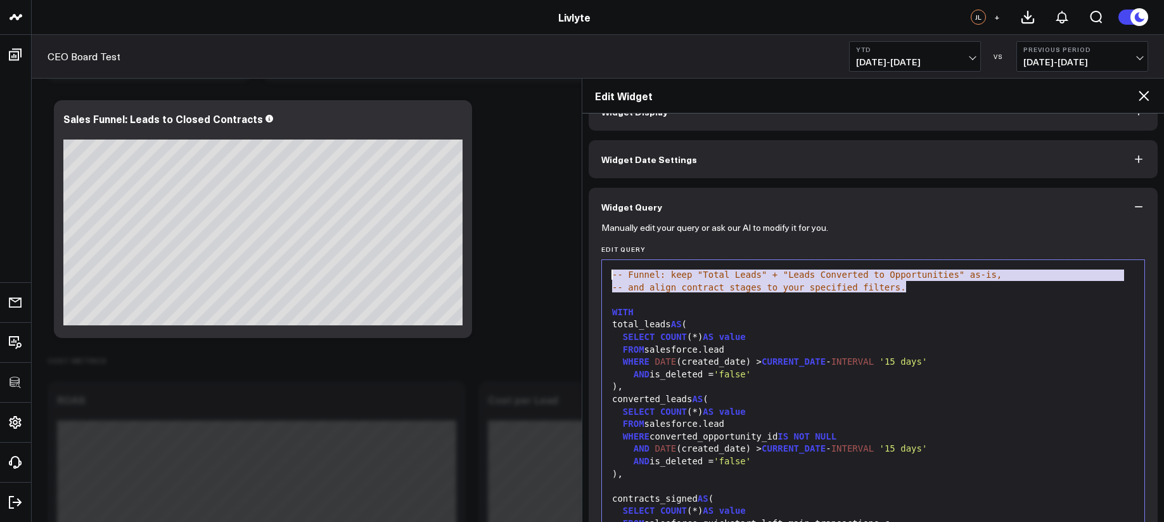
drag, startPoint x: 949, startPoint y: 290, endPoint x: 561, endPoint y: 269, distance: 388.4
click at [561, 269] on body "100525 Test 100625-2 100925 3725 Test 829 Studios Accenture Acme Industrial Act…" at bounding box center [582, 105] width 1164 height 3837
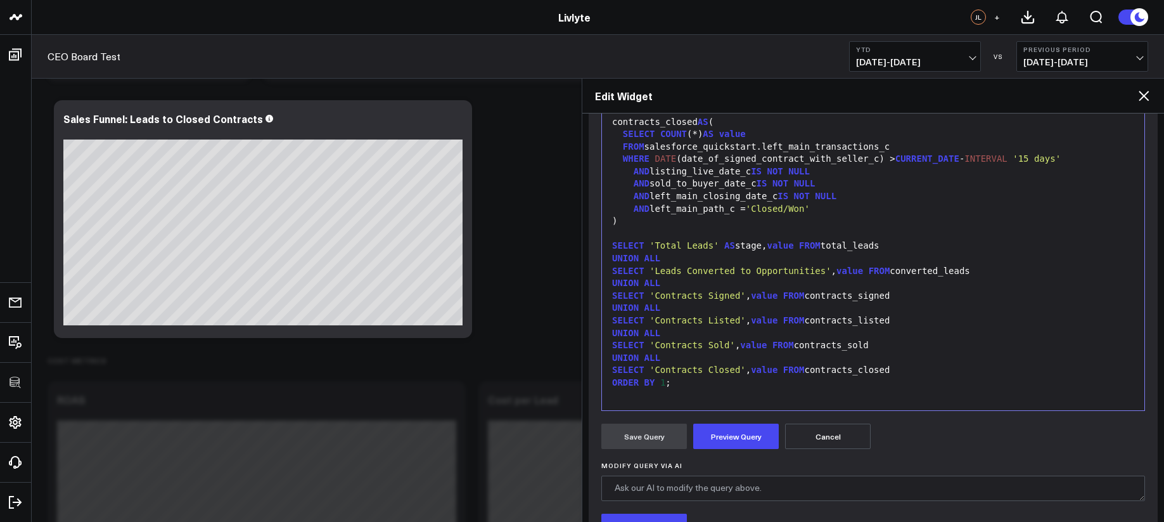
scroll to position [250, 0]
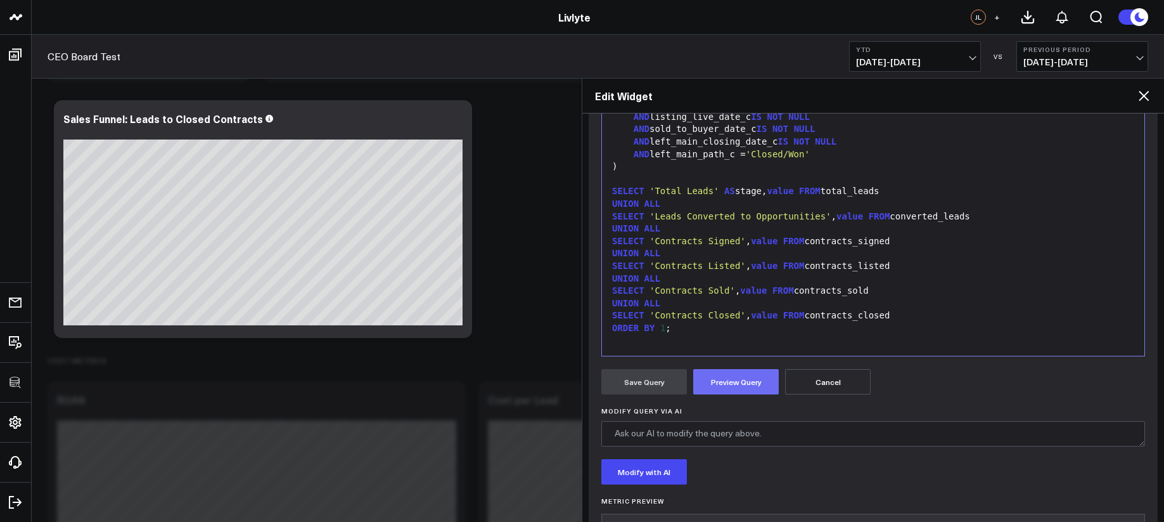
click at [747, 383] on button "Preview Query" at bounding box center [736, 381] width 86 height 25
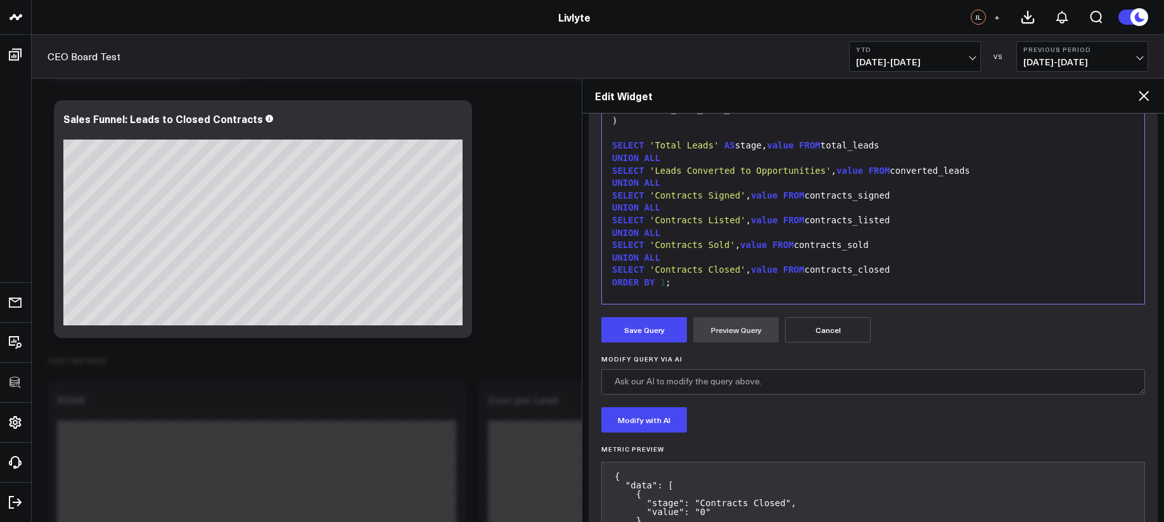
scroll to position [584, 0]
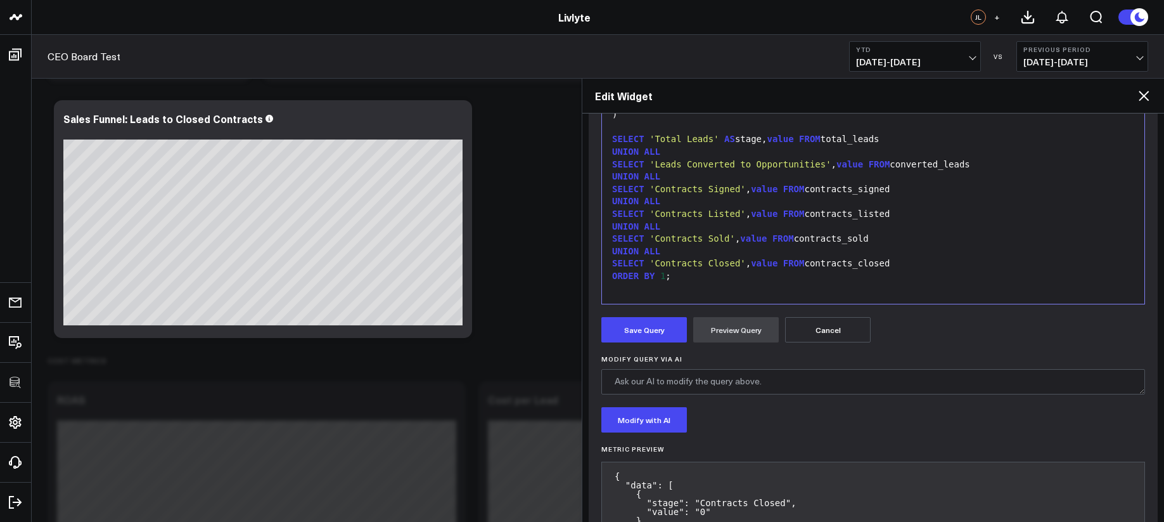
click at [696, 233] on div "SELECT 'Contracts Sold' , value FROM contracts_sold" at bounding box center [873, 239] width 530 height 13
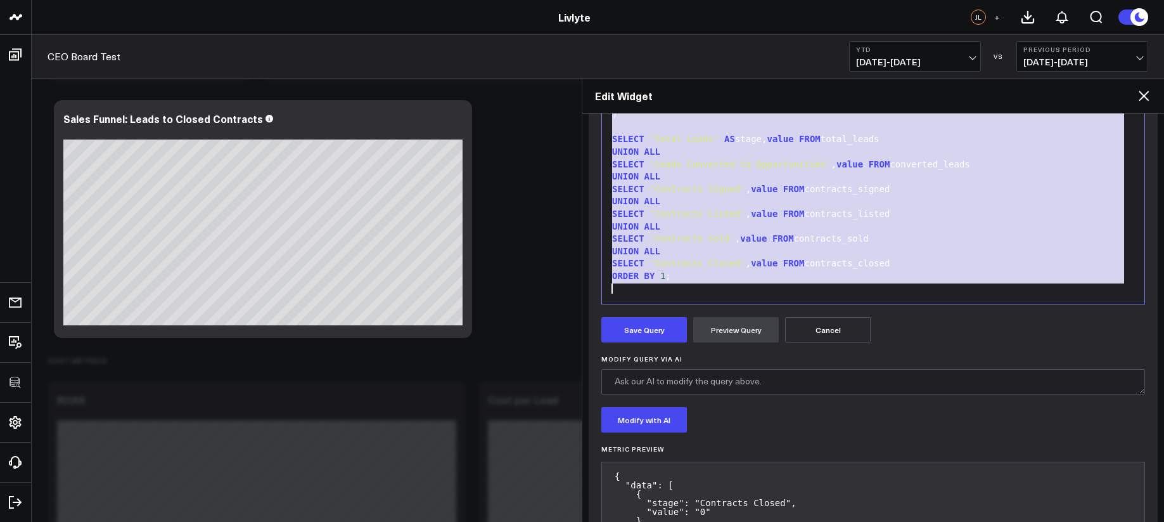
scroll to position [497, 0]
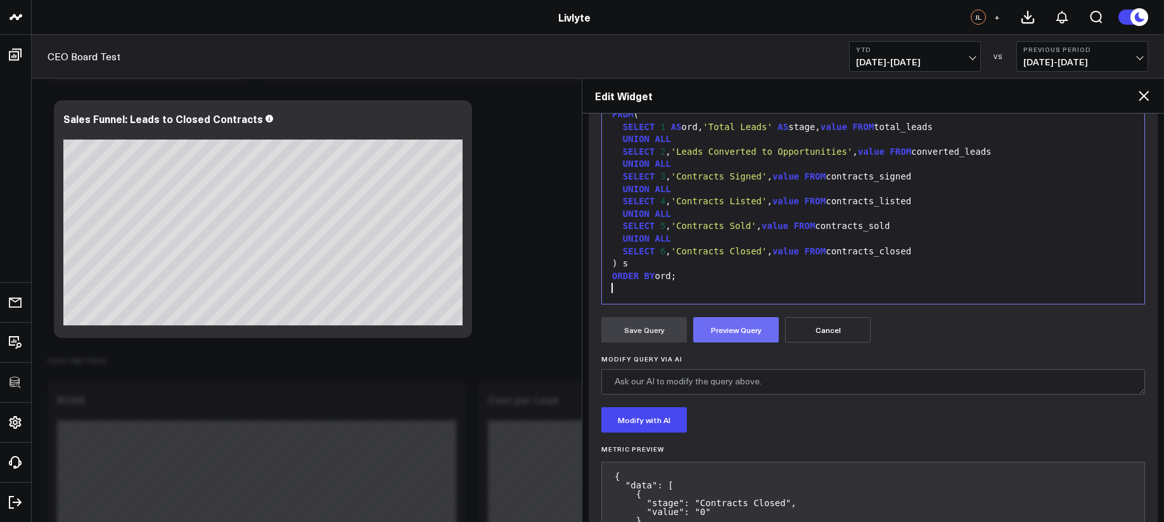
click at [729, 336] on button "Preview Query" at bounding box center [736, 329] width 86 height 25
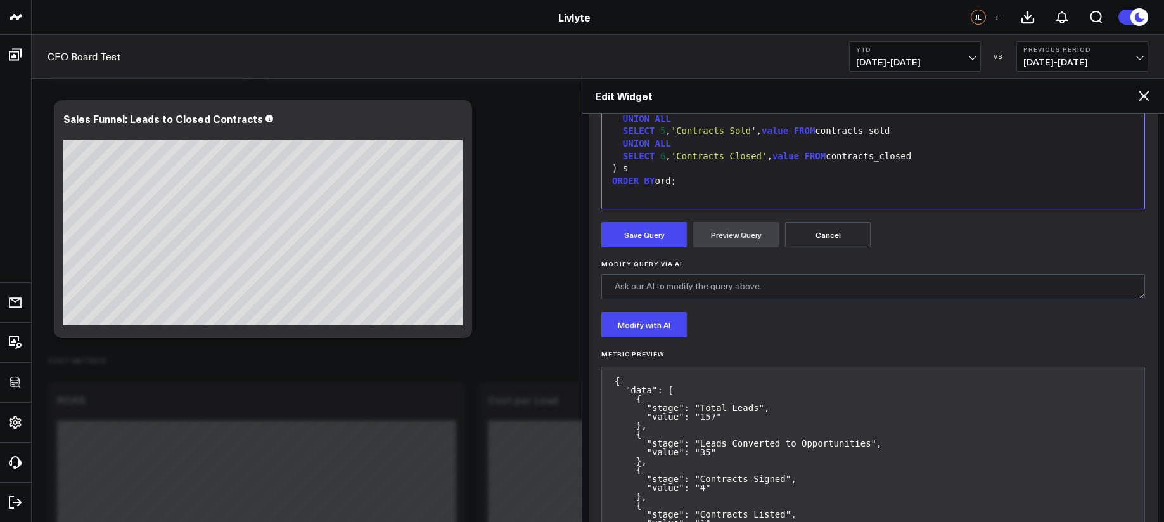
scroll to position [411, 0]
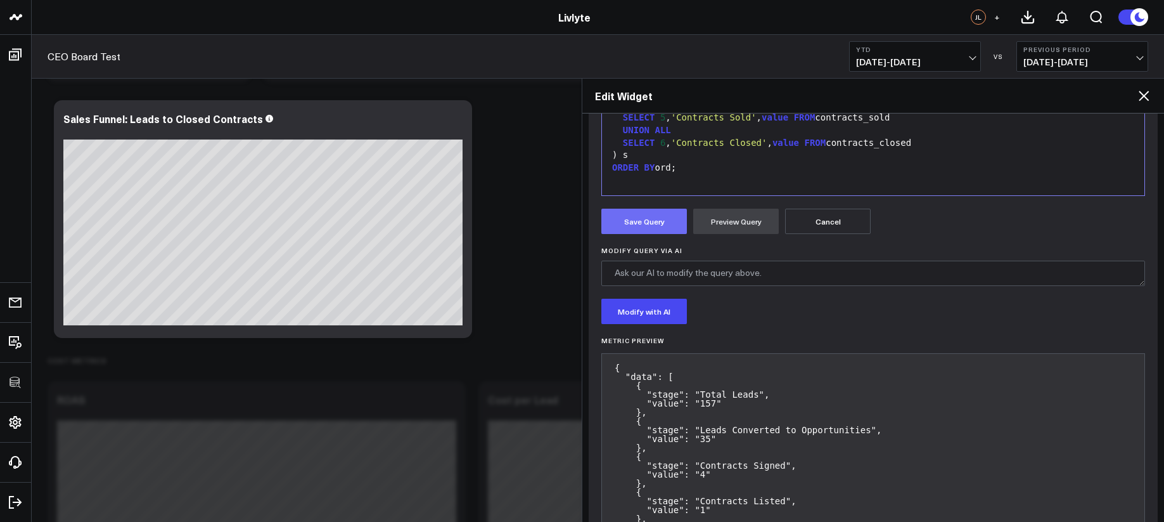
click at [642, 221] on button "Save Query" at bounding box center [644, 220] width 86 height 25
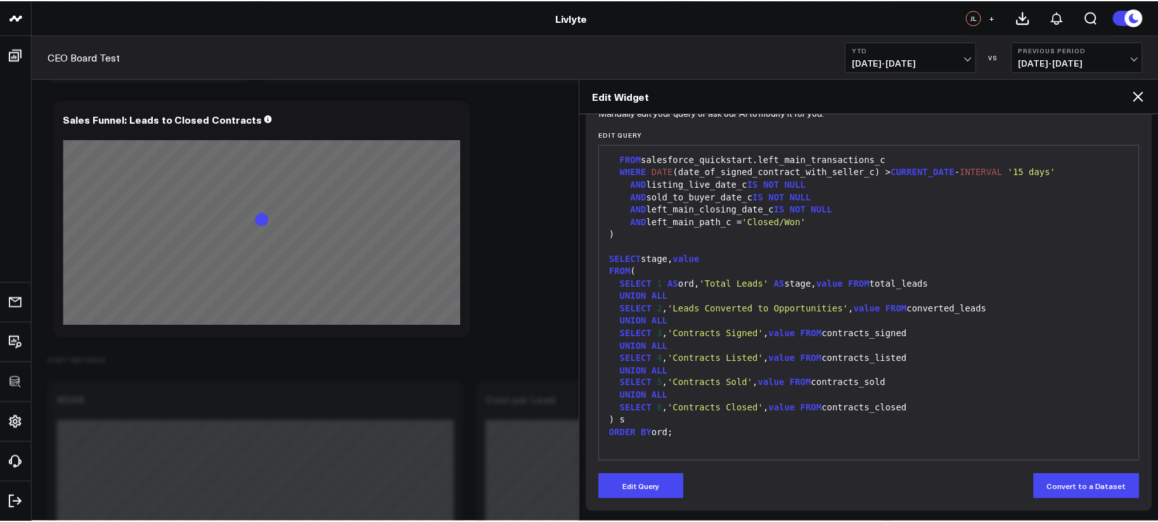
scroll to position [145, 0]
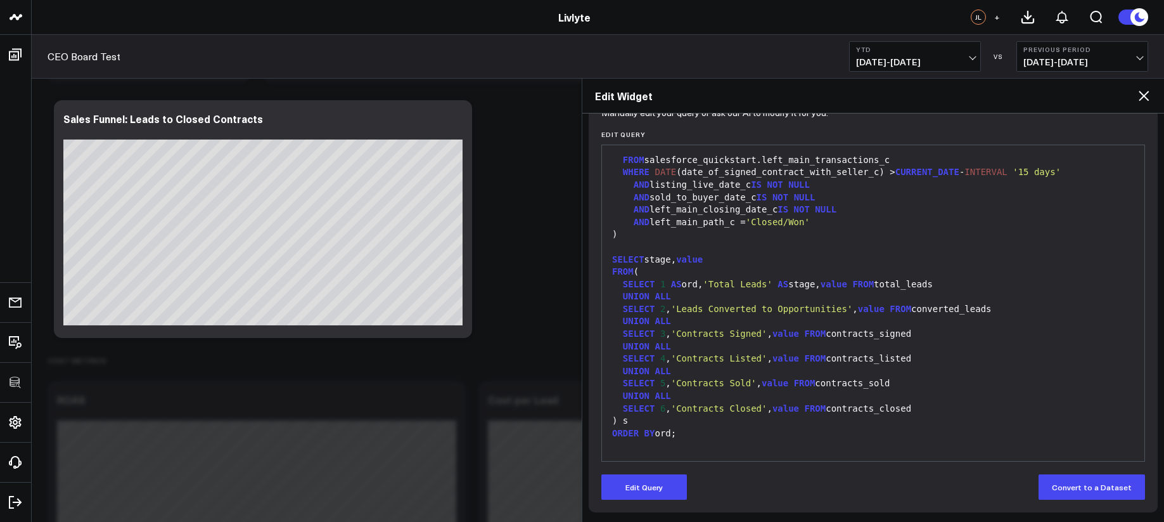
click at [1130, 97] on h2 "Edit Widget" at bounding box center [865, 96] width 541 height 14
click at [1138, 93] on icon at bounding box center [1143, 95] width 15 height 15
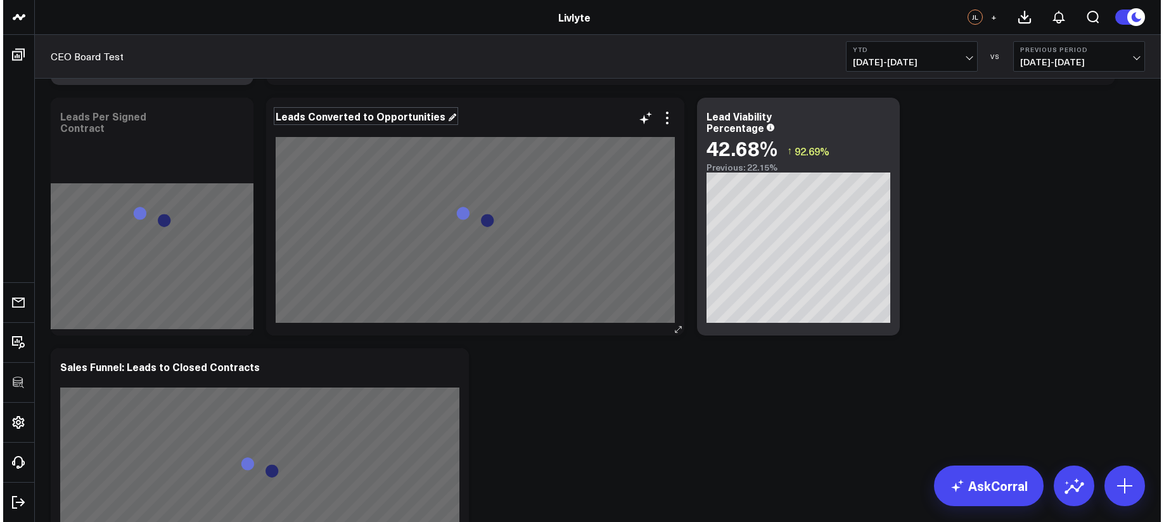
scroll to position [1558, 0]
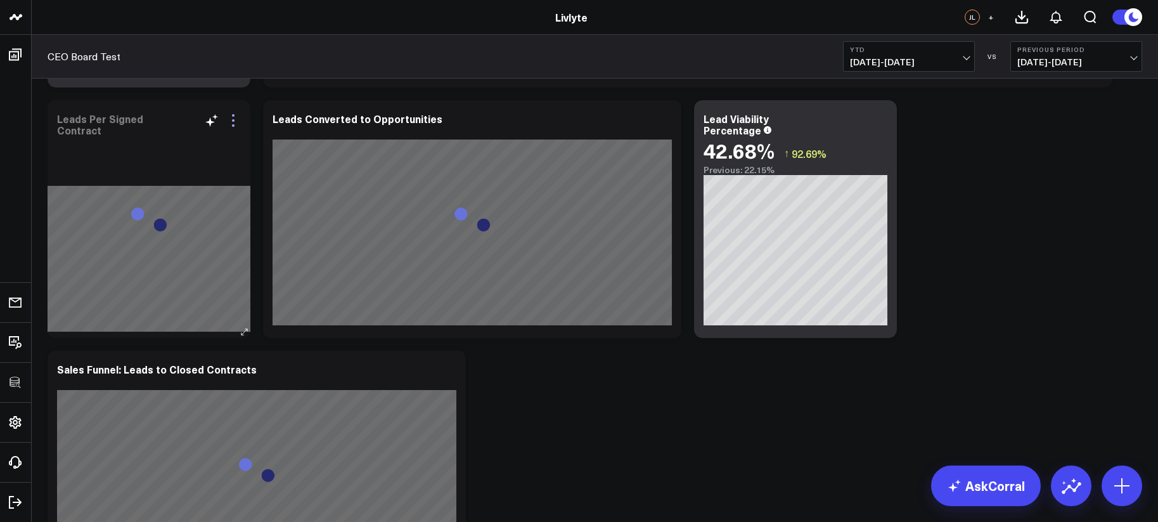
click at [230, 124] on icon at bounding box center [233, 120] width 15 height 15
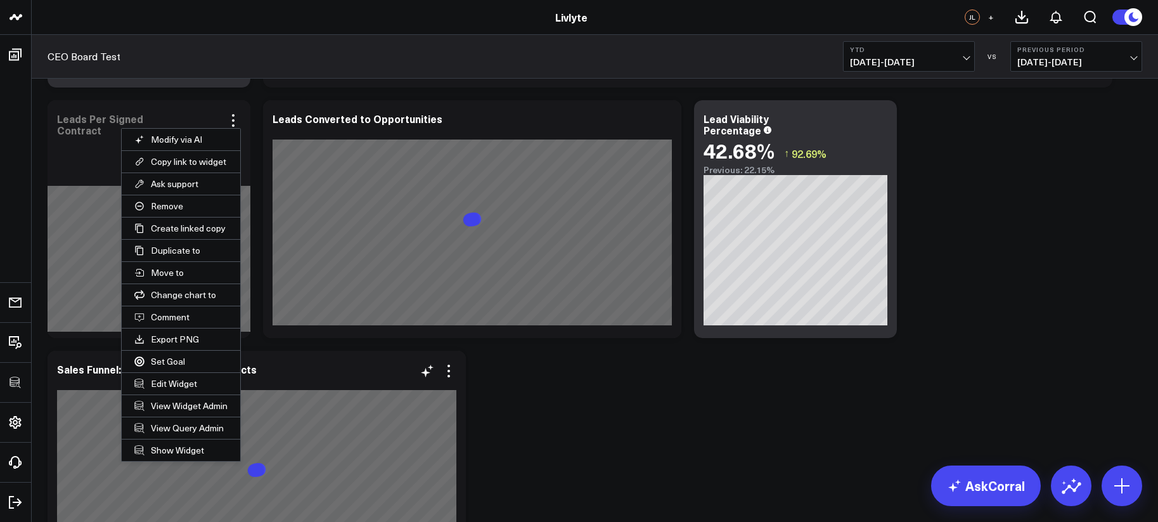
click at [170, 384] on button "Edit Widget" at bounding box center [181, 384] width 119 height 22
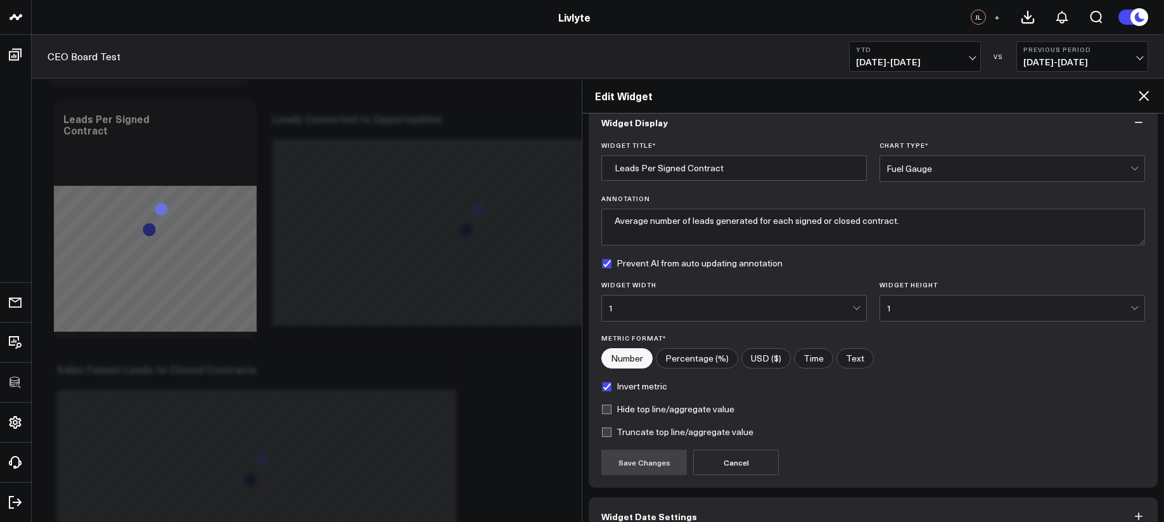
scroll to position [90, 0]
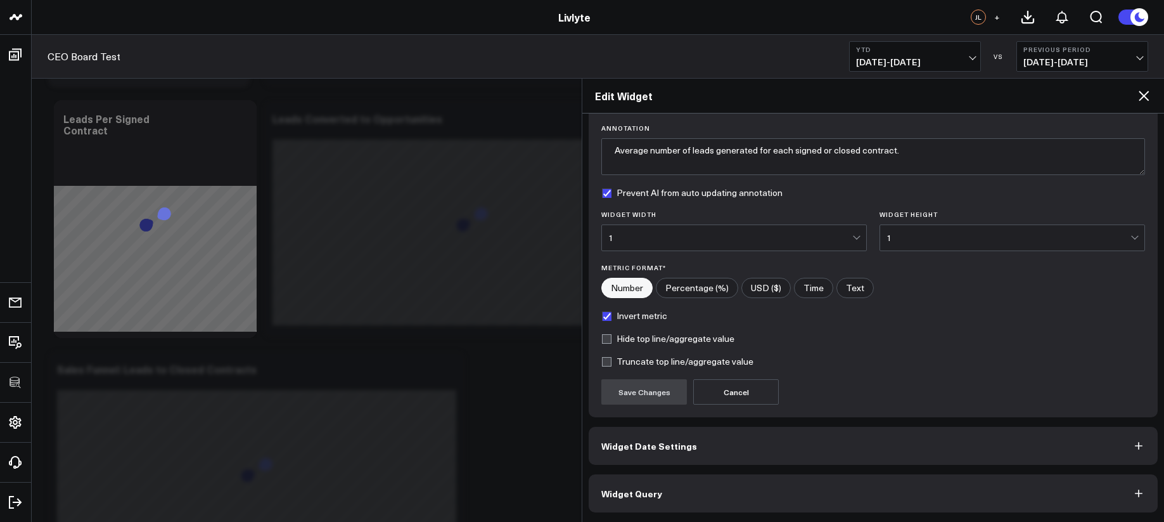
click at [868, 478] on button "Widget Query" at bounding box center [873, 493] width 569 height 38
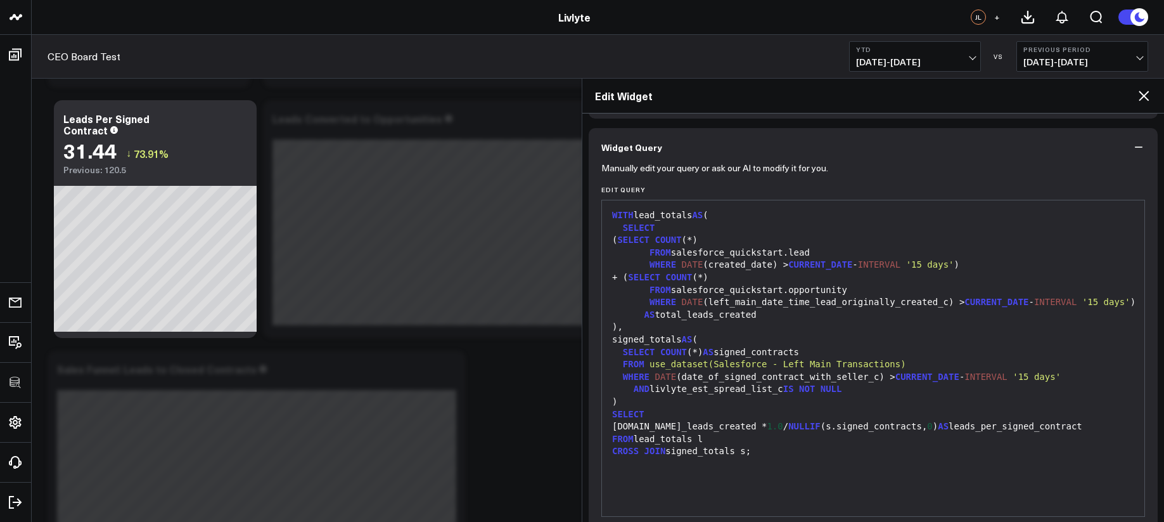
click at [732, 234] on div "( SELECT COUNT (*)" at bounding box center [873, 240] width 530 height 13
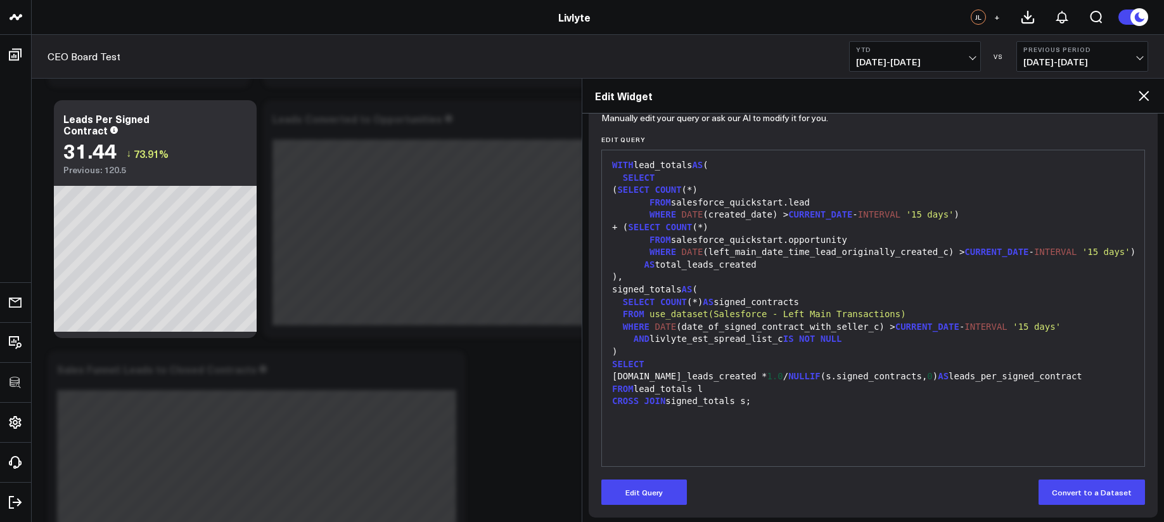
scroll to position [145, 0]
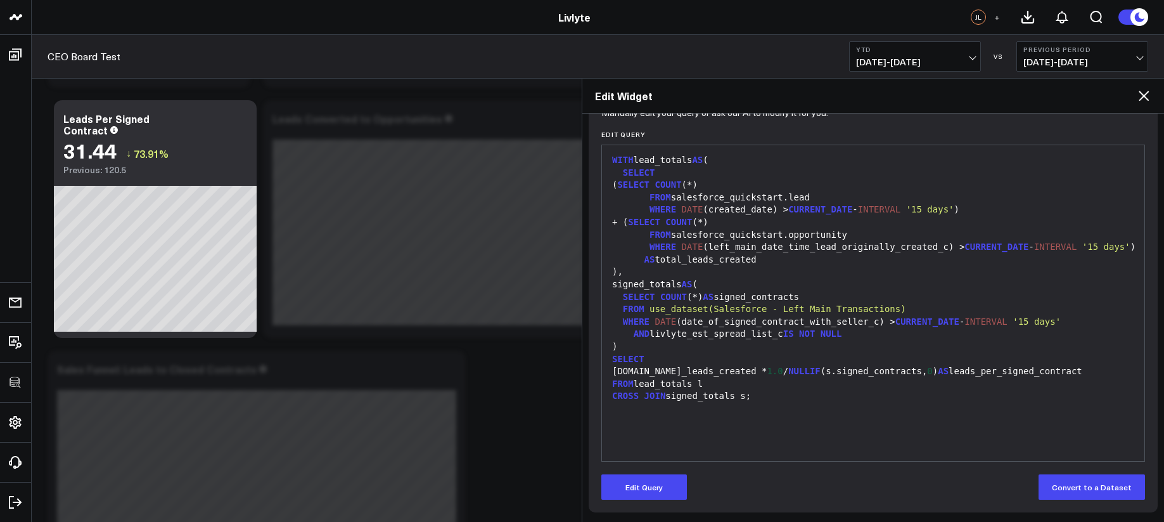
drag, startPoint x: 672, startPoint y: 481, endPoint x: 684, endPoint y: 459, distance: 25.2
click at [672, 482] on button "Edit Query" at bounding box center [644, 486] width 86 height 25
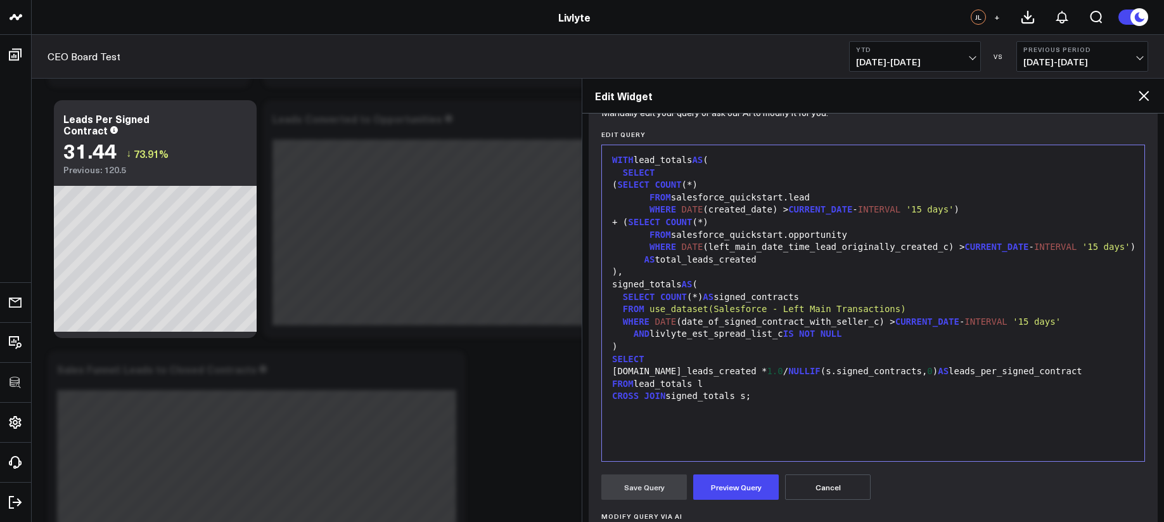
click at [713, 390] on div "FROM lead_totals l" at bounding box center [873, 384] width 530 height 13
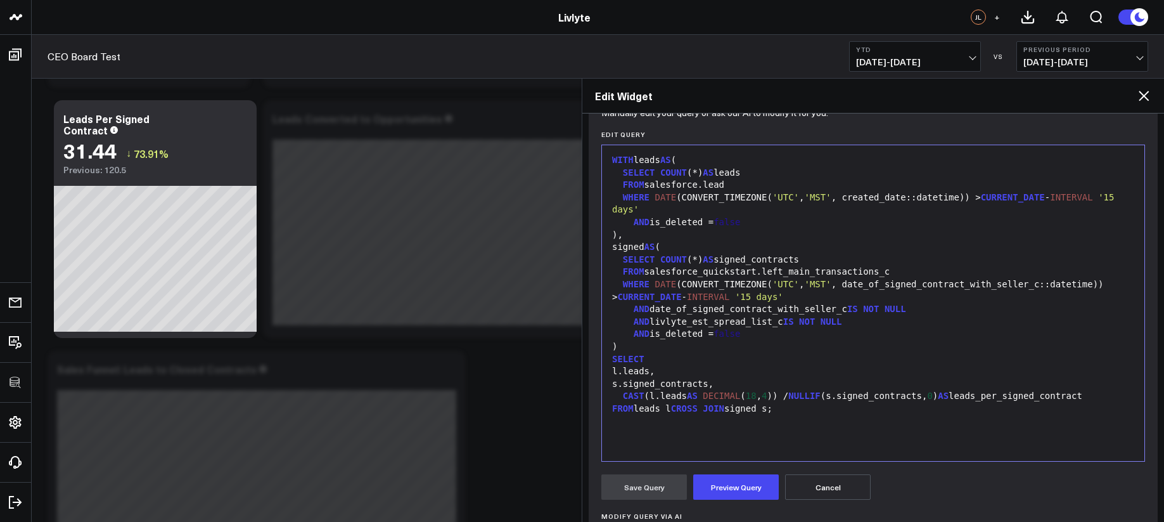
drag, startPoint x: 733, startPoint y: 488, endPoint x: 733, endPoint y: 460, distance: 27.9
click at [734, 487] on button "Preview Query" at bounding box center [736, 486] width 86 height 25
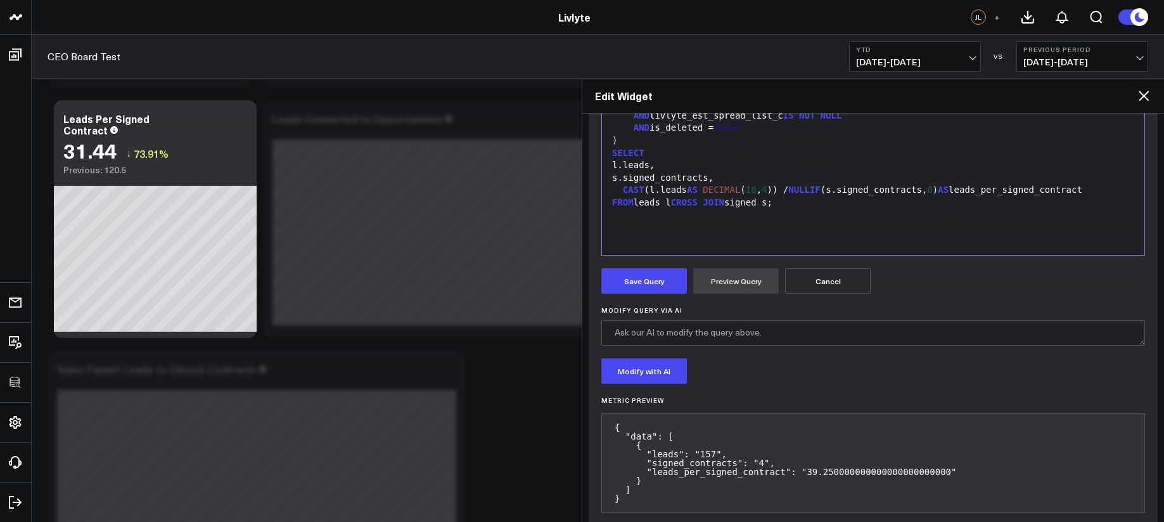
scroll to position [373, 0]
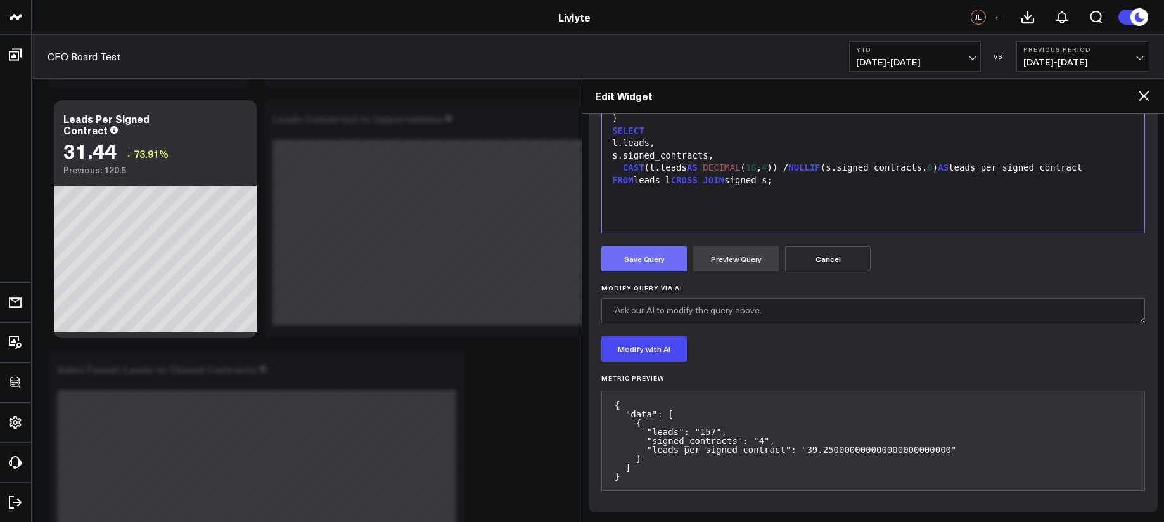
click at [655, 266] on button "Save Query" at bounding box center [644, 258] width 86 height 25
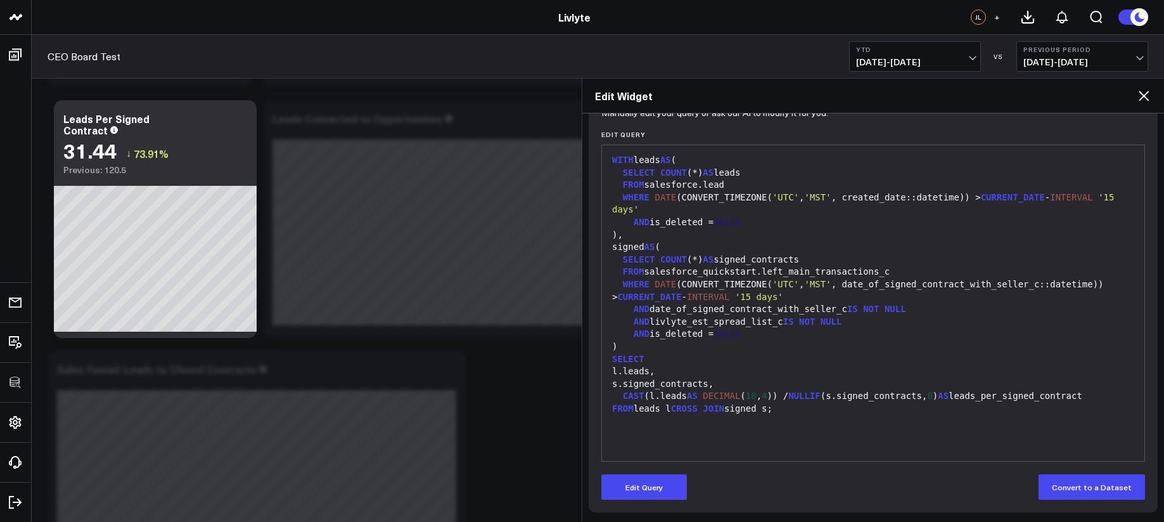
scroll to position [145, 0]
click at [1143, 91] on icon at bounding box center [1143, 95] width 15 height 15
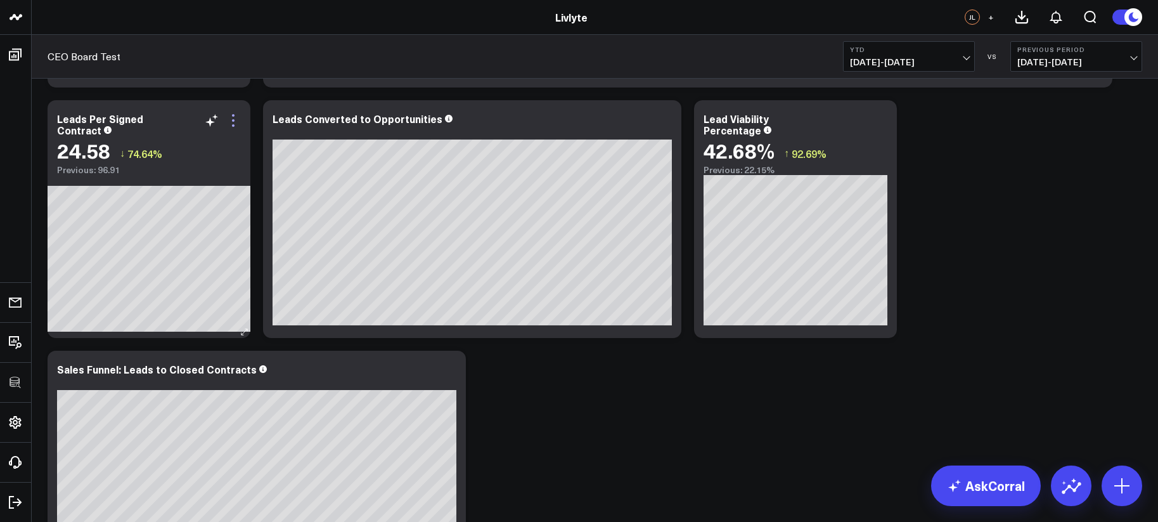
click at [240, 113] on icon at bounding box center [233, 120] width 15 height 15
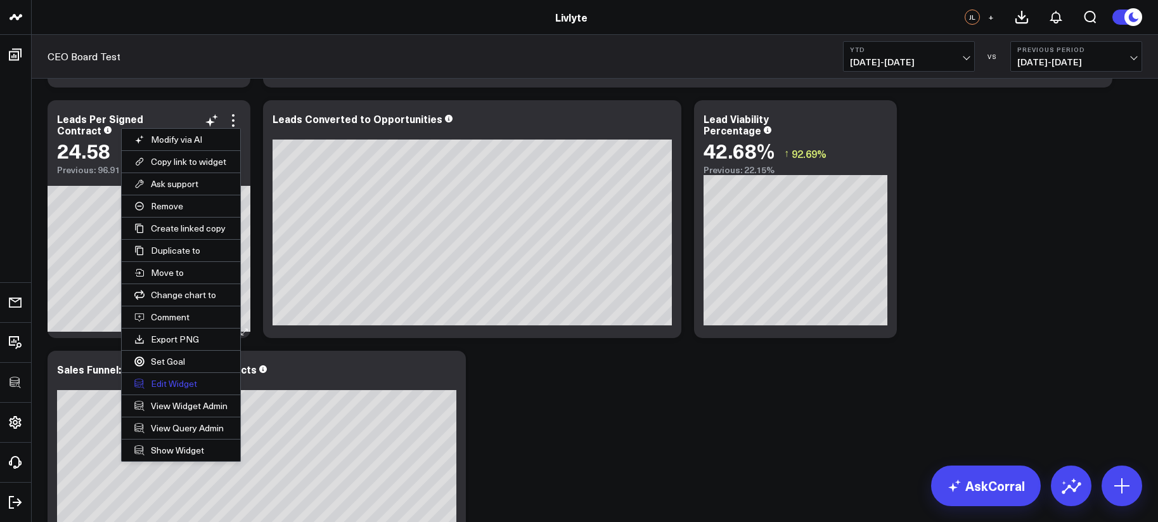
click at [181, 383] on button "Edit Widget" at bounding box center [181, 384] width 119 height 22
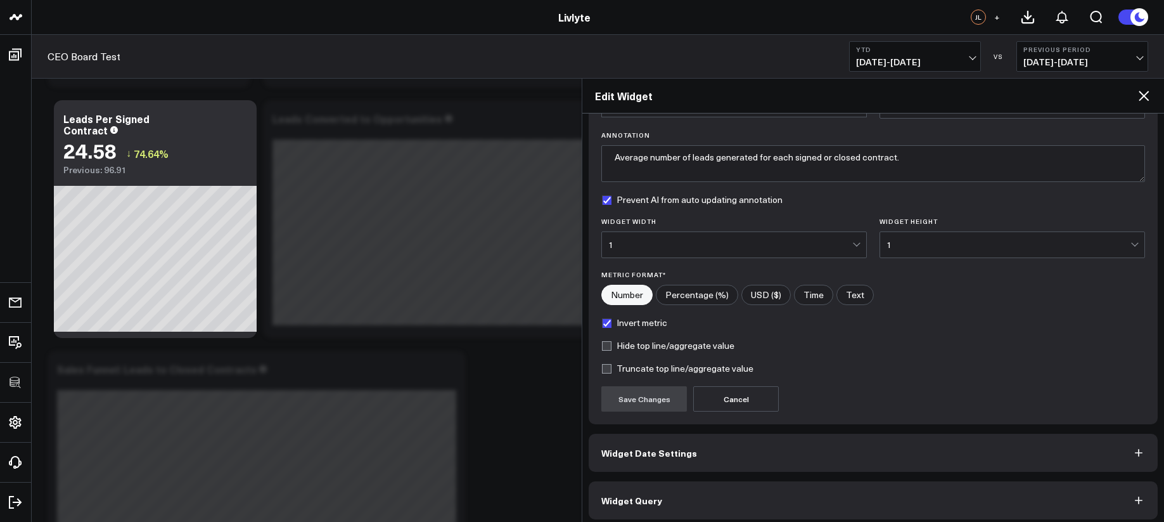
scroll to position [90, 0]
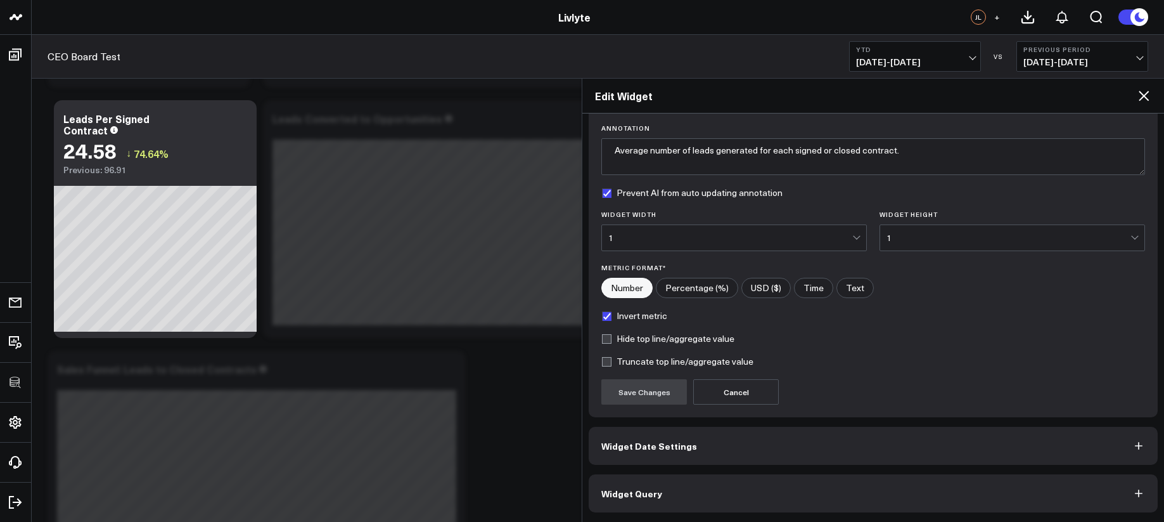
click at [782, 504] on button "Widget Query" at bounding box center [873, 493] width 569 height 38
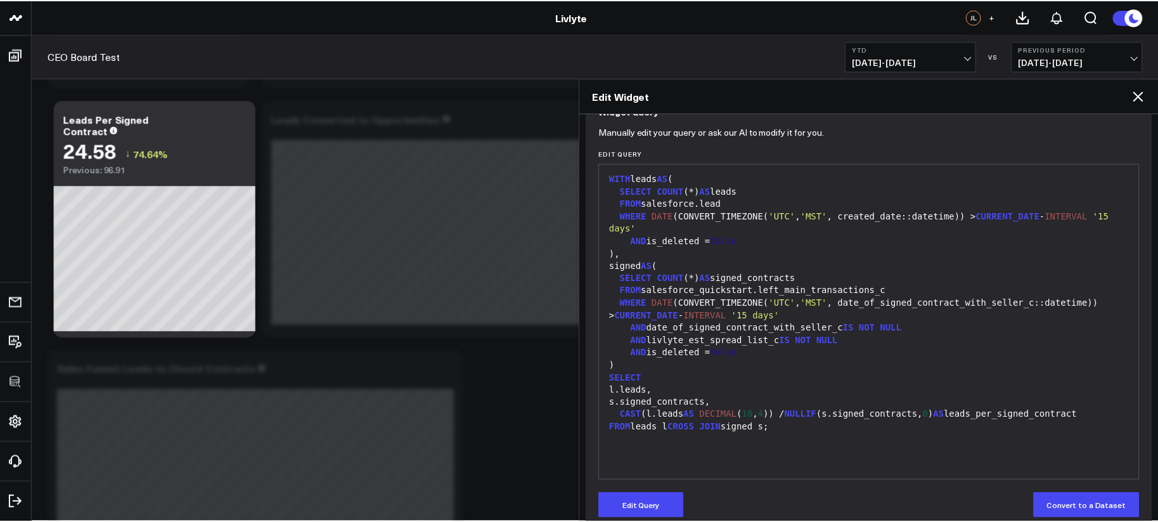
scroll to position [145, 0]
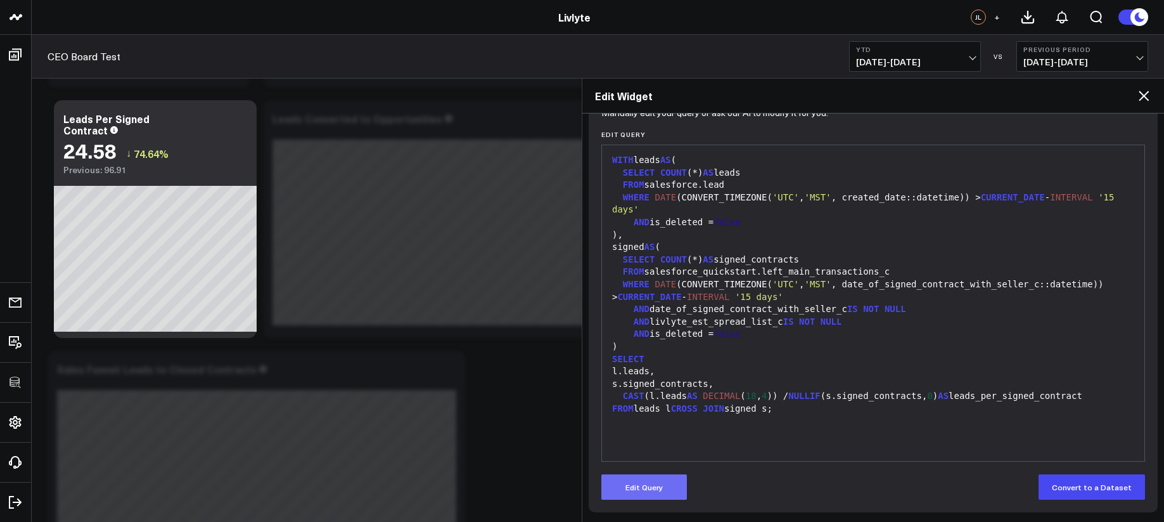
click at [664, 492] on button "Edit Query" at bounding box center [644, 486] width 86 height 25
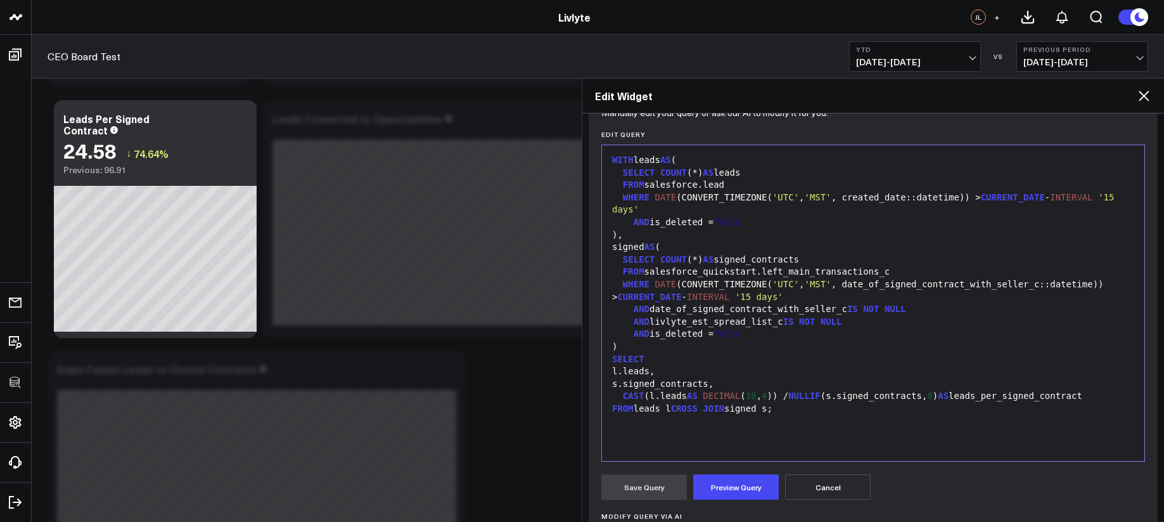
click at [702, 428] on div "WITH leads AS ( SELECT COUNT (*) AS leads FROM salesforce.lead WHERE DATE (CONV…" at bounding box center [873, 302] width 530 height 303
click at [703, 426] on div at bounding box center [873, 420] width 530 height 13
click at [1138, 95] on icon at bounding box center [1143, 95] width 15 height 15
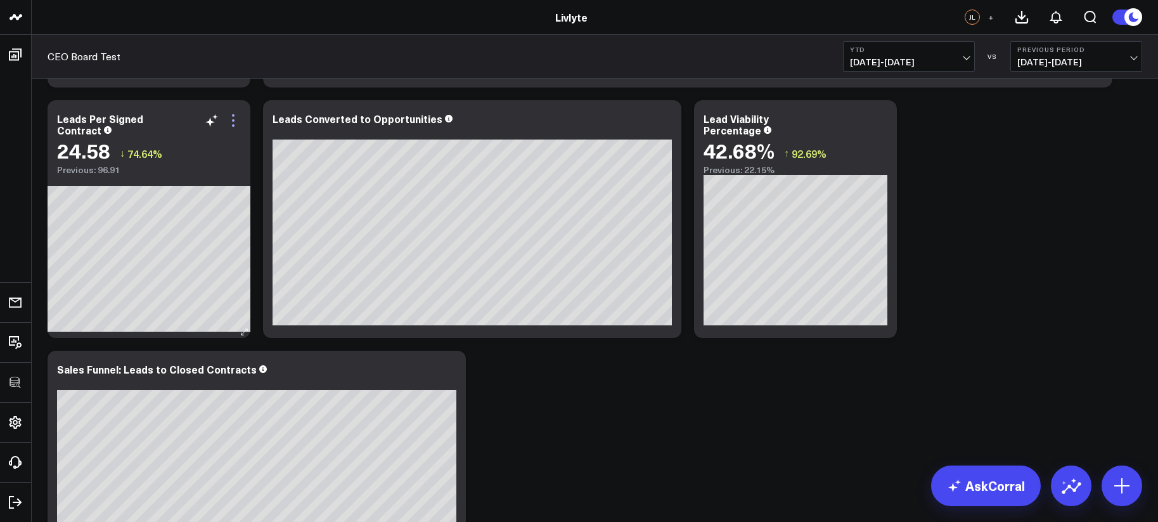
click at [234, 113] on icon at bounding box center [233, 120] width 15 height 15
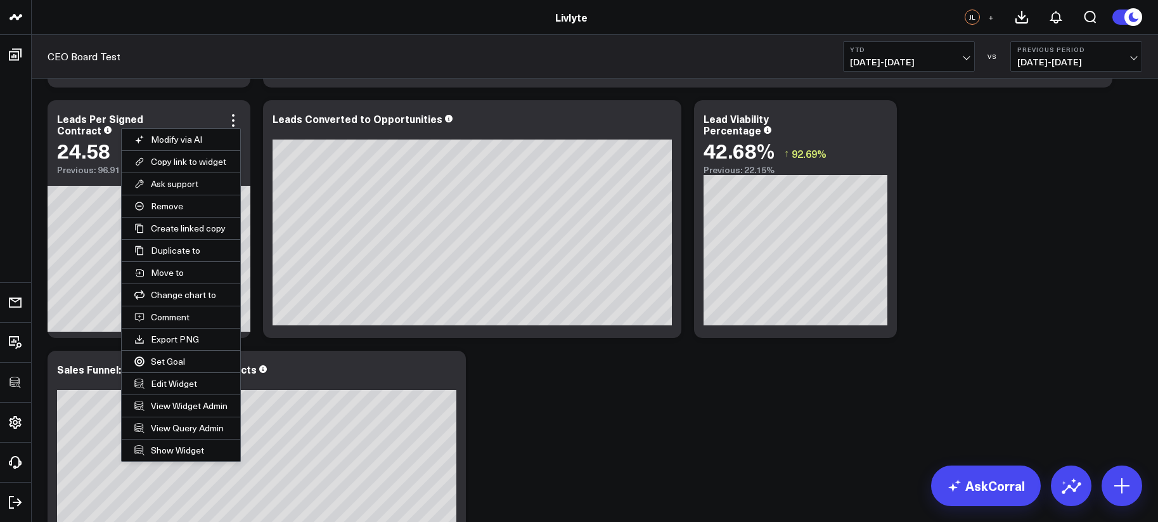
click at [733, 385] on div "SIGNED & CLOSED REVENUE METRICS Modify via AI Copy link to widget Ask support R…" at bounding box center [594, 362] width 1107 height 3682
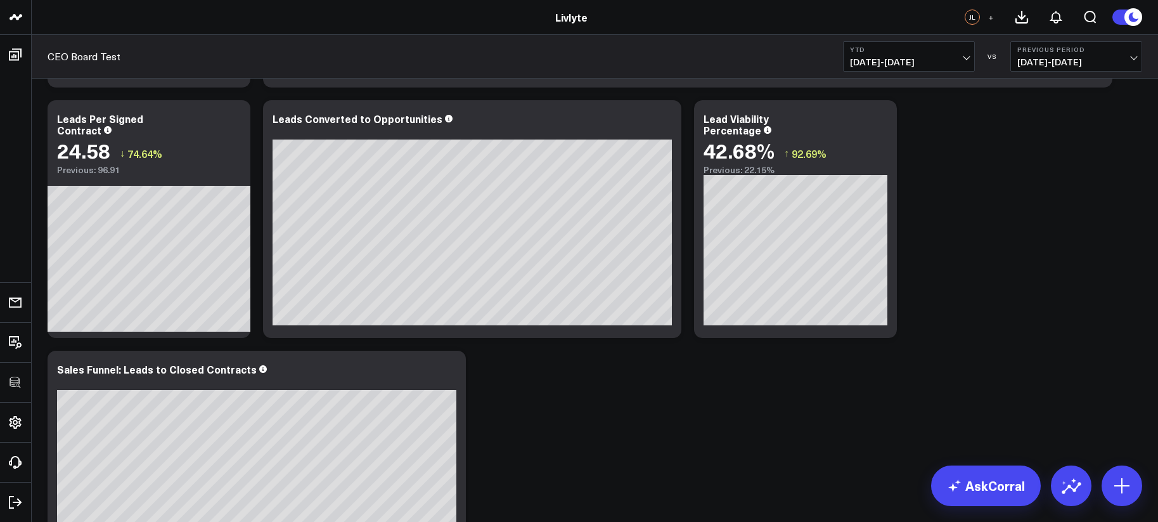
click at [880, 53] on button "YTD 01/01/25 - 10/09/25" at bounding box center [909, 56] width 132 height 30
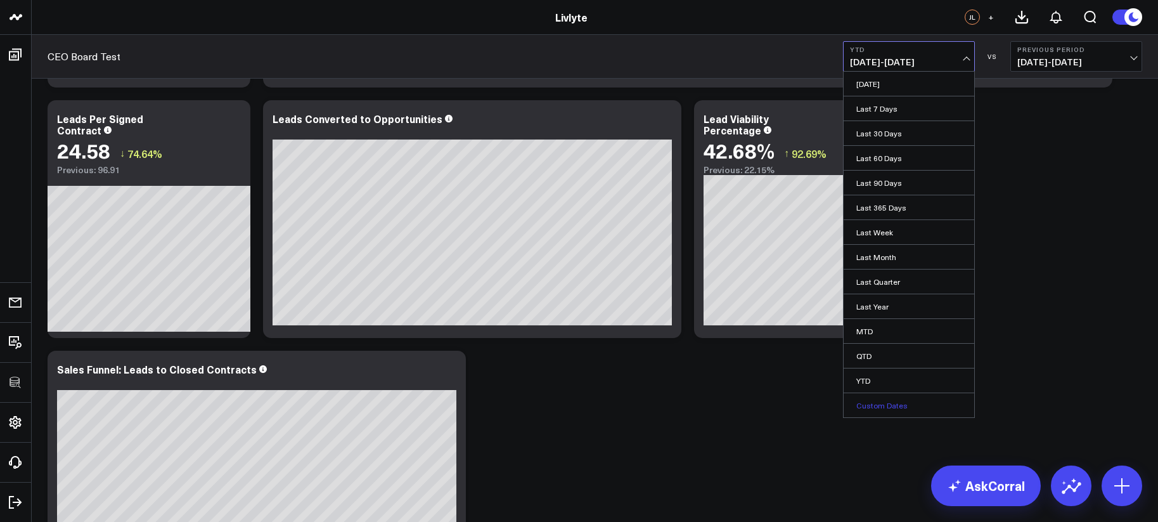
click at [900, 404] on link "Custom Dates" at bounding box center [908, 405] width 131 height 24
select select "9"
select select "2025"
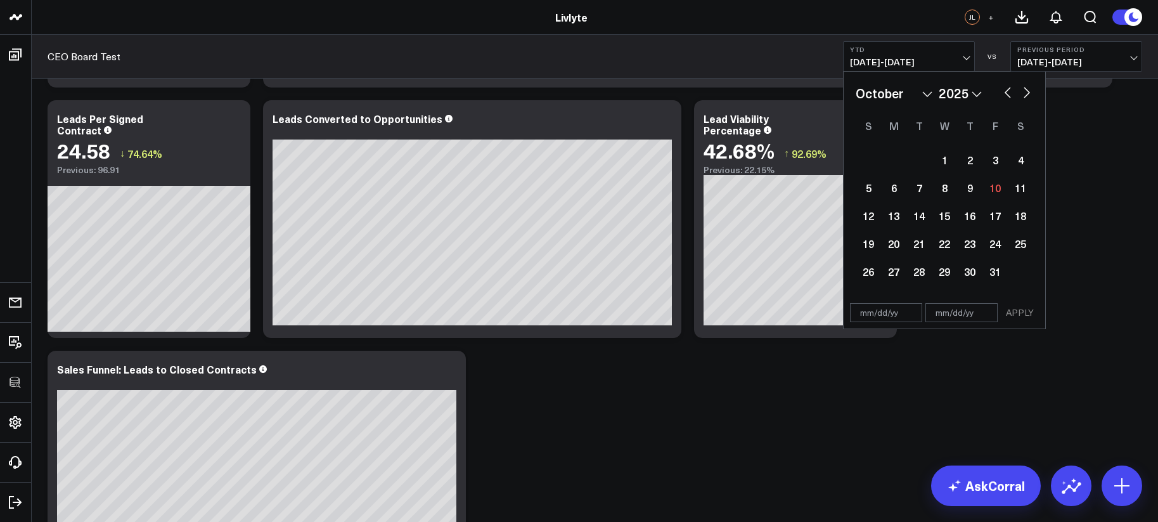
click at [1005, 90] on button "button" at bounding box center [1007, 91] width 13 height 15
select select "8"
select select "2025"
click at [1007, 93] on button "button" at bounding box center [1007, 91] width 13 height 15
select select "7"
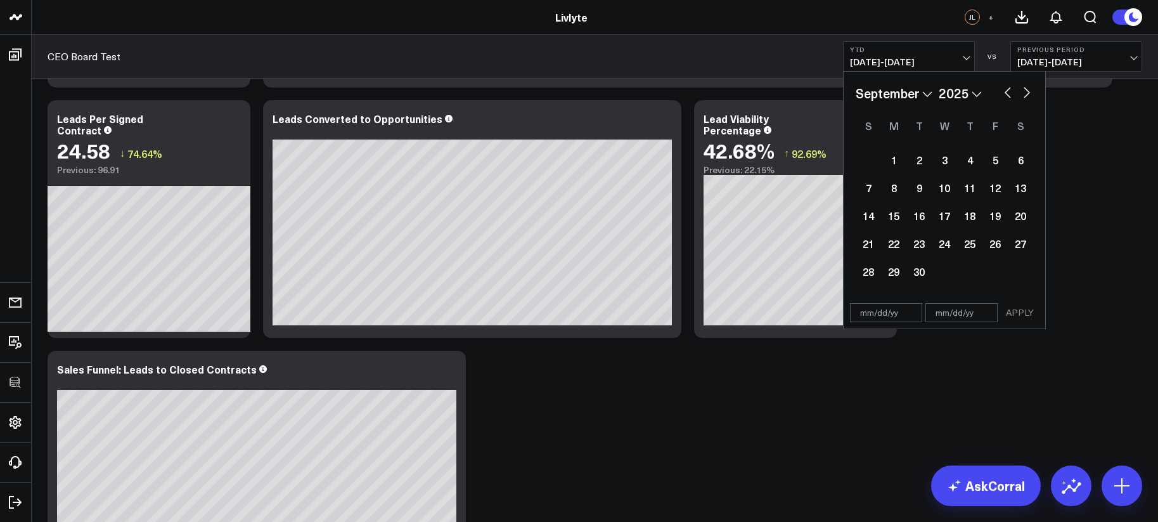
select select "2025"
click at [989, 157] on div "1" at bounding box center [994, 159] width 25 height 25
type input "08/01/25"
select select "7"
select select "2025"
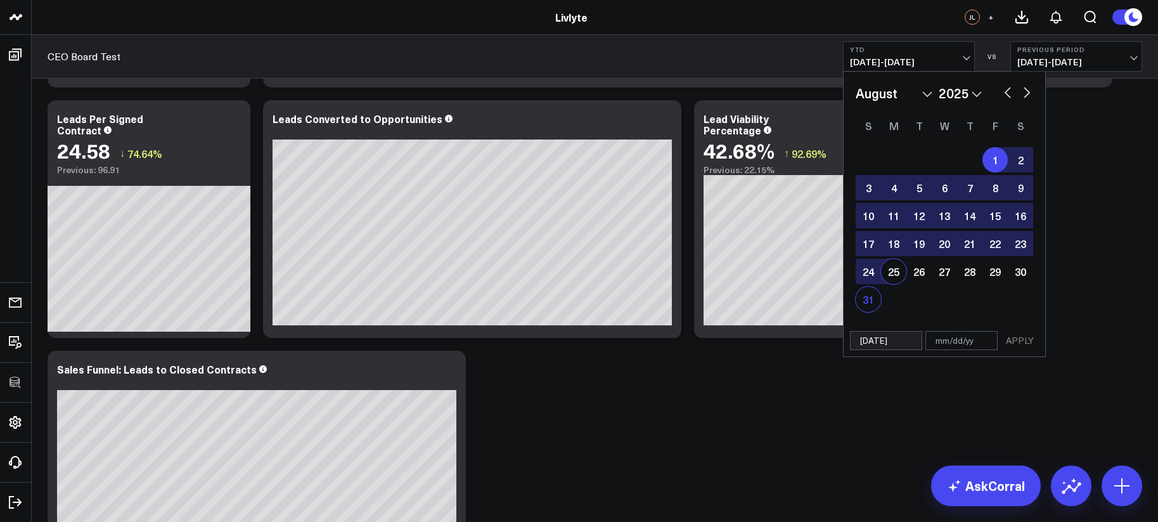
click at [873, 300] on div "31" at bounding box center [868, 298] width 25 height 25
type input "08/31/25"
select select "7"
select select "2025"
click at [1030, 337] on button "APPLY" at bounding box center [1020, 340] width 38 height 19
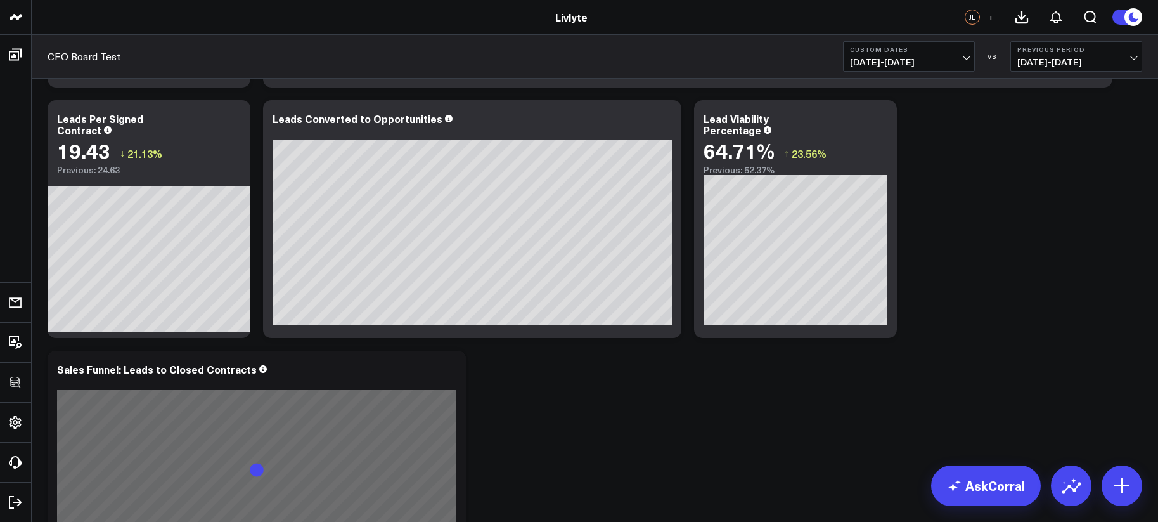
click at [914, 67] on span "08/01/25 - 08/31/25" at bounding box center [909, 62] width 118 height 10
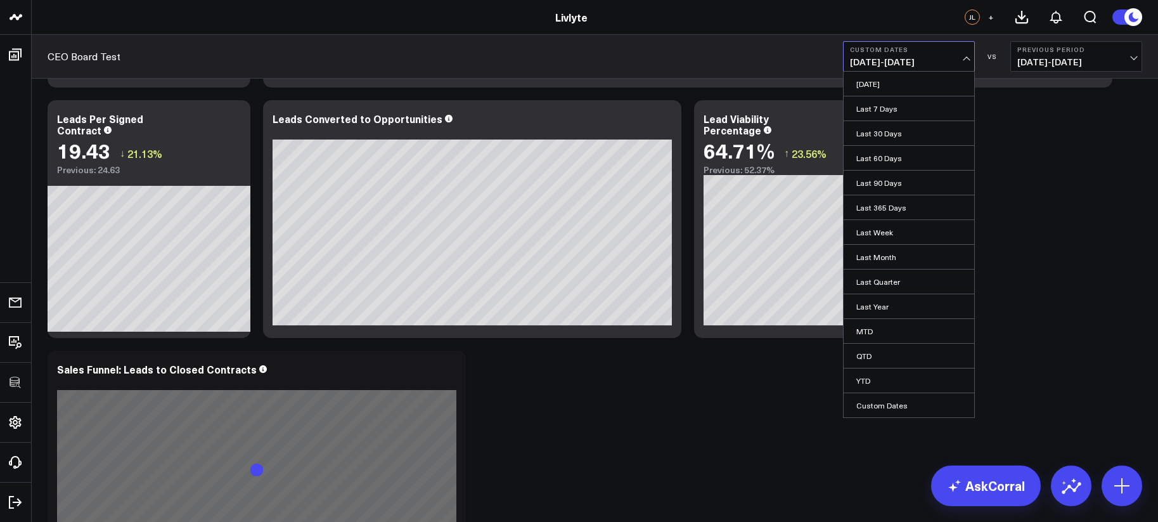
drag, startPoint x: 914, startPoint y: 418, endPoint x: 916, endPoint y: 410, distance: 8.3
click at [914, 416] on div "SIGNED & CLOSED REVENUE METRICS Modify via AI Copy link to widget Ask support R…" at bounding box center [594, 362] width 1107 height 3682
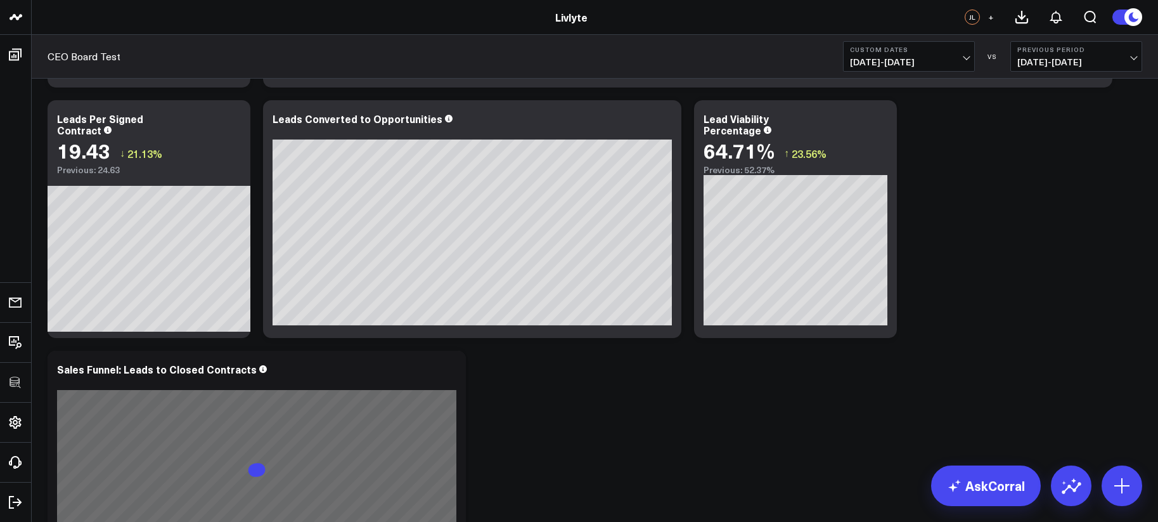
click at [951, 69] on button "Custom Dates 08/01/25 - 08/31/25" at bounding box center [909, 56] width 132 height 30
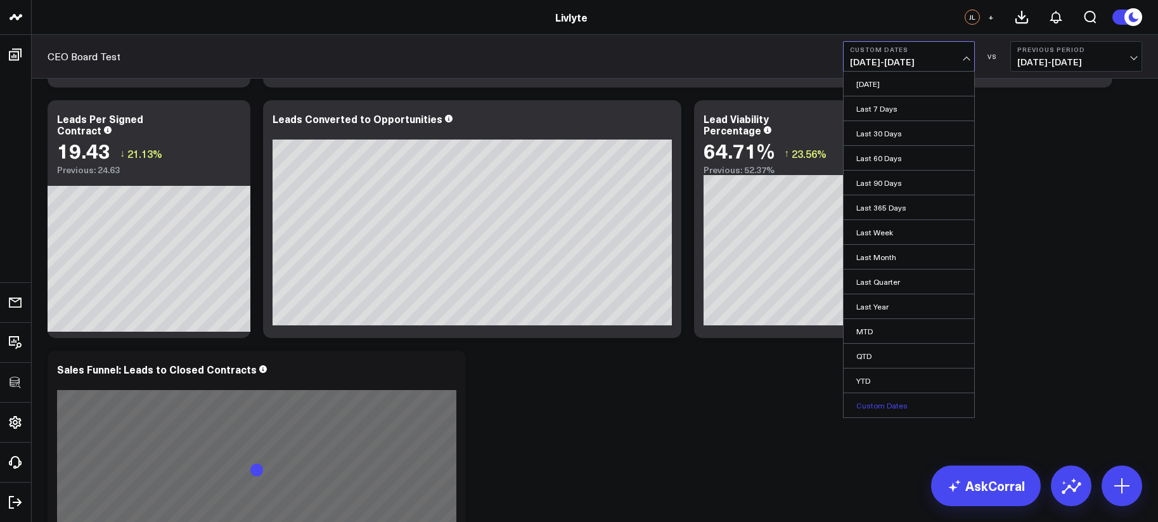
click at [894, 397] on link "Custom Dates" at bounding box center [908, 405] width 131 height 24
select select "9"
select select "2025"
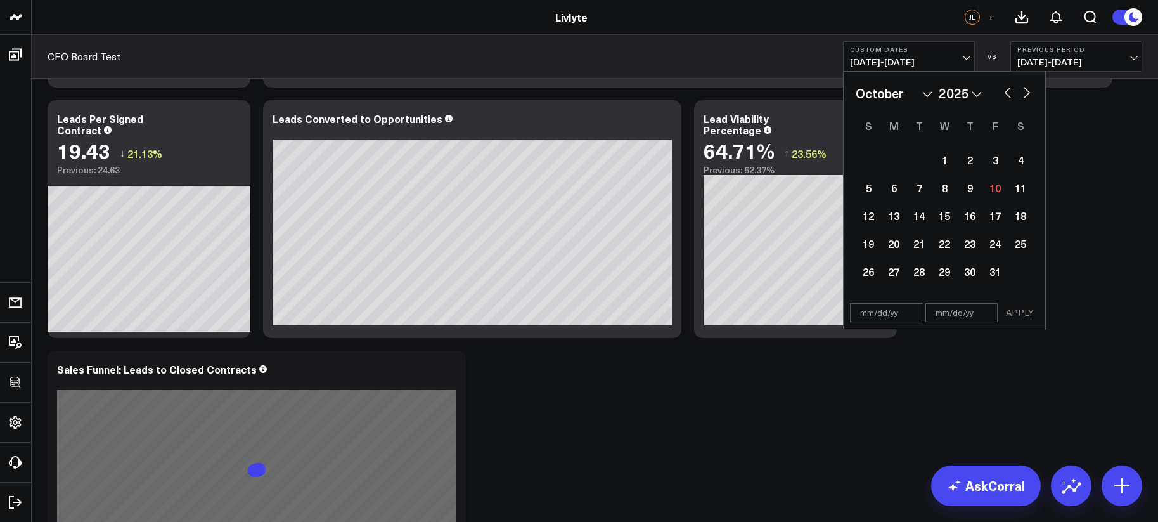
click at [1008, 94] on button "button" at bounding box center [1007, 91] width 13 height 15
select select "8"
select select "2025"
click at [906, 165] on div "2" at bounding box center [918, 159] width 25 height 25
type input "09/02/25"
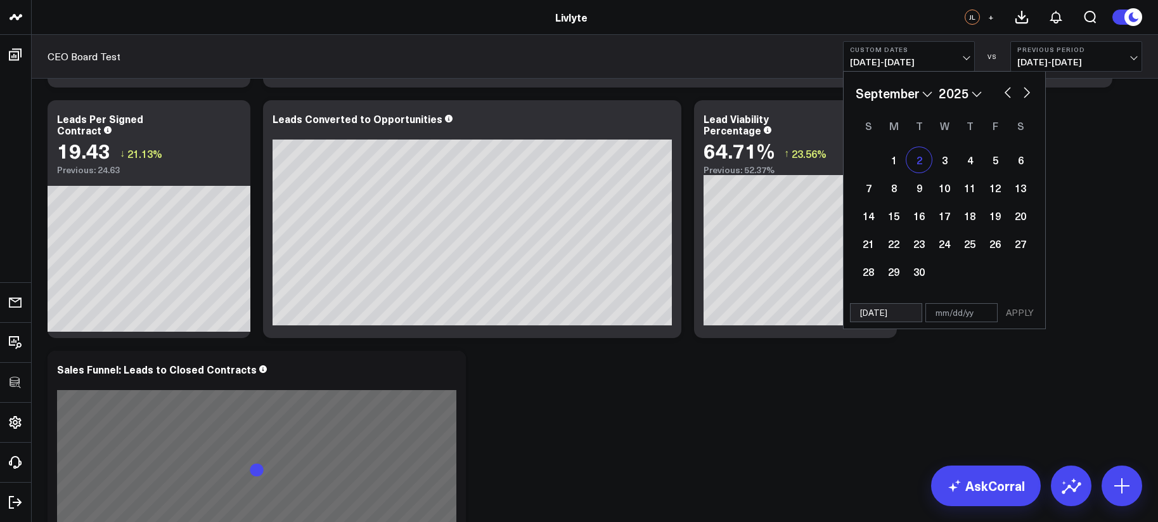
select select "8"
select select "2025"
click at [900, 159] on div "1" at bounding box center [893, 159] width 25 height 25
type input "09/01/25"
type input "09/02/25"
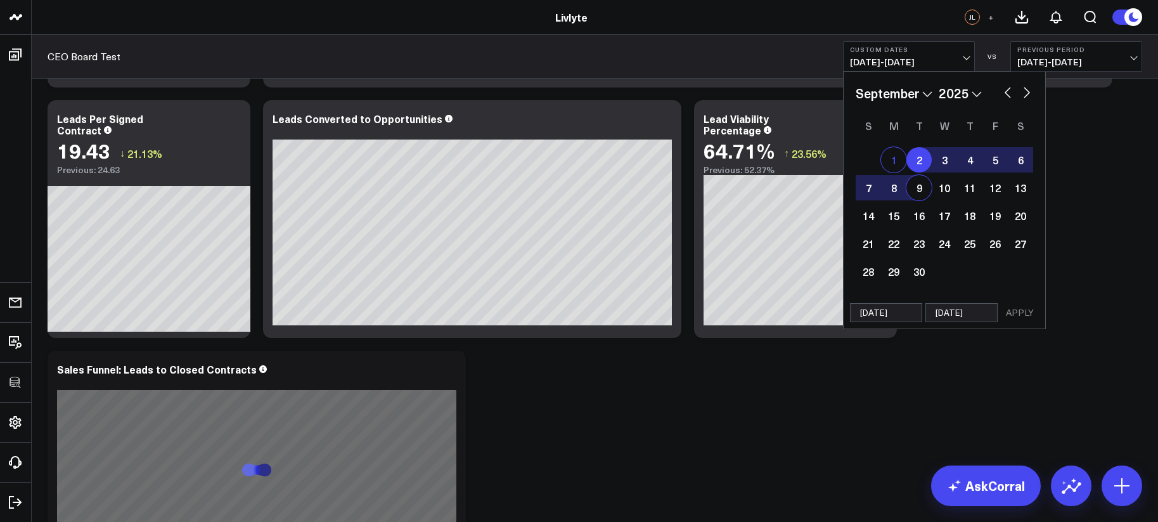
select select "8"
select select "2025"
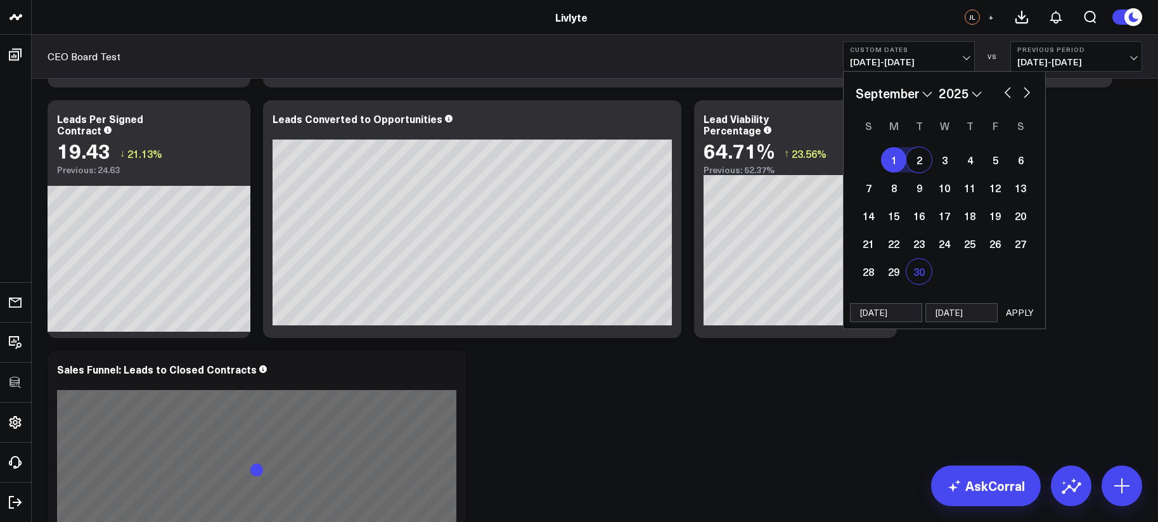
click at [918, 269] on div "30" at bounding box center [918, 271] width 25 height 25
type input "09/30/25"
select select "8"
select select "2025"
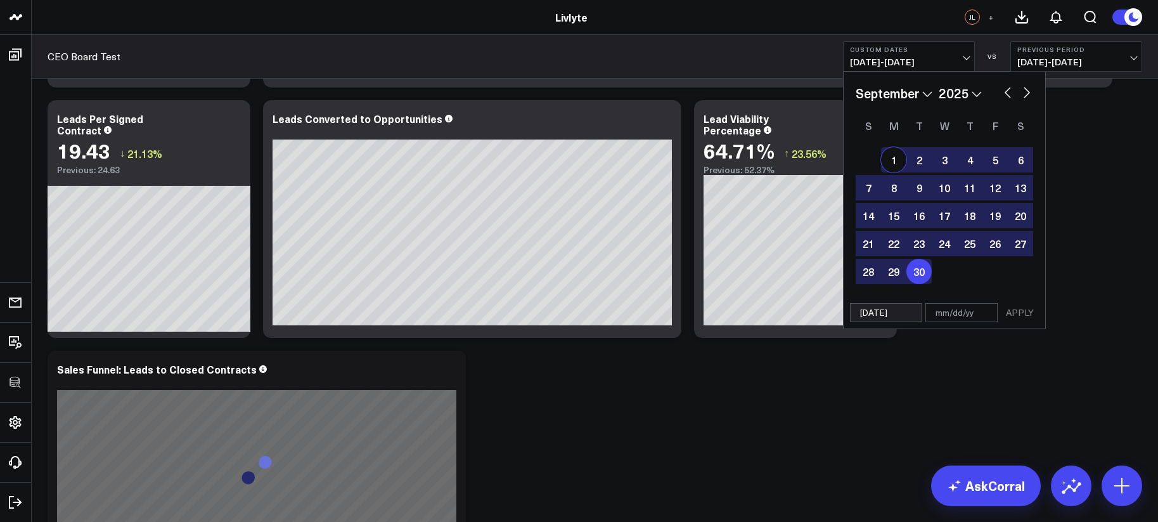
click at [894, 153] on div "1" at bounding box center [893, 159] width 25 height 25
type input "09/01/25"
type input "09/30/25"
select select "8"
select select "2025"
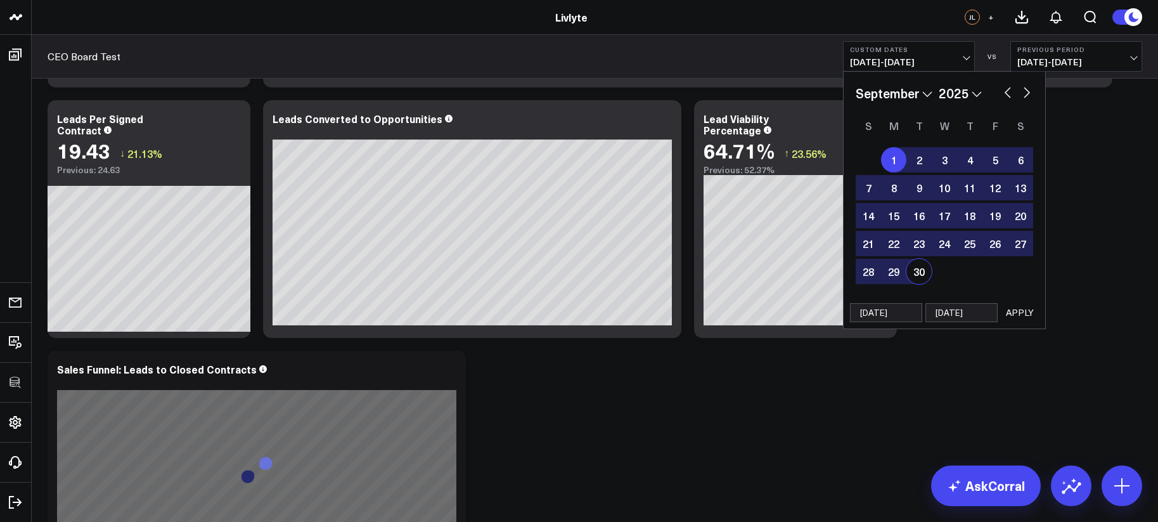
click at [1027, 315] on button "APPLY" at bounding box center [1020, 312] width 38 height 19
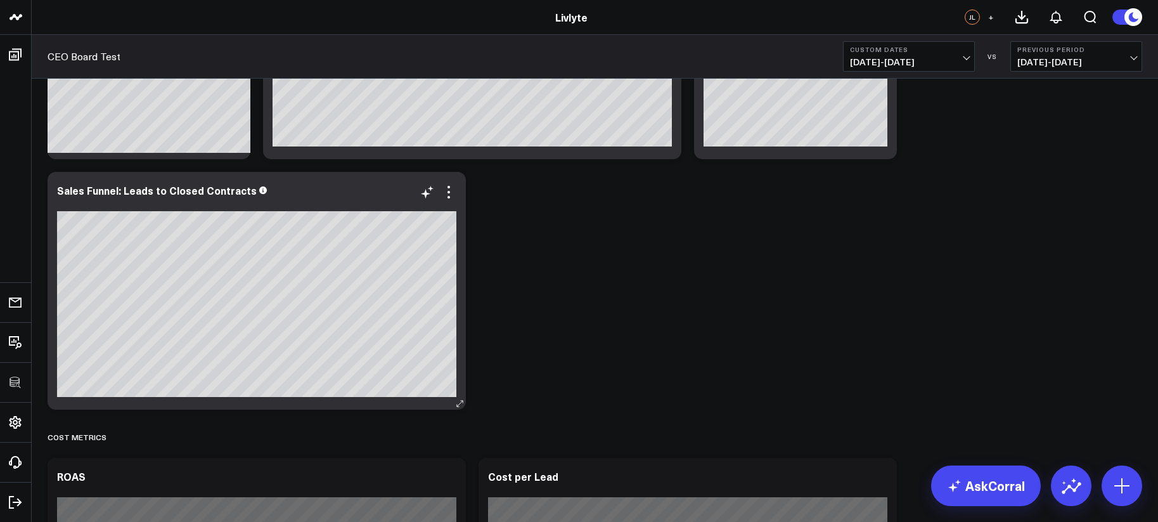
scroll to position [1744, 0]
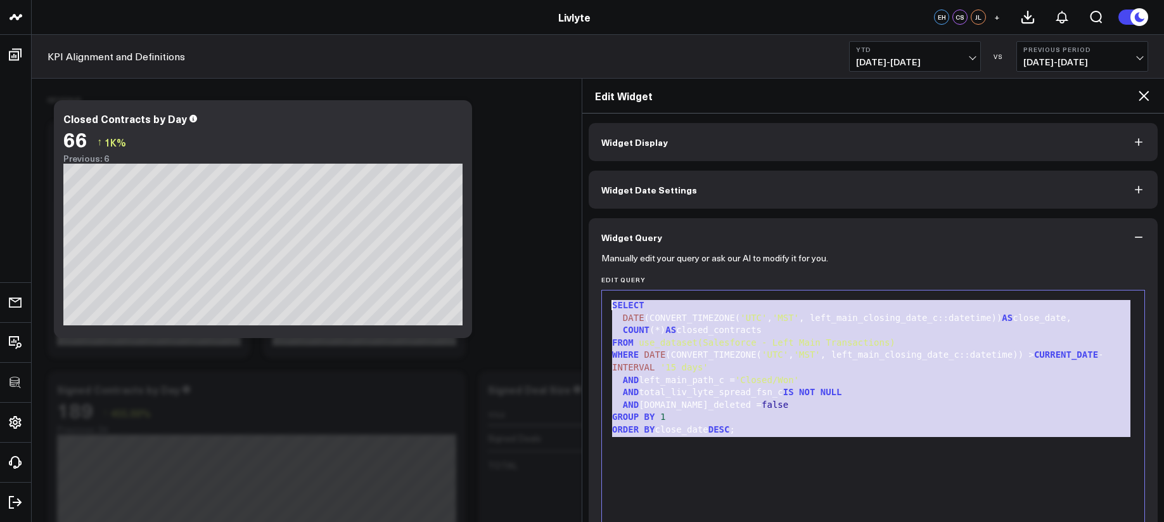
scroll to position [113, 0]
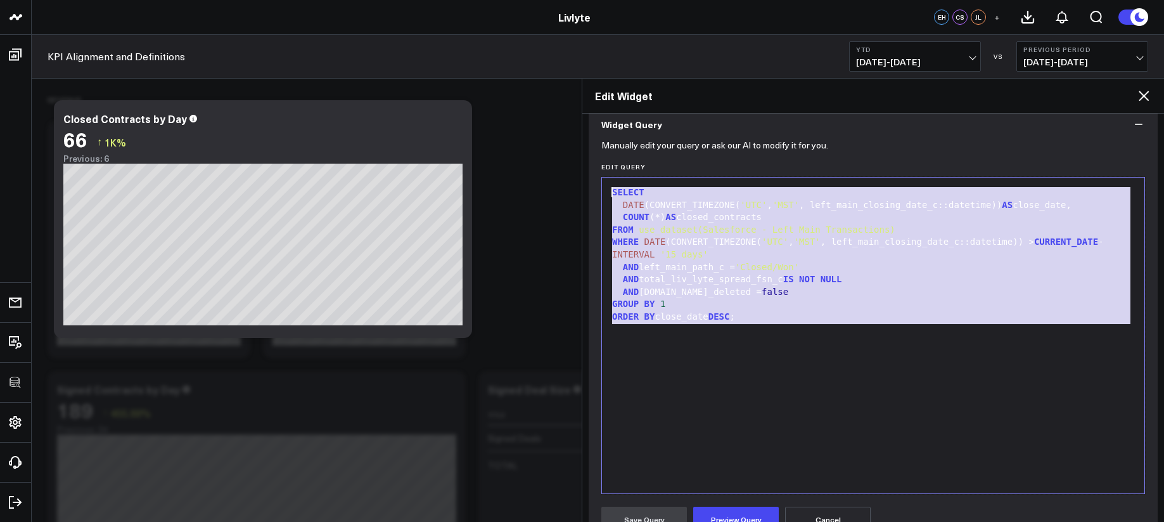
click at [1139, 96] on icon at bounding box center [1143, 95] width 15 height 15
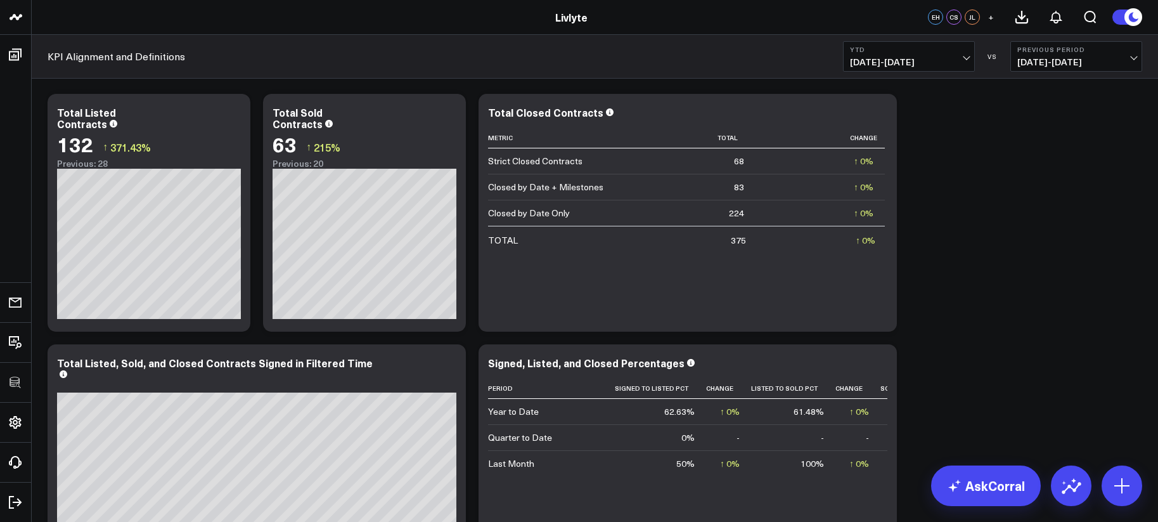
scroll to position [1750, 0]
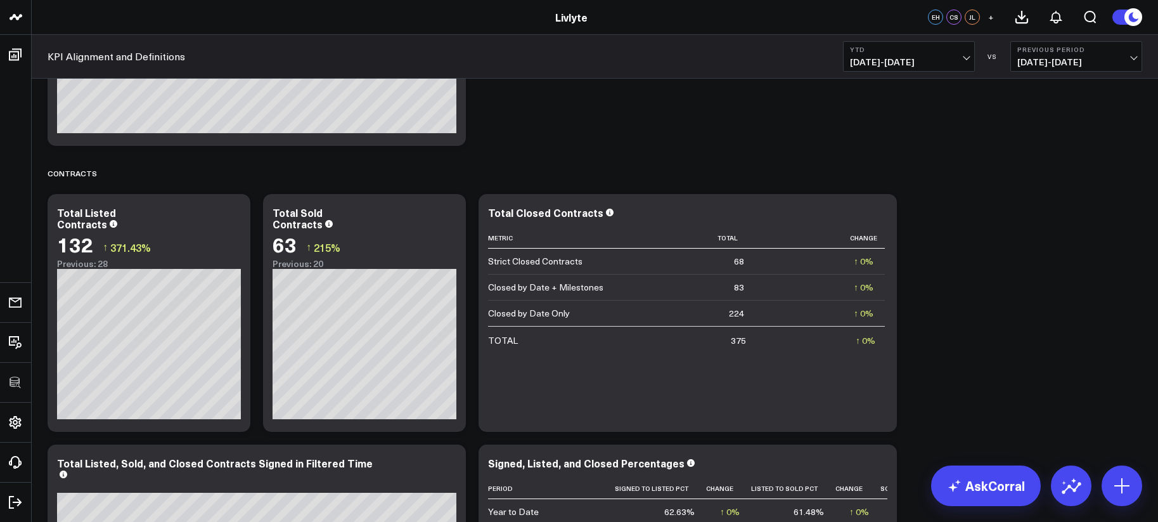
click at [1106, 470] on div at bounding box center [1121, 485] width 41 height 41
click at [996, 494] on link "AskCorral" at bounding box center [986, 485] width 110 height 41
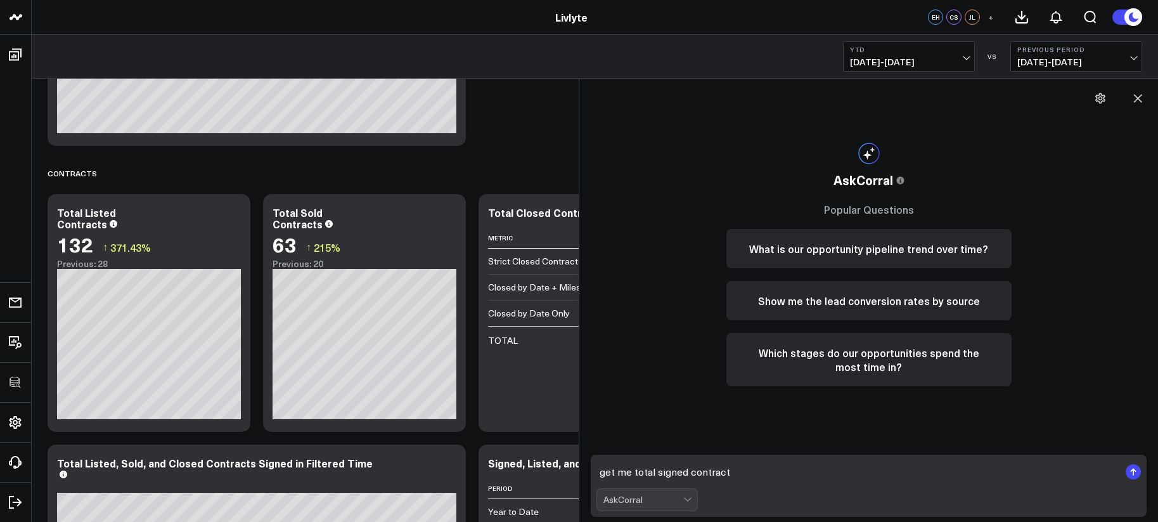
type textarea "get me total signed contracts"
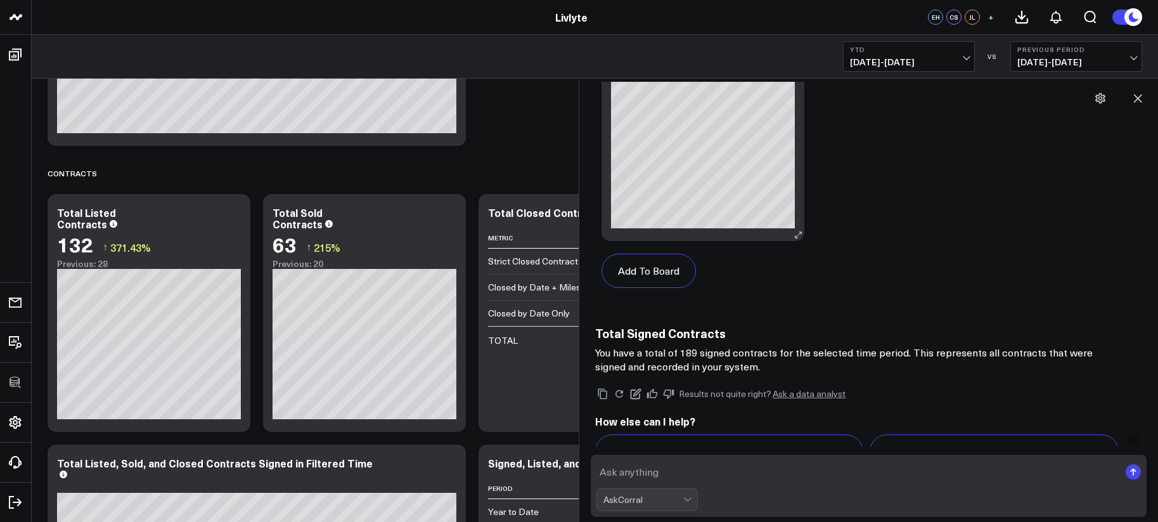
scroll to position [1174, 0]
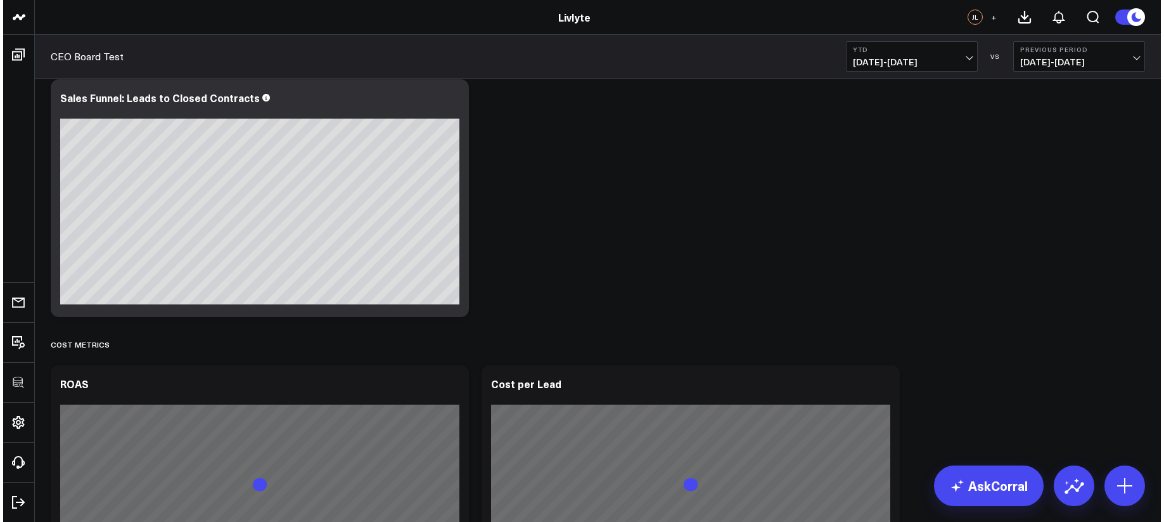
scroll to position [1828, 0]
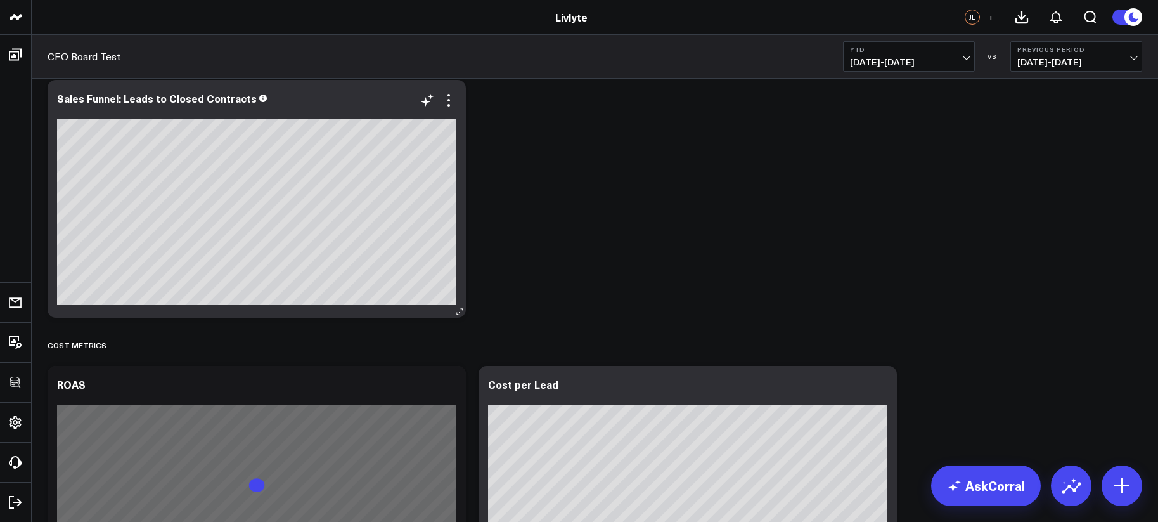
drag, startPoint x: 453, startPoint y: 94, endPoint x: 461, endPoint y: 91, distance: 9.1
click at [453, 94] on icon at bounding box center [448, 100] width 15 height 15
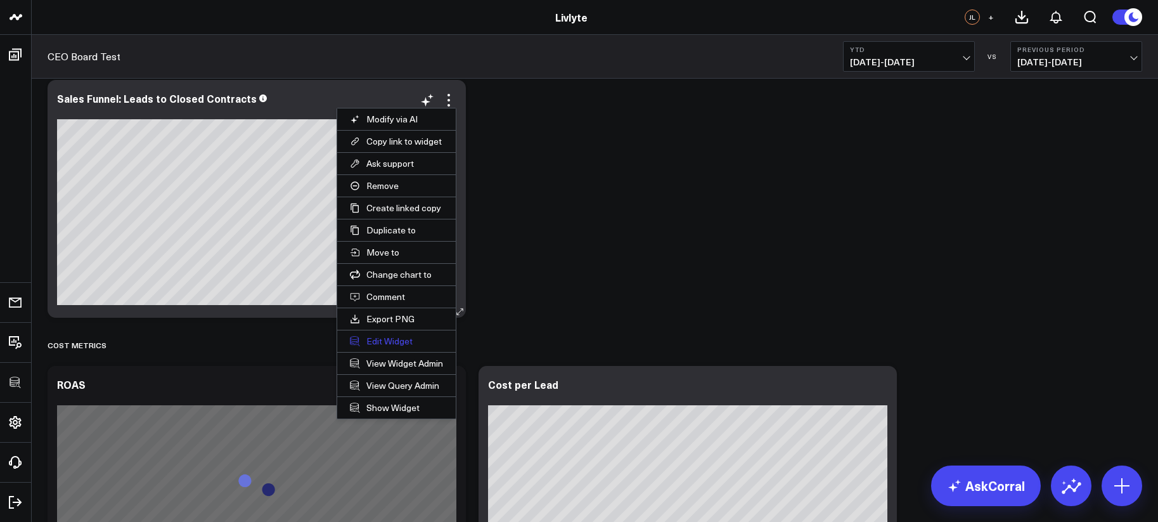
click at [413, 340] on button "Edit Widget" at bounding box center [396, 341] width 119 height 22
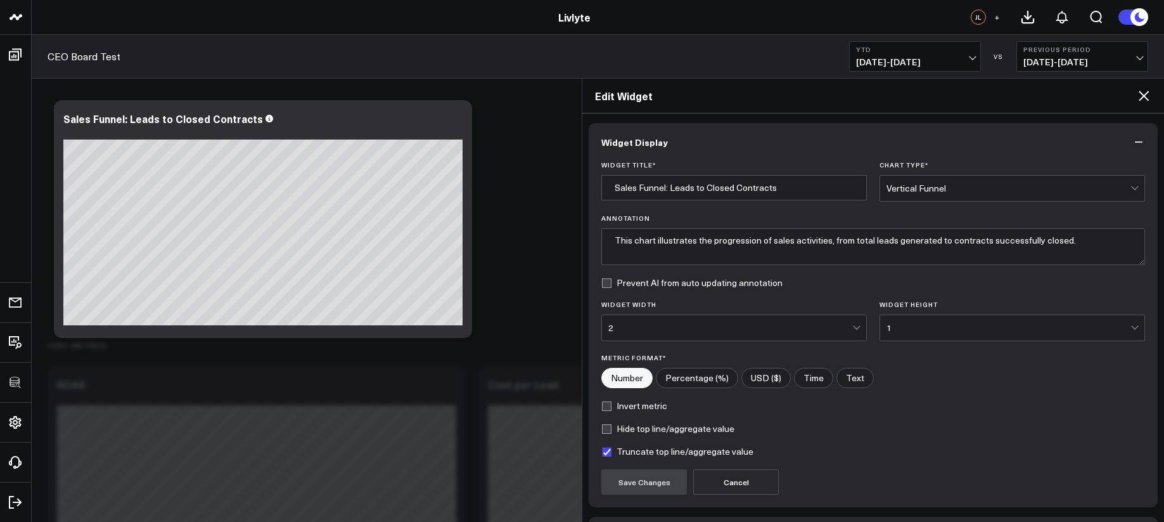
click at [1146, 98] on icon at bounding box center [1144, 96] width 10 height 10
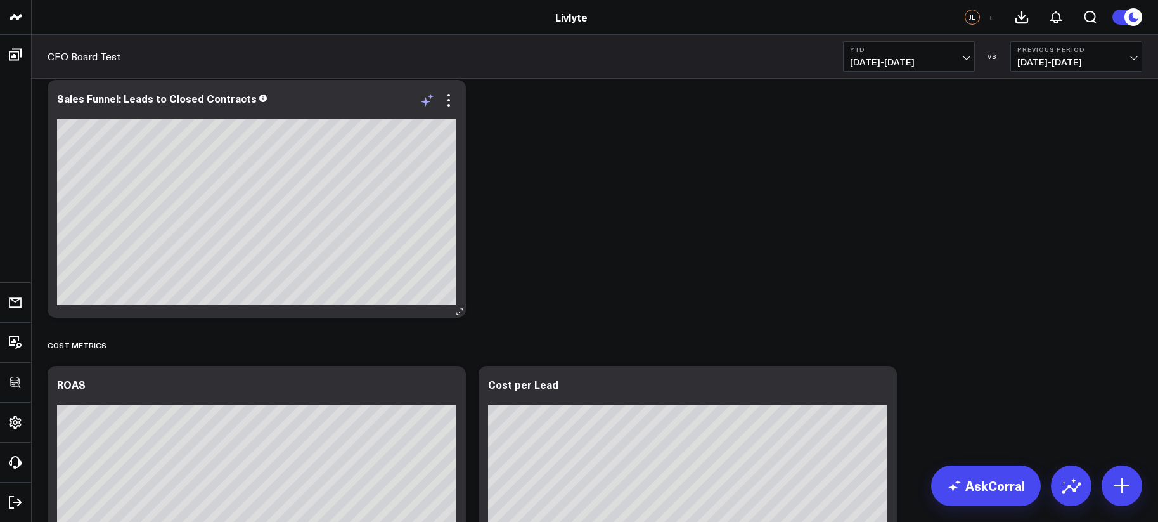
click at [429, 107] on icon at bounding box center [427, 100] width 15 height 15
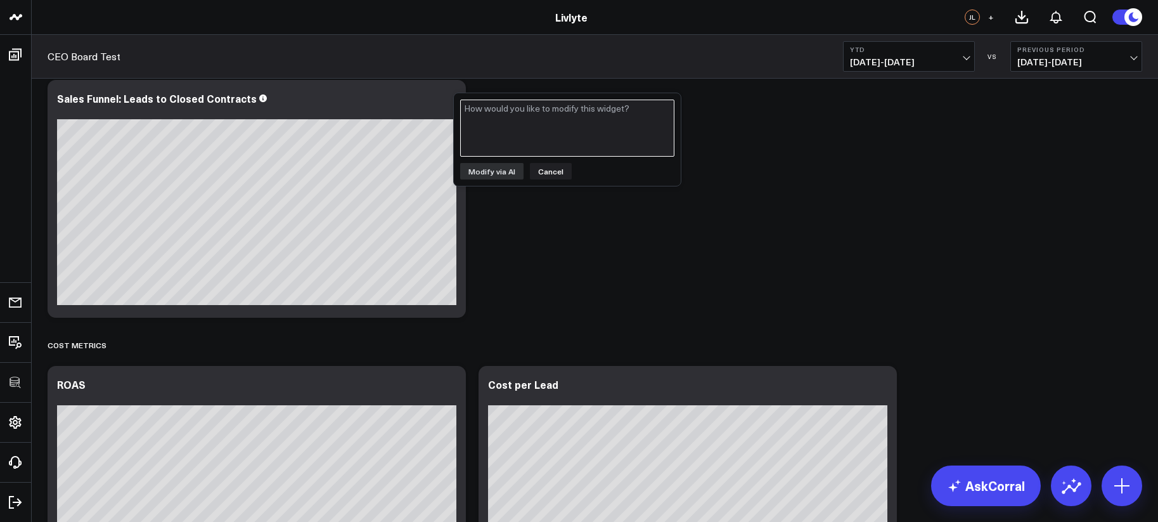
click at [493, 129] on textarea at bounding box center [567, 127] width 214 height 57
type textarea "reorder this so that its total leads, leads converted to ops, contracts"
click at [549, 170] on button "Cancel" at bounding box center [551, 171] width 42 height 16
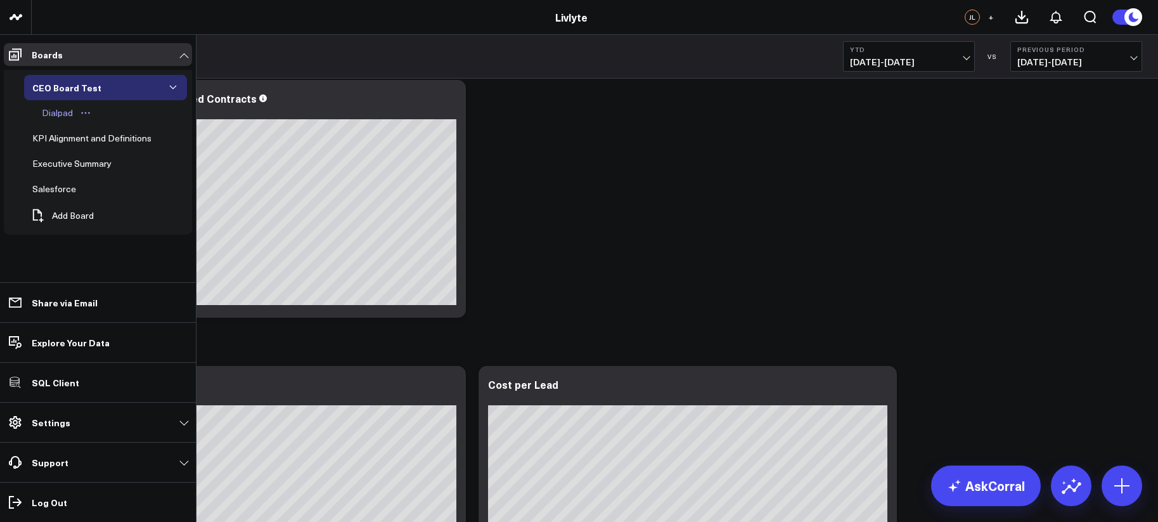
click at [53, 114] on div "Dialpad" at bounding box center [57, 112] width 37 height 15
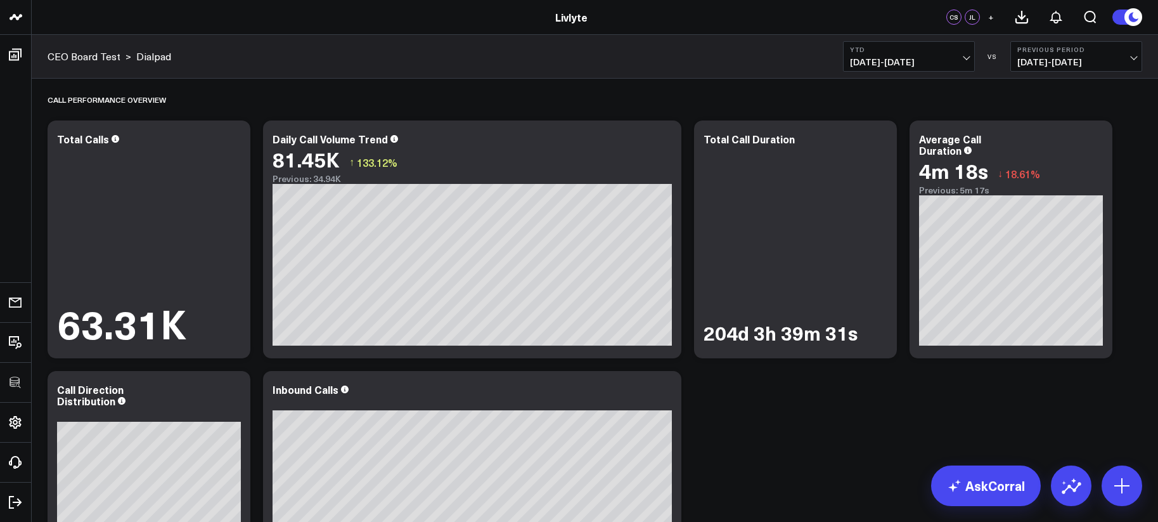
click at [901, 71] on button "YTD 01/01/25 - 10/09/25" at bounding box center [909, 56] width 132 height 30
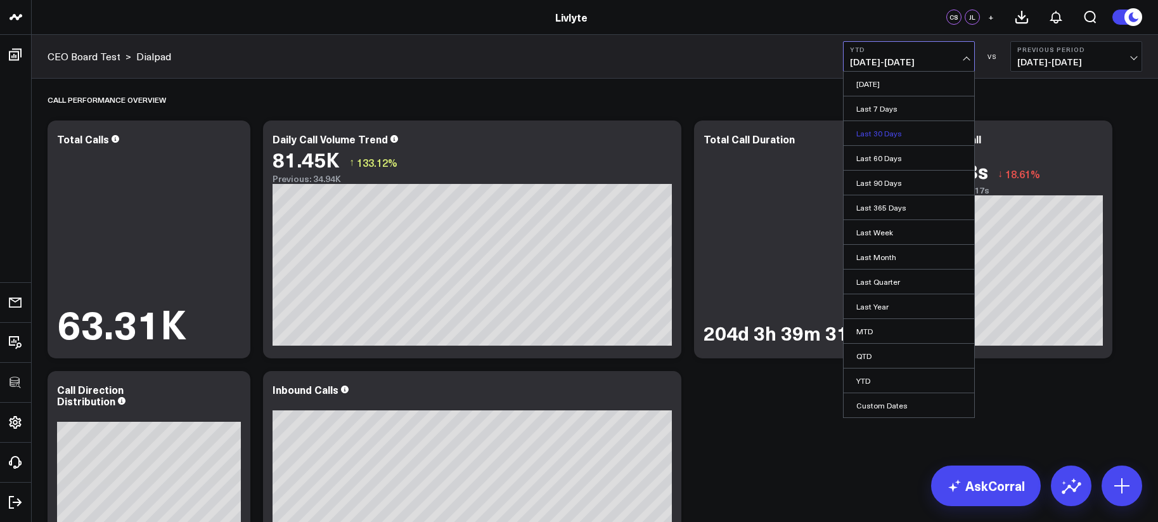
click at [881, 134] on link "Last 30 Days" at bounding box center [908, 133] width 131 height 24
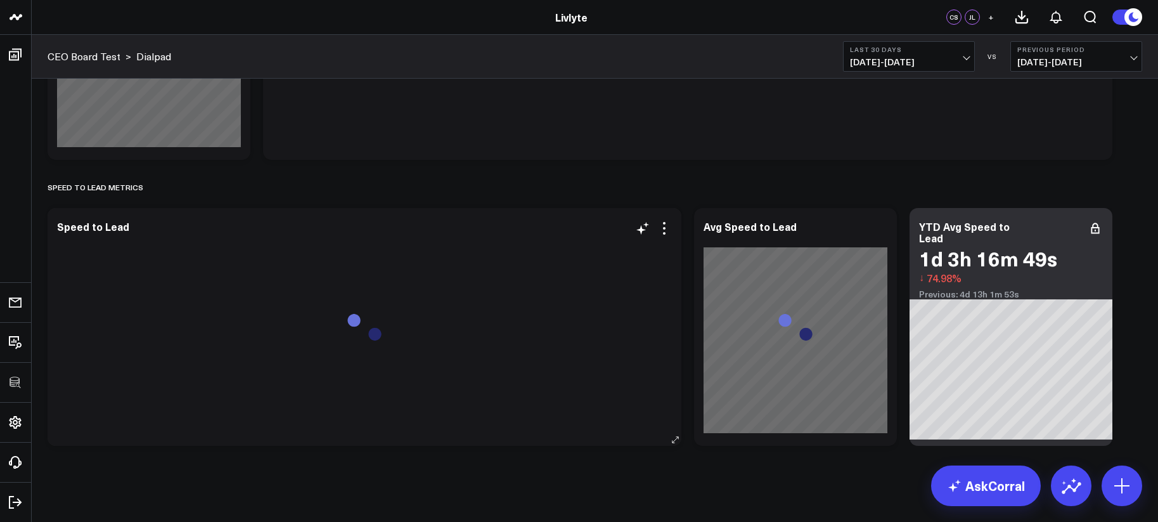
scroll to position [741, 0]
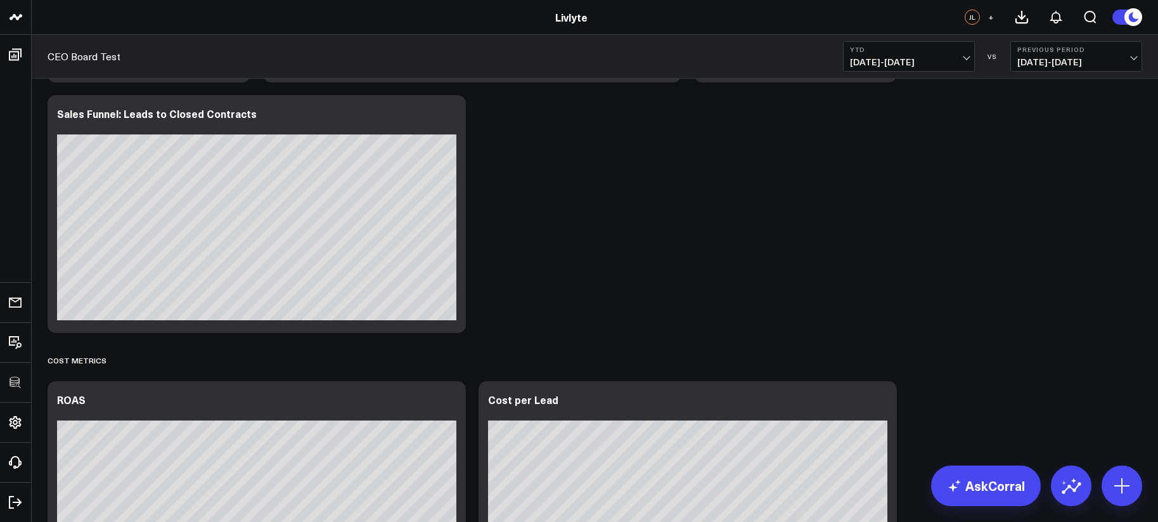
click at [607, 165] on div "SIGNED & CLOSED REVENUE METRICS Modify via AI Copy link to widget Ask support R…" at bounding box center [594, 106] width 1107 height 3682
click at [444, 114] on icon at bounding box center [448, 115] width 15 height 15
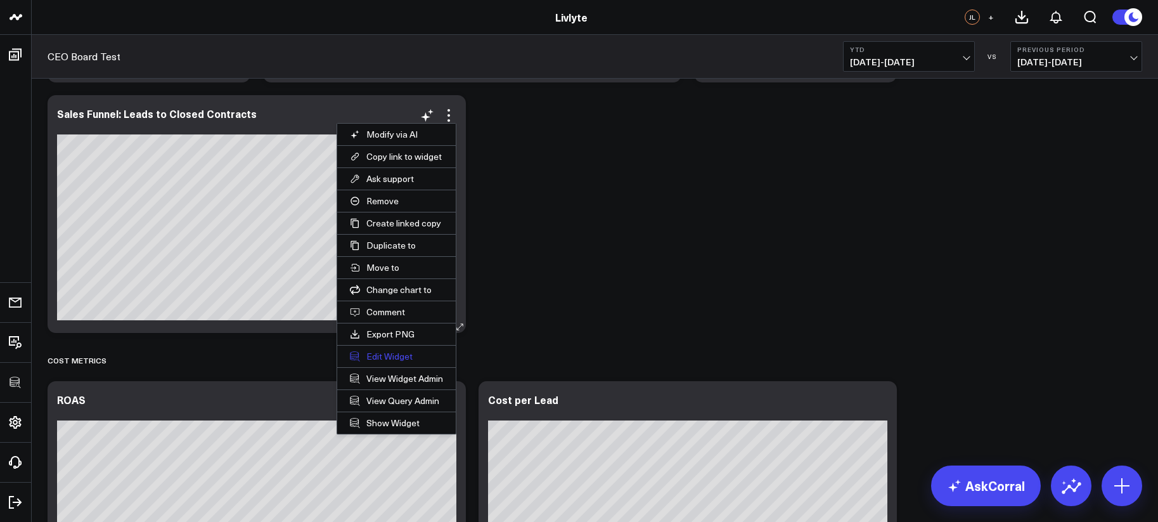
click at [405, 352] on button "Edit Widget" at bounding box center [396, 356] width 119 height 22
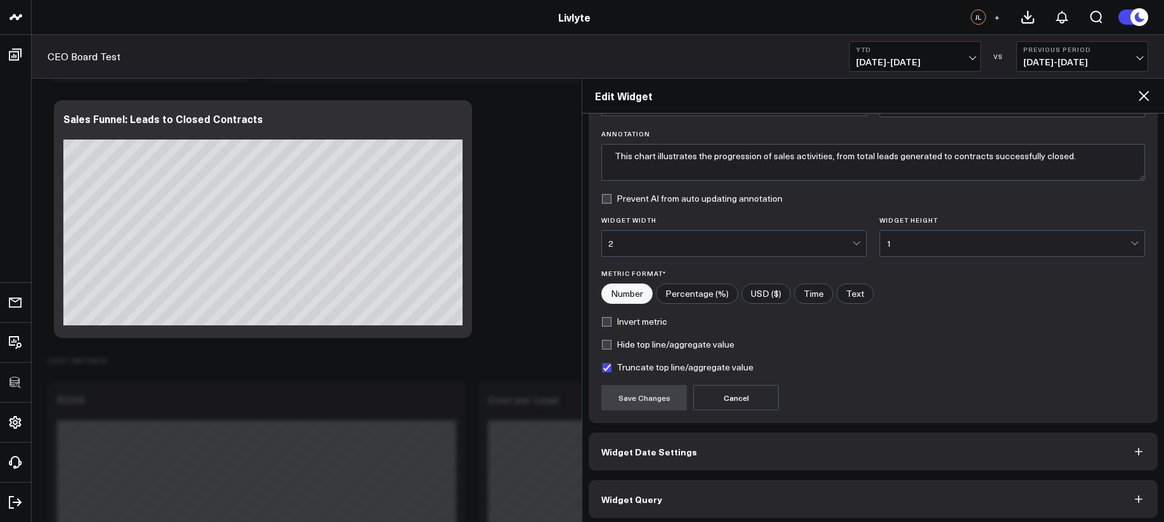
scroll to position [90, 0]
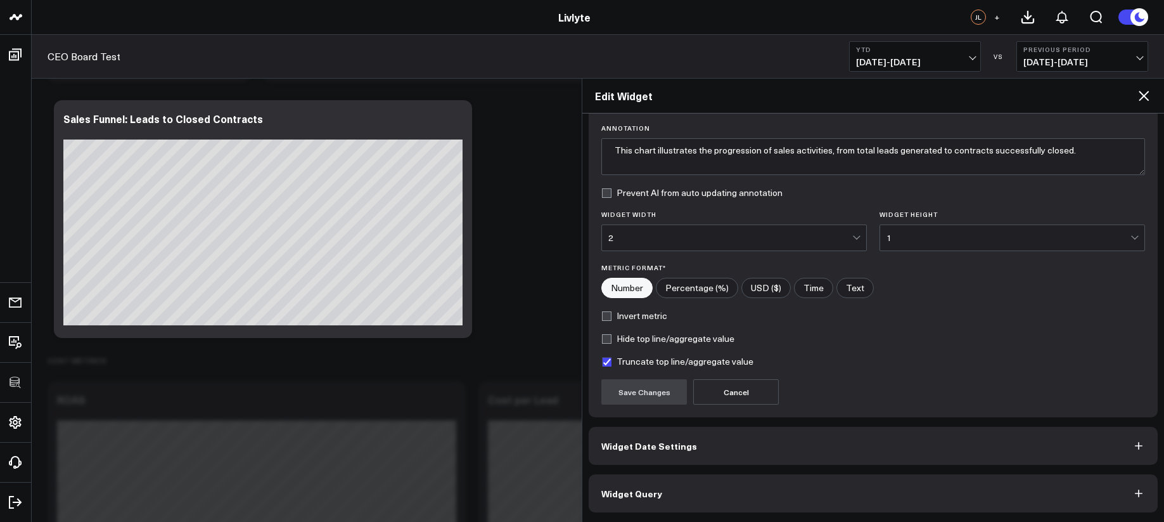
click at [731, 480] on button "Widget Query" at bounding box center [873, 493] width 569 height 38
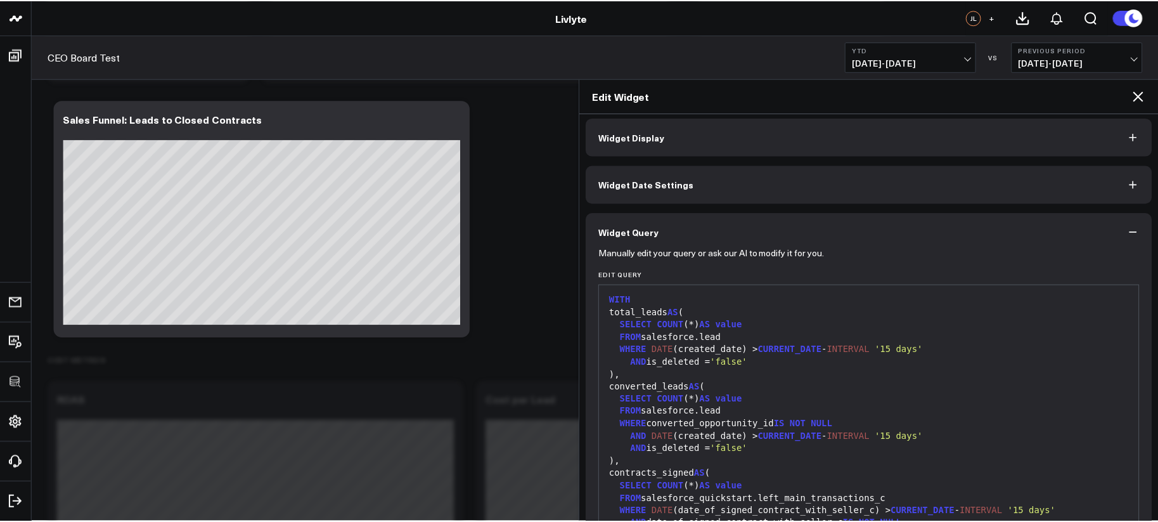
scroll to position [0, 0]
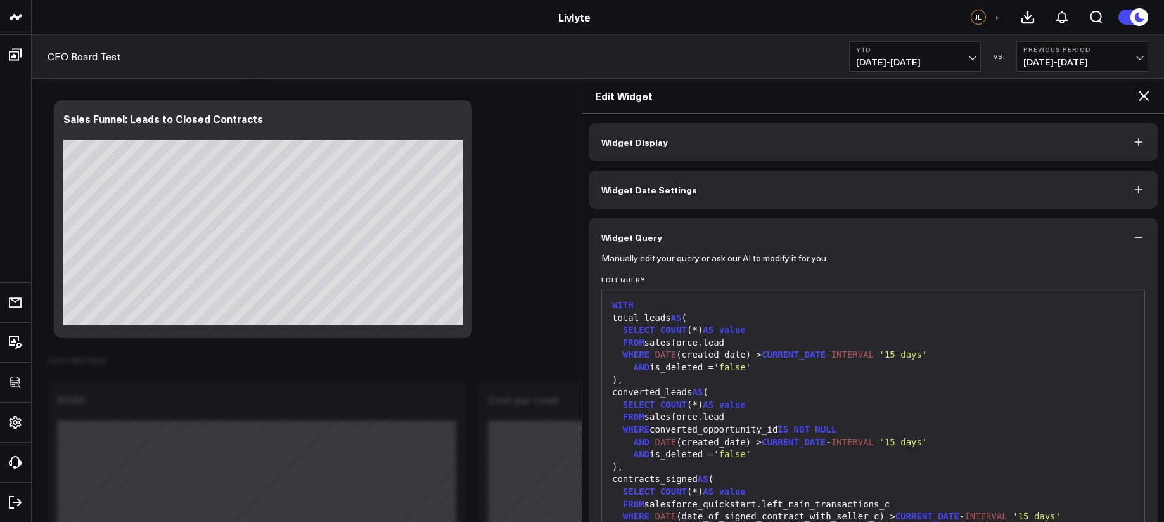
click at [1141, 96] on icon at bounding box center [1143, 95] width 15 height 15
